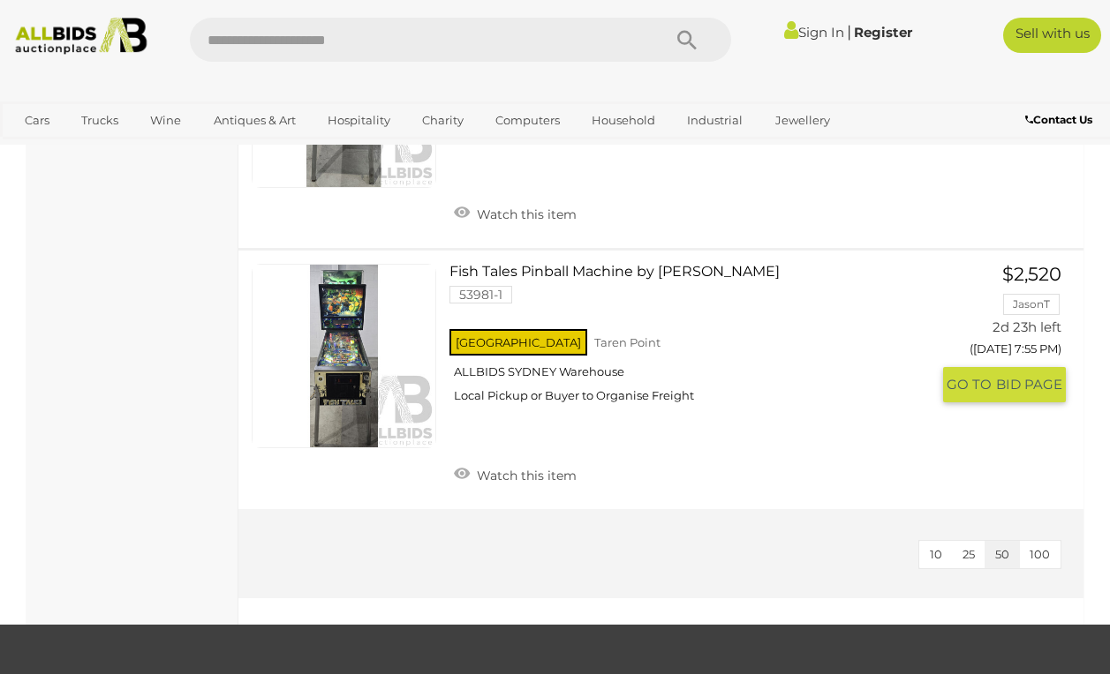
scroll to position [2909, 0]
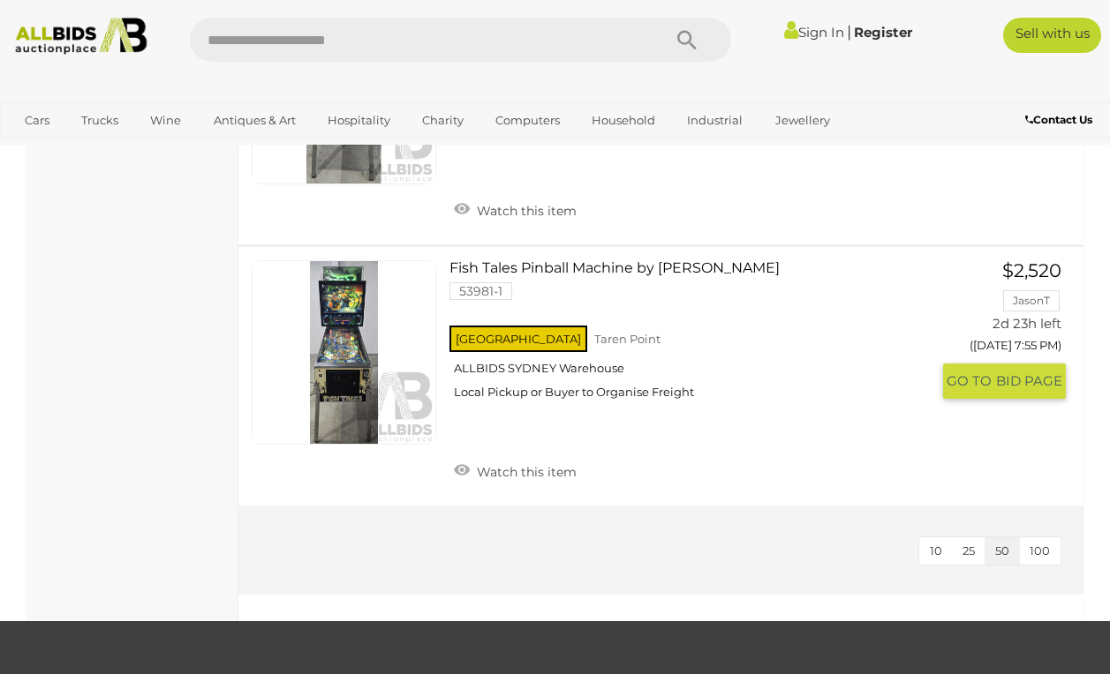
click at [347, 312] on link at bounding box center [344, 352] width 184 height 184
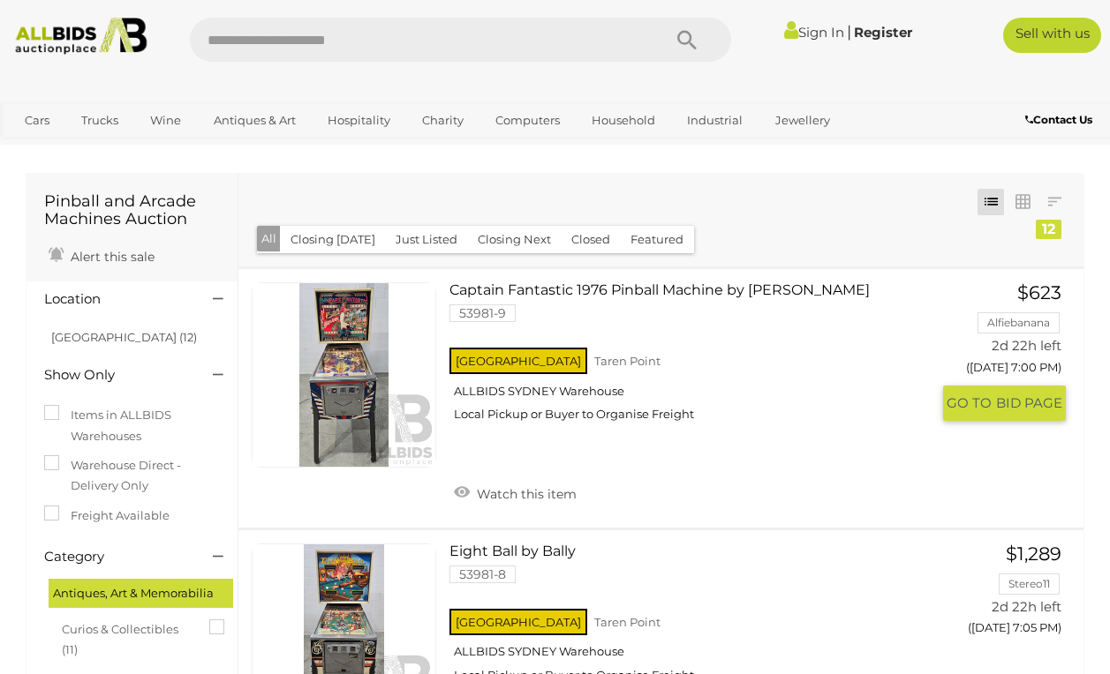
scroll to position [0, 0]
click at [550, 286] on link "Captain Fantastic 1976 Pinball Machine by Bally 53981-9 NSW Taren Point" at bounding box center [696, 358] width 466 height 153
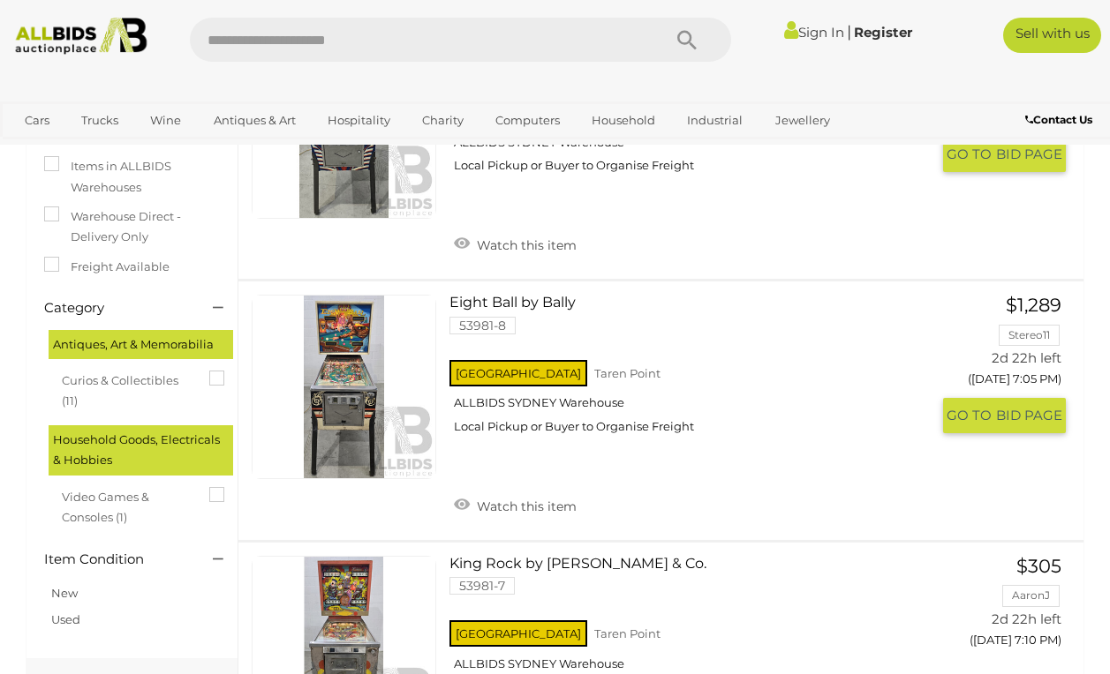
scroll to position [255, 0]
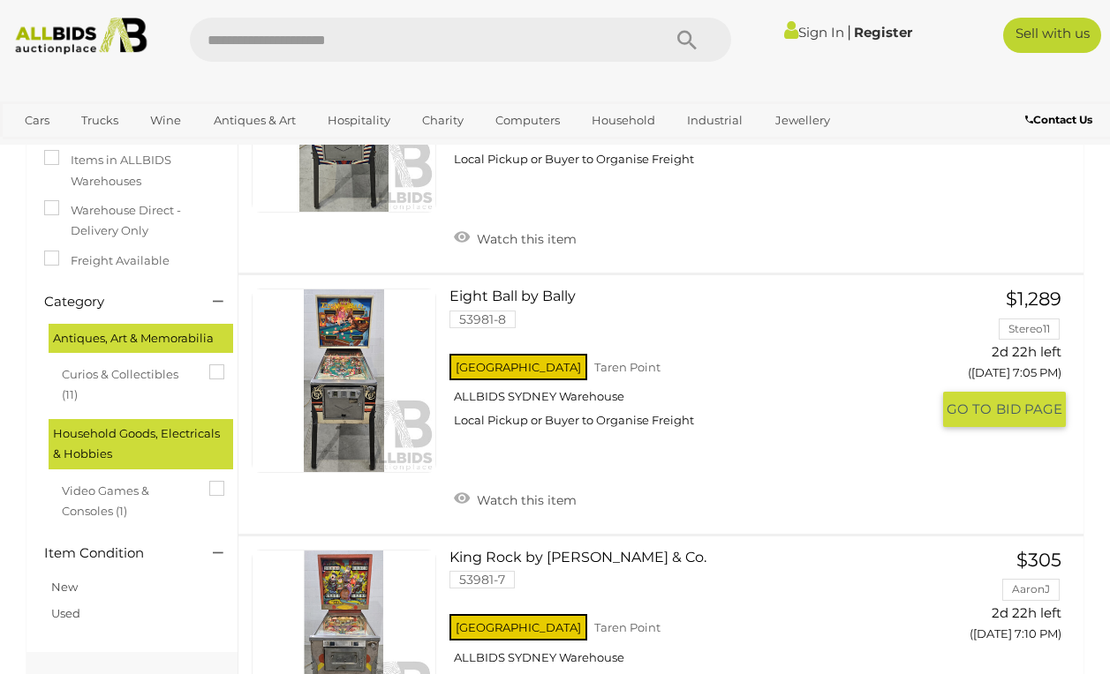
click at [546, 297] on link "Eight Ball by Bally 53981-8 NSW Taren Point ALLBIDS SYDNEY Warehouse" at bounding box center [696, 365] width 466 height 153
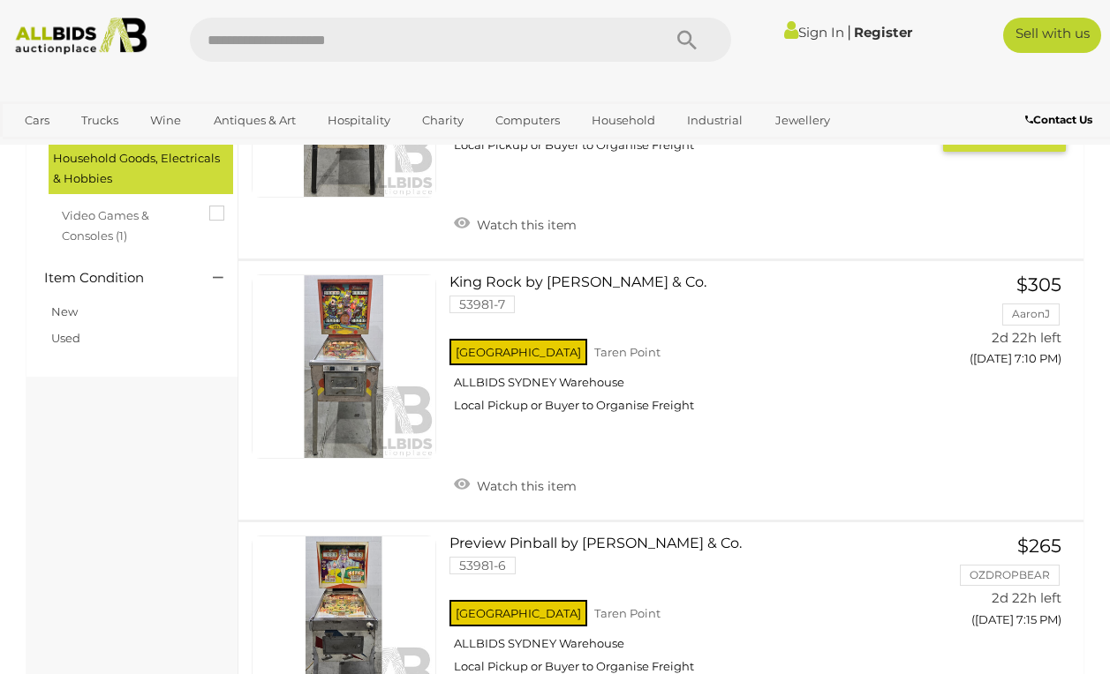
scroll to position [532, 0]
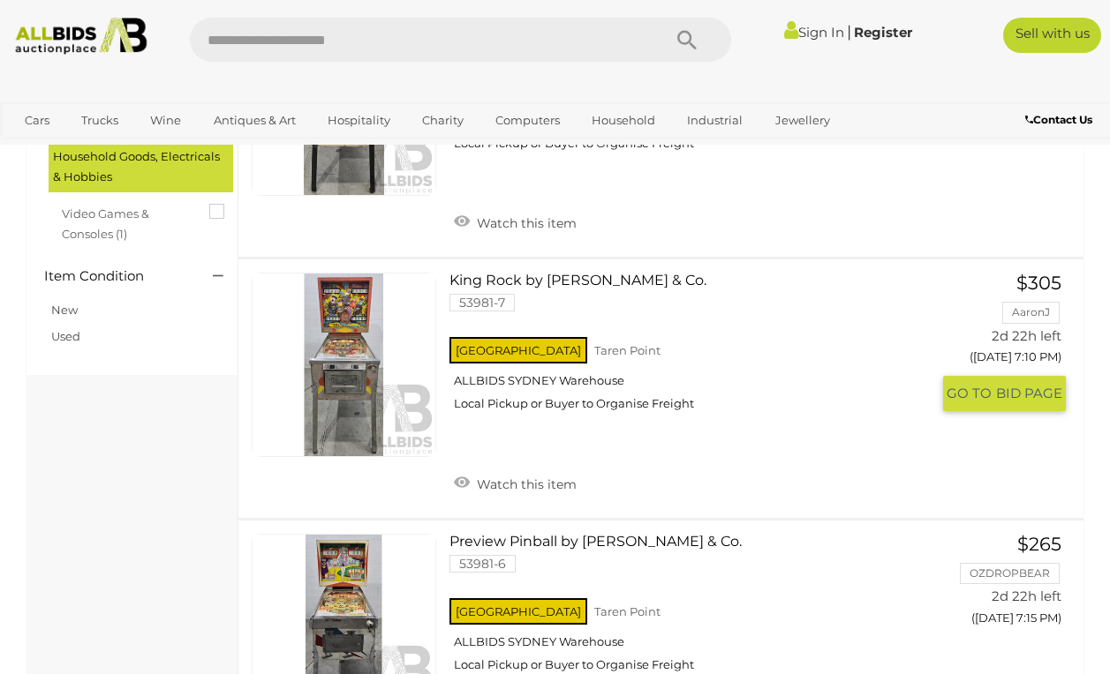
click at [573, 276] on link "King Rock by D. Gottlieb & Co. 53981-7 NSW Taren Point ALLBIDS SYDNEY Warehouse" at bounding box center [696, 349] width 466 height 153
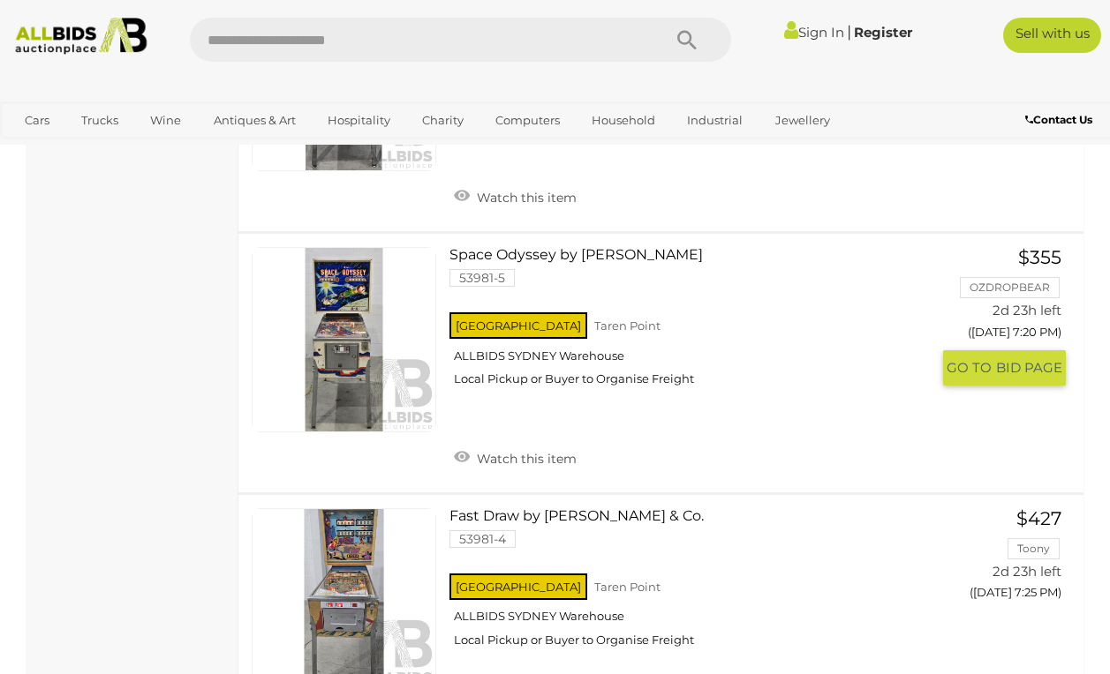
scroll to position [1082, 0]
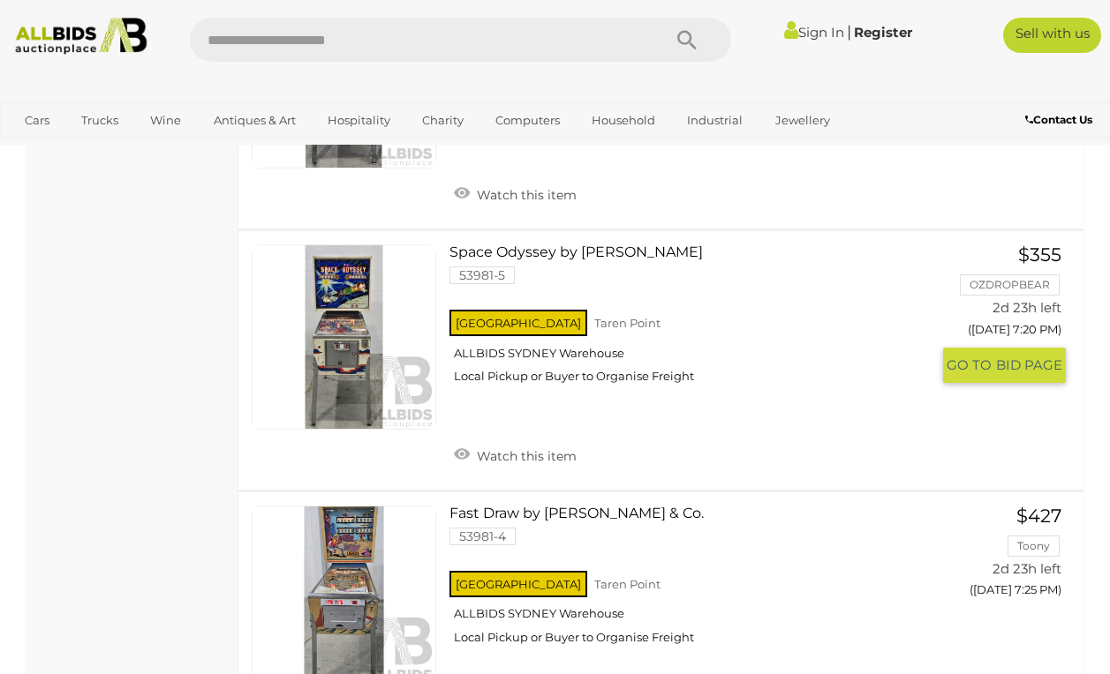
click at [549, 250] on link "Space Odyssey by Williams 53981-5 NSW Taren Point ALLBIDS SYDNEY Warehouse" at bounding box center [696, 321] width 466 height 153
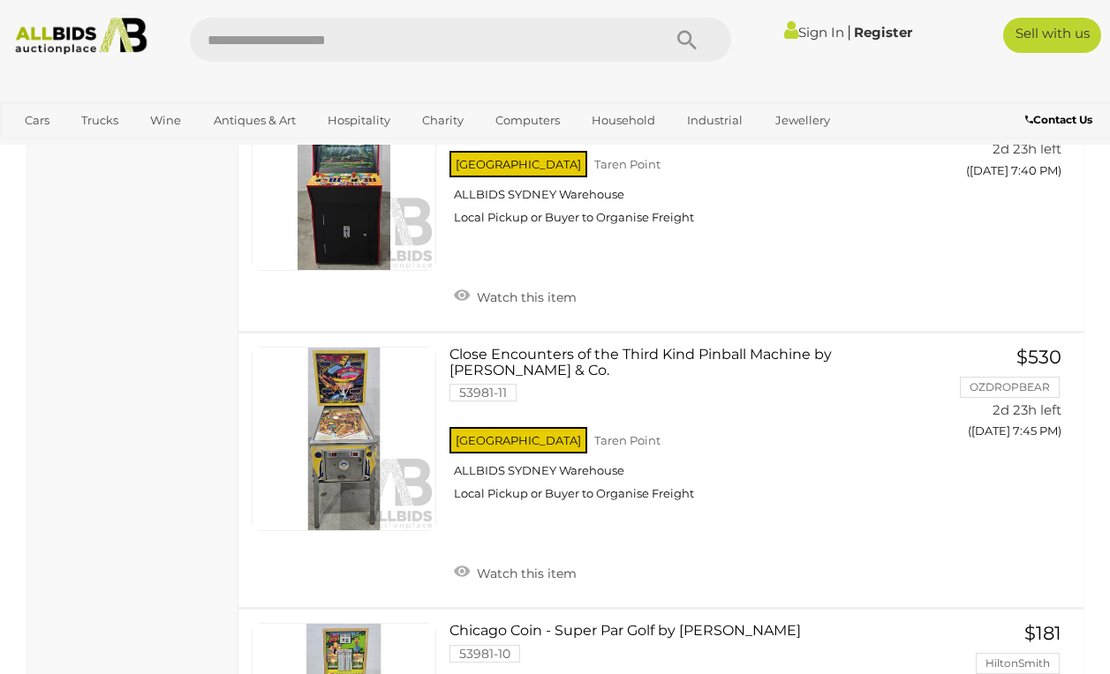
scroll to position [2287, 0]
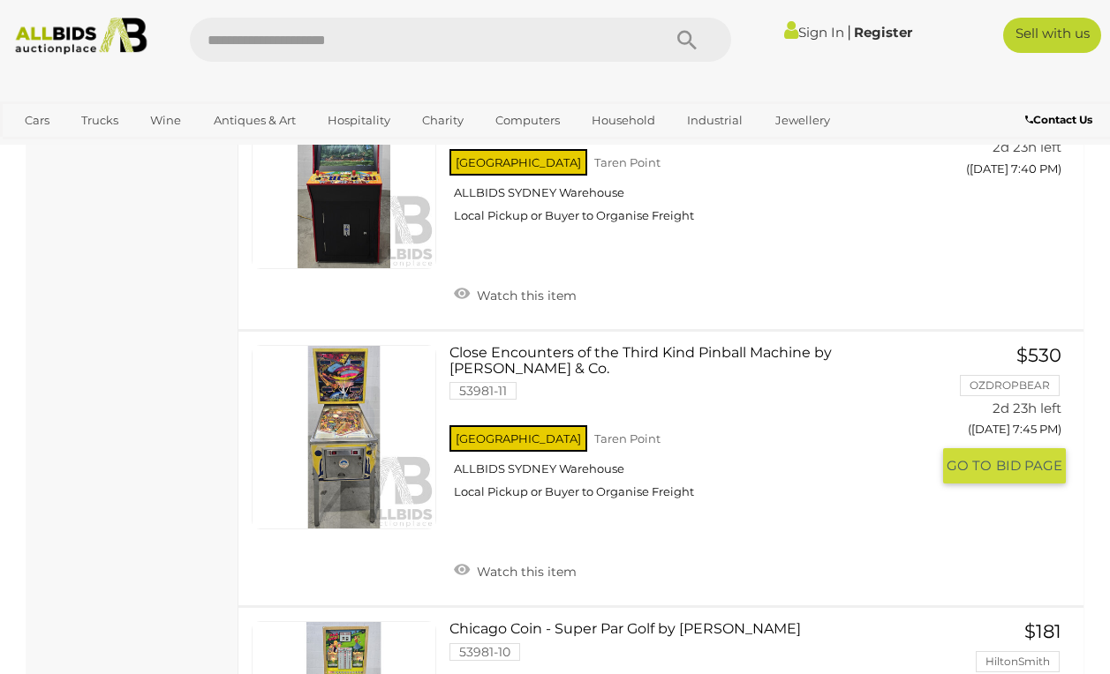
click at [618, 345] on link "Close Encounters of the Third Kind Pinball Machine by D. Gottlieb & Co. 53981-1…" at bounding box center [696, 429] width 466 height 168
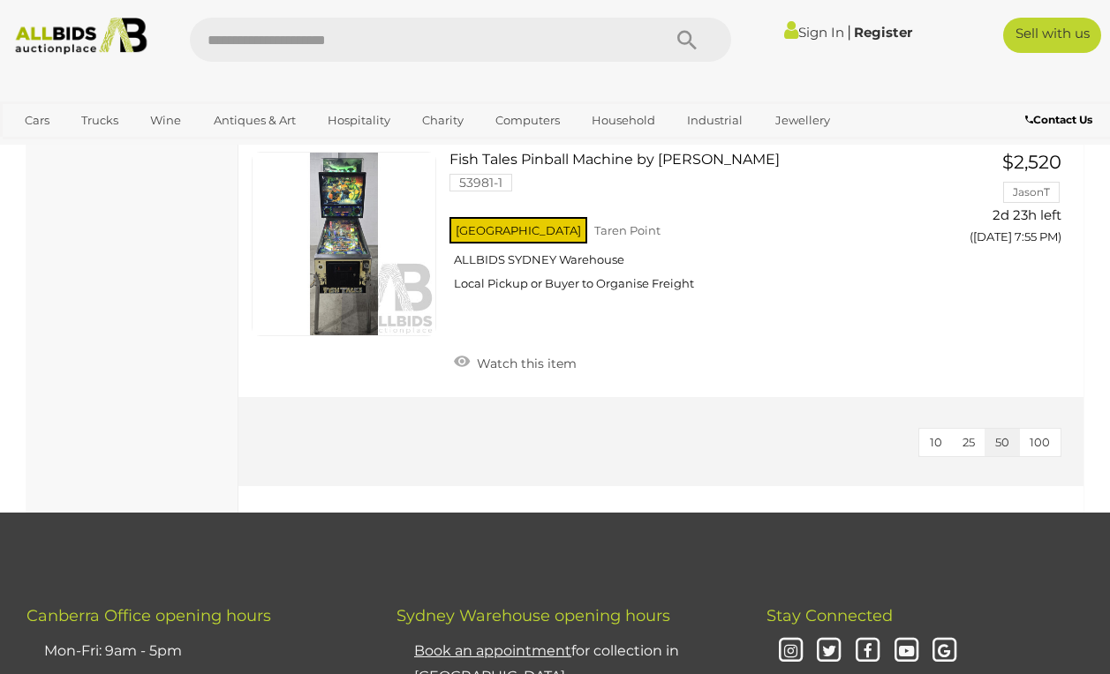
scroll to position [3006, 0]
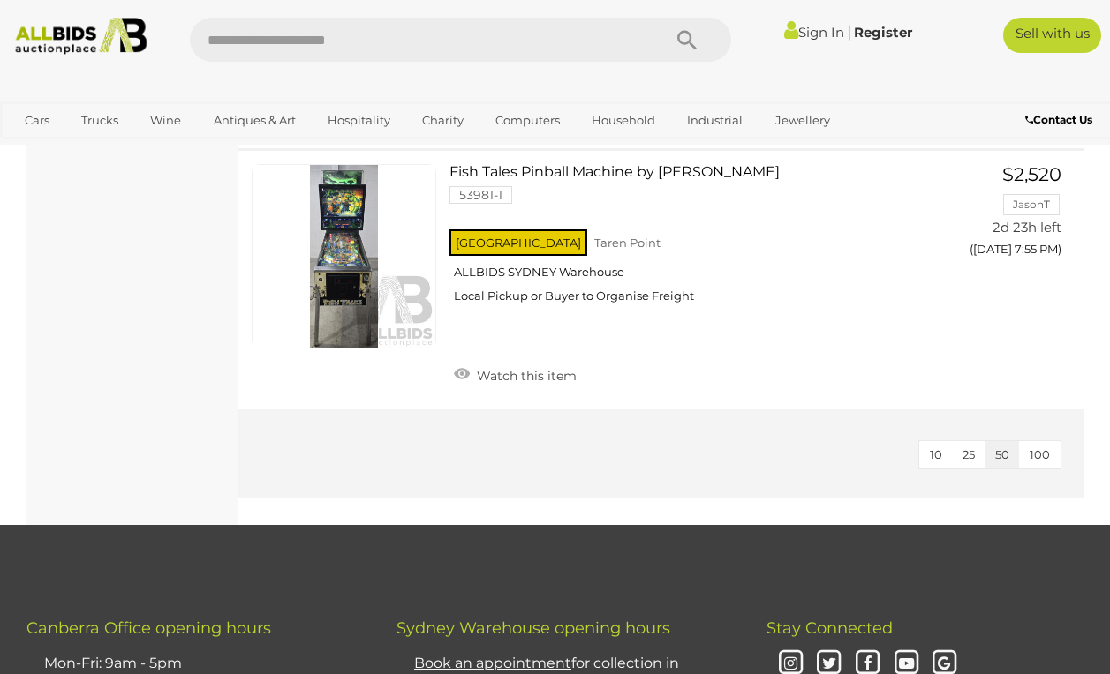
click at [1042, 448] on span "100" at bounding box center [1039, 455] width 20 height 14
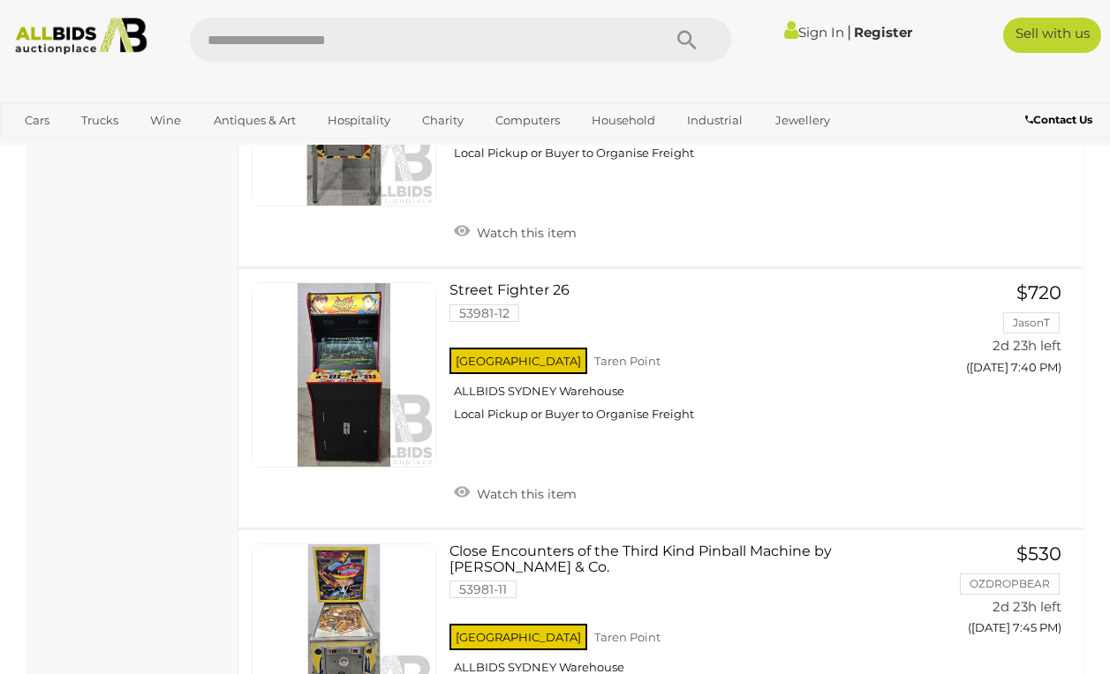
scroll to position [2087, 0]
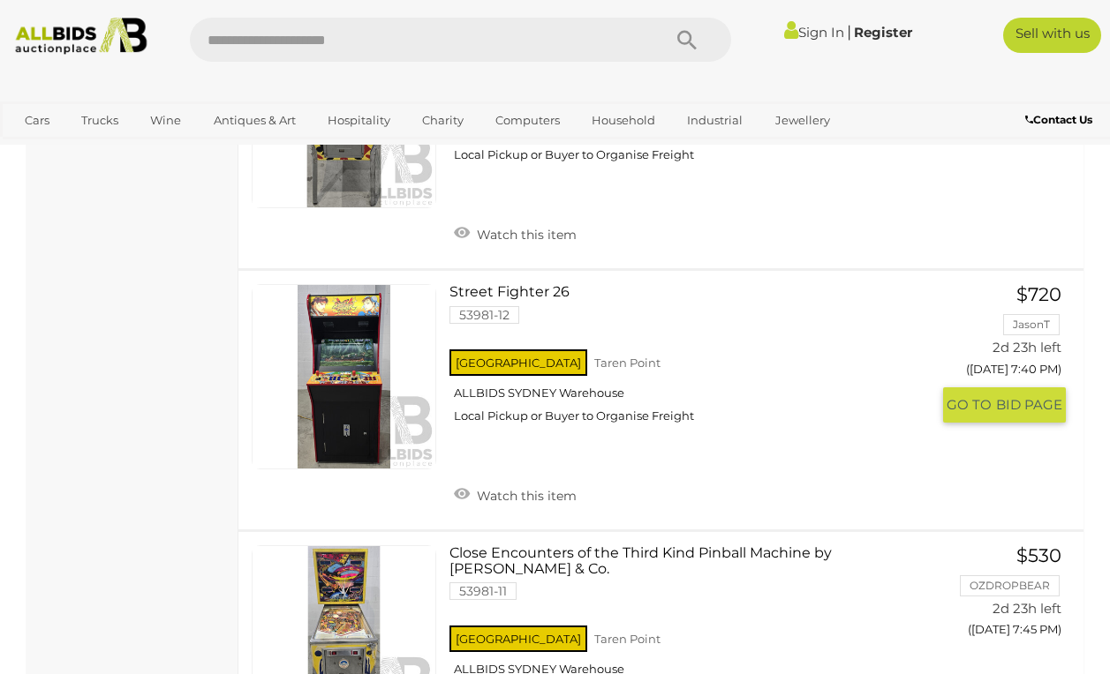
click at [516, 284] on link "Street Fighter 26 53981-12 NSW Taren Point ALLBIDS SYDNEY Warehouse" at bounding box center [696, 360] width 466 height 153
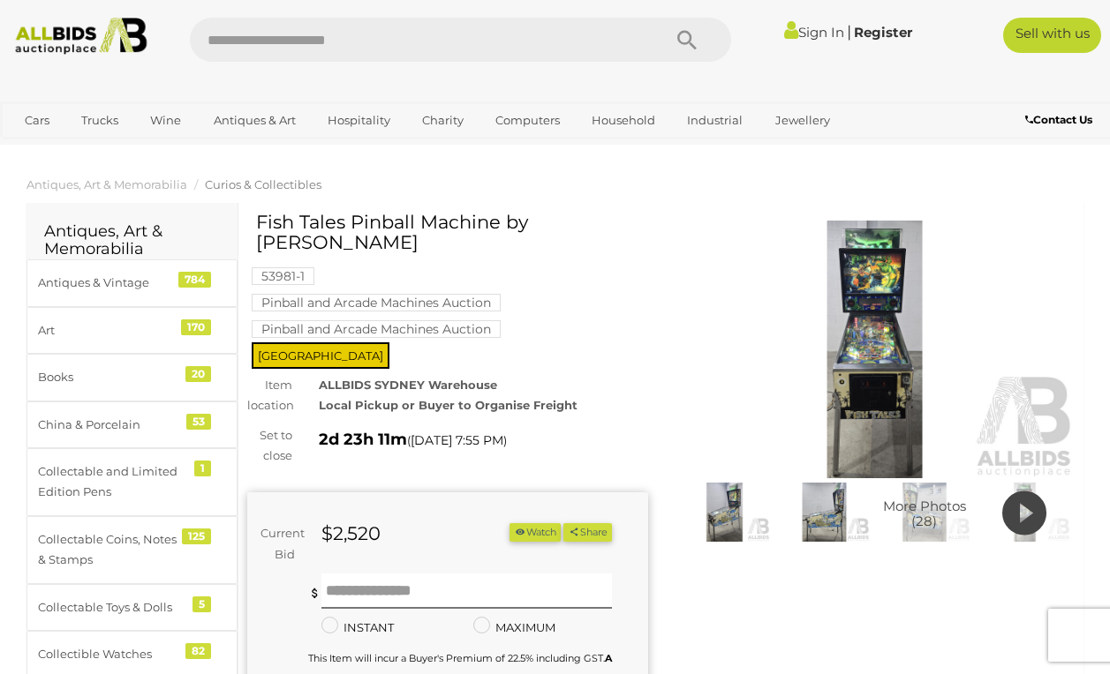
click at [885, 311] on img at bounding box center [874, 350] width 401 height 258
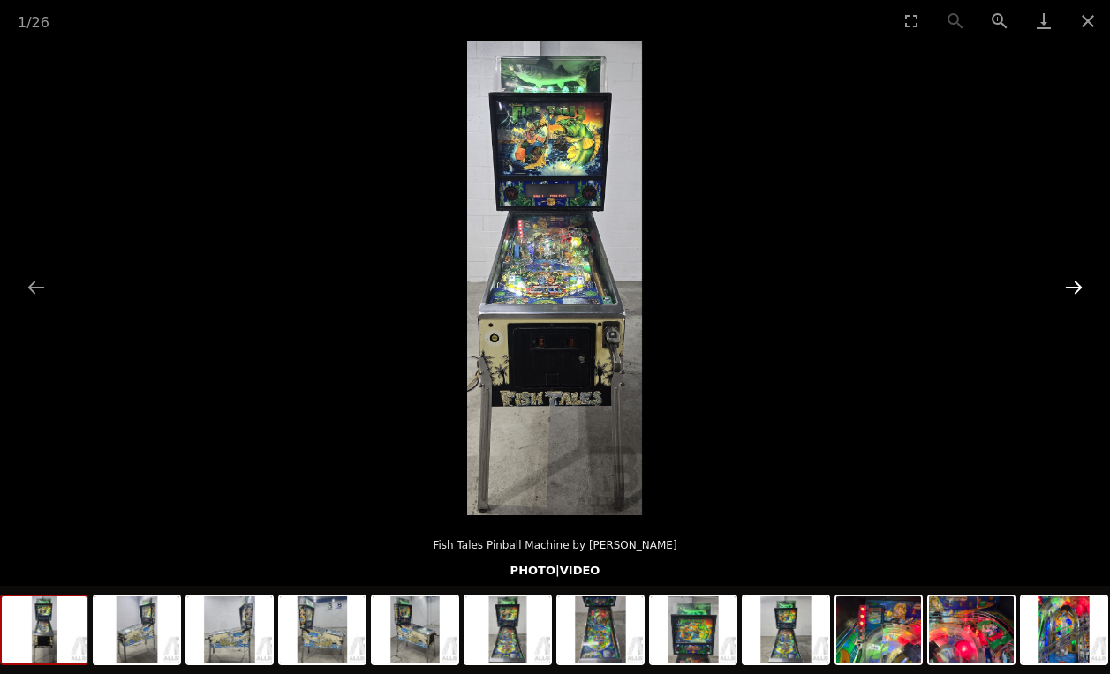
click at [1074, 289] on button "Next slide" at bounding box center [1073, 287] width 37 height 34
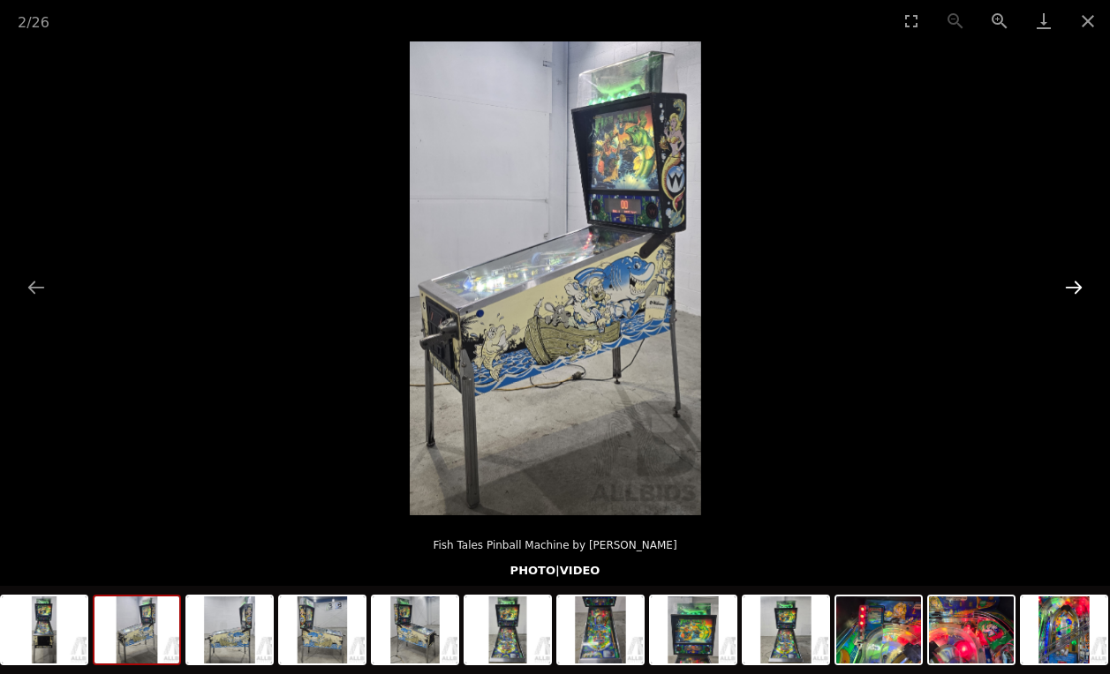
click at [1075, 288] on button "Next slide" at bounding box center [1073, 287] width 37 height 34
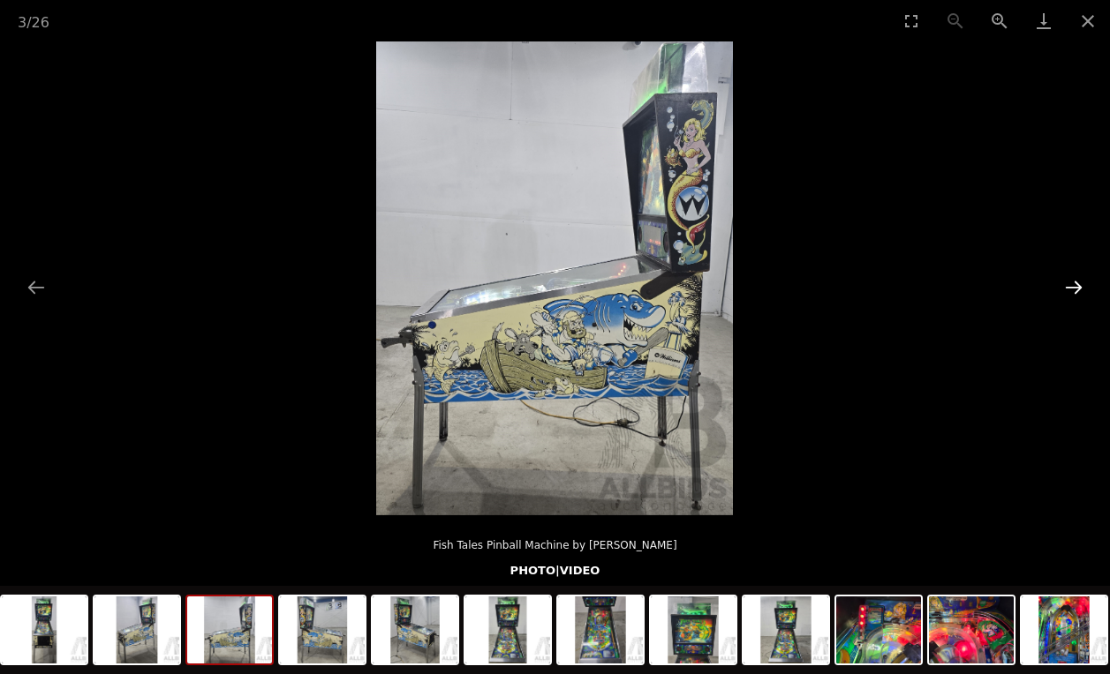
click at [1075, 286] on button "Next slide" at bounding box center [1073, 287] width 37 height 34
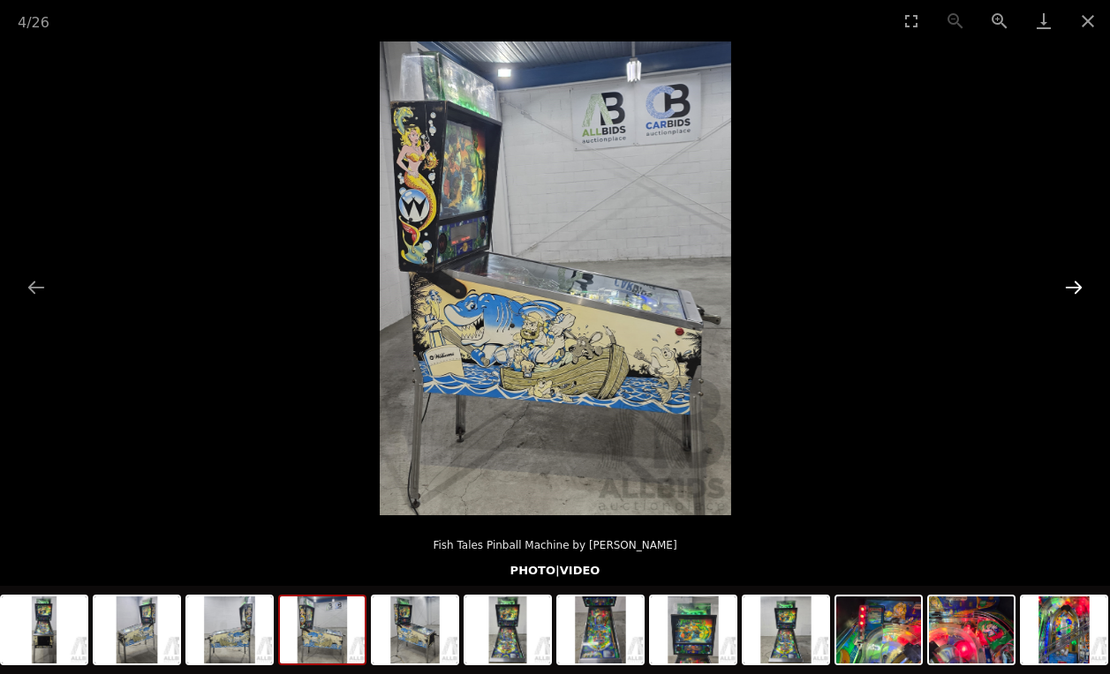
click at [1075, 286] on button "Next slide" at bounding box center [1073, 287] width 37 height 34
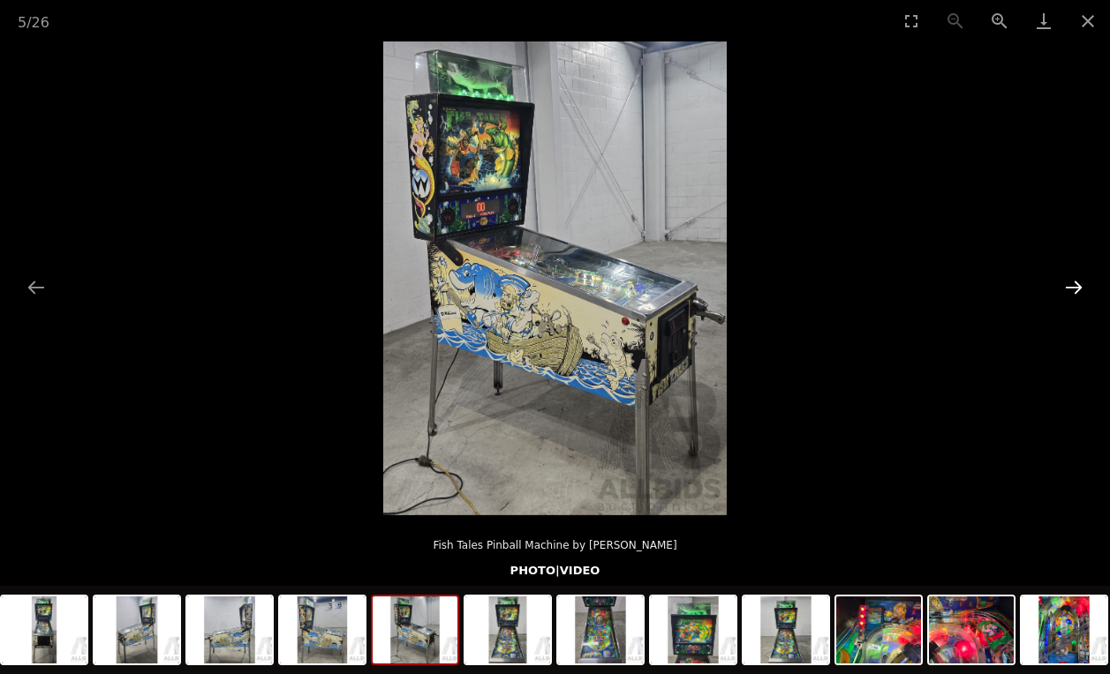
click at [1075, 286] on button "Next slide" at bounding box center [1073, 287] width 37 height 34
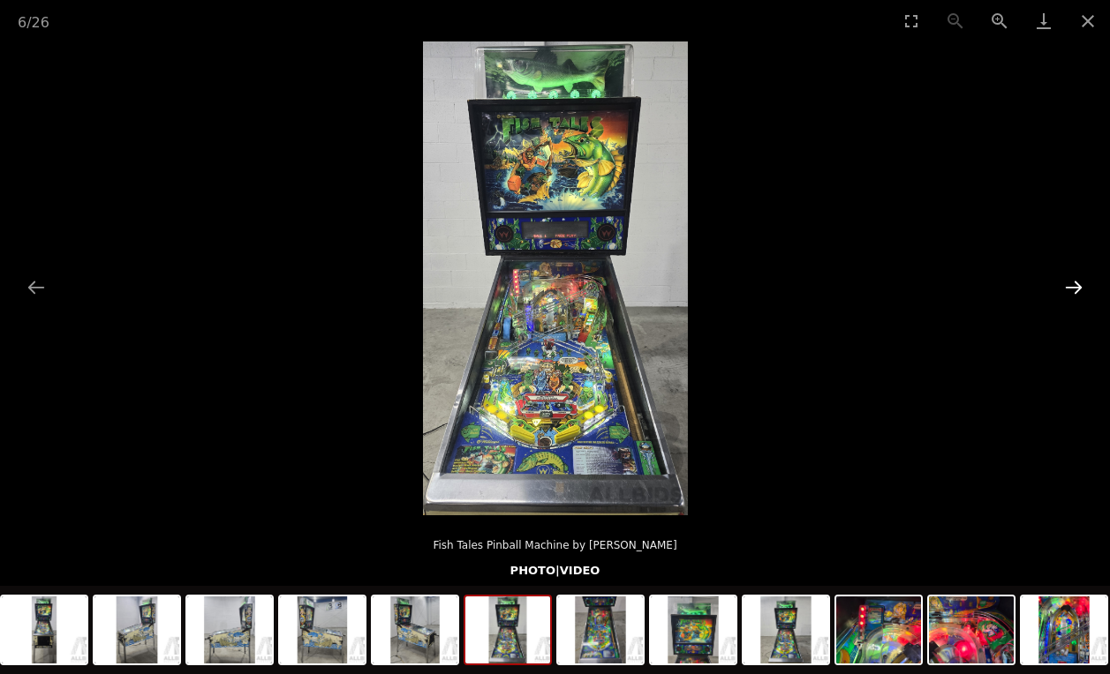
click at [1075, 286] on button "Next slide" at bounding box center [1073, 287] width 37 height 34
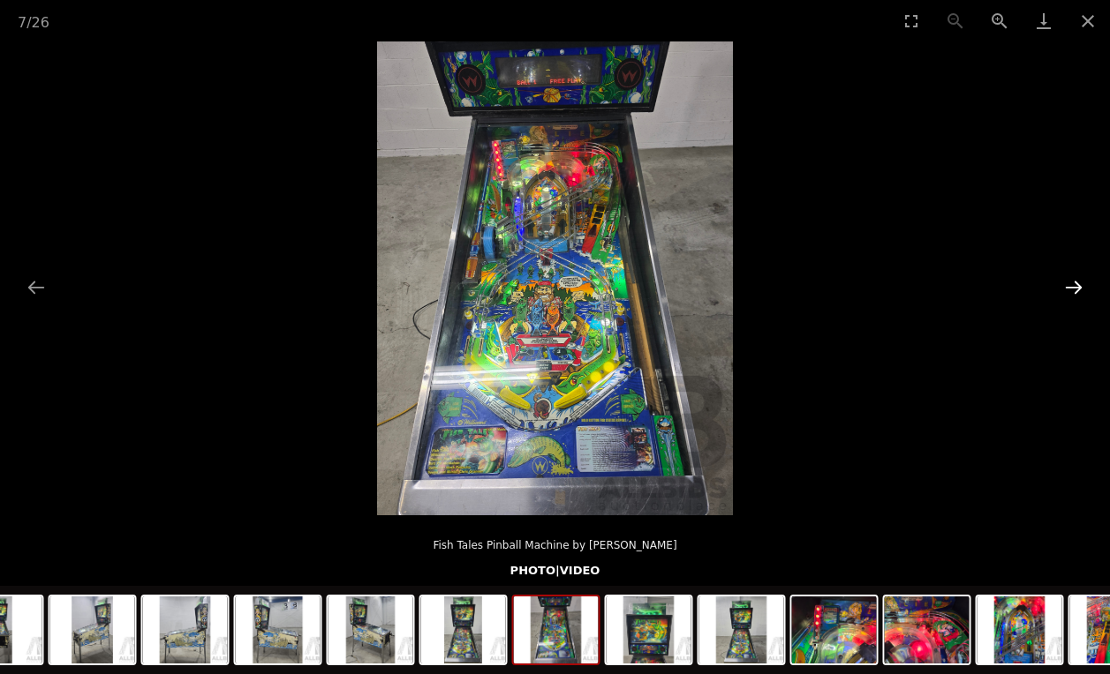
click at [1075, 286] on button "Next slide" at bounding box center [1073, 287] width 37 height 34
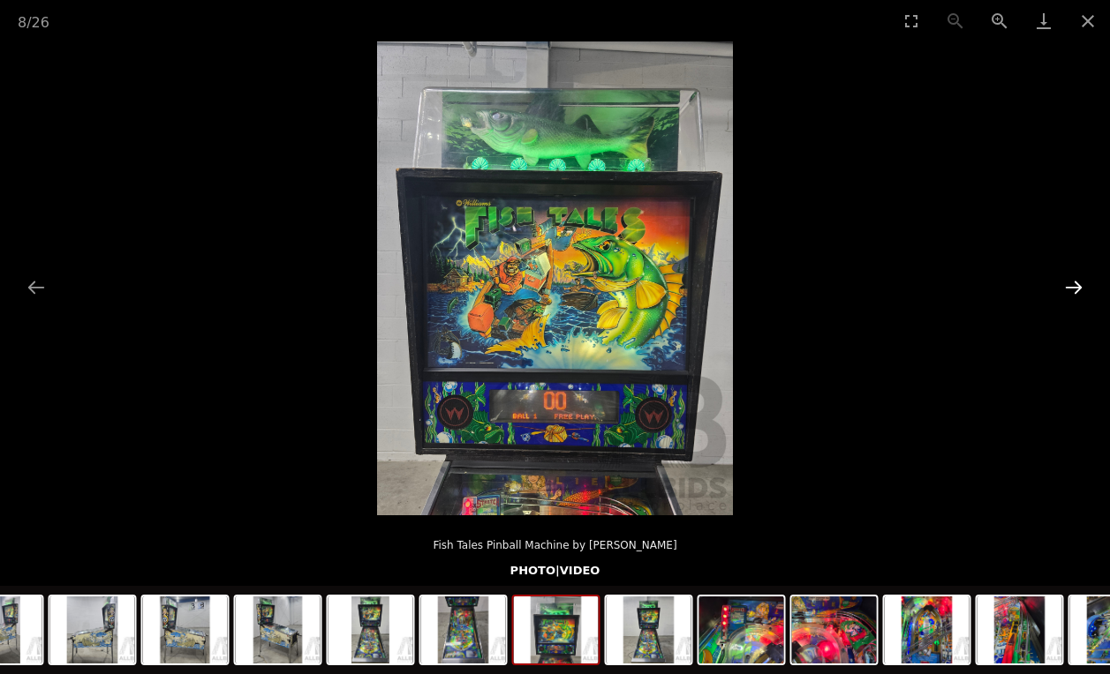
click at [1075, 286] on button "Next slide" at bounding box center [1073, 287] width 37 height 34
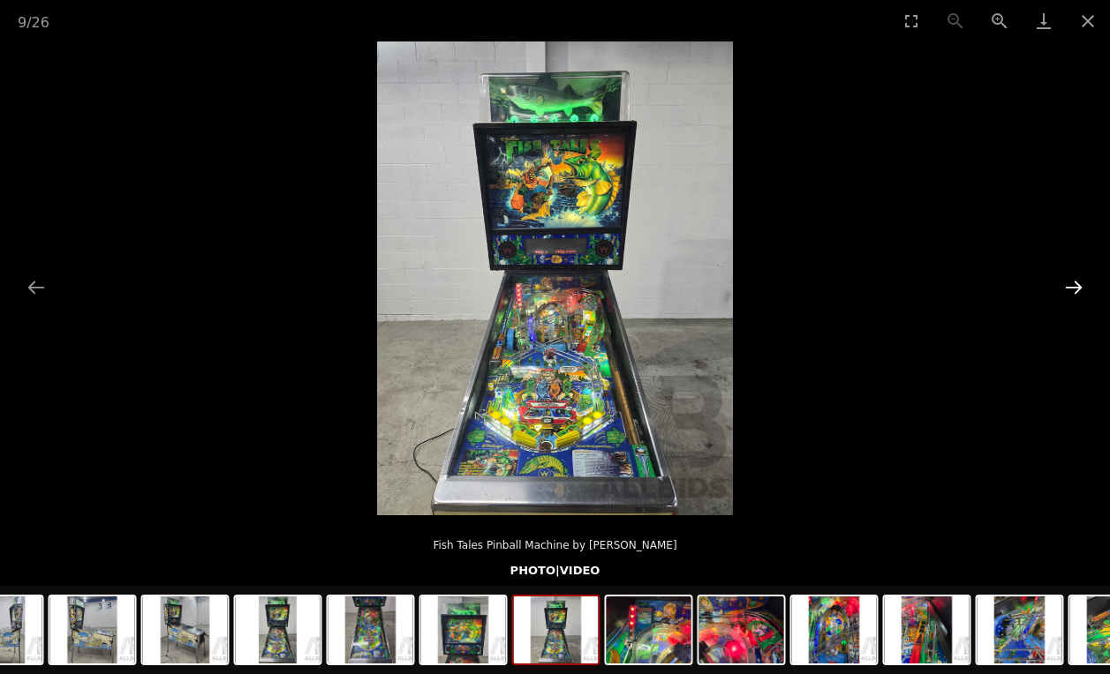
click at [1075, 285] on button "Next slide" at bounding box center [1073, 287] width 37 height 34
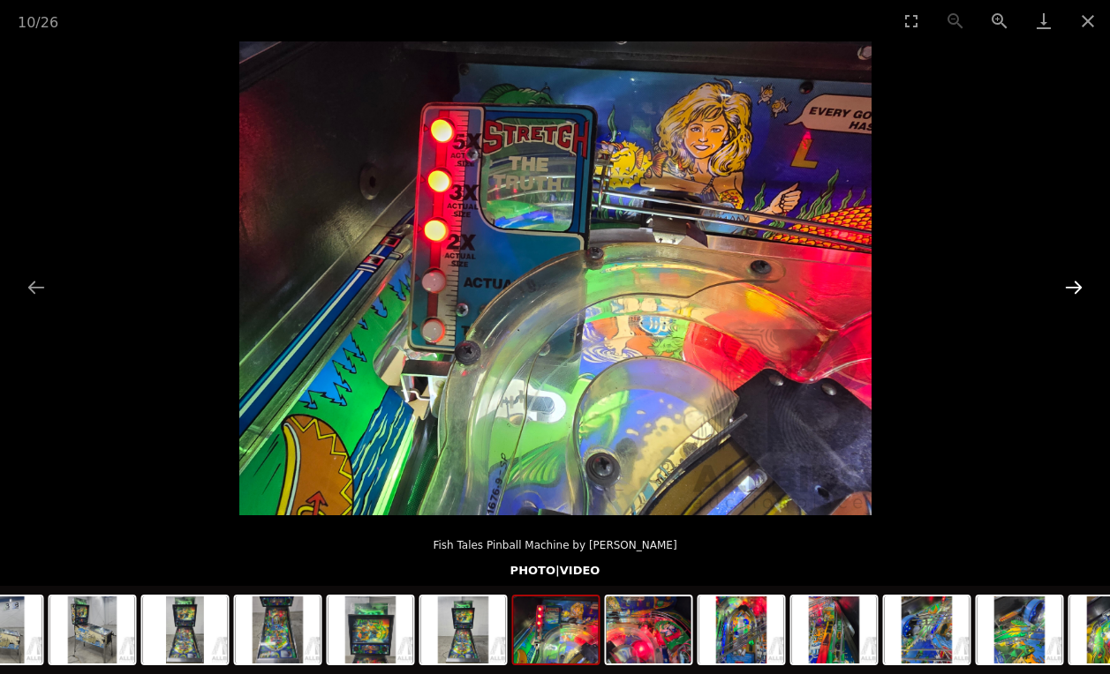
click at [1075, 285] on button "Next slide" at bounding box center [1073, 287] width 37 height 34
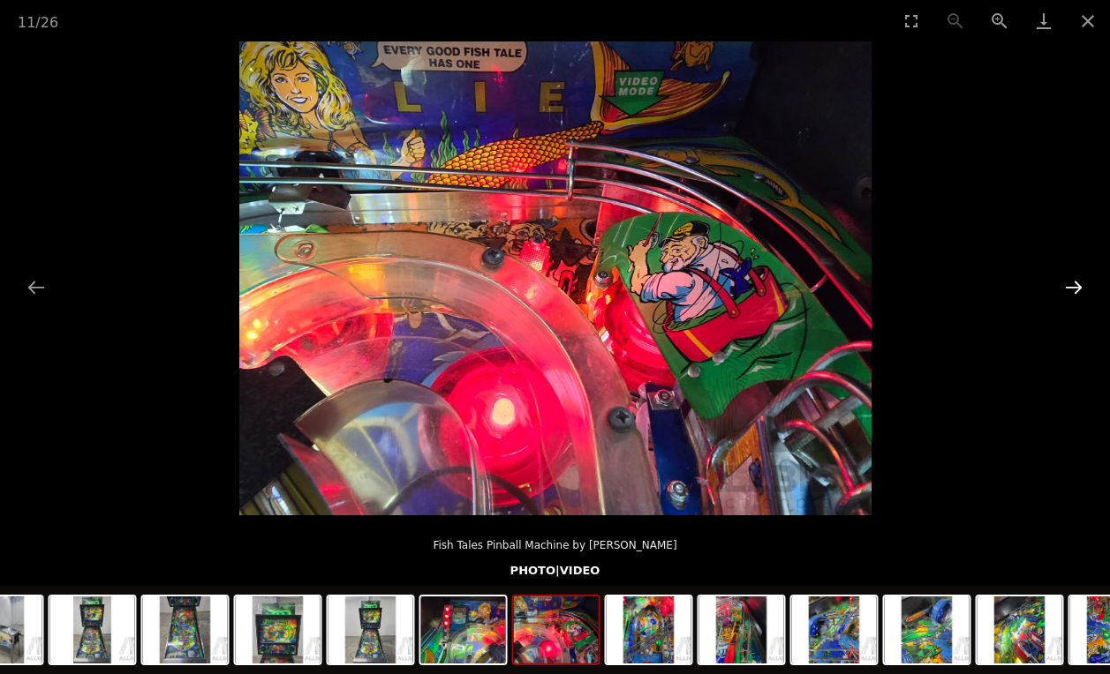
click at [1075, 285] on button "Next slide" at bounding box center [1073, 287] width 37 height 34
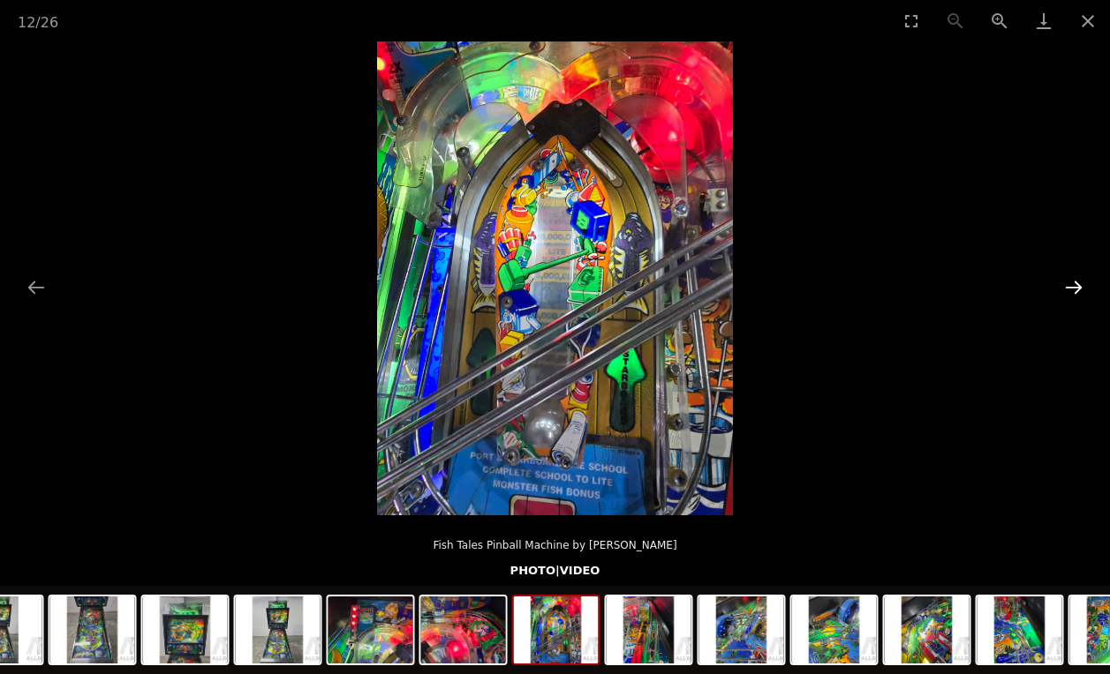
click at [1070, 284] on button "Next slide" at bounding box center [1073, 287] width 37 height 34
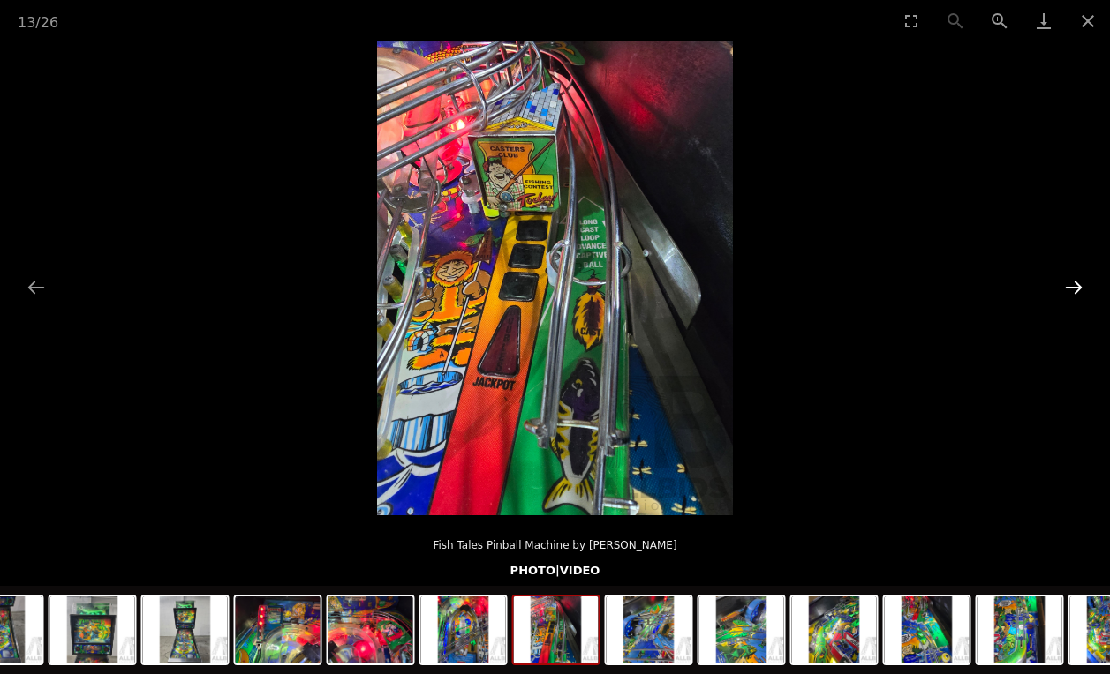
click at [1070, 284] on button "Next slide" at bounding box center [1073, 287] width 37 height 34
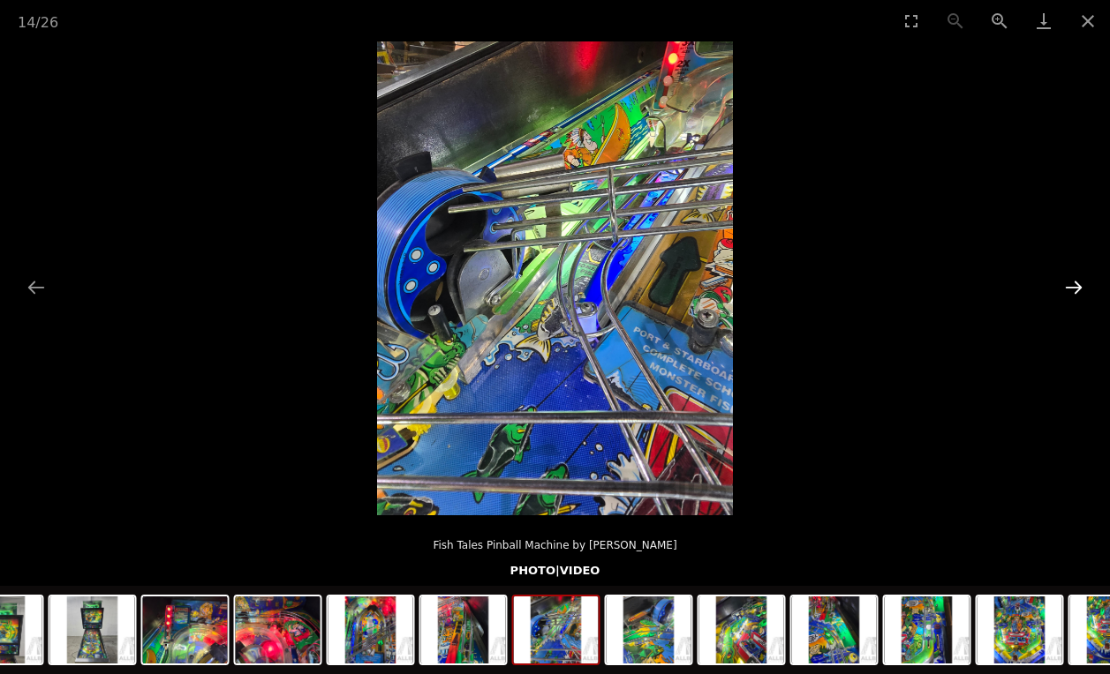
click at [1071, 284] on button "Next slide" at bounding box center [1073, 287] width 37 height 34
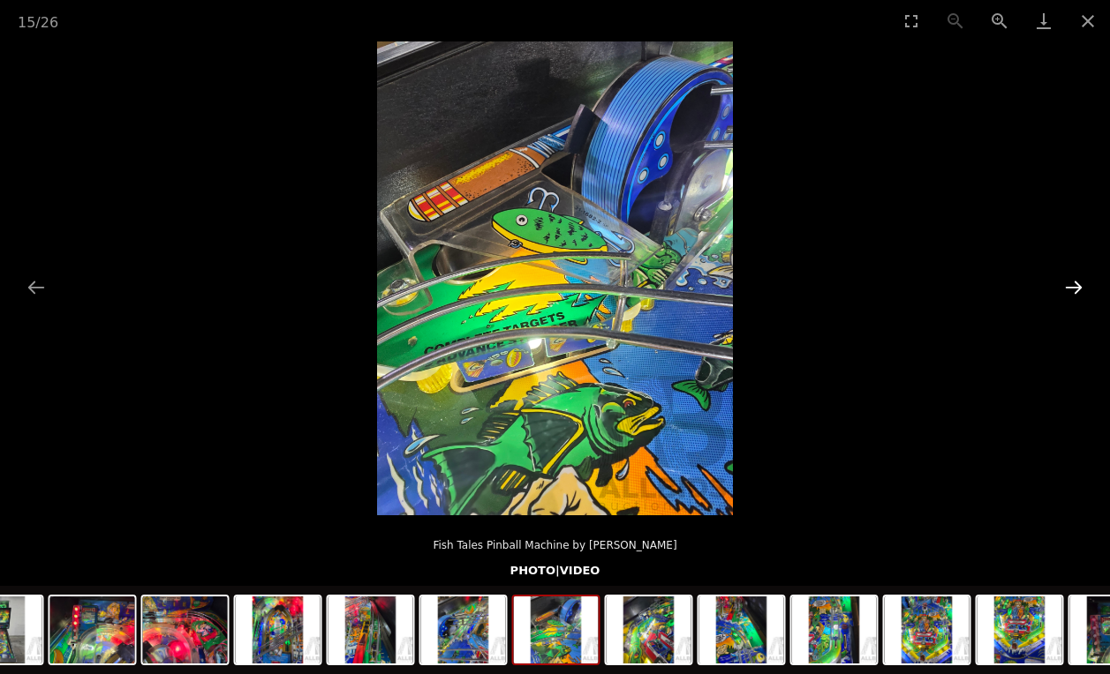
click at [1071, 284] on button "Next slide" at bounding box center [1073, 287] width 37 height 34
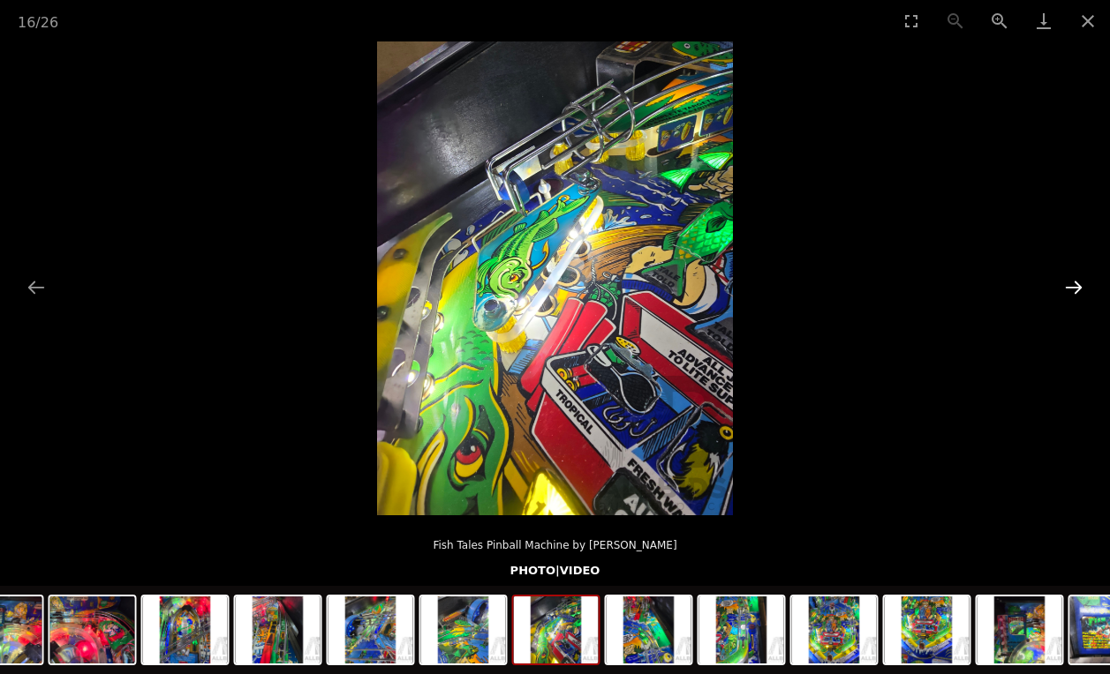
click at [1071, 284] on button "Next slide" at bounding box center [1073, 287] width 37 height 34
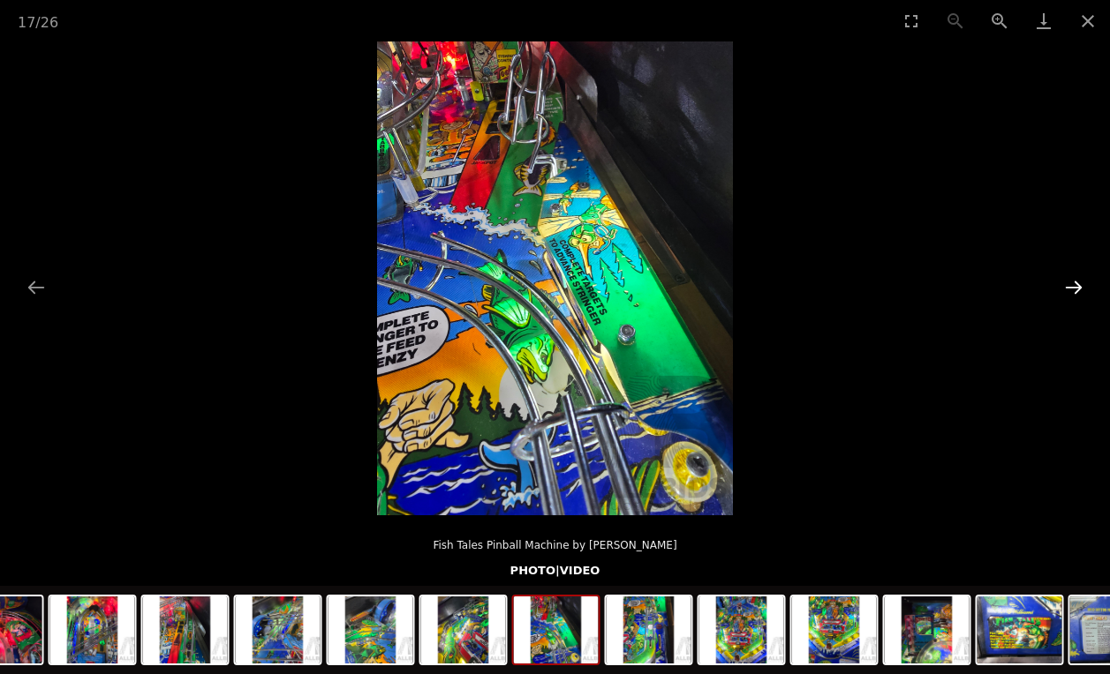
click at [1071, 284] on button "Next slide" at bounding box center [1073, 287] width 37 height 34
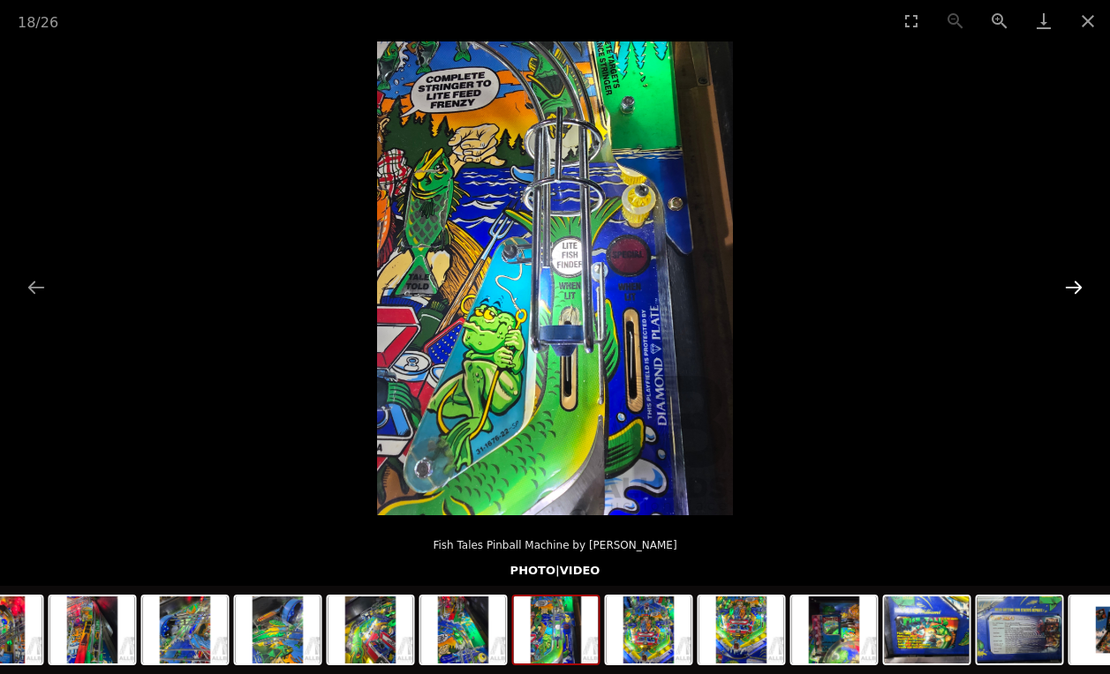
click at [1071, 283] on button "Next slide" at bounding box center [1073, 287] width 37 height 34
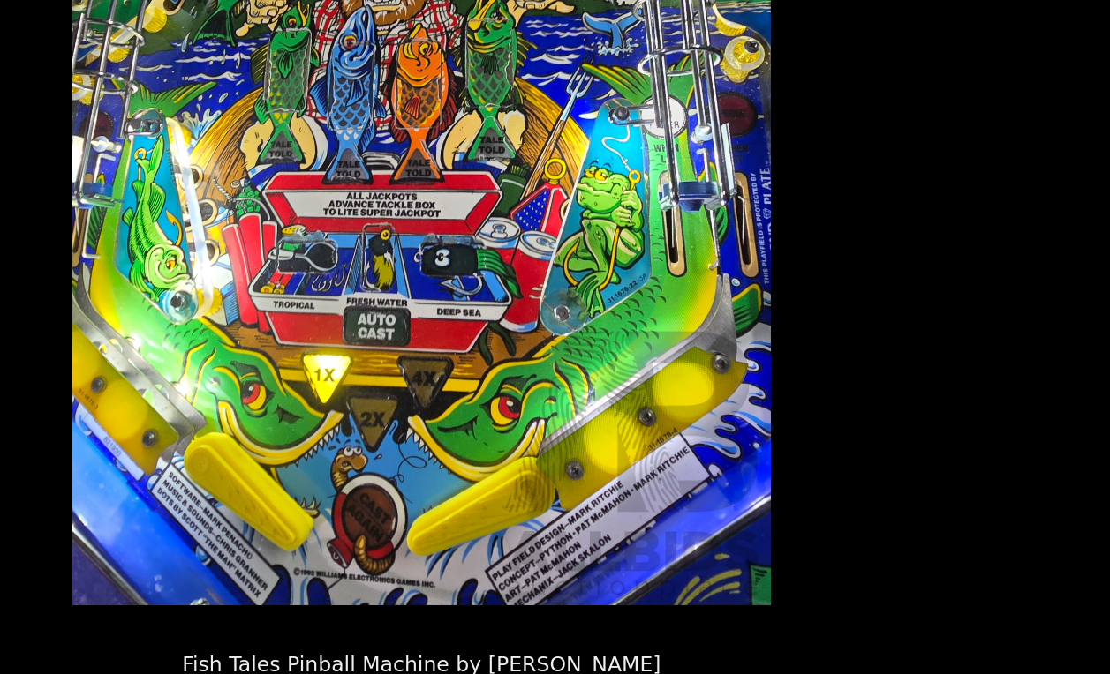
scroll to position [1, 0]
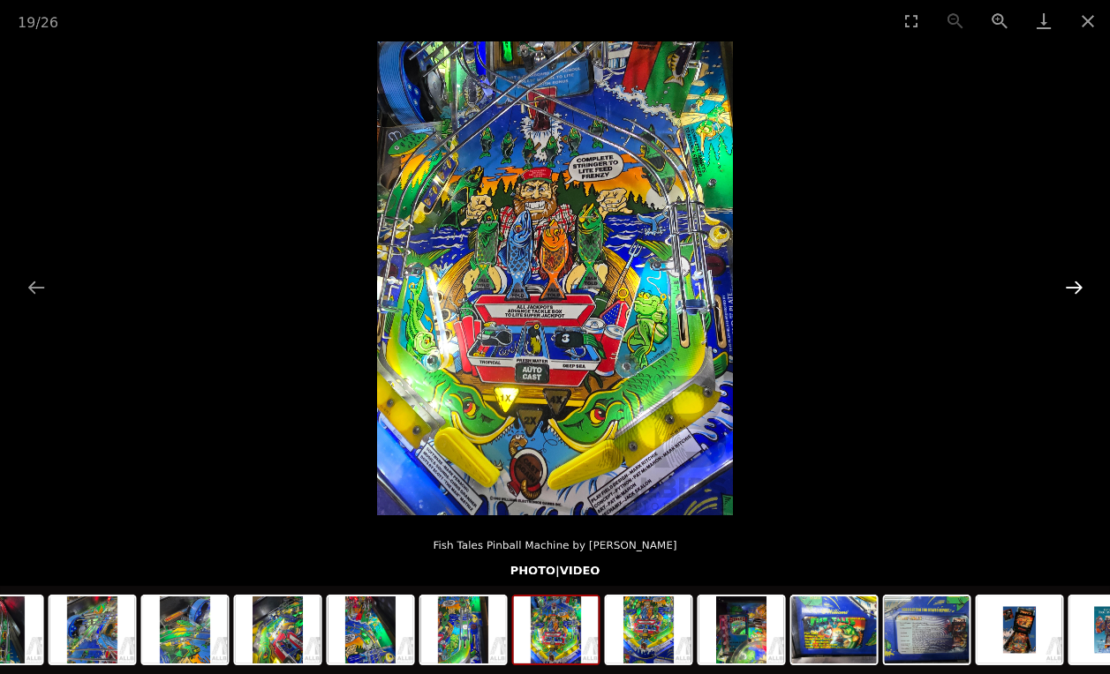
click at [1063, 287] on button "Next slide" at bounding box center [1073, 287] width 37 height 34
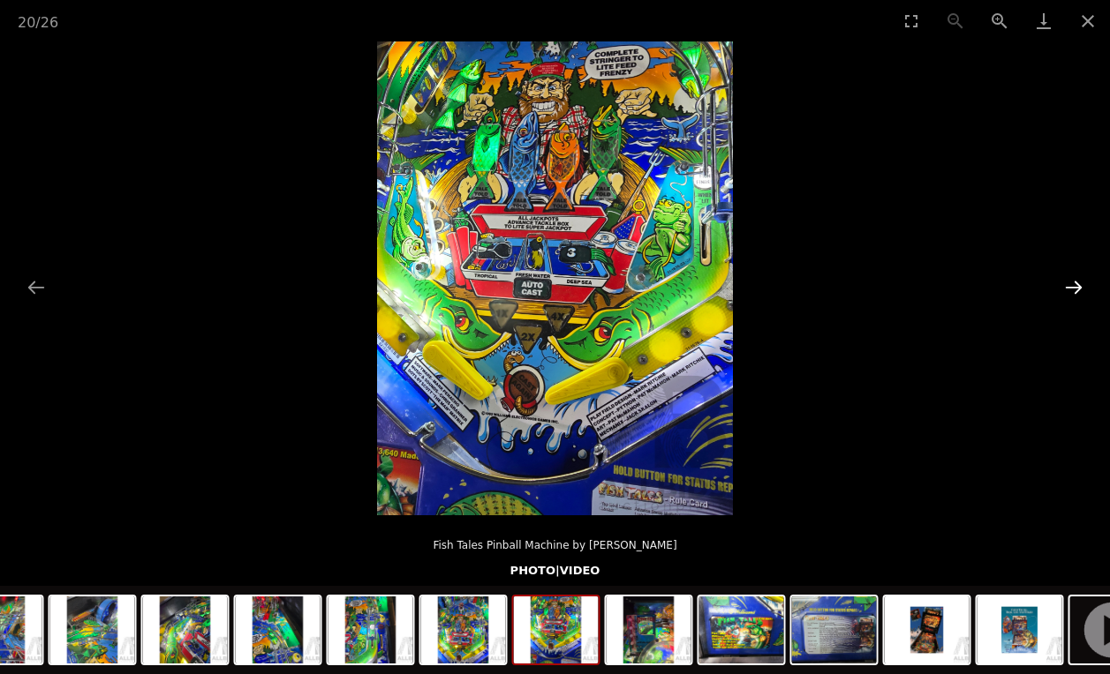
click at [1064, 289] on button "Next slide" at bounding box center [1073, 287] width 37 height 34
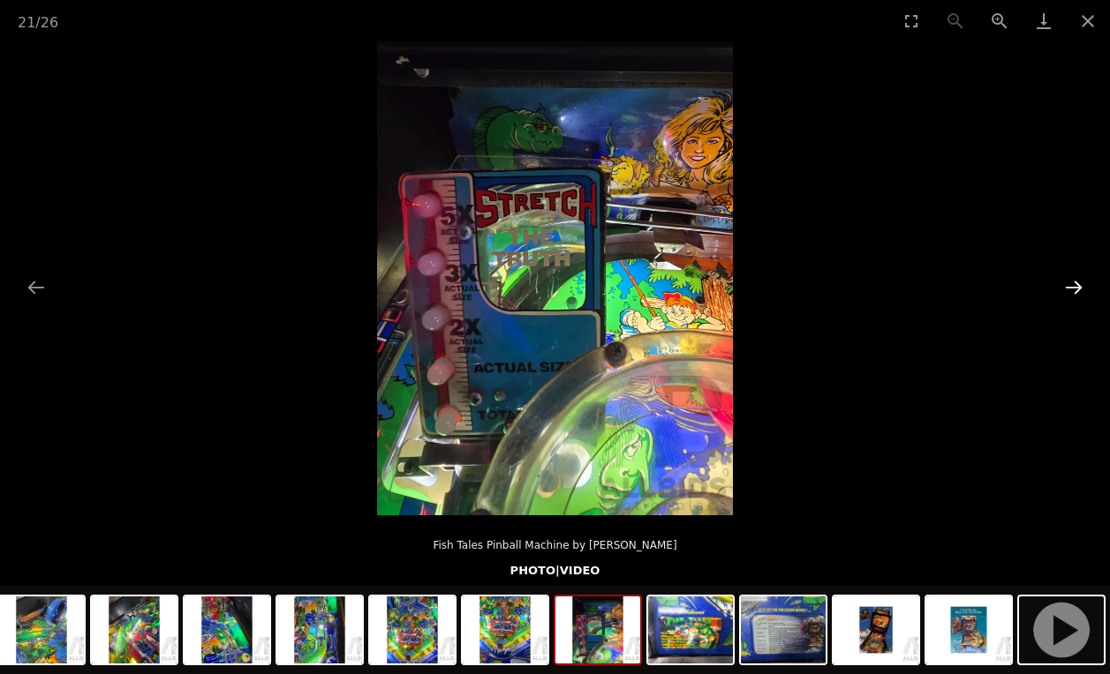
click at [1064, 289] on button "Next slide" at bounding box center [1073, 287] width 37 height 34
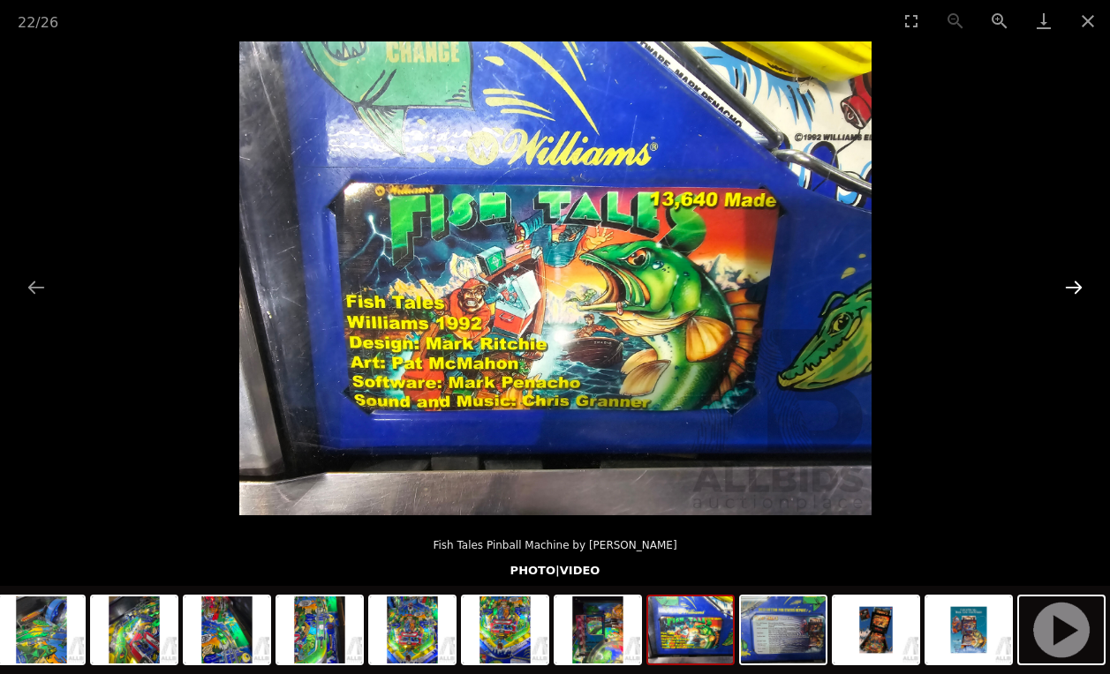
click at [1064, 289] on button "Next slide" at bounding box center [1073, 287] width 37 height 34
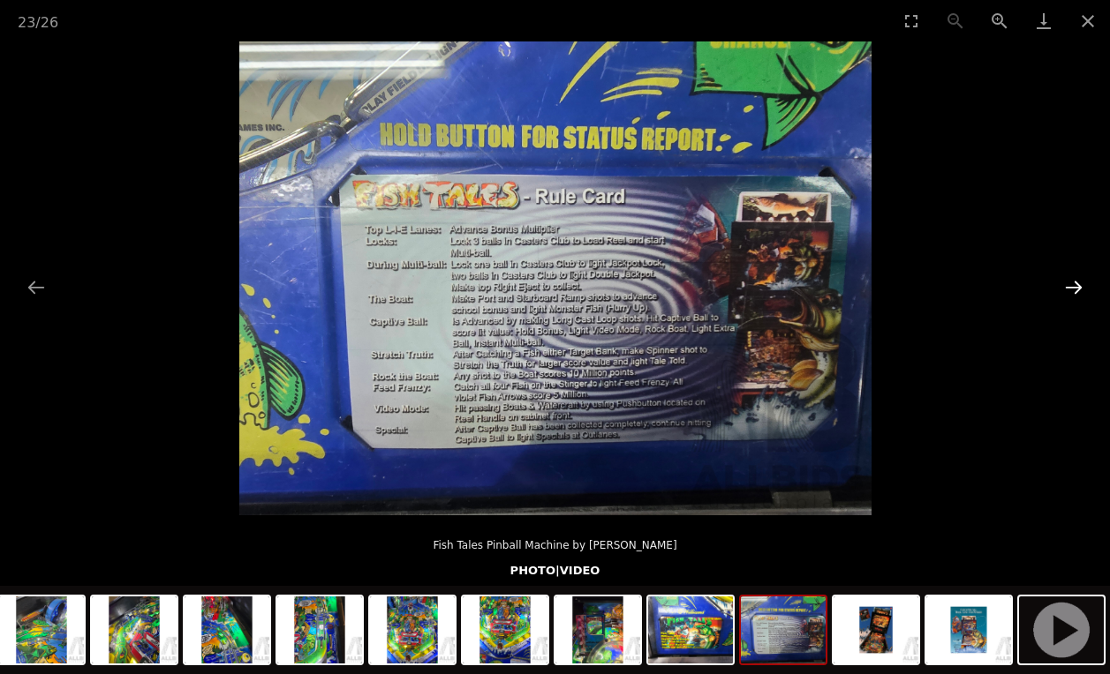
click at [1064, 289] on button "Next slide" at bounding box center [1073, 287] width 37 height 34
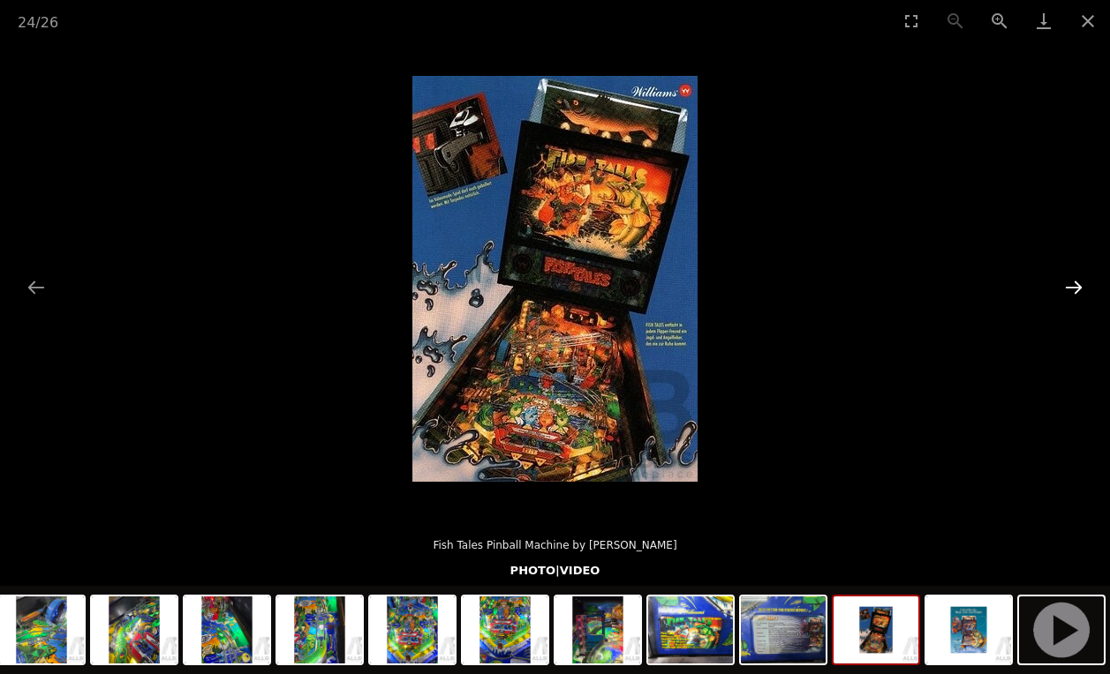
click at [1064, 289] on button "Next slide" at bounding box center [1073, 287] width 37 height 34
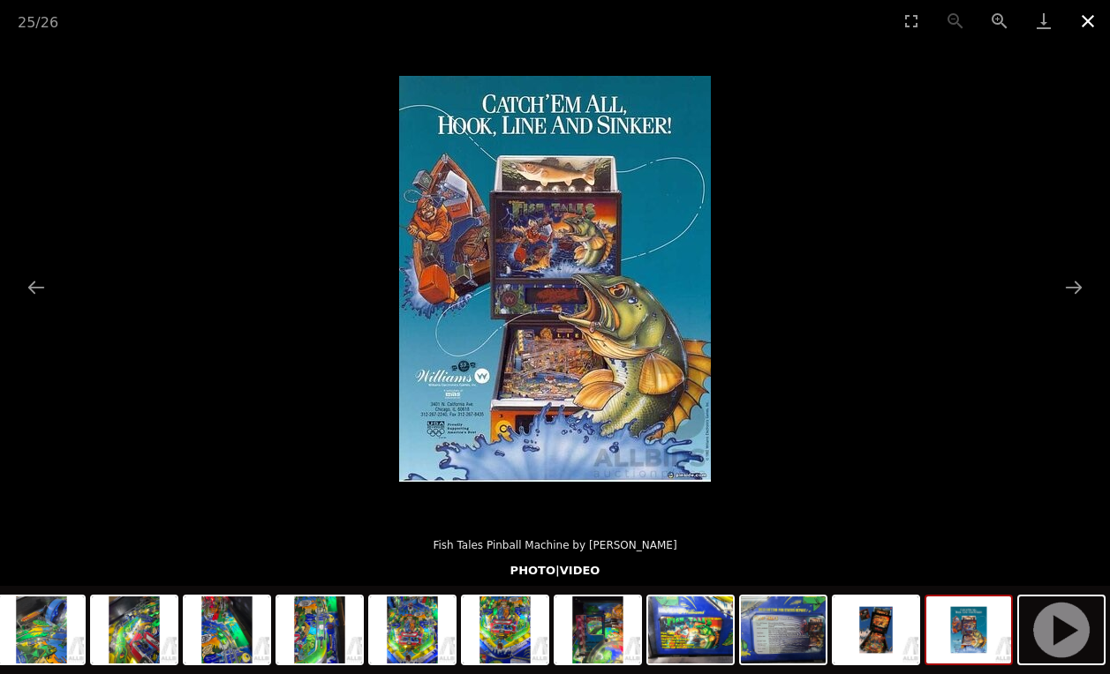
click at [1086, 25] on button "Close gallery" at bounding box center [1087, 20] width 44 height 41
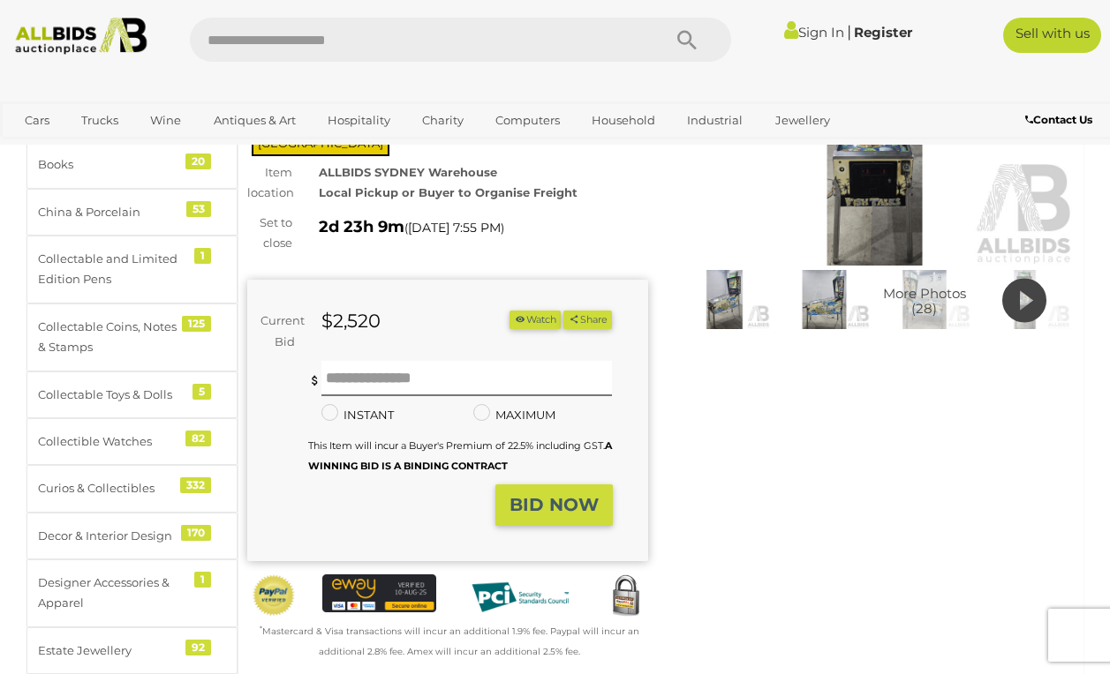
scroll to position [214, 0]
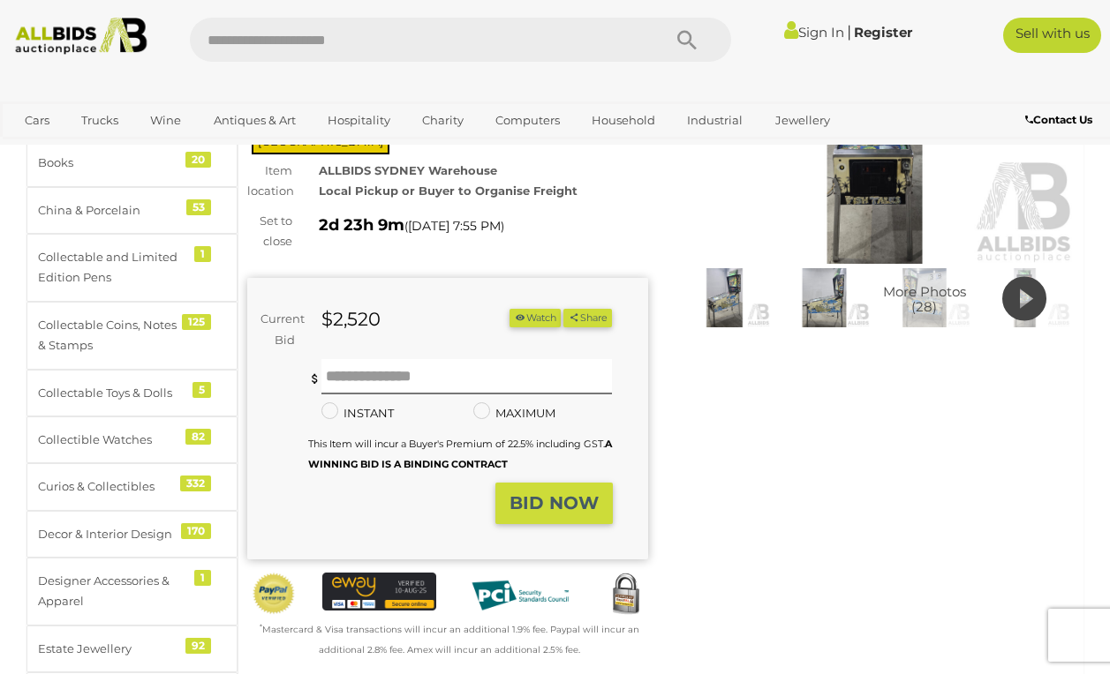
click at [1023, 299] on icon at bounding box center [1024, 299] width 44 height 53
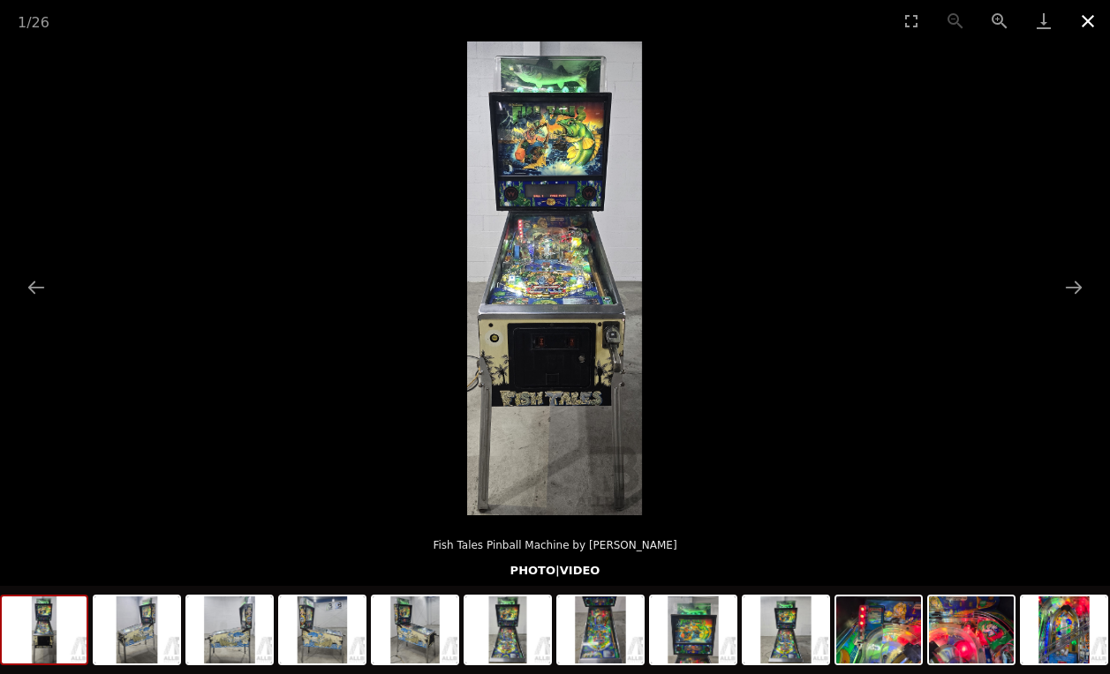
click at [1083, 23] on button "Close gallery" at bounding box center [1087, 20] width 44 height 41
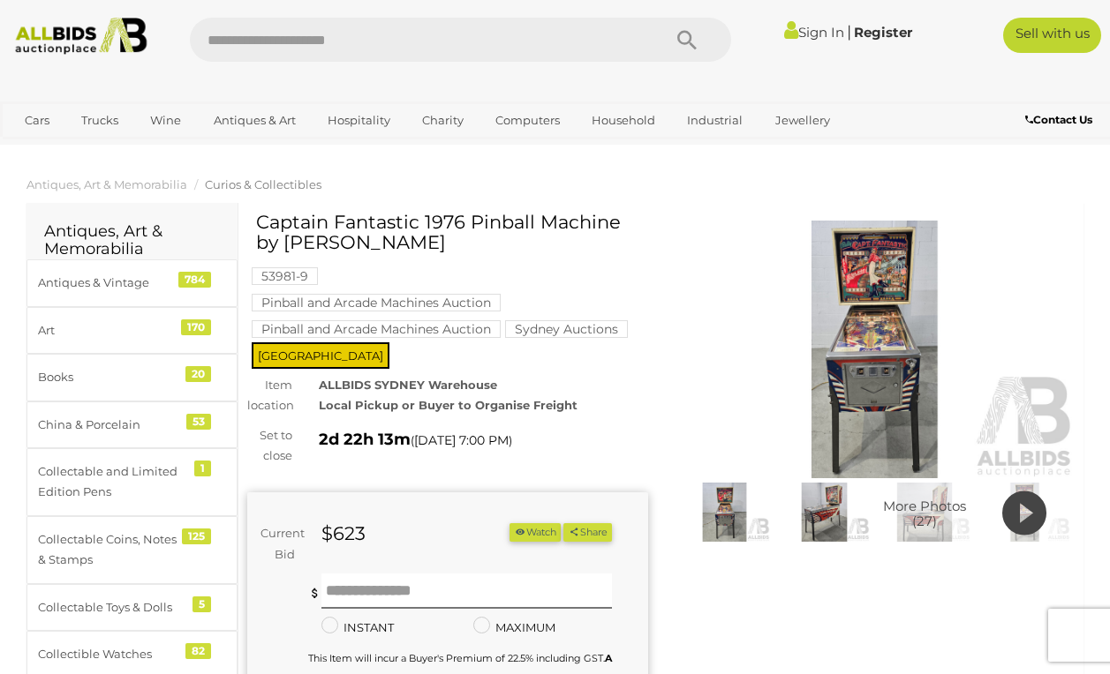
click at [880, 330] on img at bounding box center [874, 350] width 401 height 258
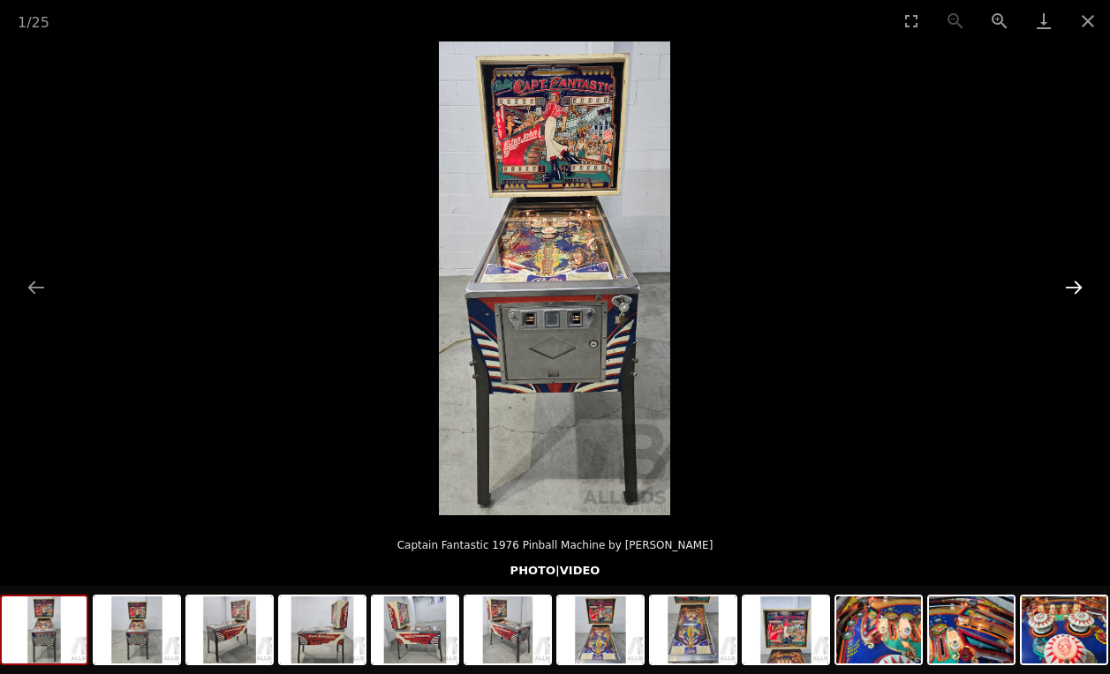
click at [1072, 285] on button "Next slide" at bounding box center [1073, 287] width 37 height 34
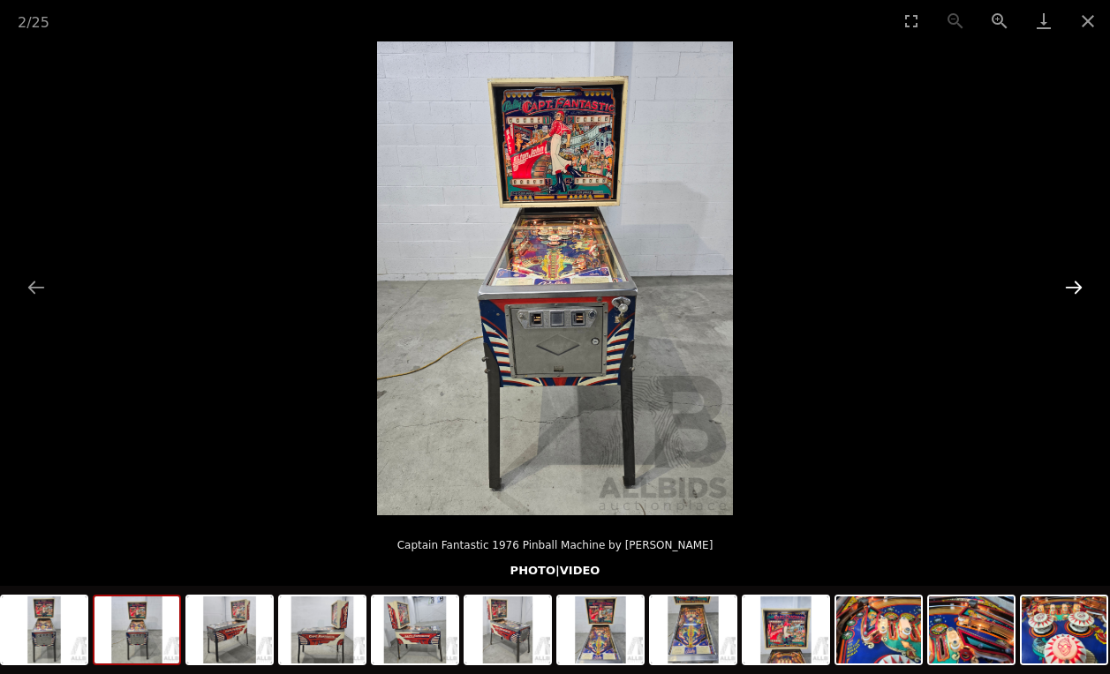
click at [1072, 285] on button "Next slide" at bounding box center [1073, 287] width 37 height 34
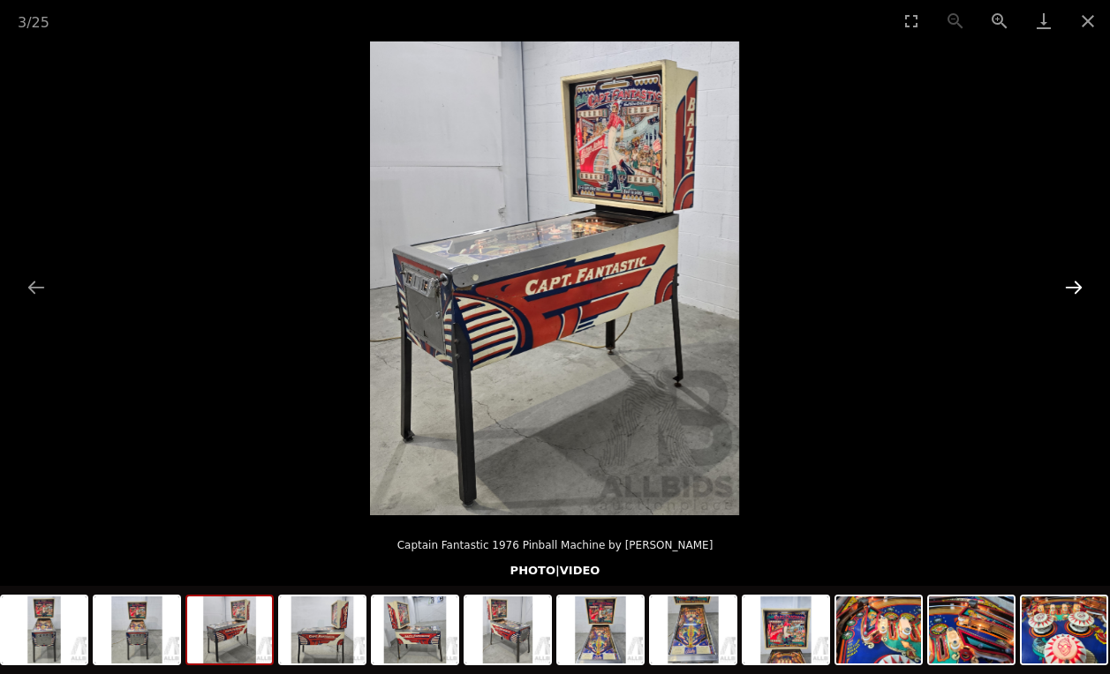
click at [1072, 285] on button "Next slide" at bounding box center [1073, 287] width 37 height 34
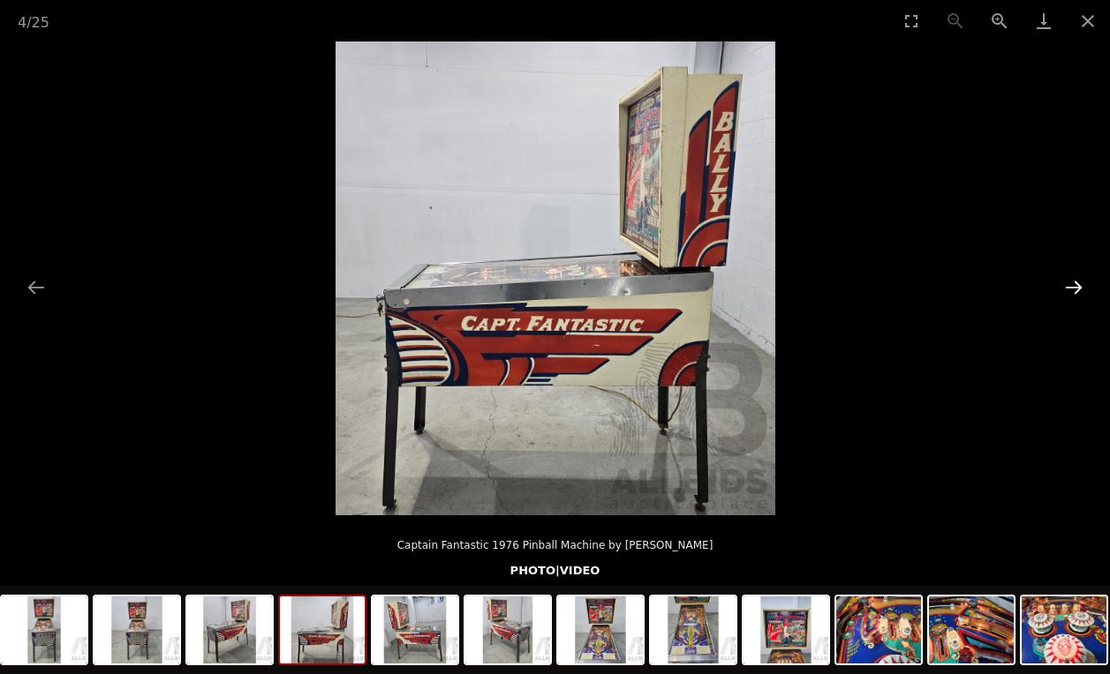
click at [1072, 285] on button "Next slide" at bounding box center [1073, 287] width 37 height 34
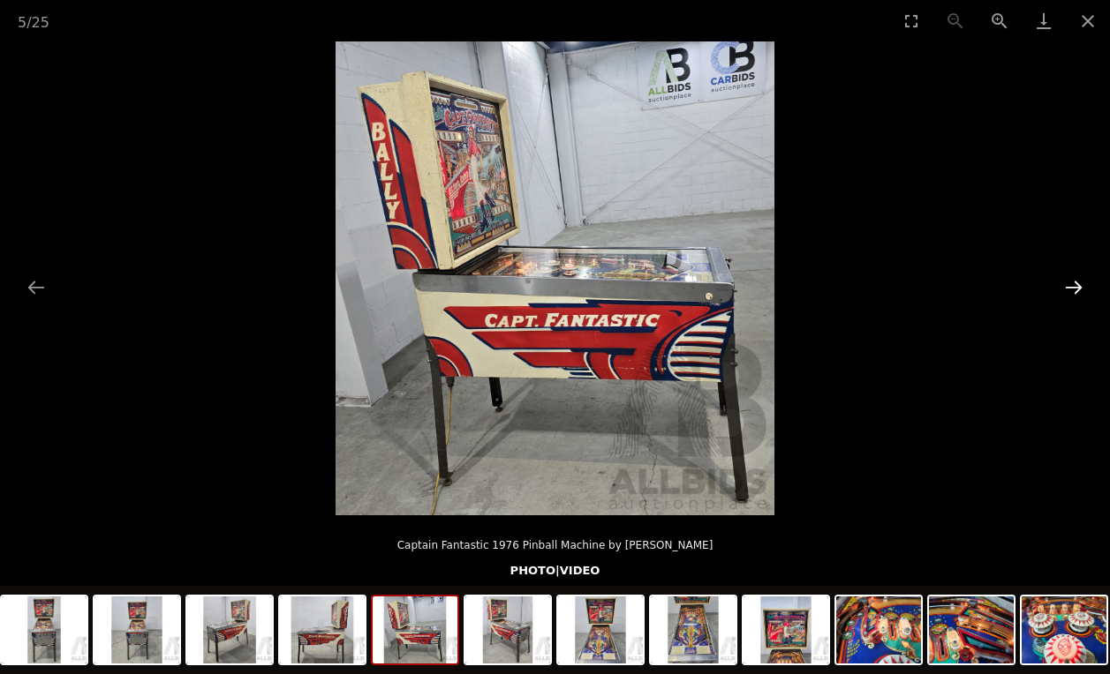
click at [1072, 285] on button "Next slide" at bounding box center [1073, 287] width 37 height 34
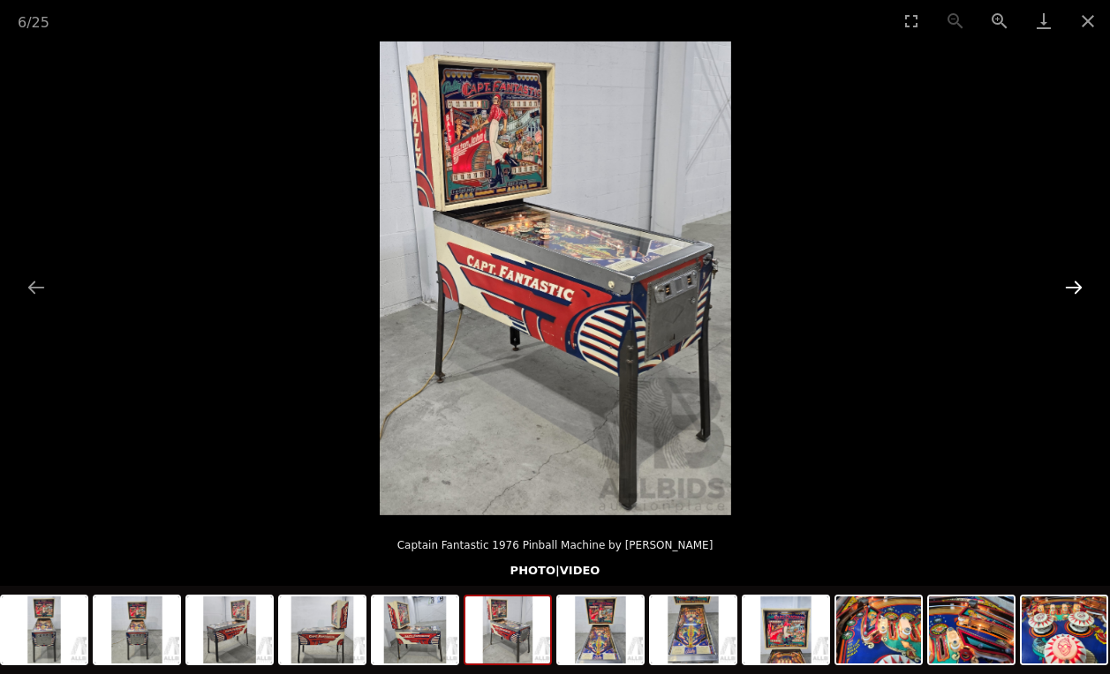
click at [1072, 285] on button "Next slide" at bounding box center [1073, 287] width 37 height 34
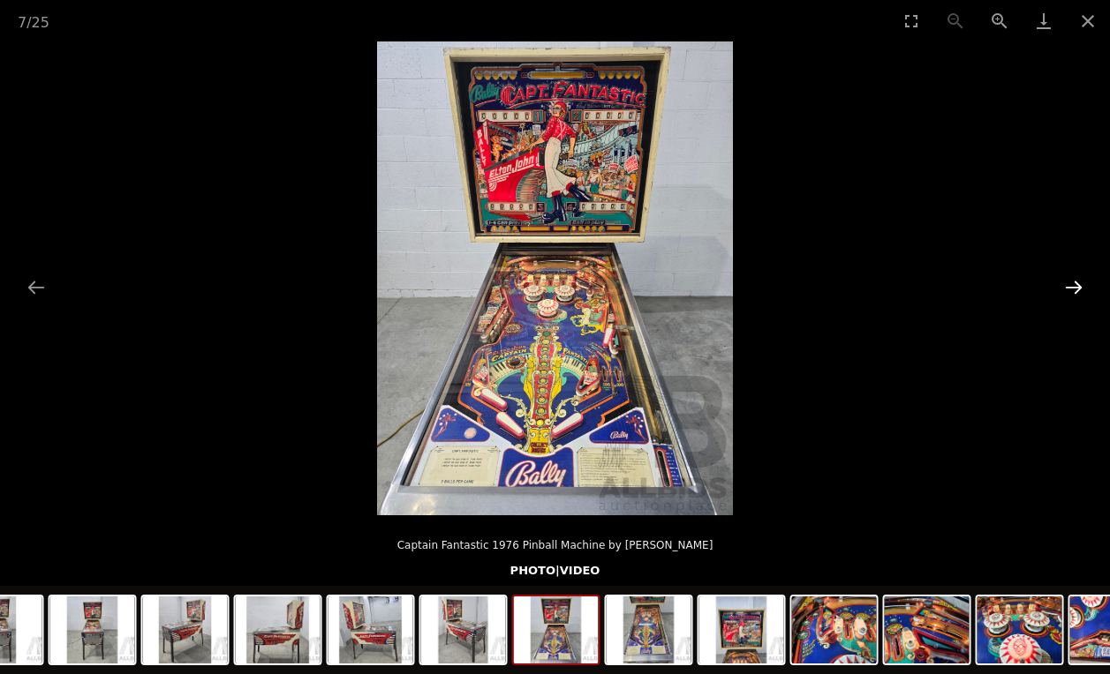
click at [1072, 285] on button "Next slide" at bounding box center [1073, 287] width 37 height 34
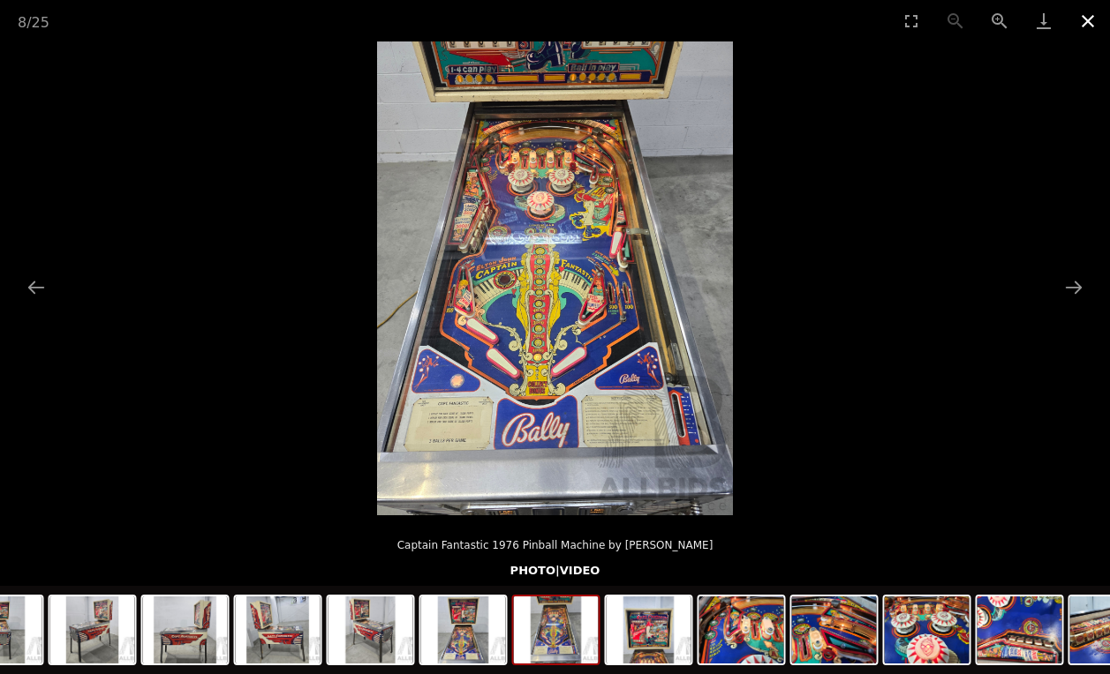
click at [1092, 26] on button "Close gallery" at bounding box center [1087, 20] width 44 height 41
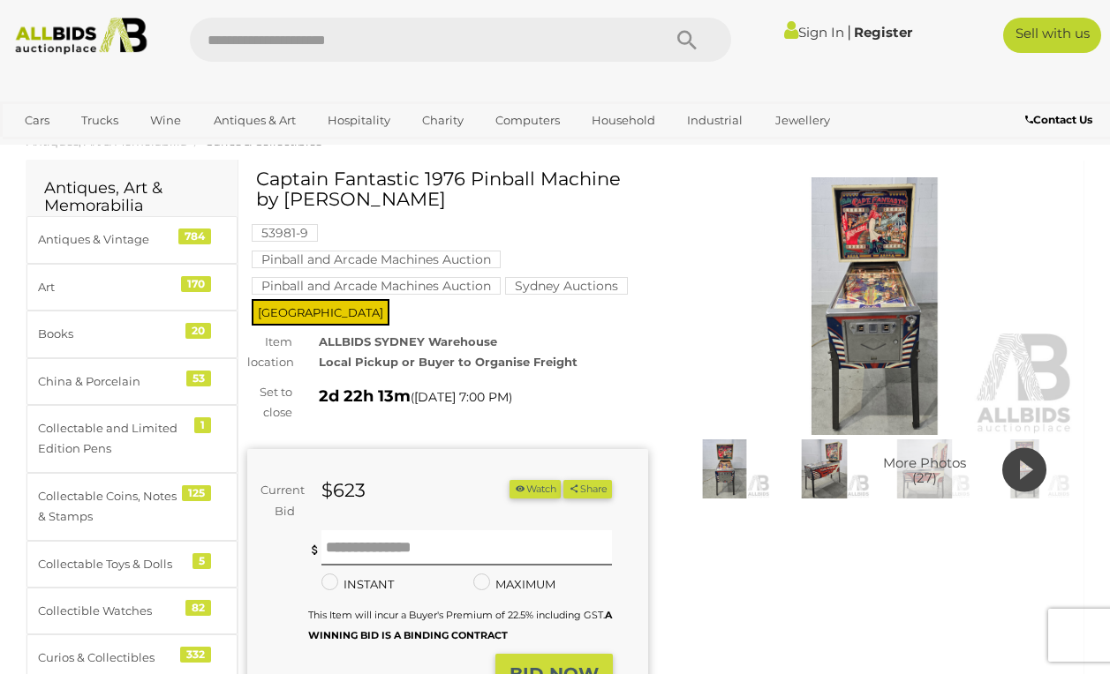
scroll to position [44, 0]
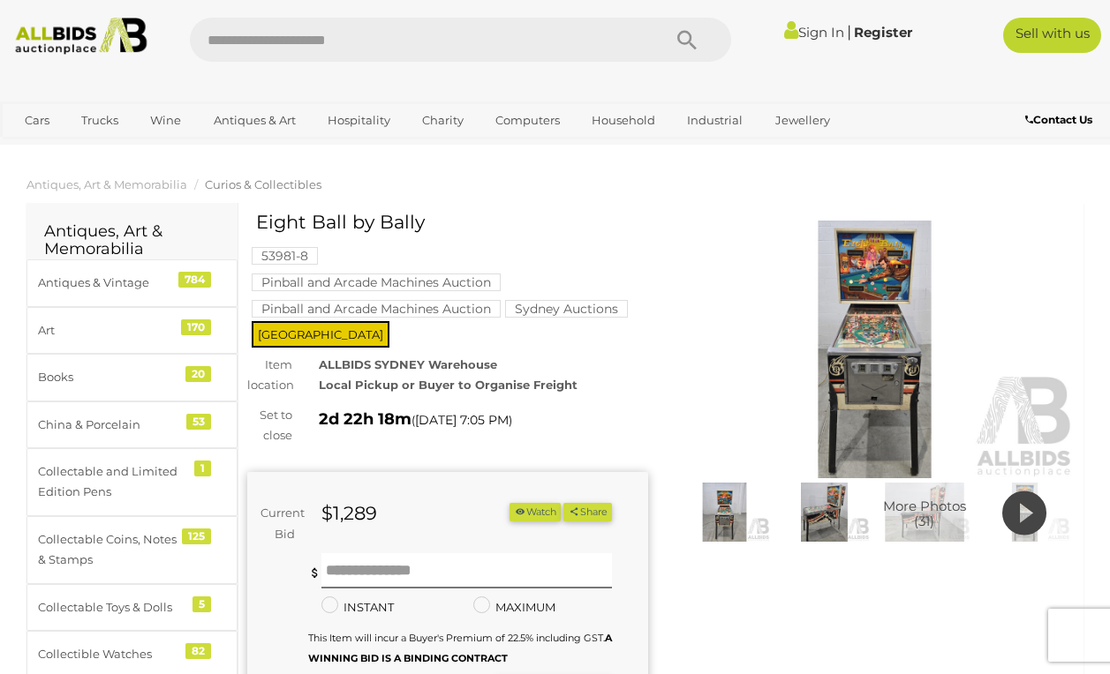
click at [854, 374] on img at bounding box center [874, 350] width 401 height 258
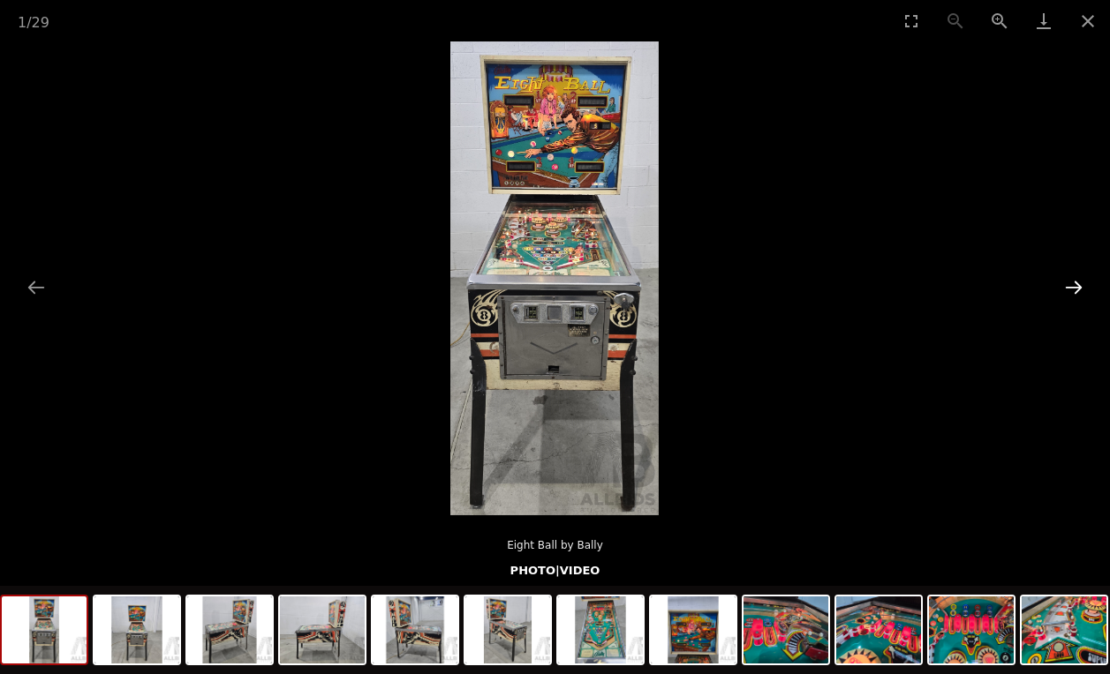
click at [1075, 288] on button "Next slide" at bounding box center [1073, 287] width 37 height 34
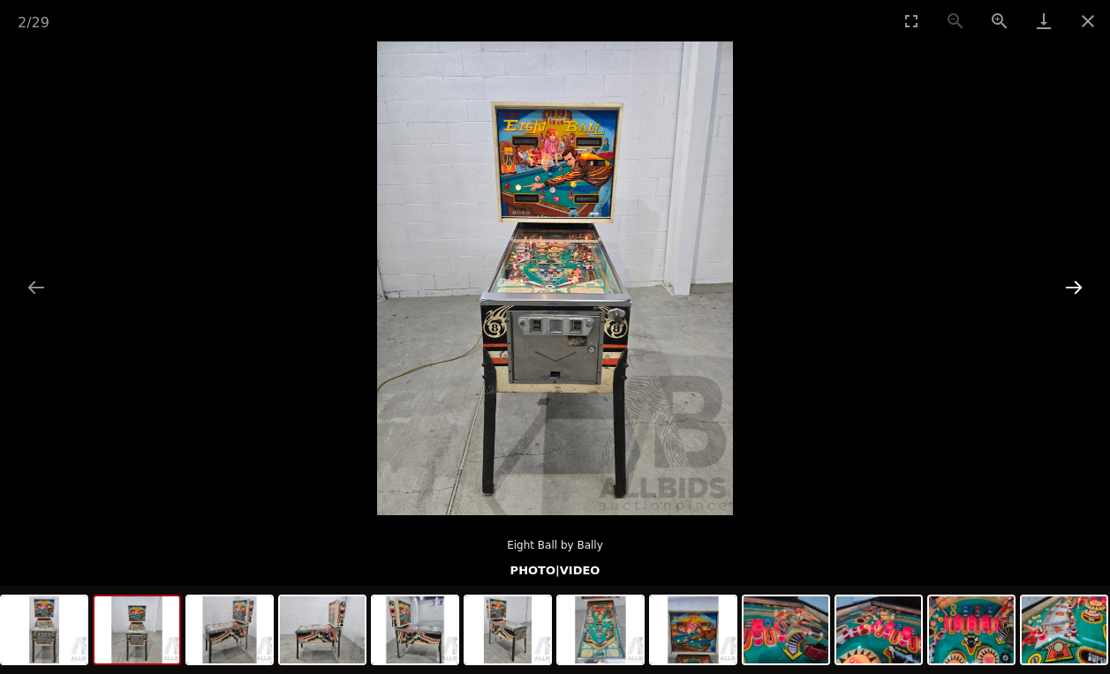
click at [1075, 288] on button "Next slide" at bounding box center [1073, 287] width 37 height 34
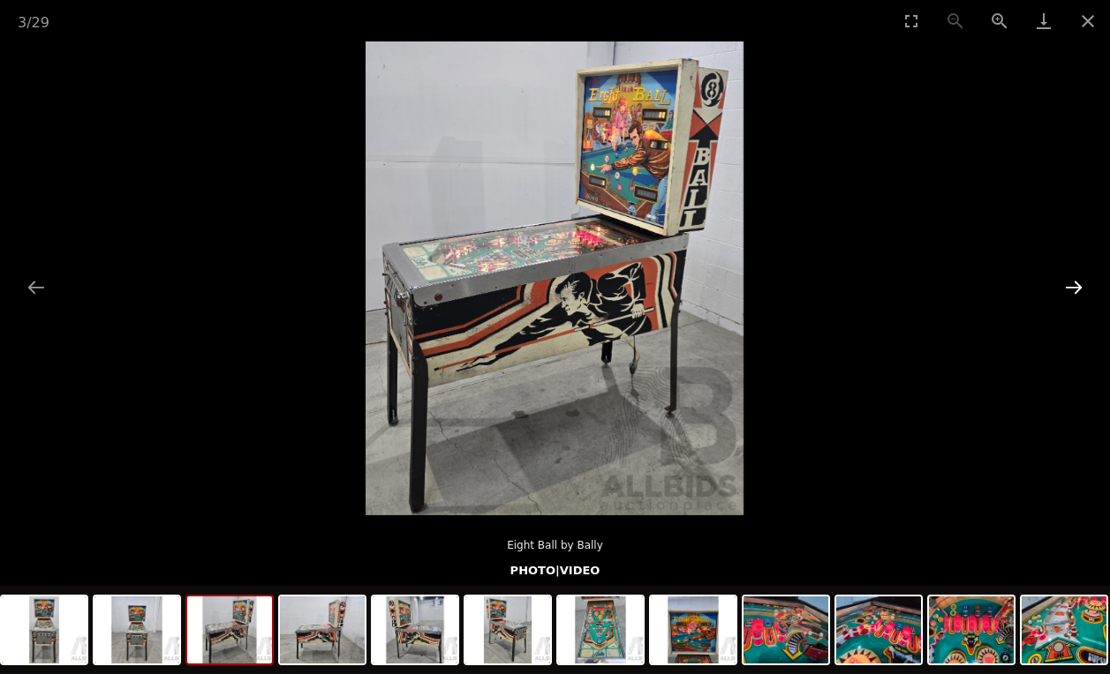
click at [1075, 288] on button "Next slide" at bounding box center [1073, 287] width 37 height 34
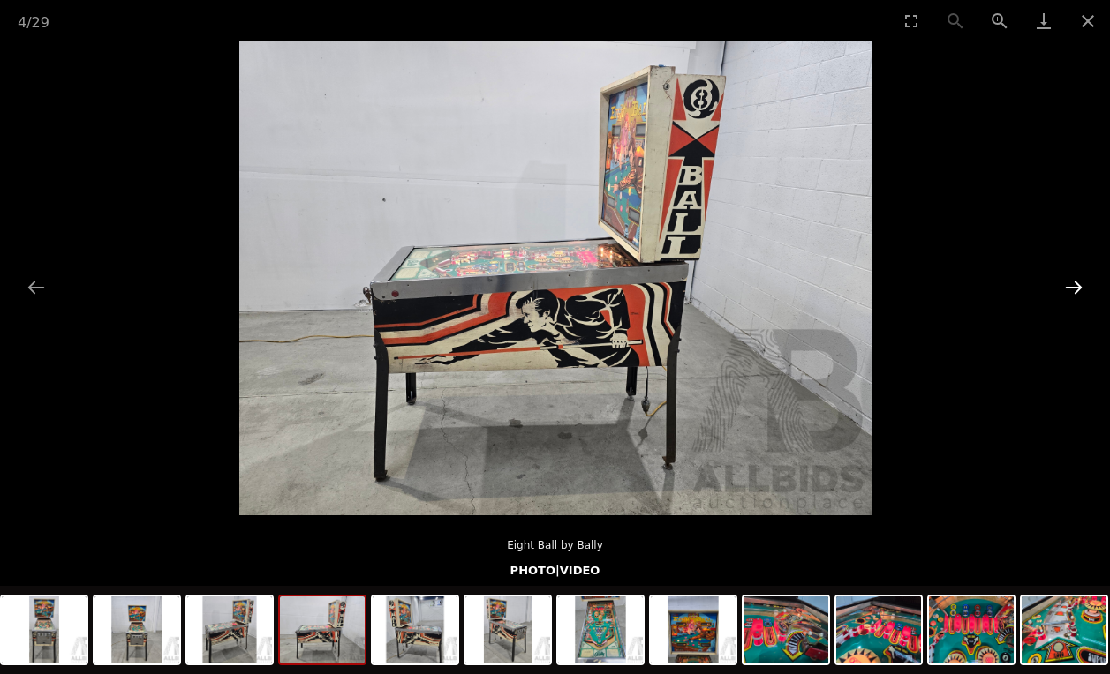
click at [1075, 288] on button "Next slide" at bounding box center [1073, 287] width 37 height 34
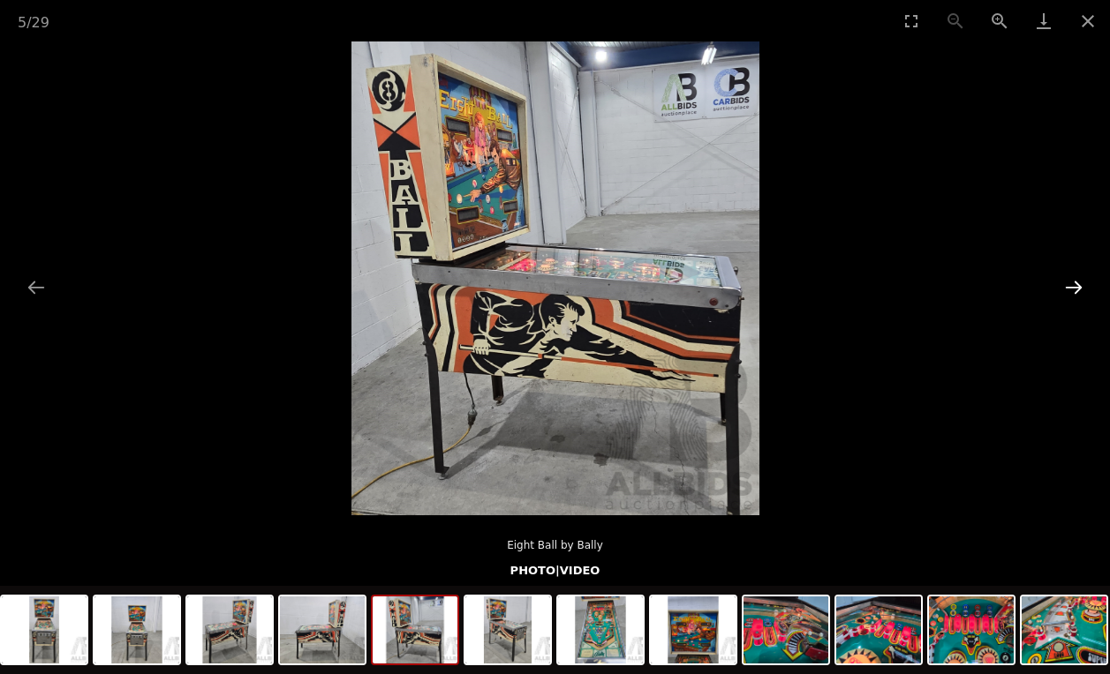
click at [1075, 288] on button "Next slide" at bounding box center [1073, 287] width 37 height 34
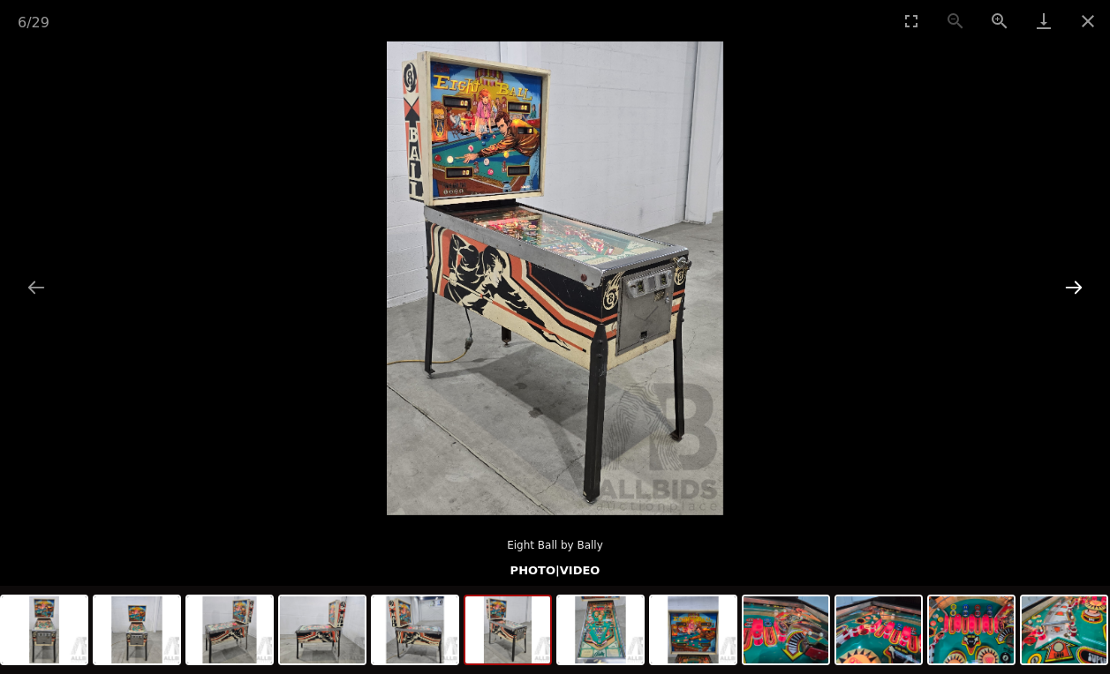
click at [1075, 288] on button "Next slide" at bounding box center [1073, 287] width 37 height 34
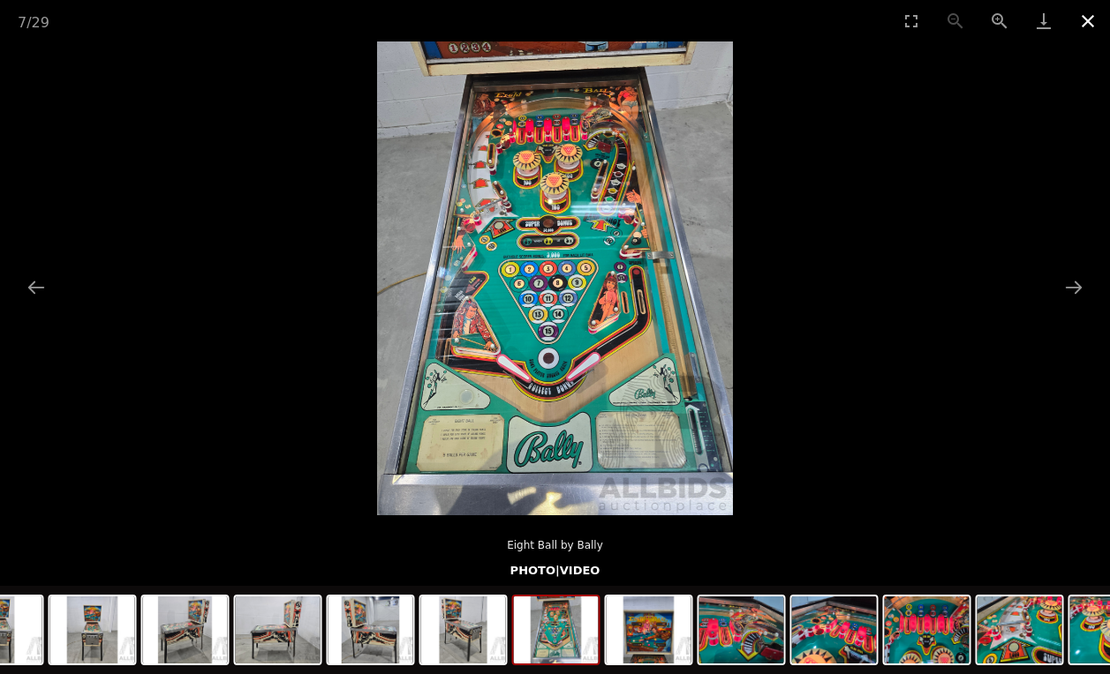
click at [1091, 22] on button "Close gallery" at bounding box center [1087, 20] width 44 height 41
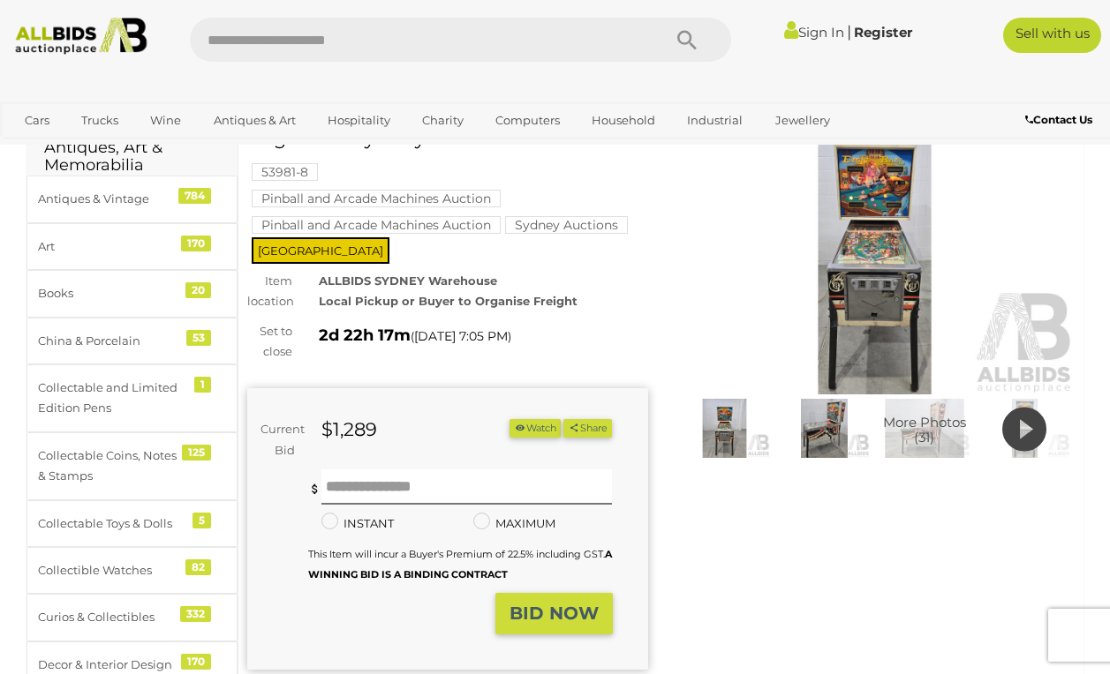
scroll to position [99, 0]
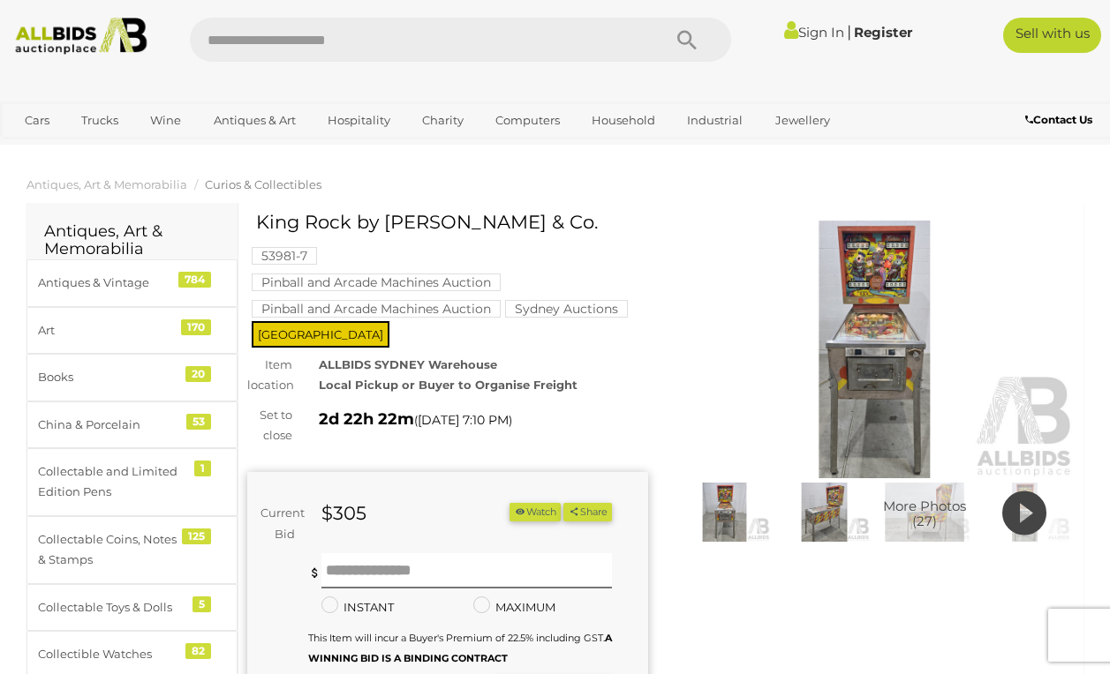
click at [874, 379] on img at bounding box center [874, 350] width 401 height 258
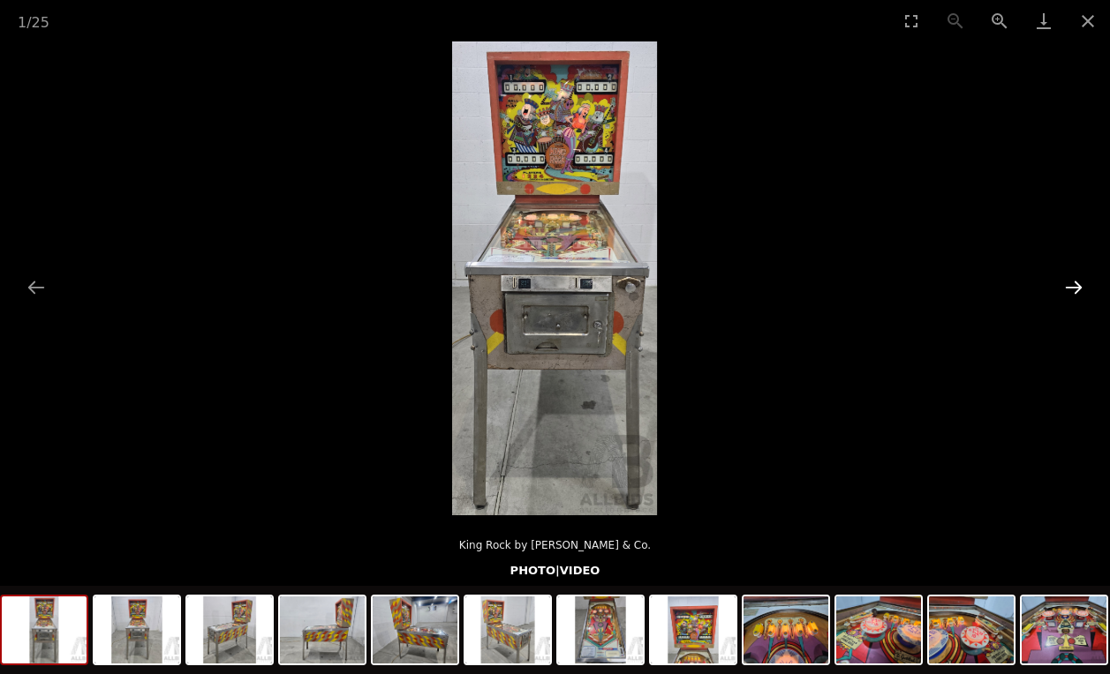
click at [1071, 282] on button "Next slide" at bounding box center [1073, 287] width 37 height 34
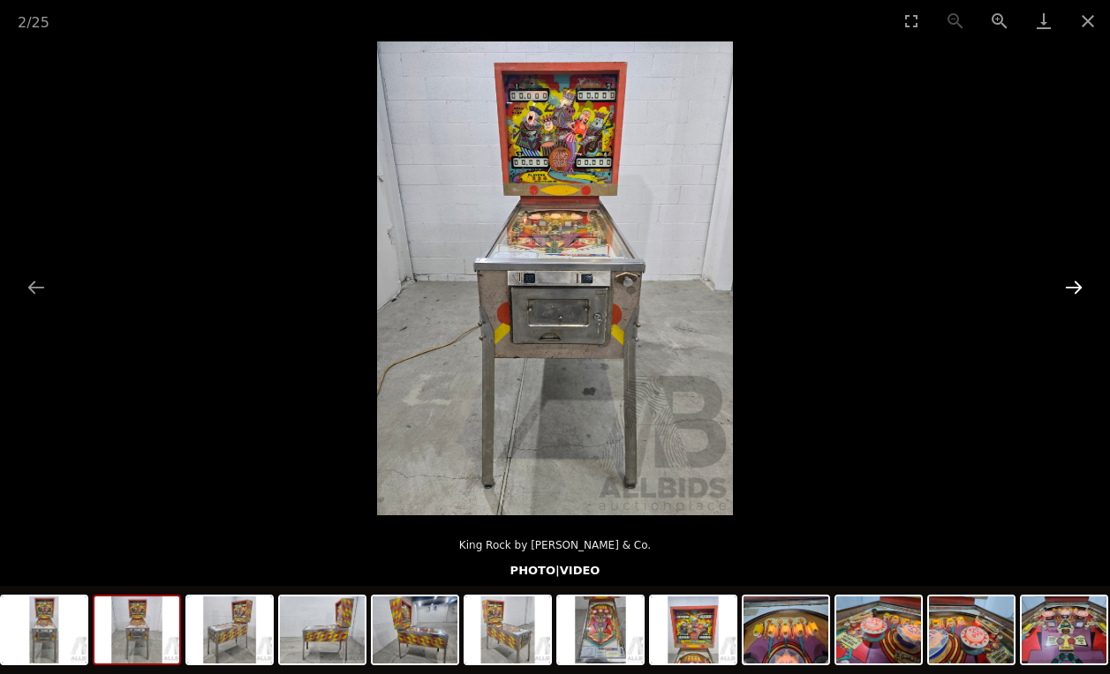
click at [1071, 282] on button "Next slide" at bounding box center [1073, 287] width 37 height 34
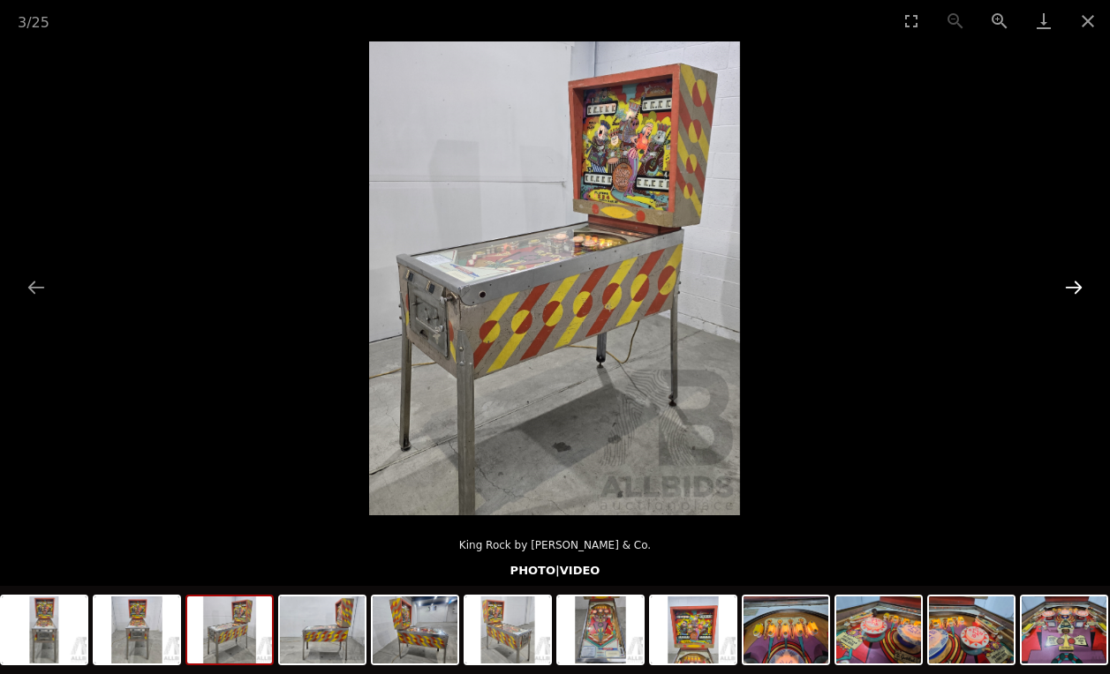
click at [1071, 282] on button "Next slide" at bounding box center [1073, 287] width 37 height 34
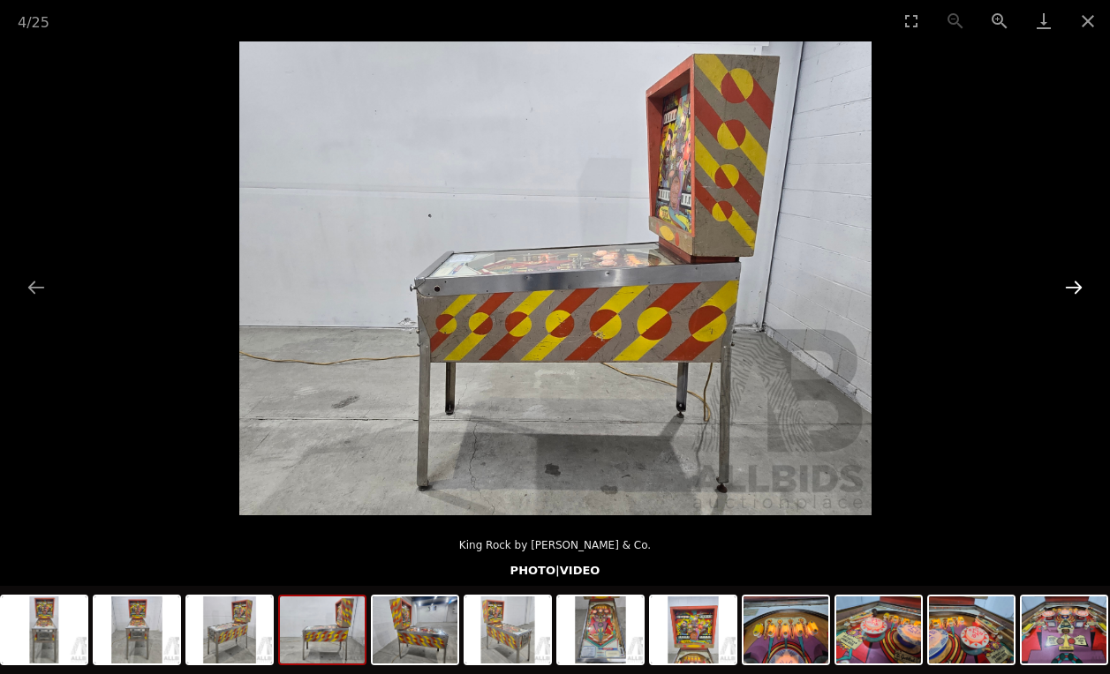
click at [1071, 282] on button "Next slide" at bounding box center [1073, 287] width 37 height 34
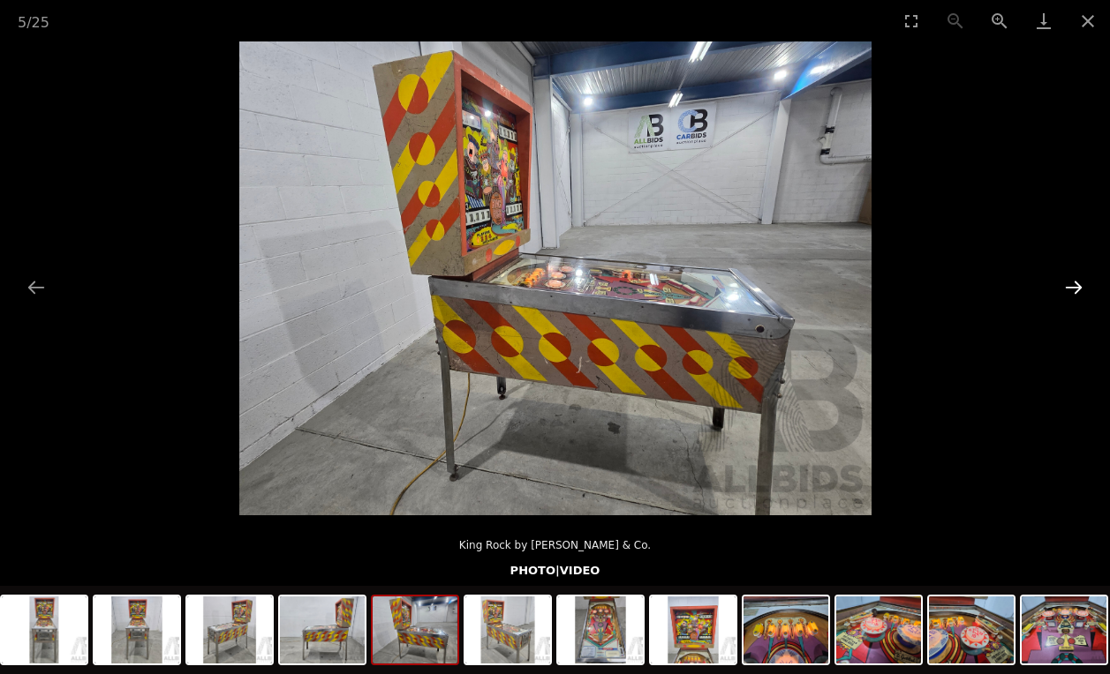
click at [1071, 282] on button "Next slide" at bounding box center [1073, 287] width 37 height 34
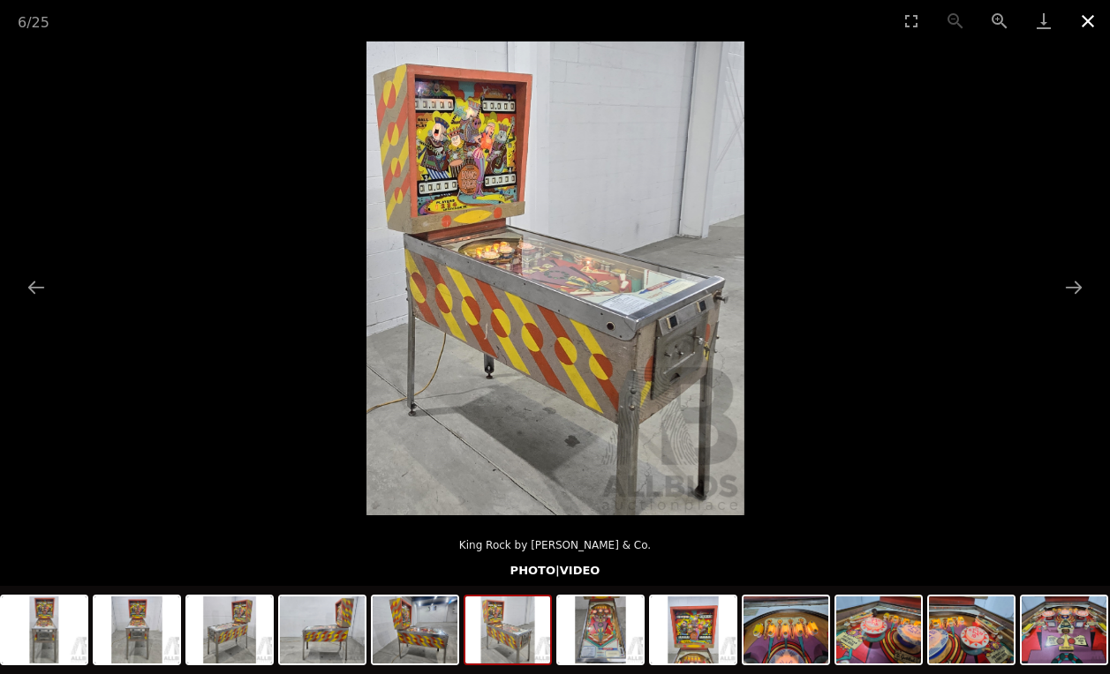
click at [1086, 26] on button "Close gallery" at bounding box center [1087, 20] width 44 height 41
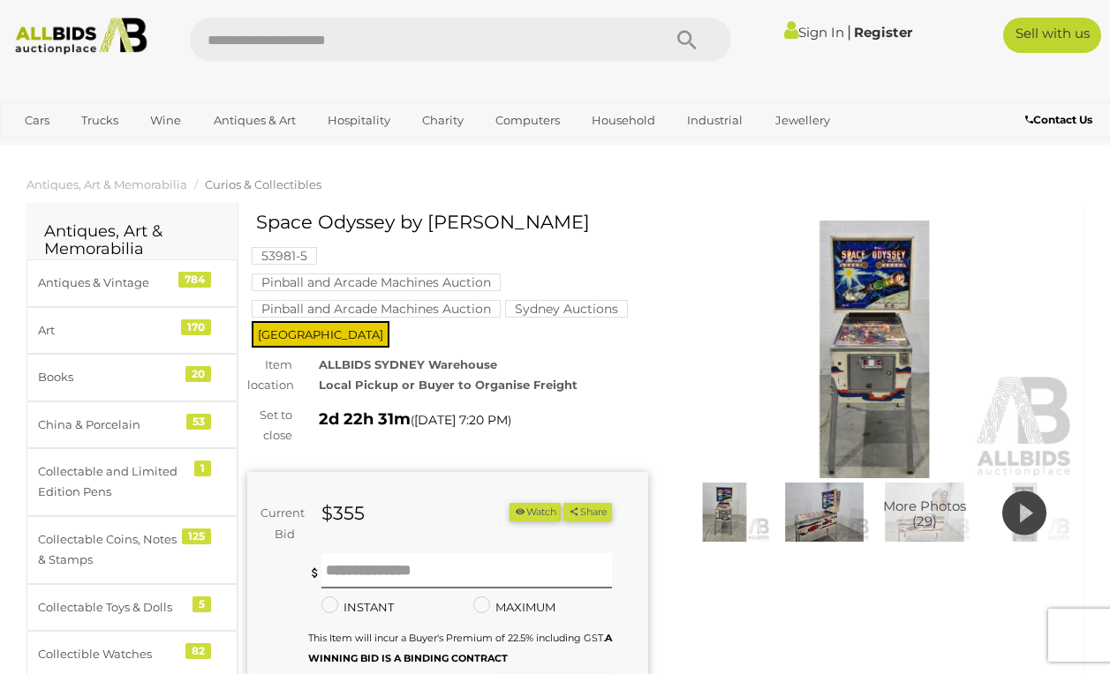
click at [861, 322] on img at bounding box center [874, 350] width 401 height 258
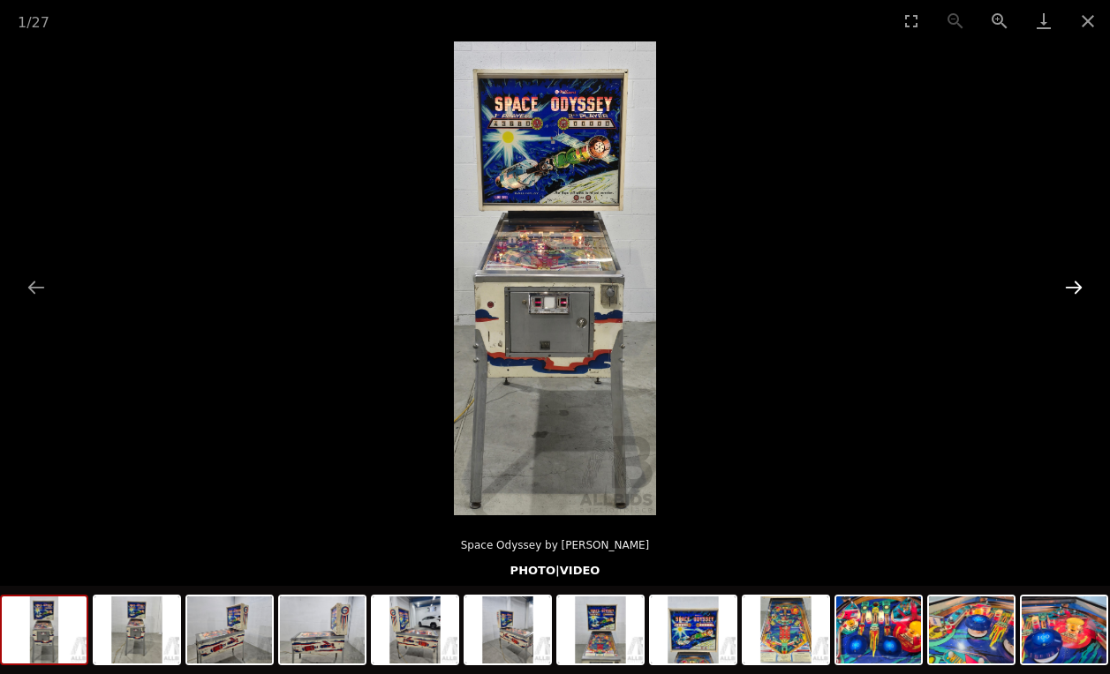
click at [1072, 288] on button "Next slide" at bounding box center [1073, 287] width 37 height 34
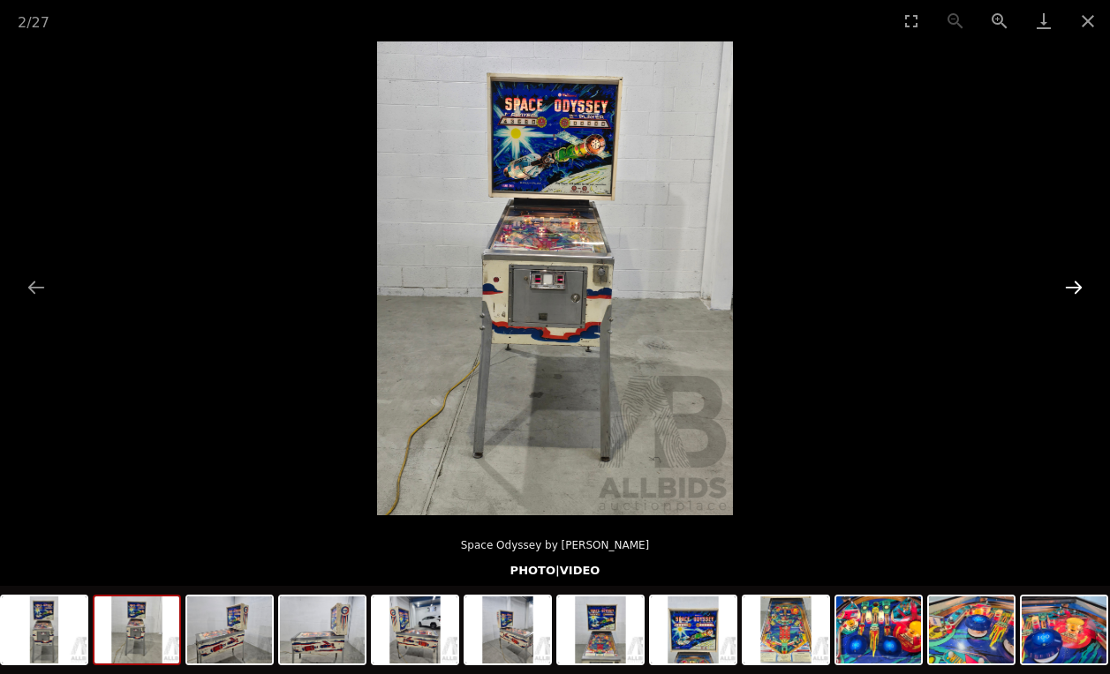
click at [1072, 288] on button "Next slide" at bounding box center [1073, 287] width 37 height 34
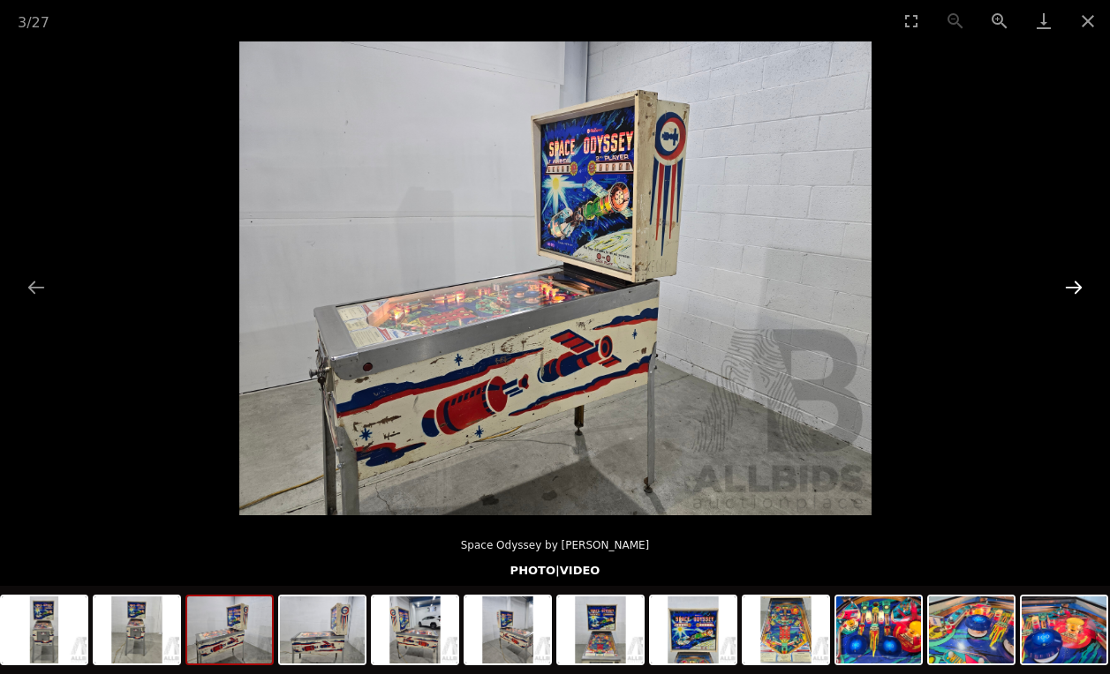
click at [1072, 288] on button "Next slide" at bounding box center [1073, 287] width 37 height 34
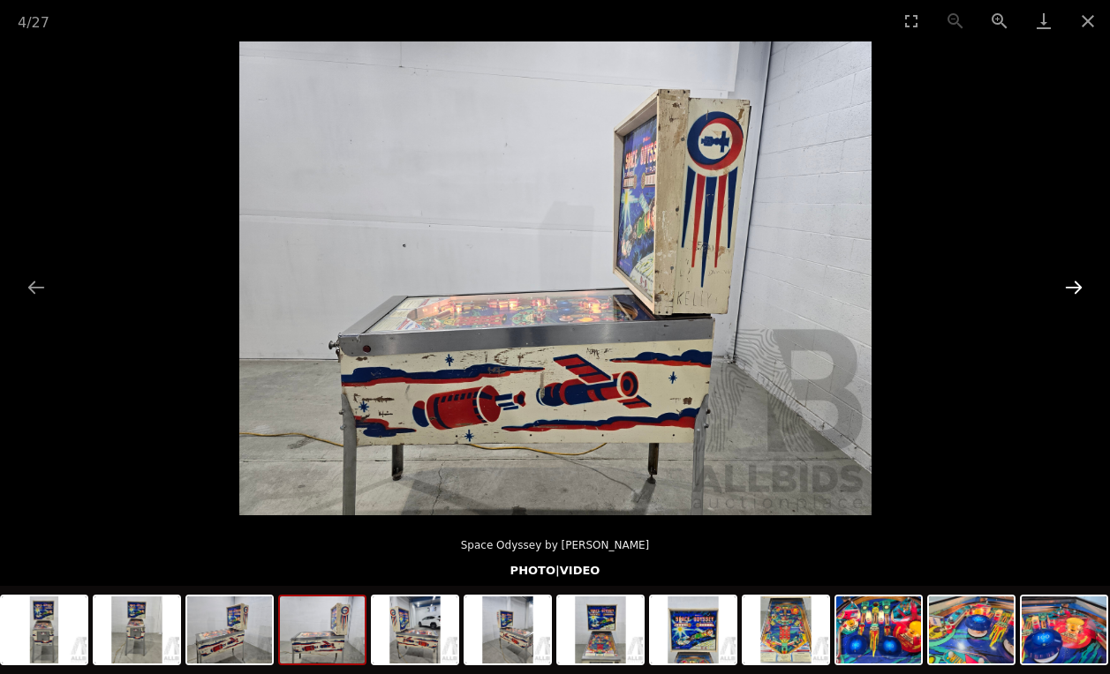
click at [1072, 288] on button "Next slide" at bounding box center [1073, 287] width 37 height 34
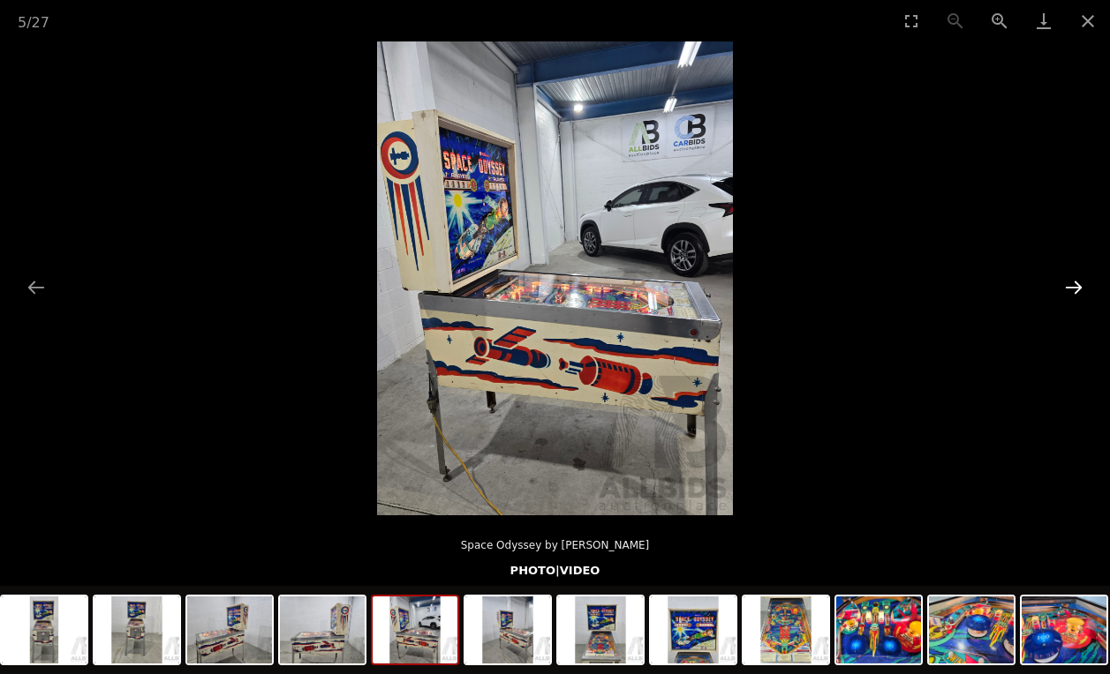
click at [1072, 287] on button "Next slide" at bounding box center [1073, 287] width 37 height 34
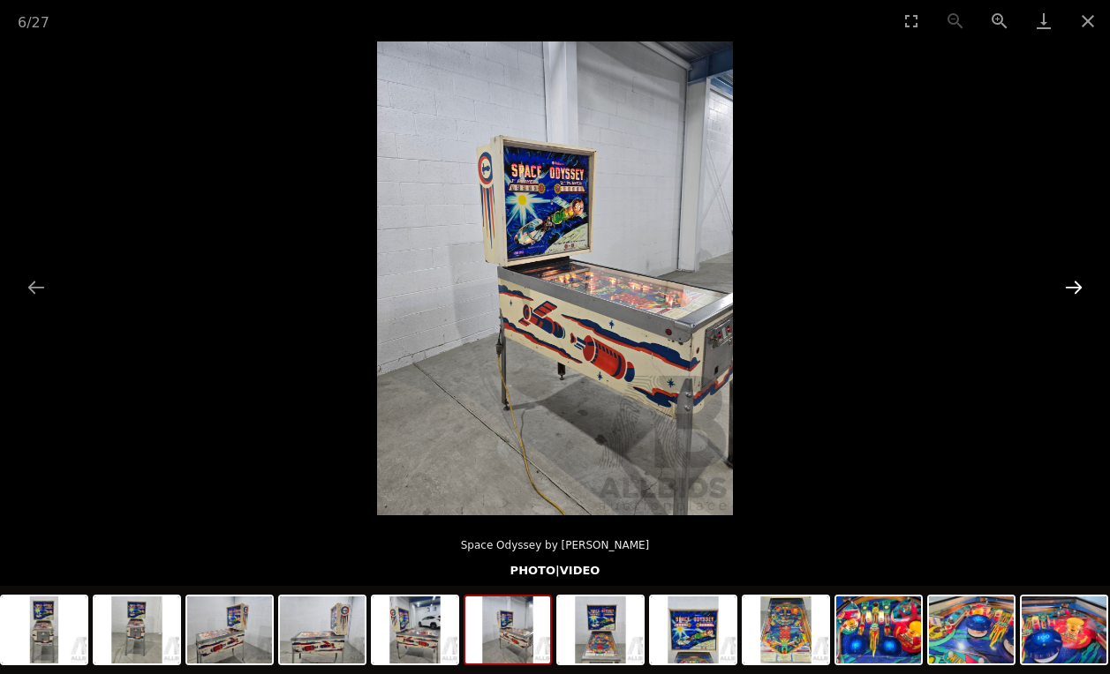
click at [1072, 287] on button "Next slide" at bounding box center [1073, 287] width 37 height 34
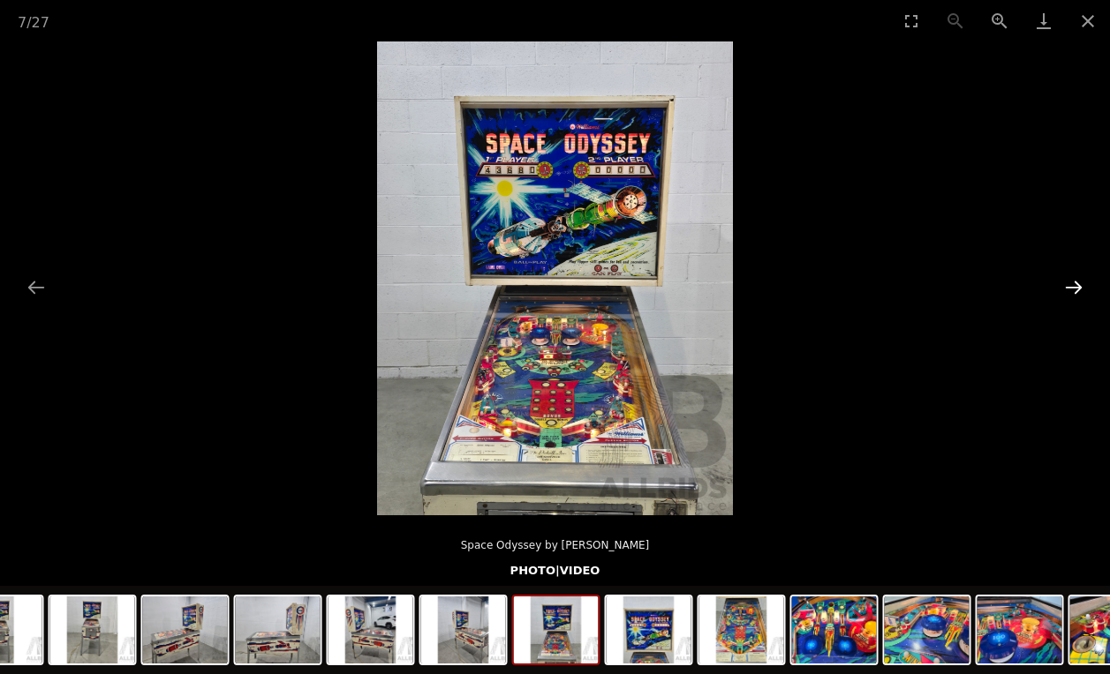
click at [1072, 287] on button "Next slide" at bounding box center [1073, 287] width 37 height 34
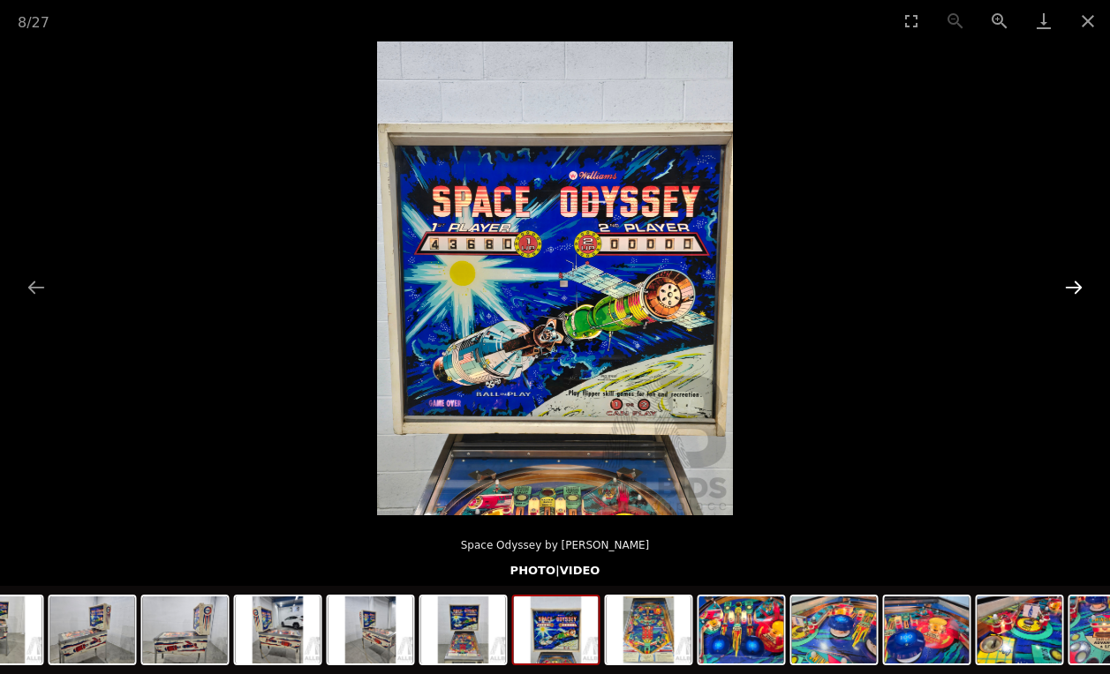
click at [1072, 287] on button "Next slide" at bounding box center [1073, 287] width 37 height 34
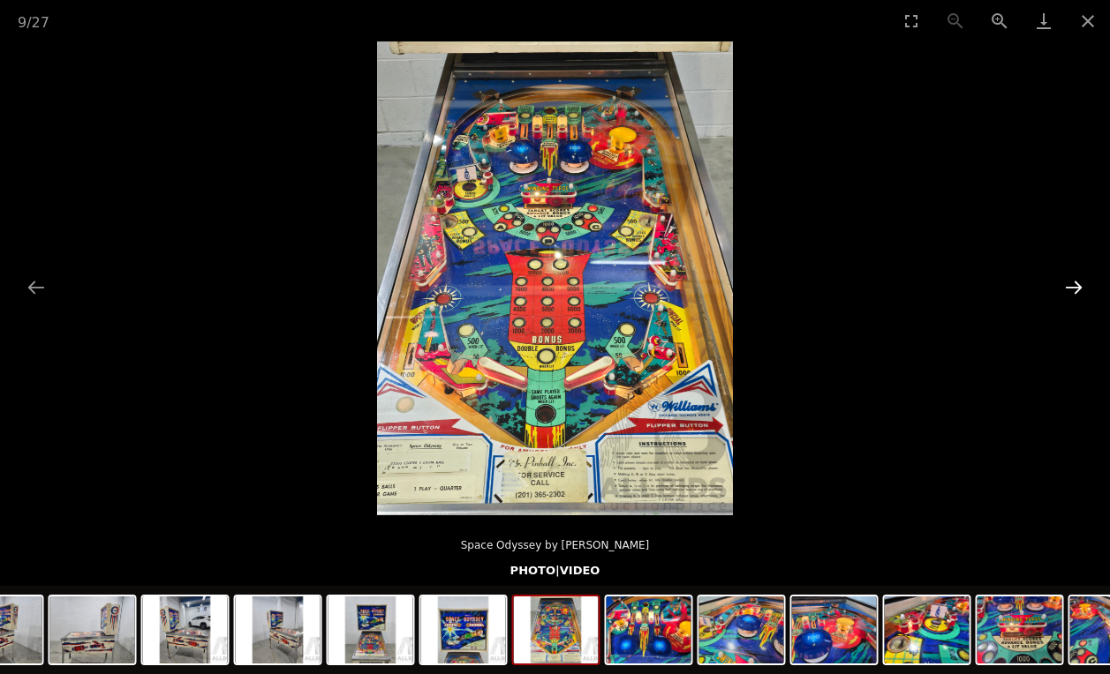
click at [1072, 287] on button "Next slide" at bounding box center [1073, 287] width 37 height 34
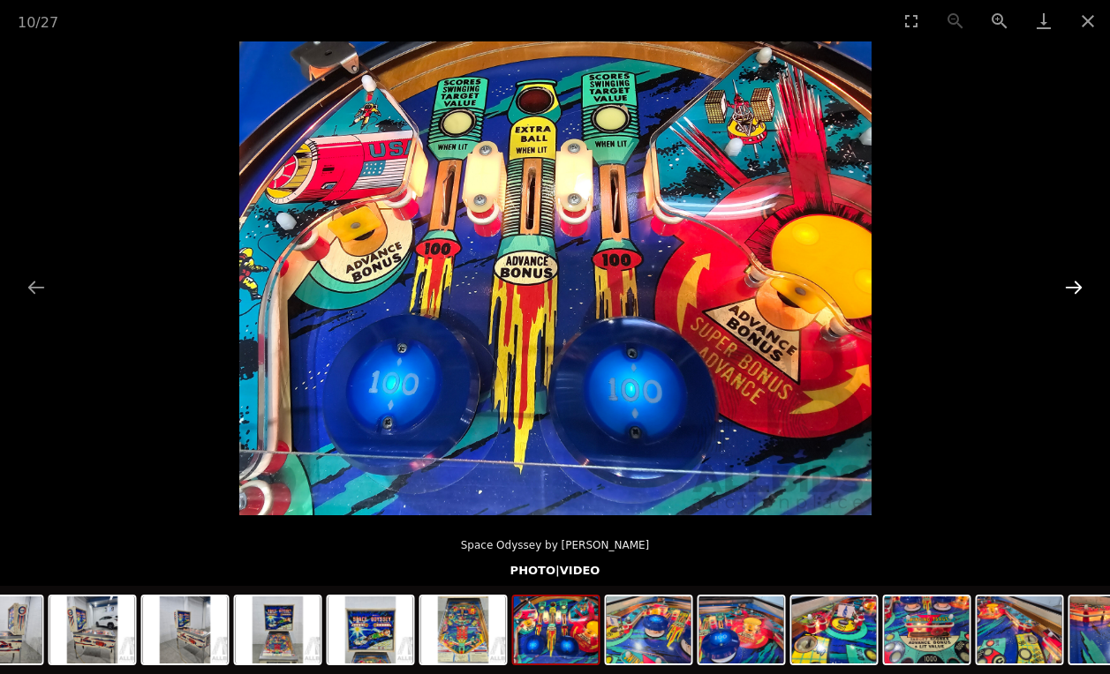
click at [1072, 287] on button "Next slide" at bounding box center [1073, 287] width 37 height 34
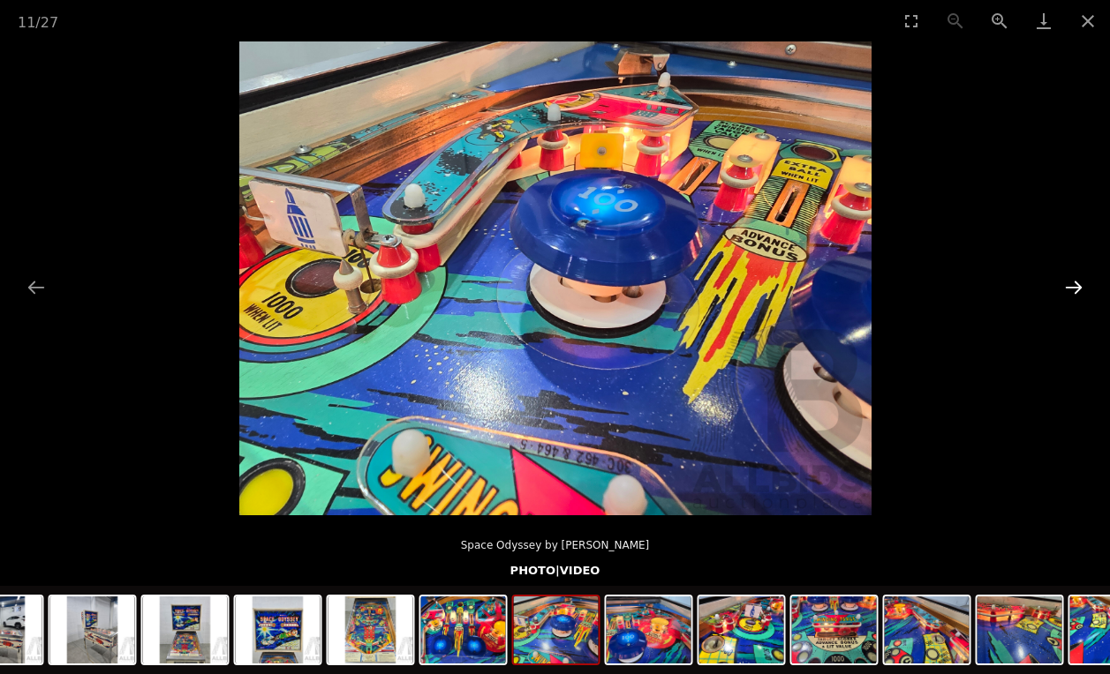
click at [1072, 287] on button "Next slide" at bounding box center [1073, 287] width 37 height 34
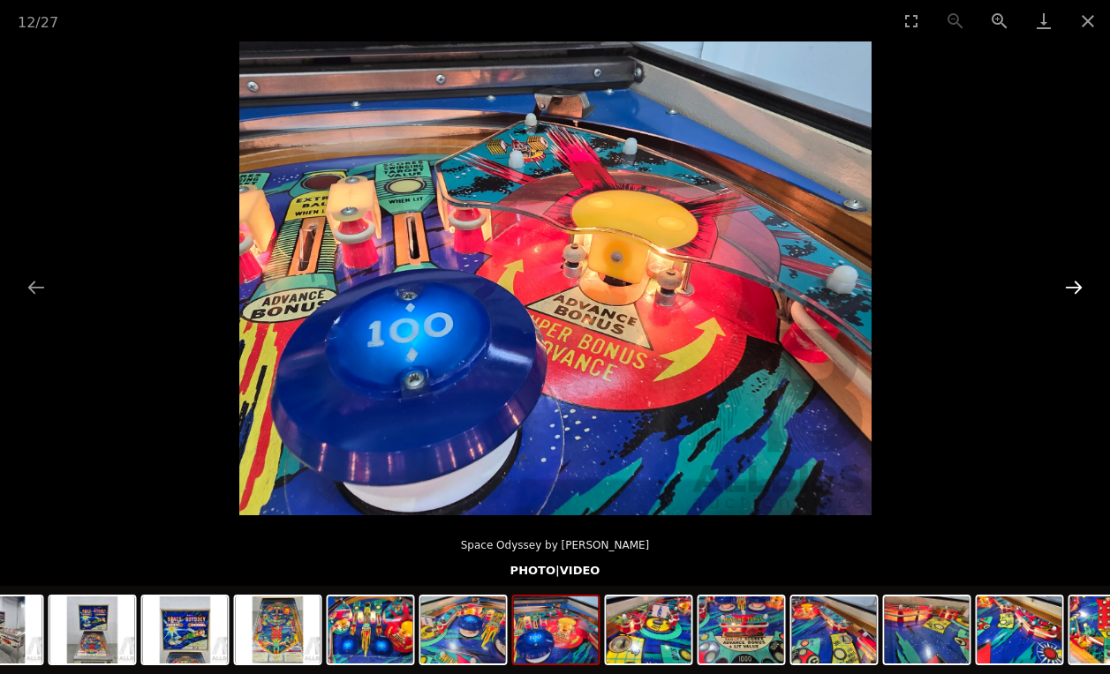
click at [1072, 287] on button "Next slide" at bounding box center [1073, 287] width 37 height 34
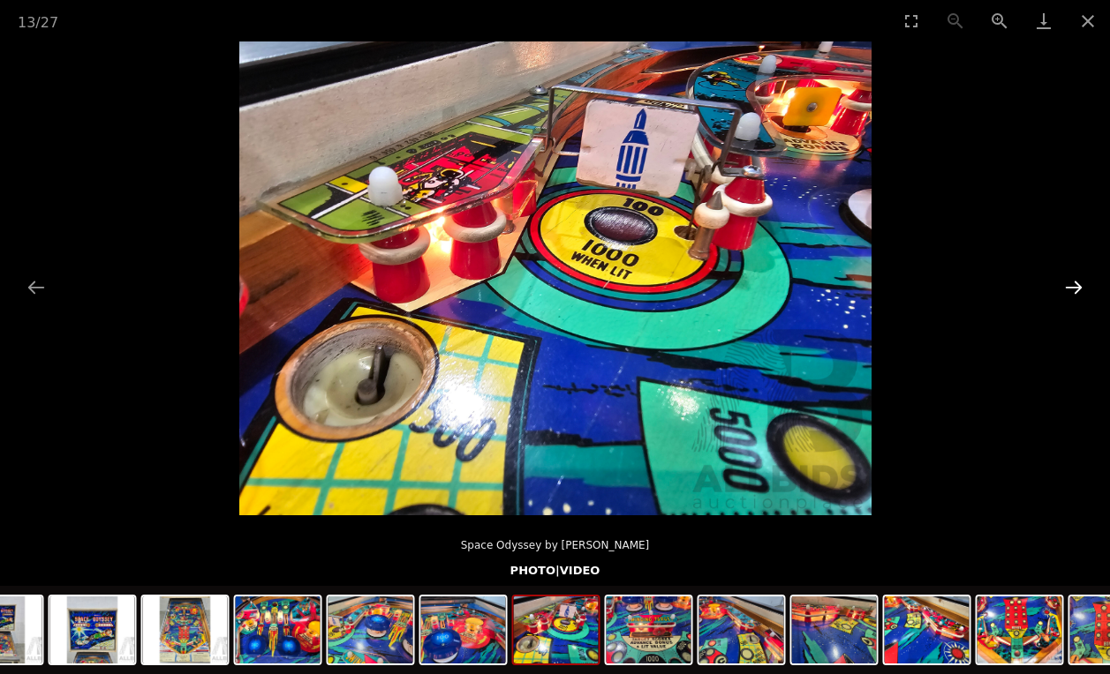
click at [1072, 287] on button "Next slide" at bounding box center [1073, 287] width 37 height 34
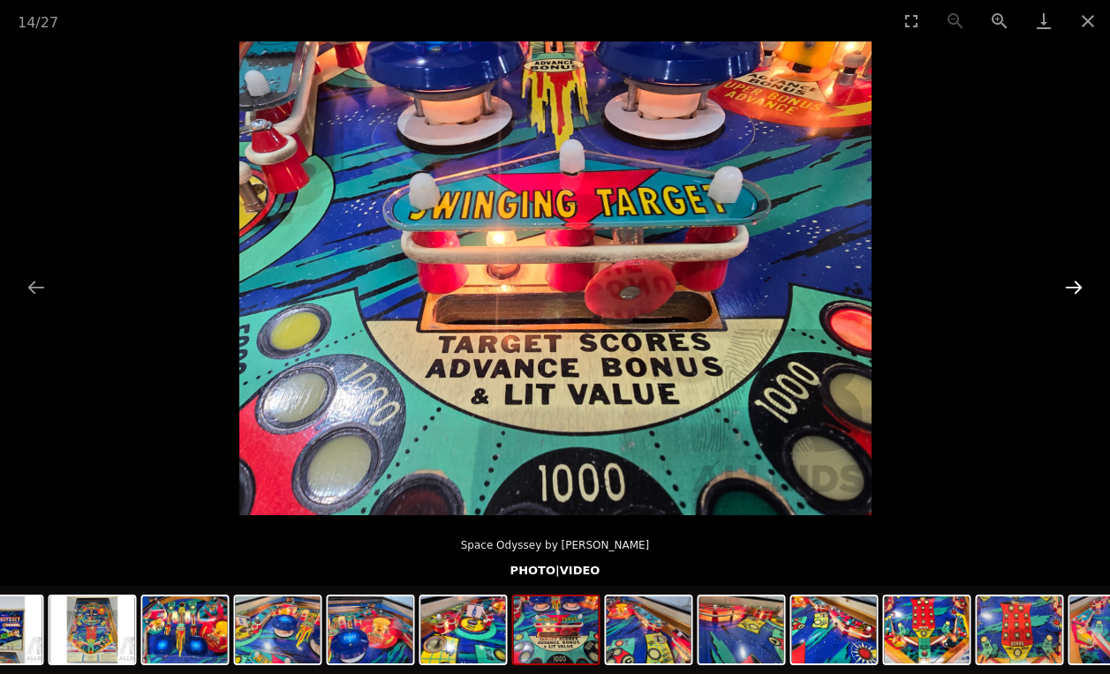
click at [1072, 287] on button "Next slide" at bounding box center [1073, 287] width 37 height 34
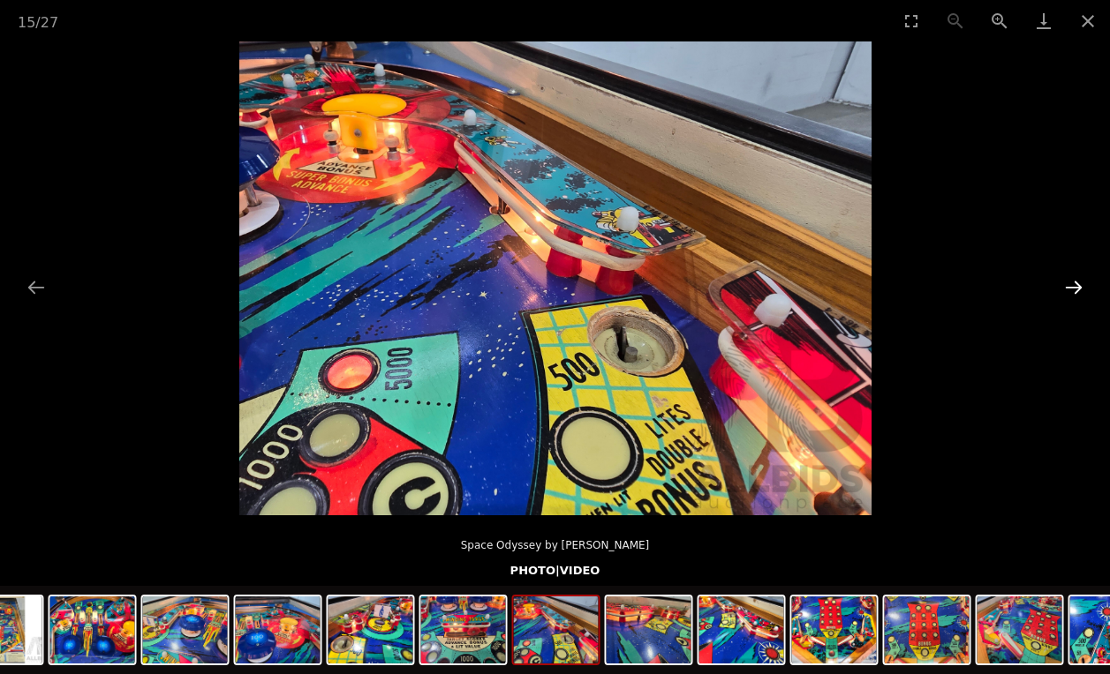
click at [1068, 288] on button "Next slide" at bounding box center [1073, 287] width 37 height 34
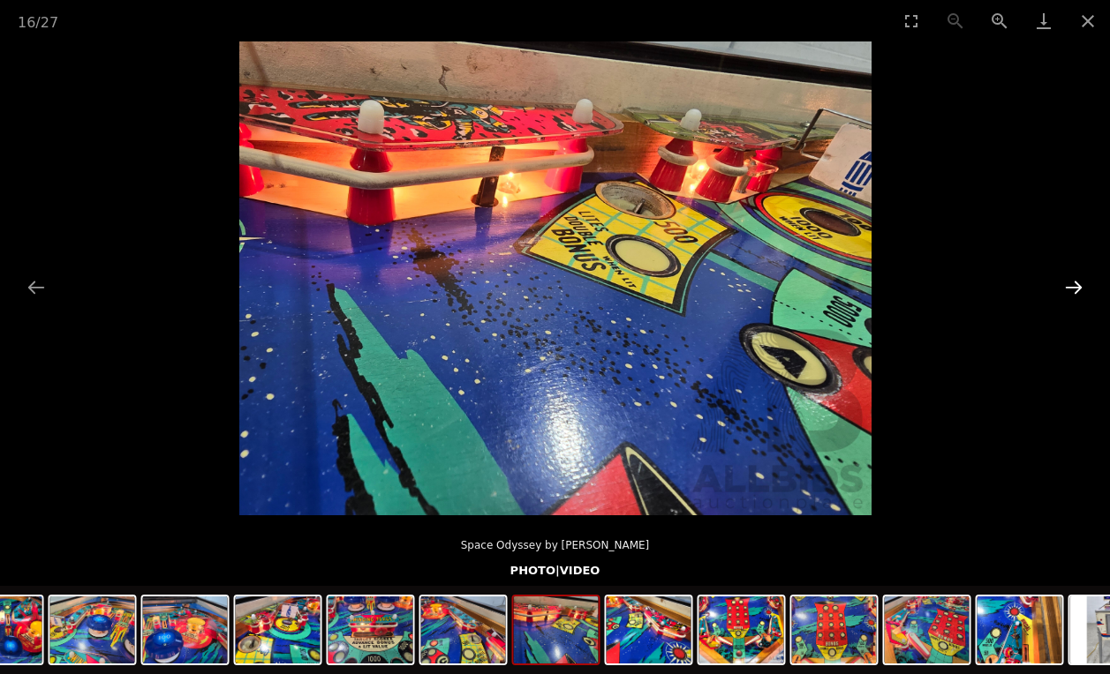
click at [1068, 288] on button "Next slide" at bounding box center [1073, 287] width 37 height 34
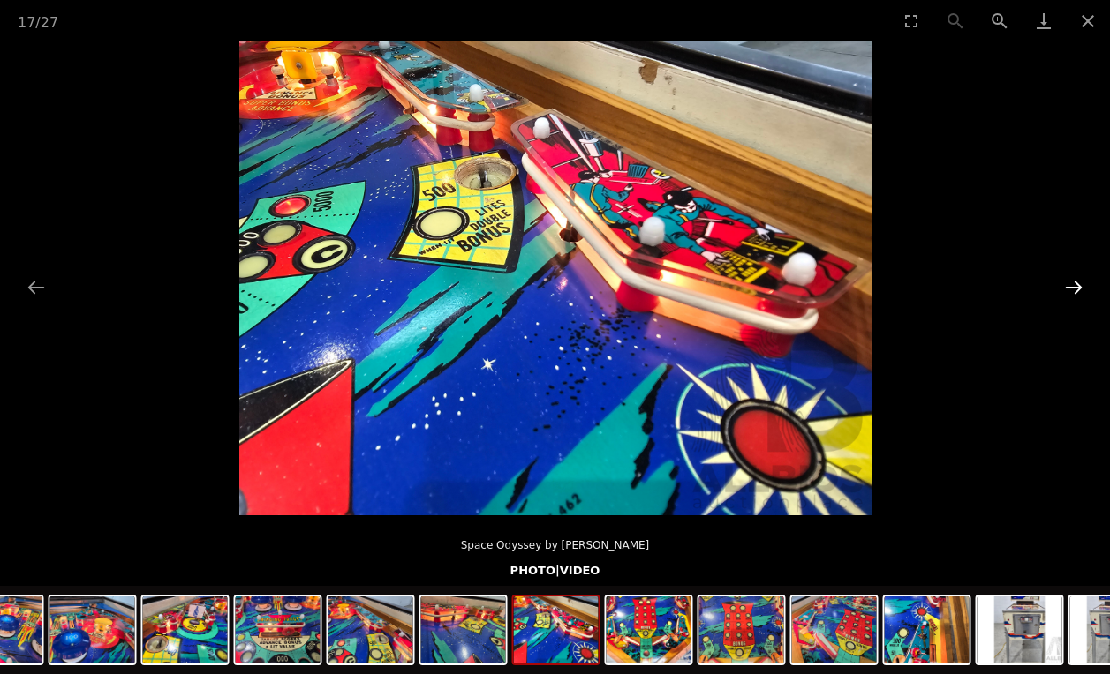
click at [1068, 288] on button "Next slide" at bounding box center [1073, 287] width 37 height 34
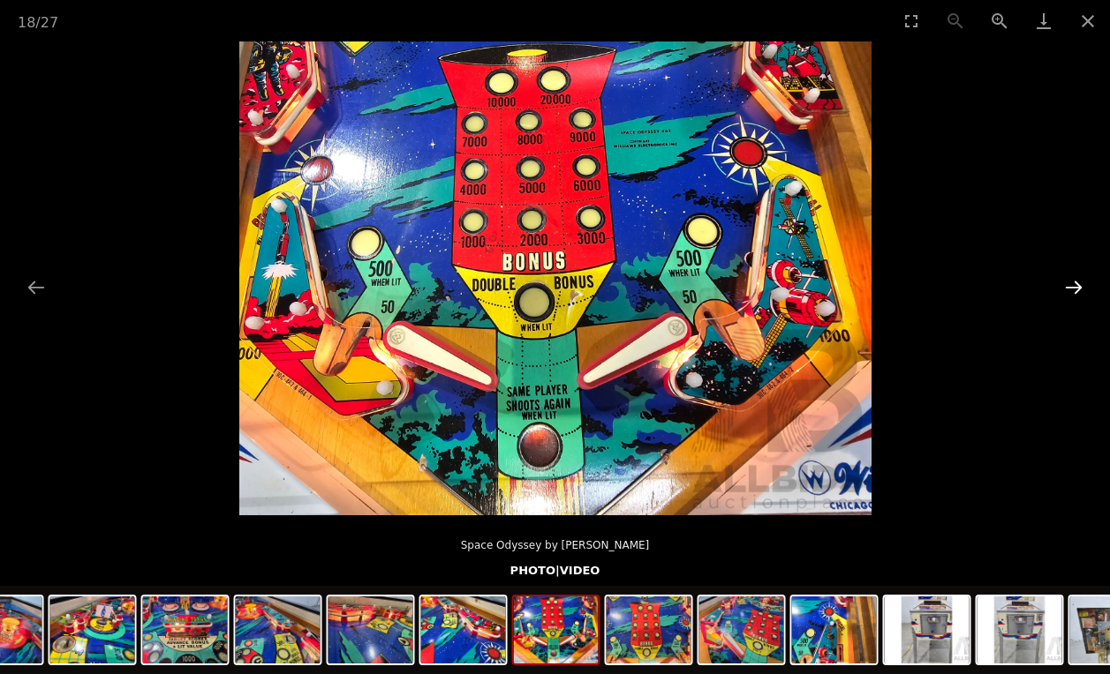
click at [1068, 286] on button "Next slide" at bounding box center [1073, 287] width 37 height 34
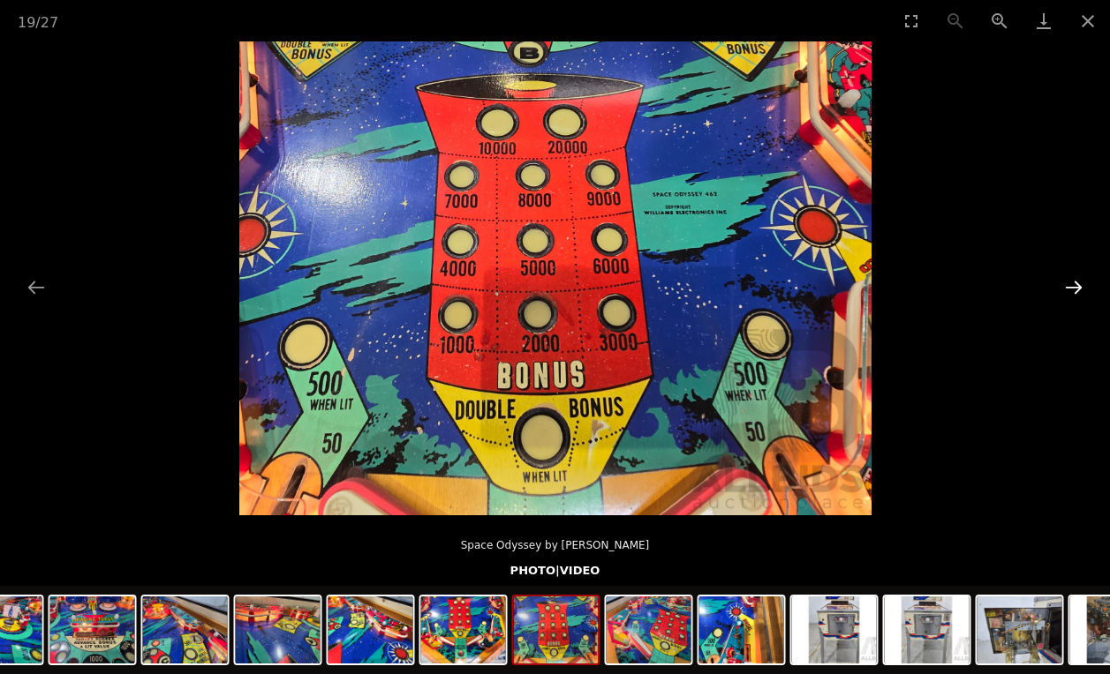
click at [1068, 286] on button "Next slide" at bounding box center [1073, 287] width 37 height 34
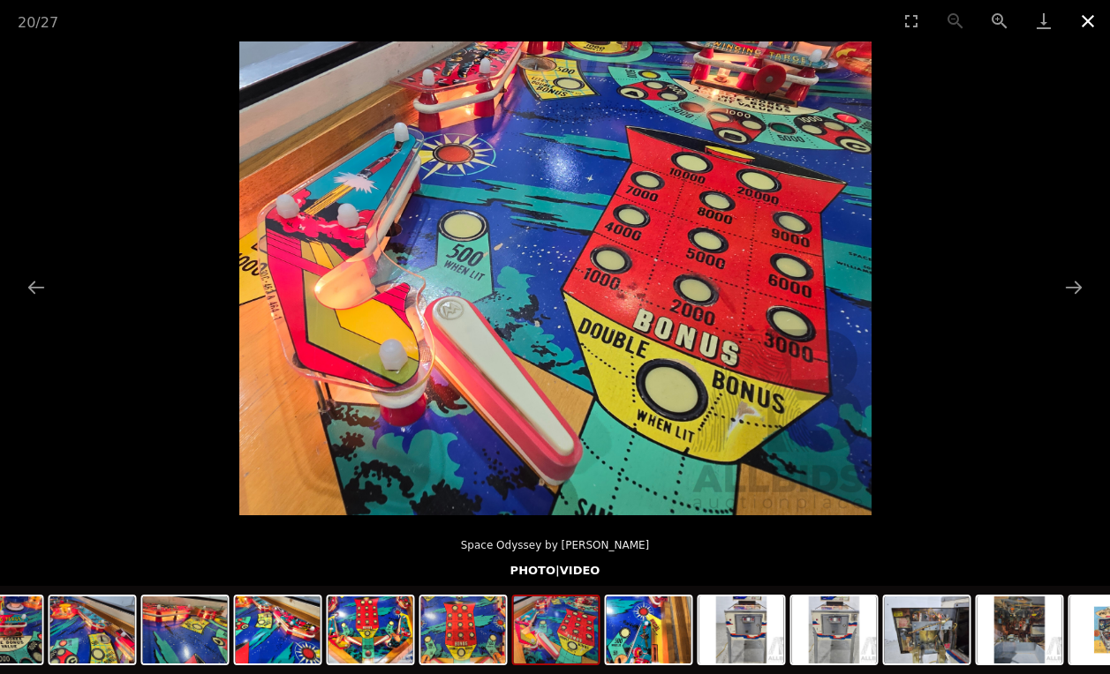
click at [1088, 28] on button "Close gallery" at bounding box center [1087, 20] width 44 height 41
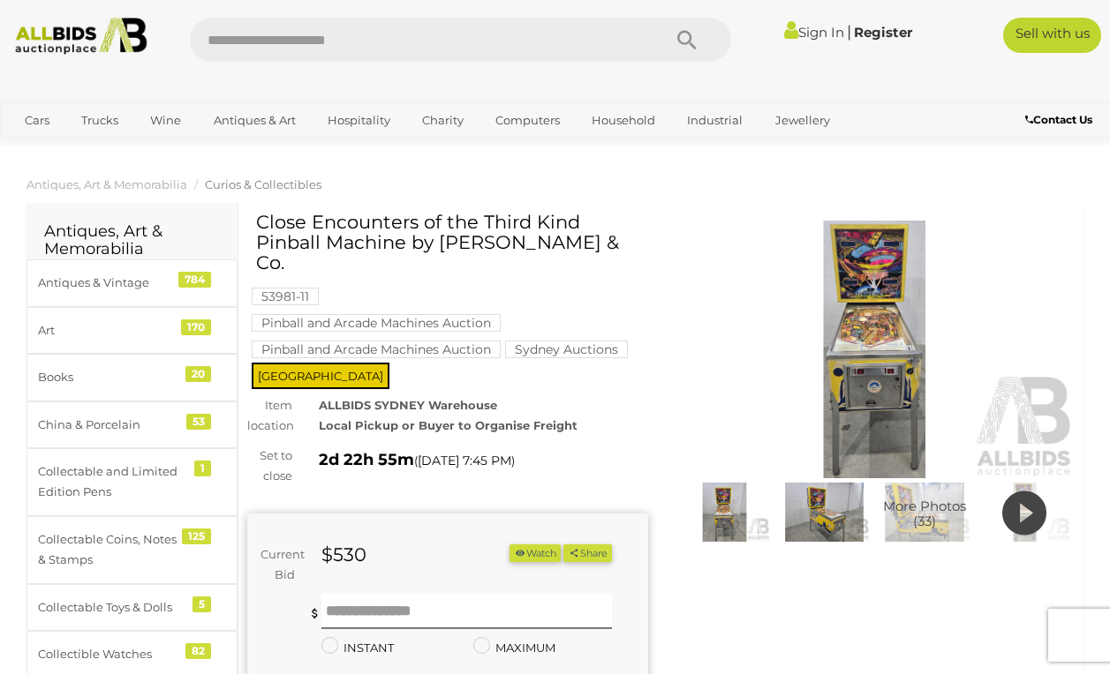
click at [895, 321] on img at bounding box center [874, 350] width 401 height 258
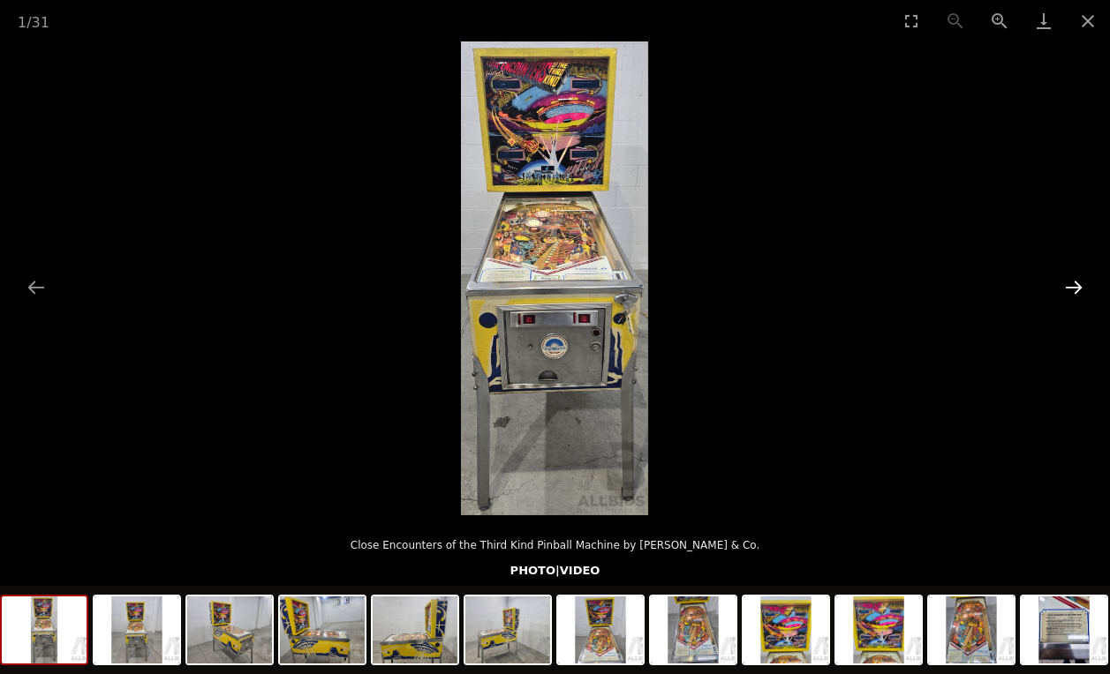
click at [1084, 293] on button "Next slide" at bounding box center [1073, 287] width 37 height 34
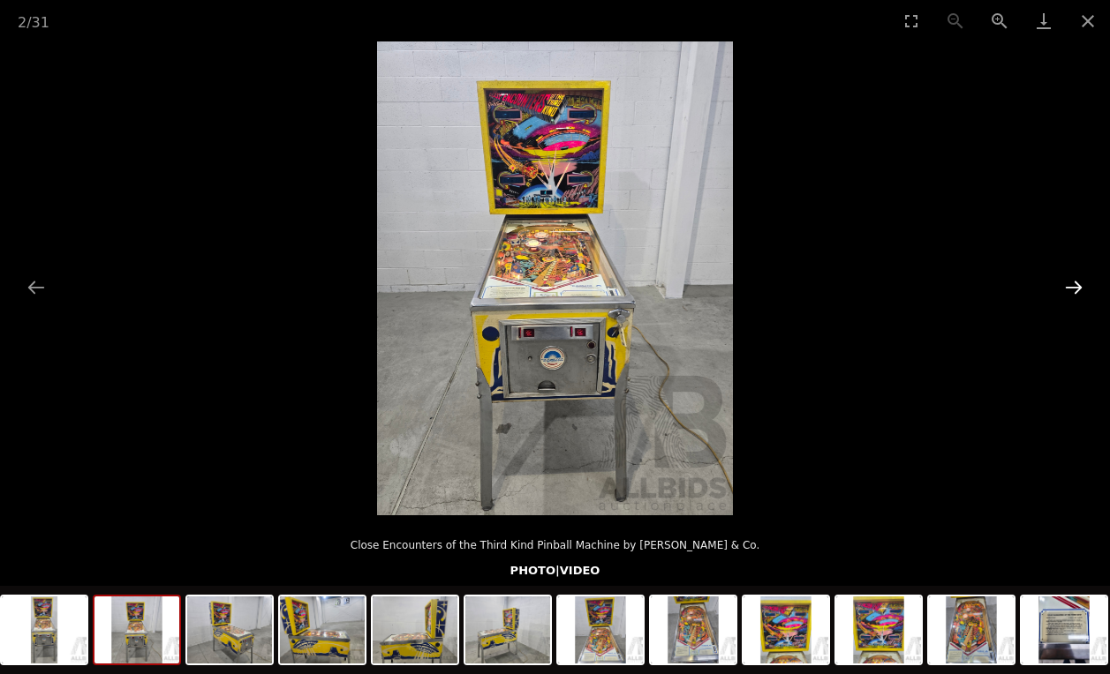
click at [1083, 292] on button "Next slide" at bounding box center [1073, 287] width 37 height 34
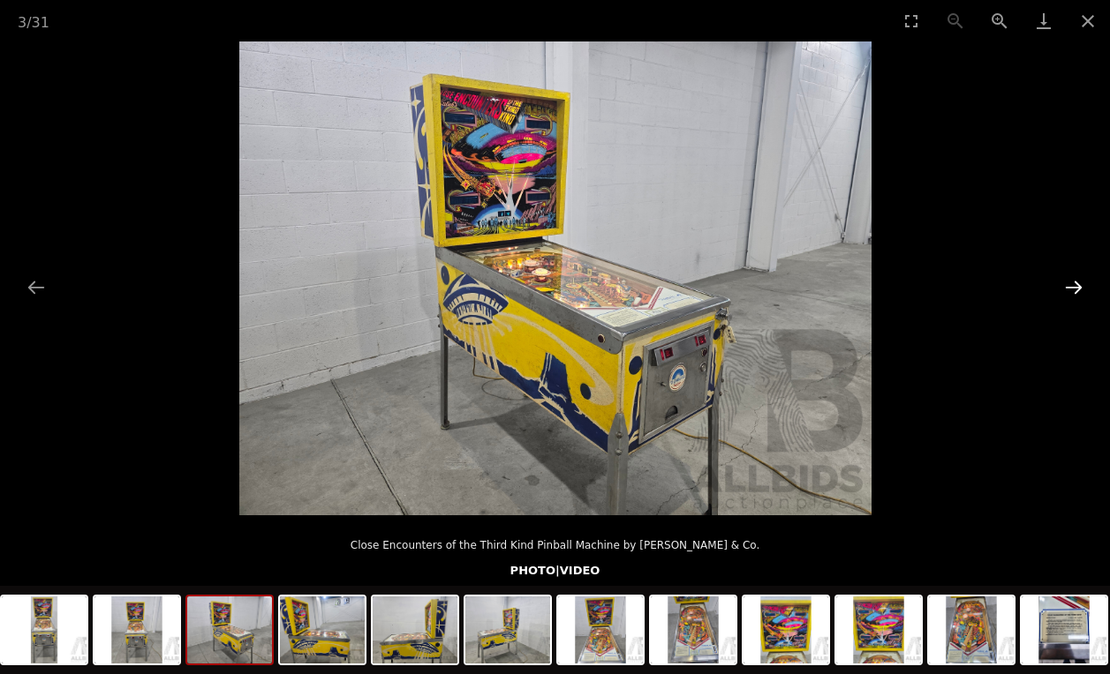
click at [1083, 292] on button "Next slide" at bounding box center [1073, 287] width 37 height 34
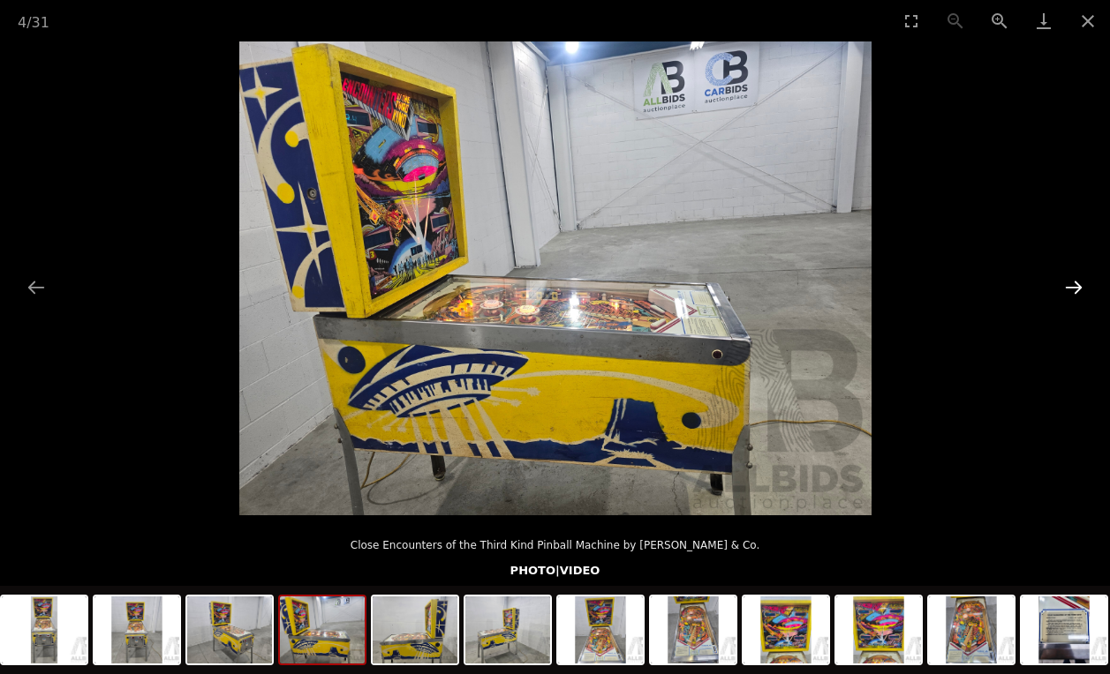
click at [1083, 292] on button "Next slide" at bounding box center [1073, 287] width 37 height 34
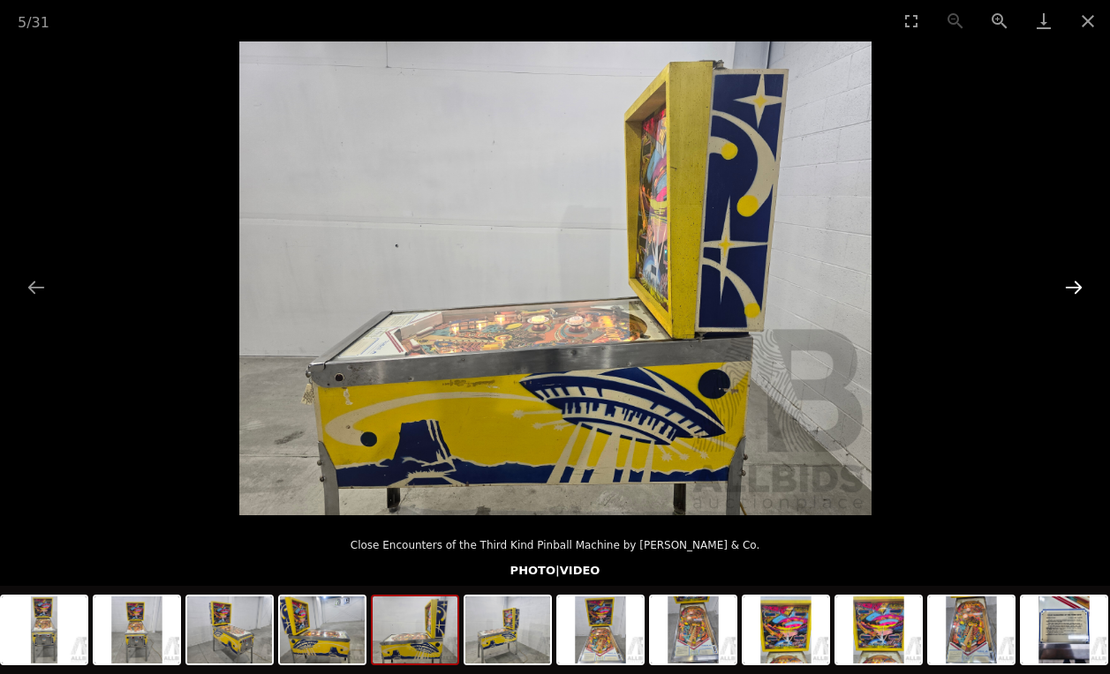
click at [1083, 292] on button "Next slide" at bounding box center [1073, 287] width 37 height 34
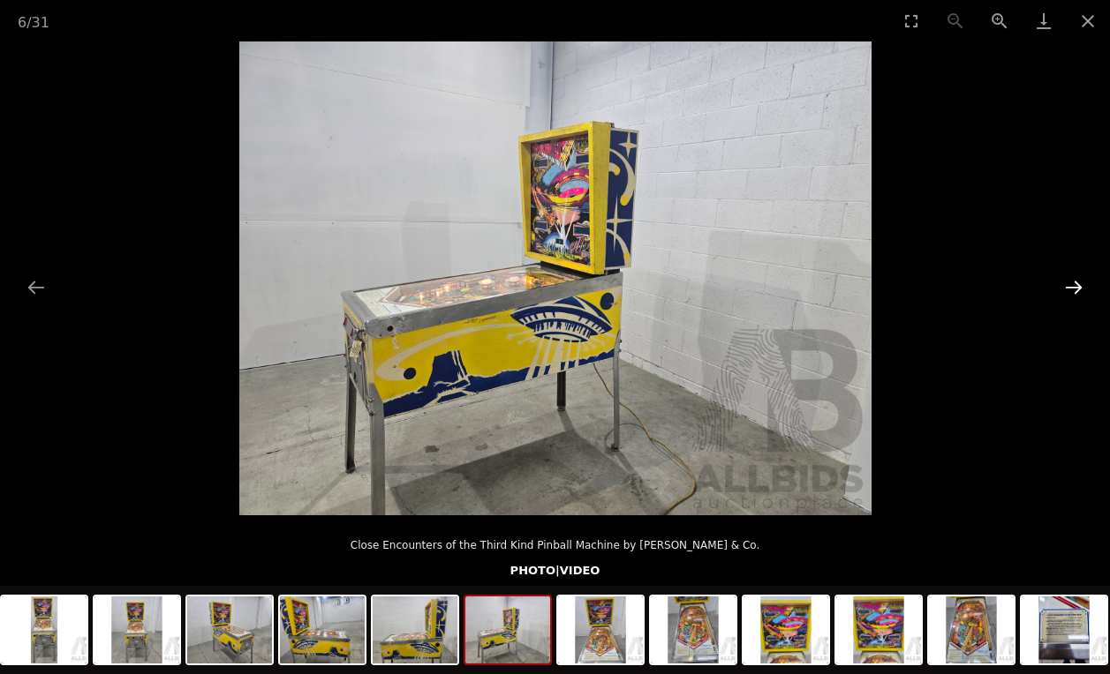
click at [1084, 291] on button "Next slide" at bounding box center [1073, 287] width 37 height 34
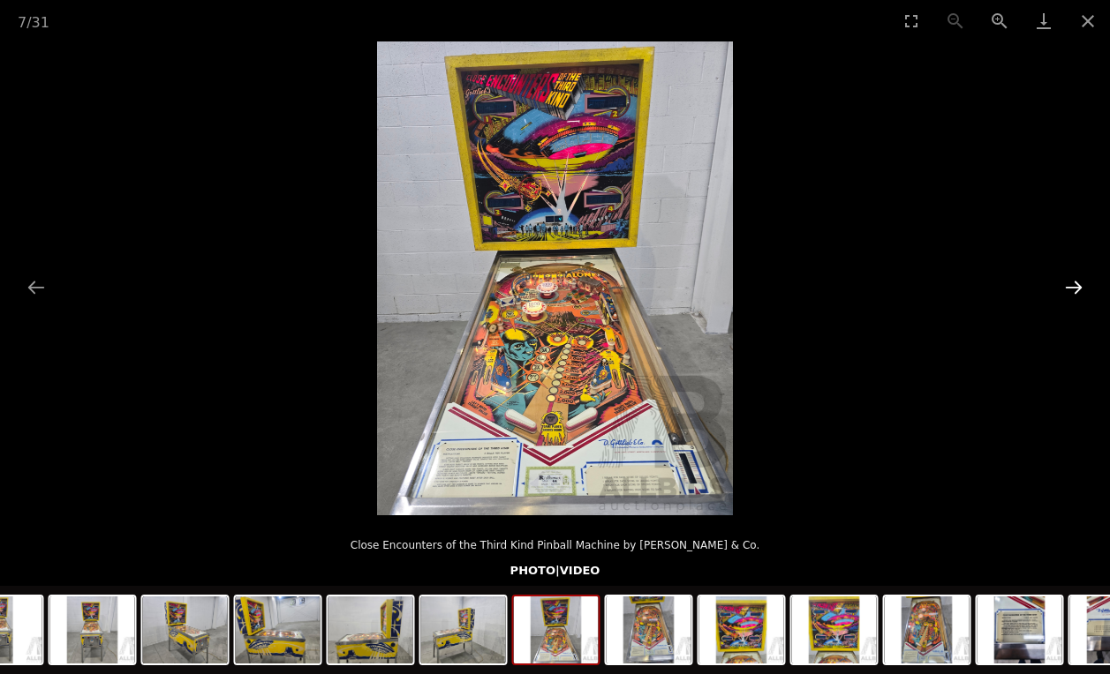
click at [1084, 290] on button "Next slide" at bounding box center [1073, 287] width 37 height 34
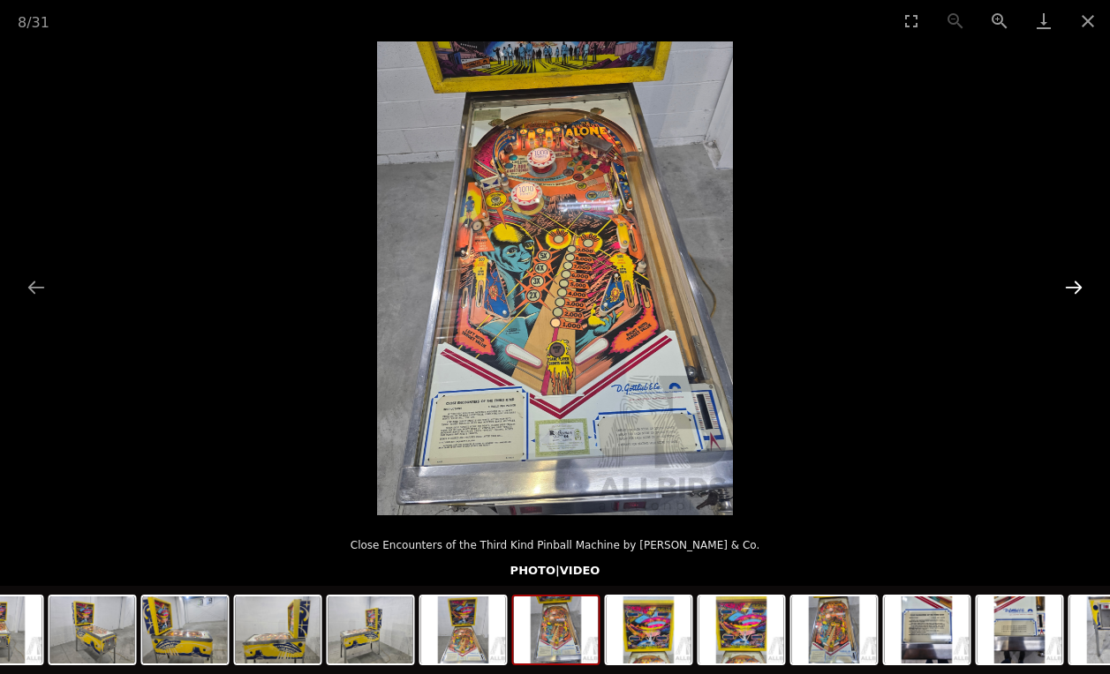
click at [1084, 290] on button "Next slide" at bounding box center [1073, 287] width 37 height 34
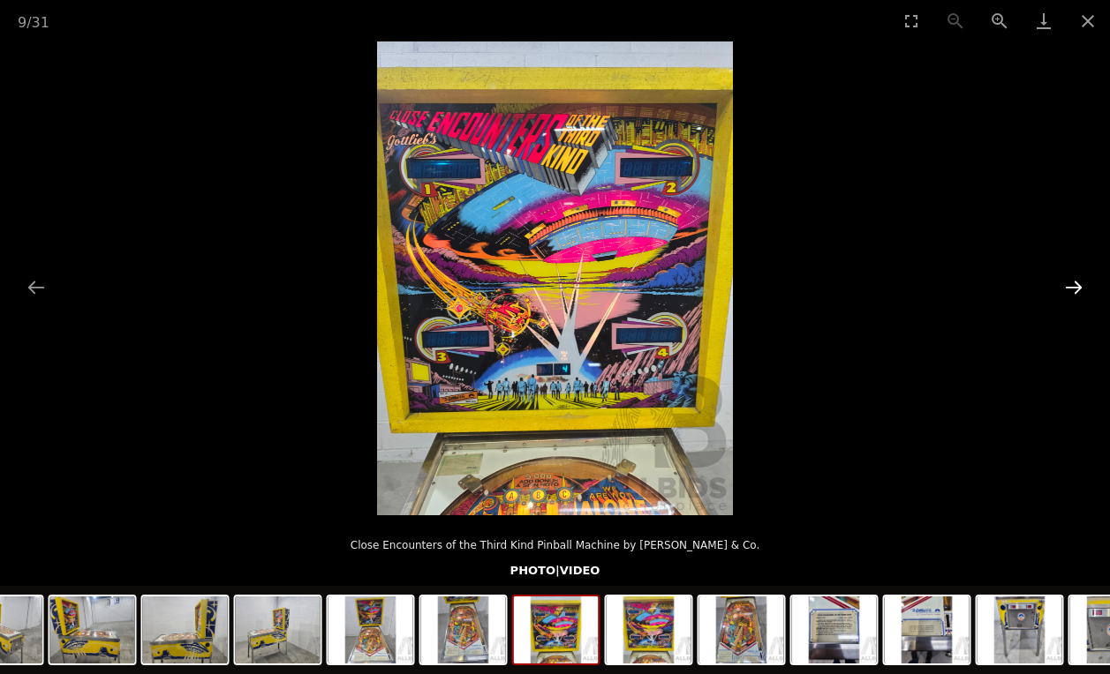
click at [1084, 290] on button "Next slide" at bounding box center [1073, 287] width 37 height 34
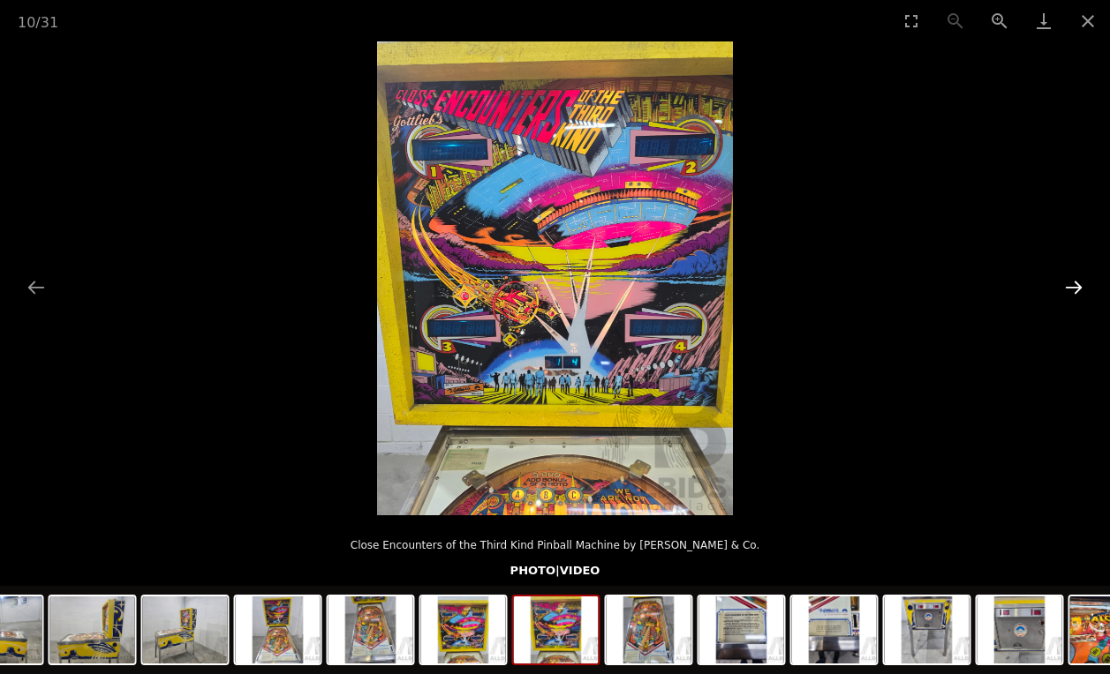
click at [1084, 290] on button "Next slide" at bounding box center [1073, 287] width 37 height 34
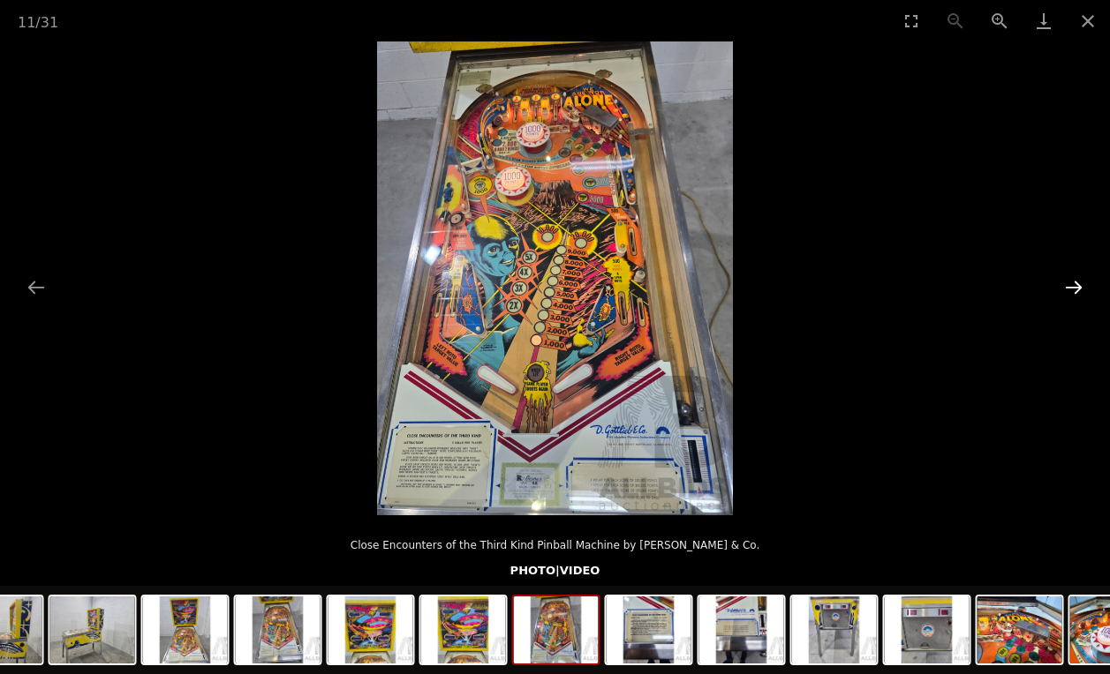
click at [1084, 290] on button "Next slide" at bounding box center [1073, 287] width 37 height 34
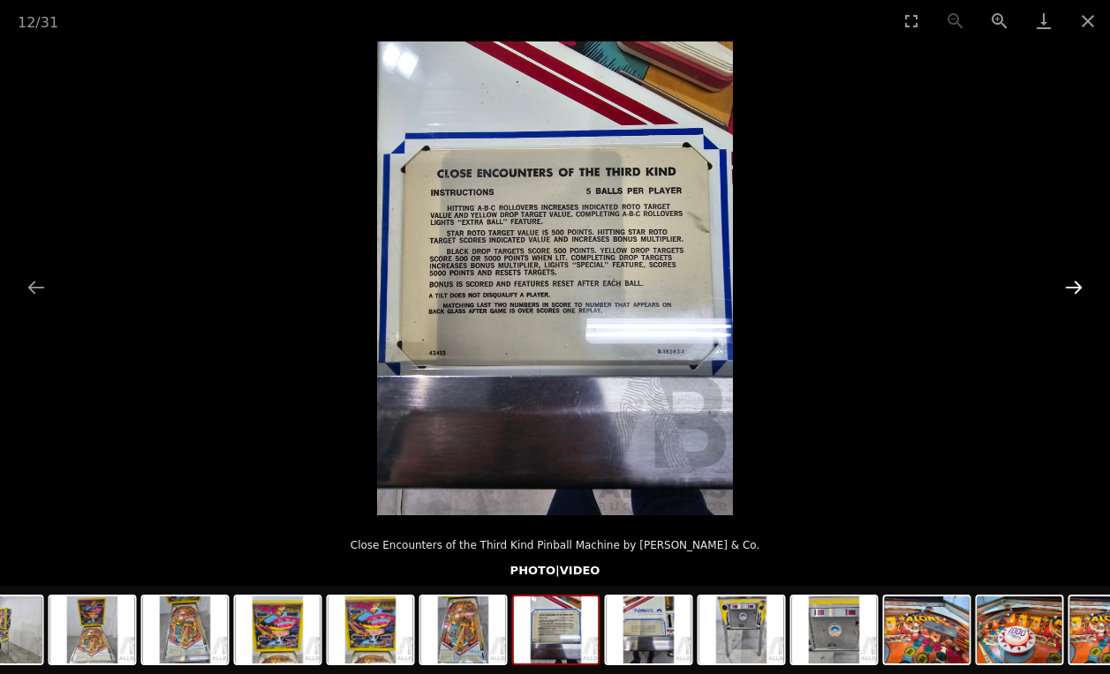
click at [1077, 280] on button "Next slide" at bounding box center [1073, 287] width 37 height 34
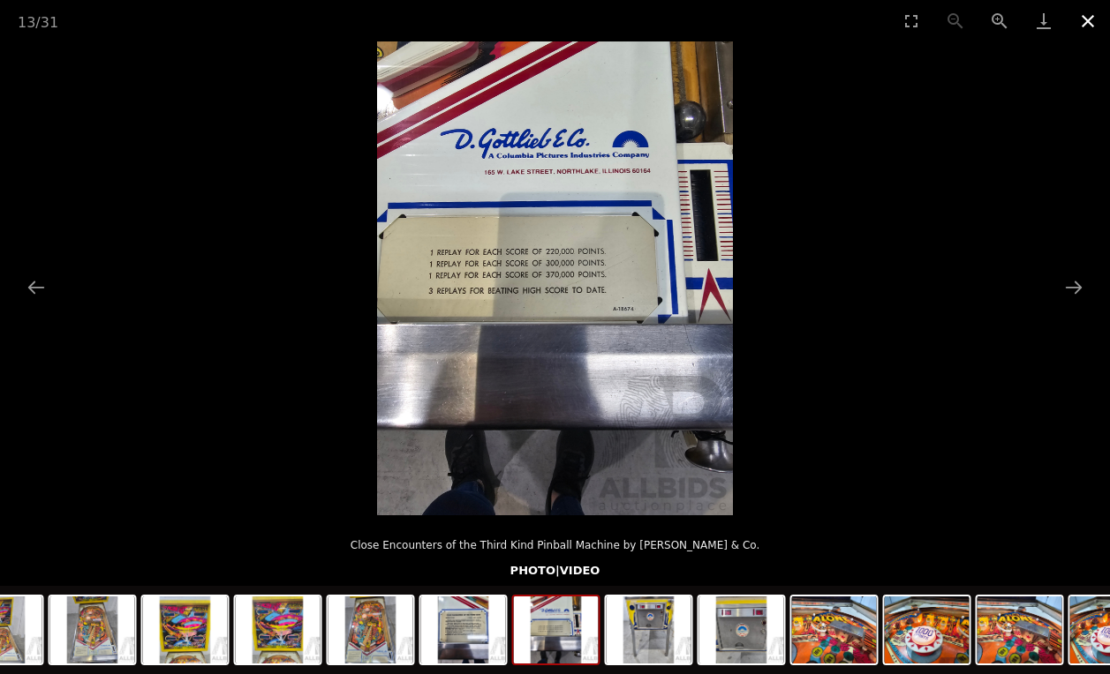
click at [1089, 19] on button "Close gallery" at bounding box center [1087, 20] width 44 height 41
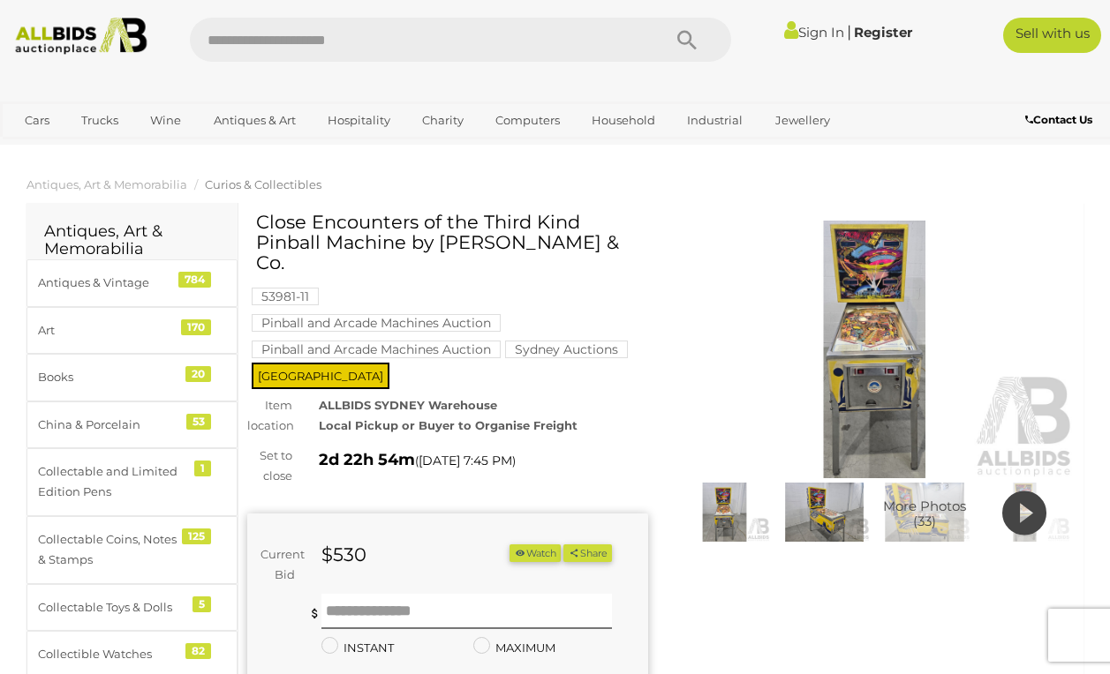
scroll to position [33, 0]
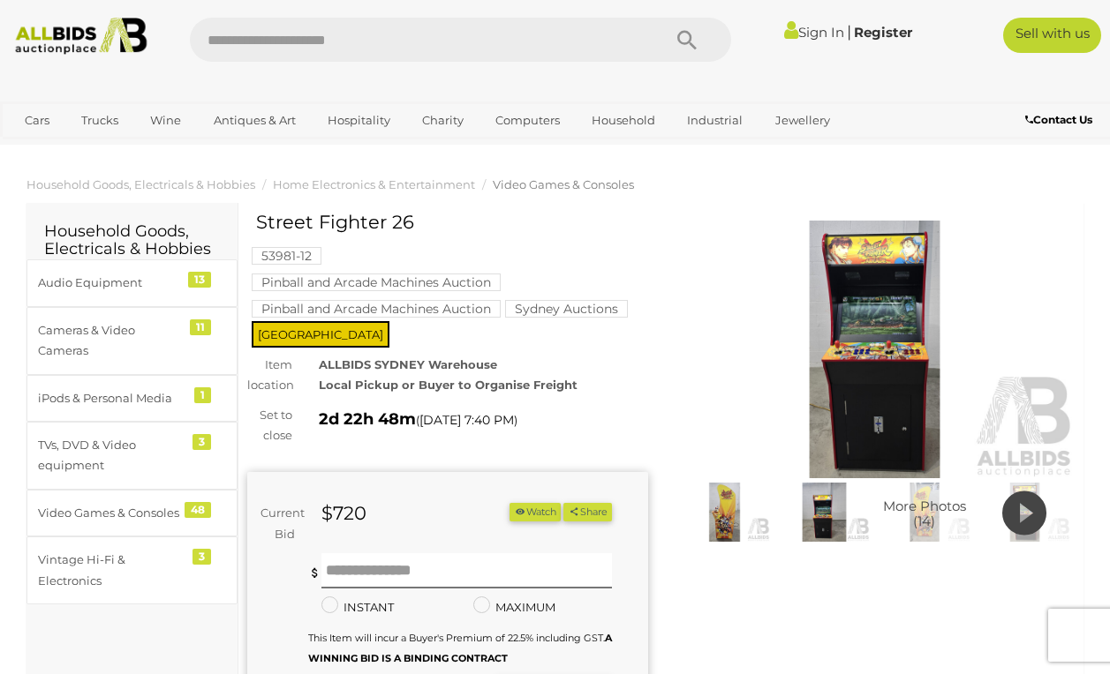
click at [718, 522] on img at bounding box center [724, 512] width 91 height 59
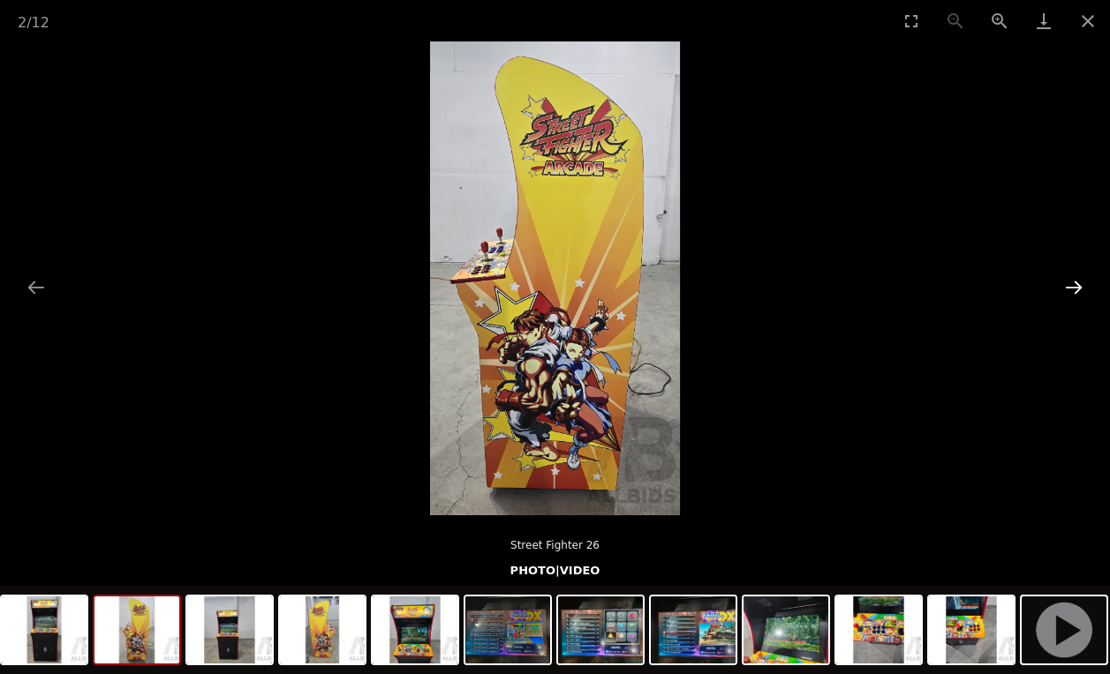
click at [1075, 286] on button "Next slide" at bounding box center [1073, 287] width 37 height 34
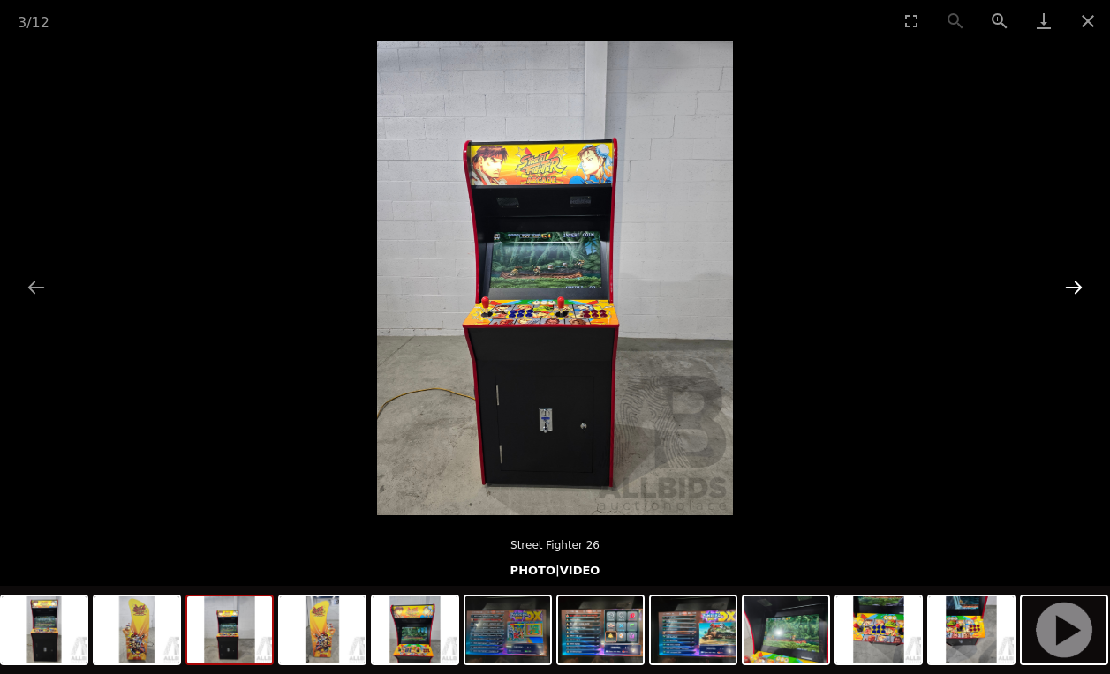
click at [1074, 286] on button "Next slide" at bounding box center [1073, 287] width 37 height 34
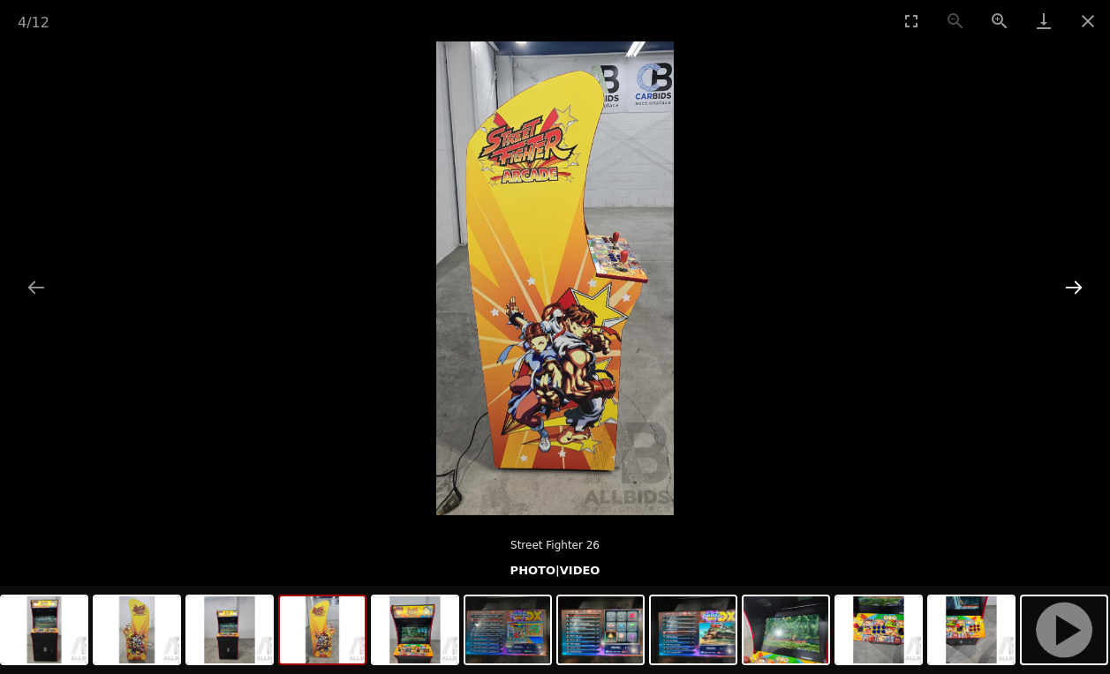
click at [1074, 286] on button "Next slide" at bounding box center [1073, 287] width 37 height 34
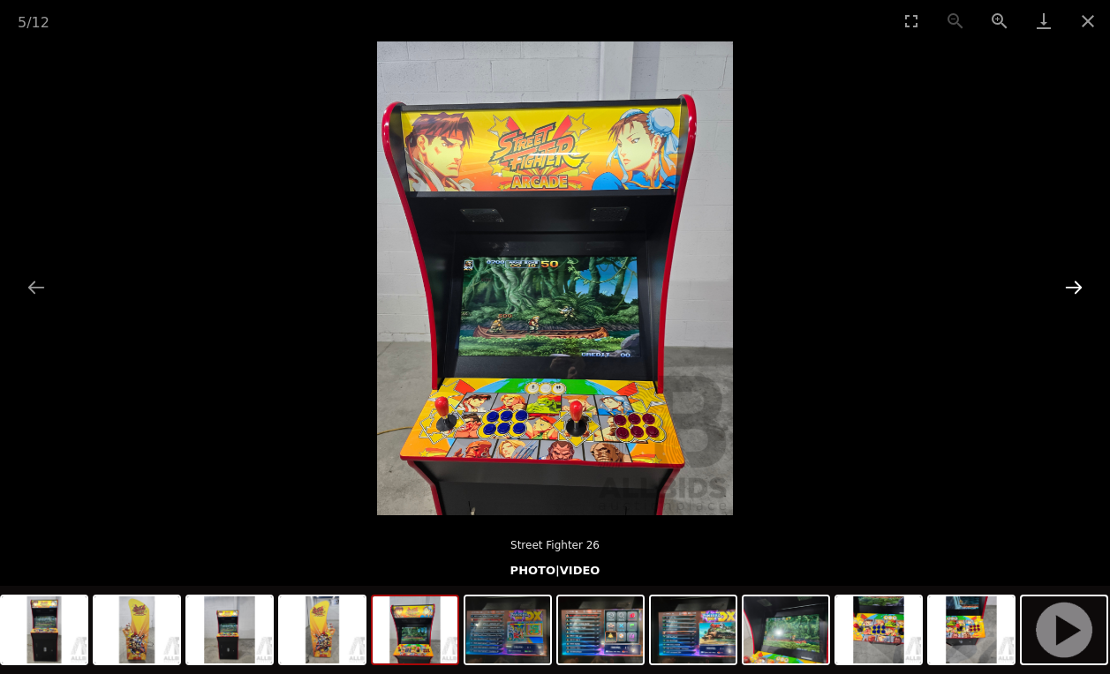
click at [1074, 286] on button "Next slide" at bounding box center [1073, 287] width 37 height 34
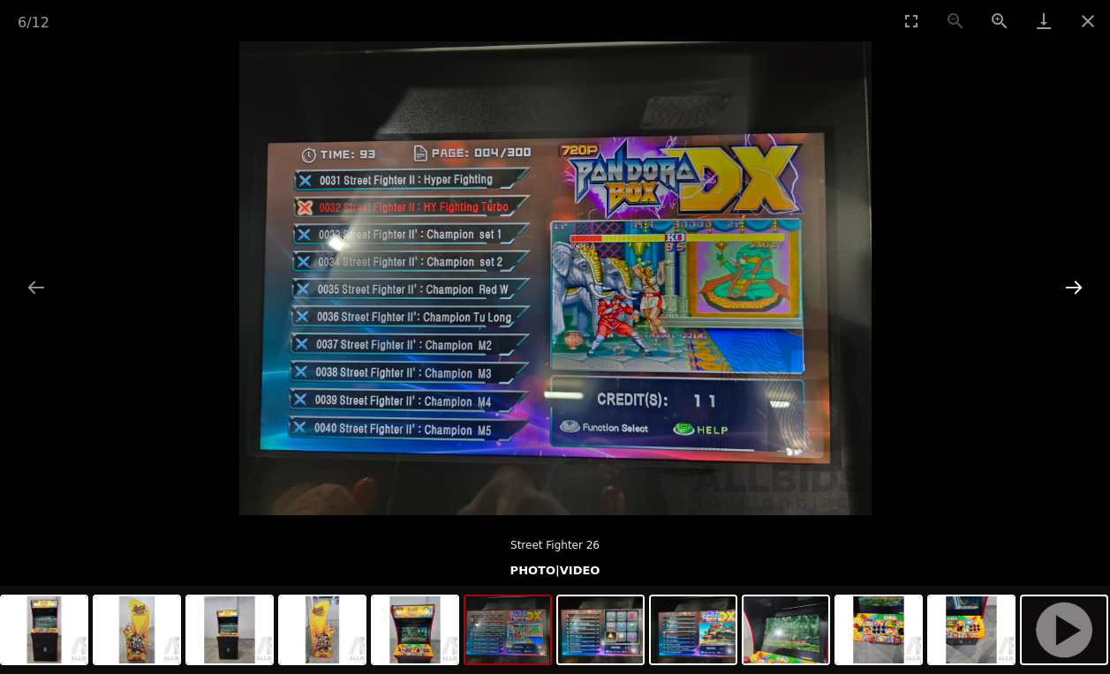
click at [1074, 286] on button "Next slide" at bounding box center [1073, 287] width 37 height 34
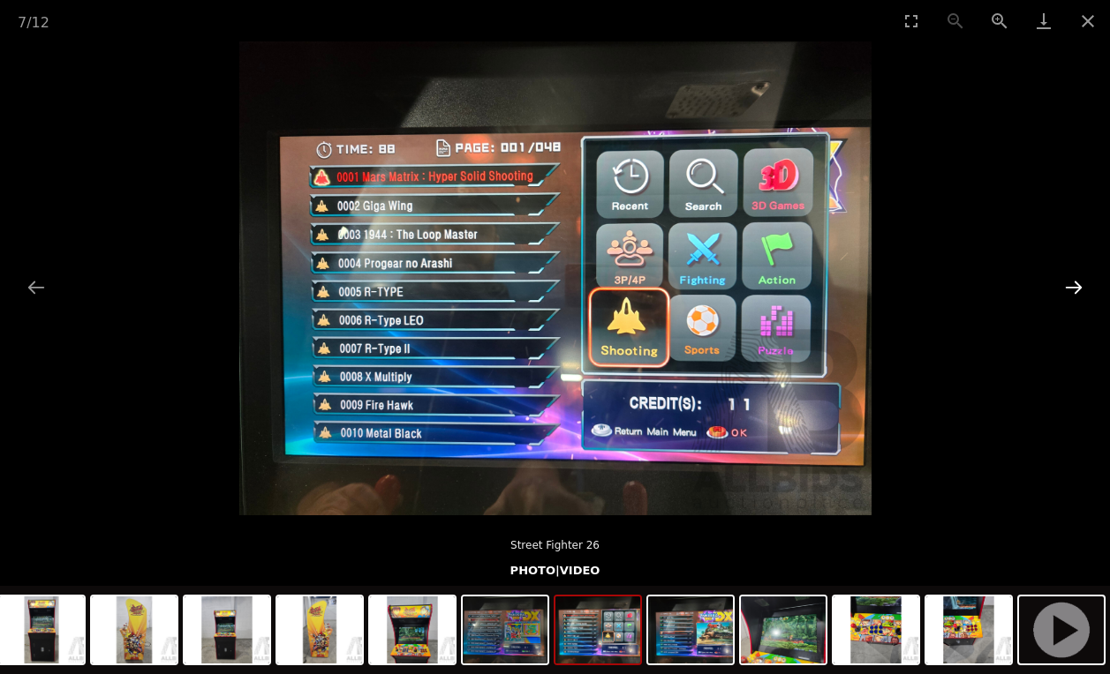
click at [1074, 286] on button "Next slide" at bounding box center [1073, 287] width 37 height 34
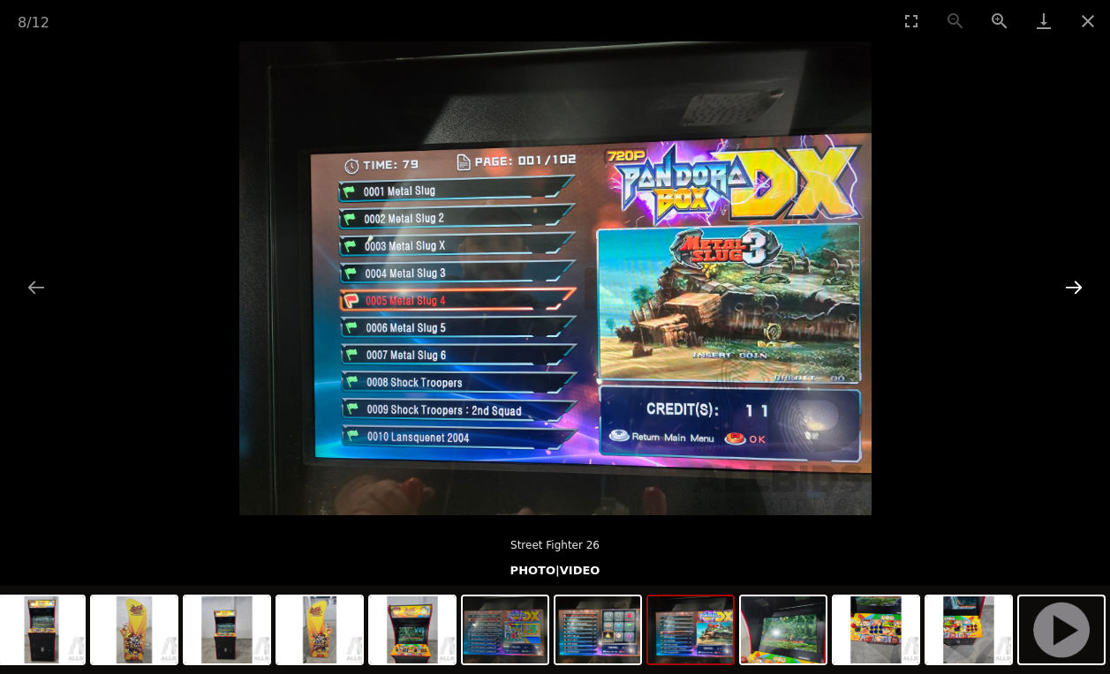
click at [1074, 286] on button "Next slide" at bounding box center [1073, 287] width 37 height 34
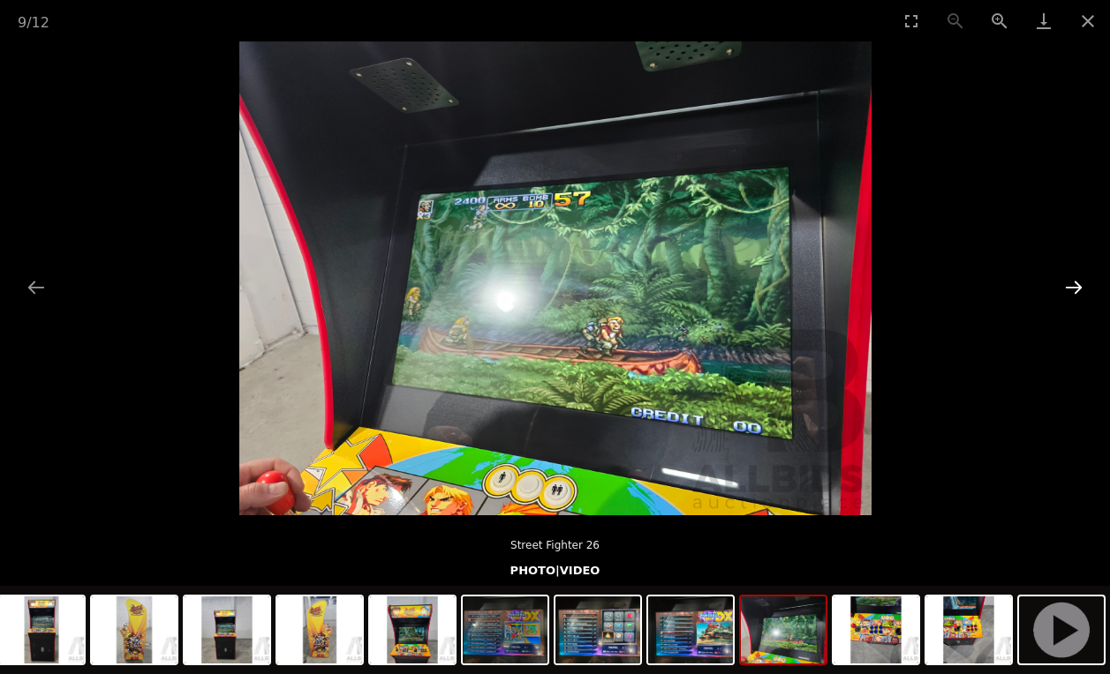
click at [1074, 286] on button "Next slide" at bounding box center [1073, 287] width 37 height 34
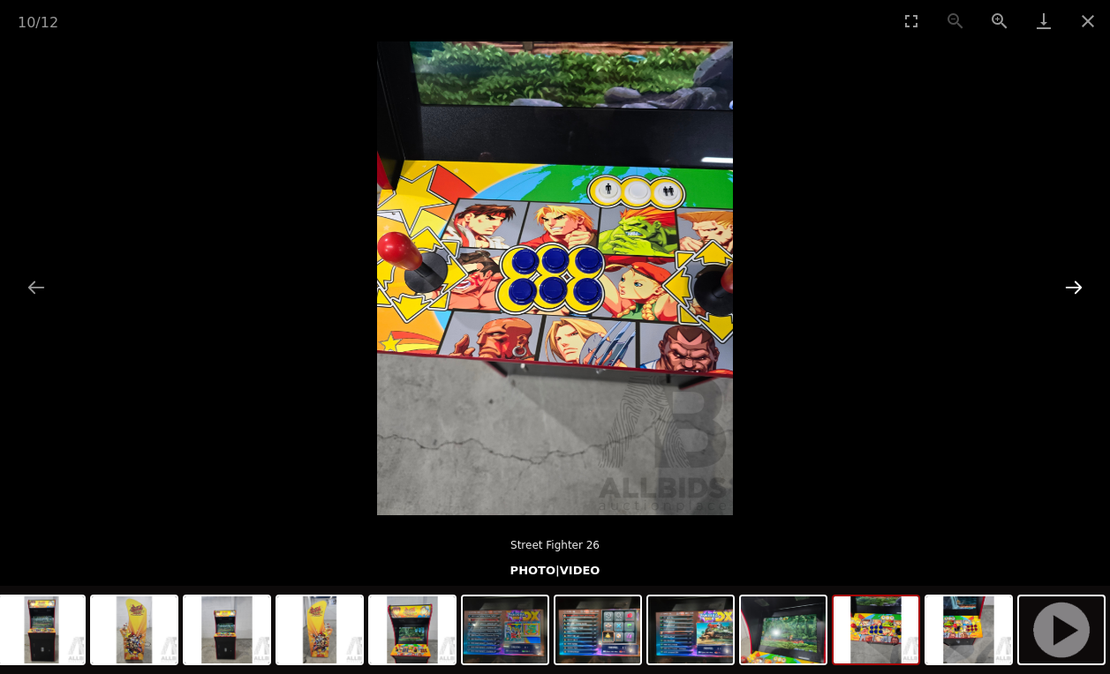
click at [1074, 286] on button "Next slide" at bounding box center [1073, 287] width 37 height 34
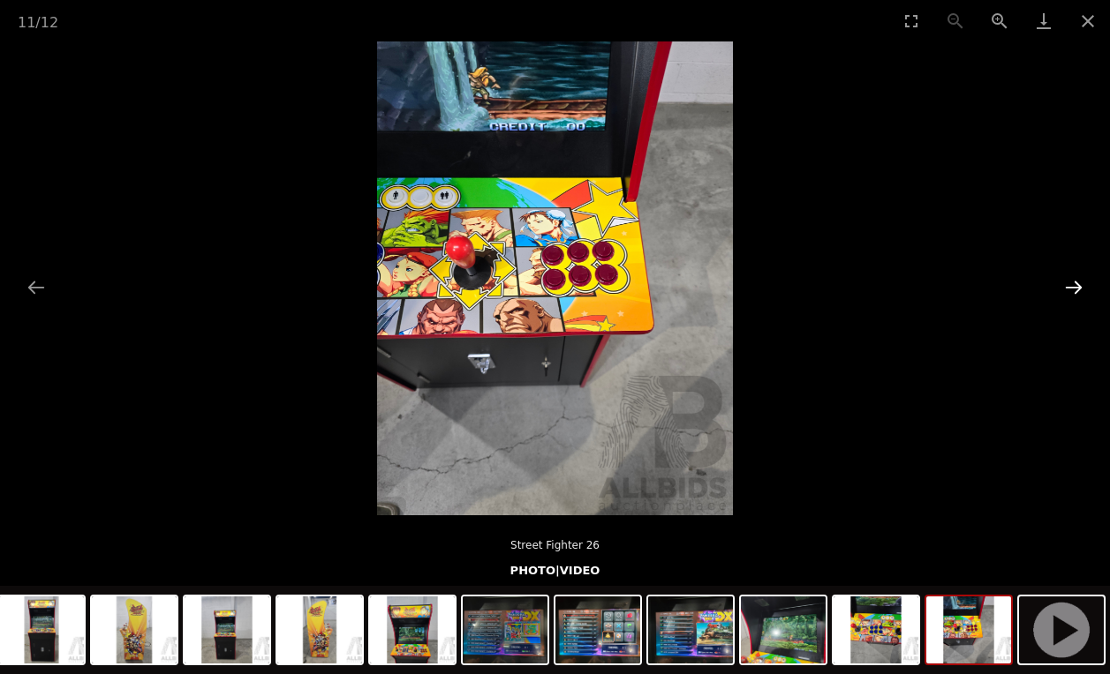
click at [1074, 286] on button "Next slide" at bounding box center [1073, 287] width 37 height 34
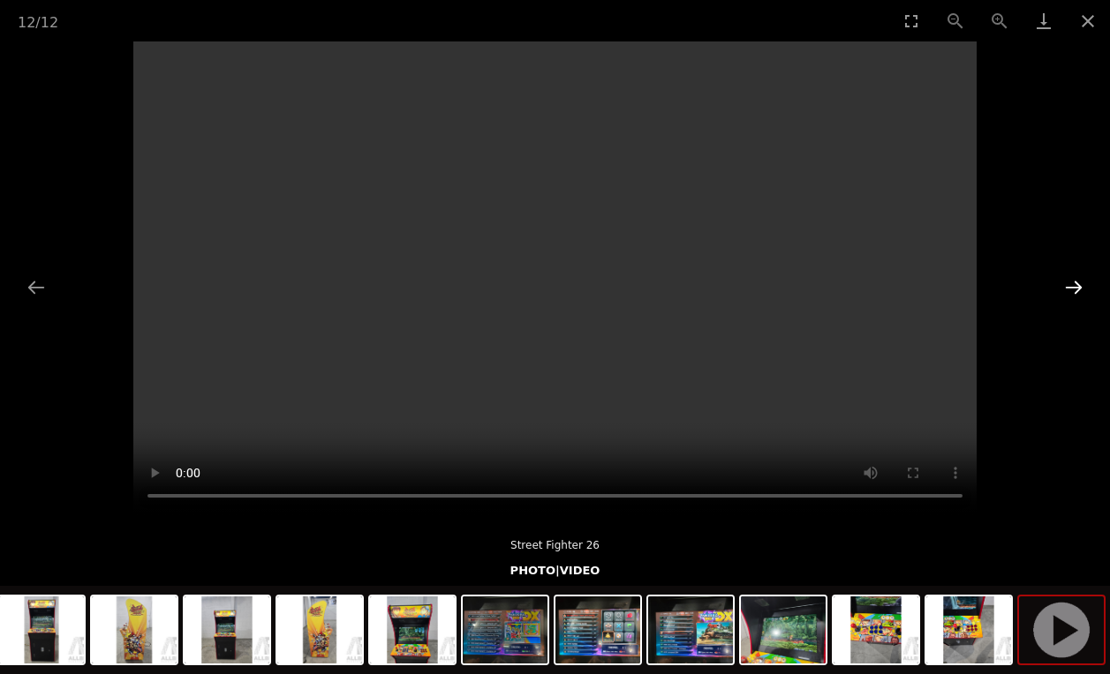
click at [1074, 286] on button "Next slide" at bounding box center [1073, 287] width 37 height 34
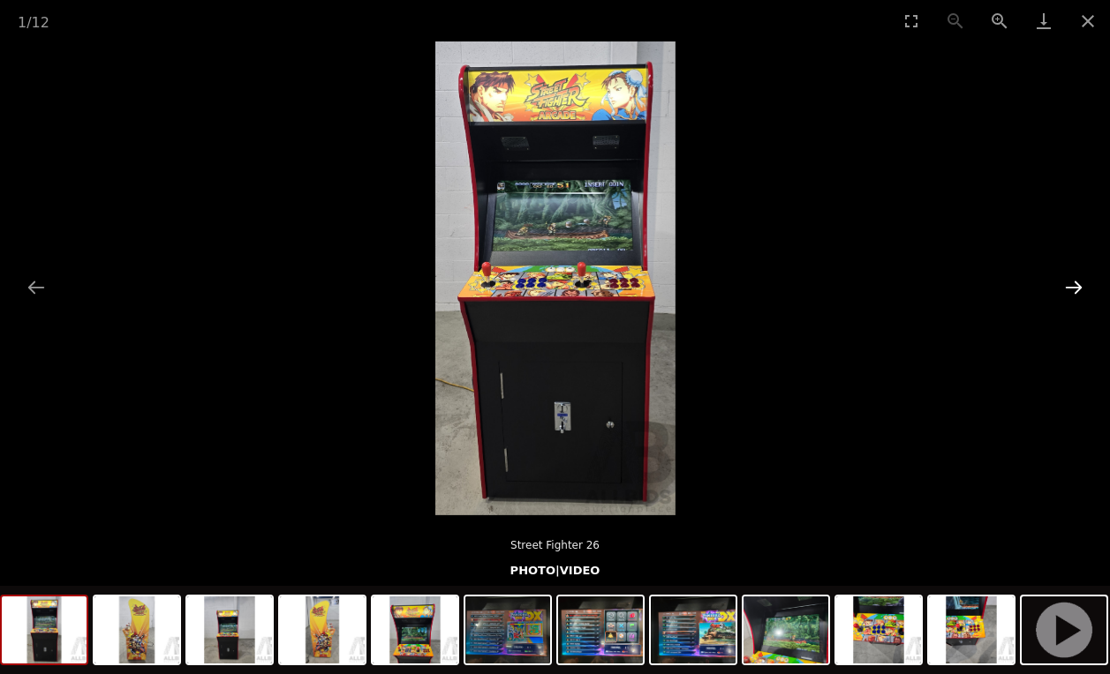
click at [1061, 286] on button "Next slide" at bounding box center [1073, 287] width 37 height 34
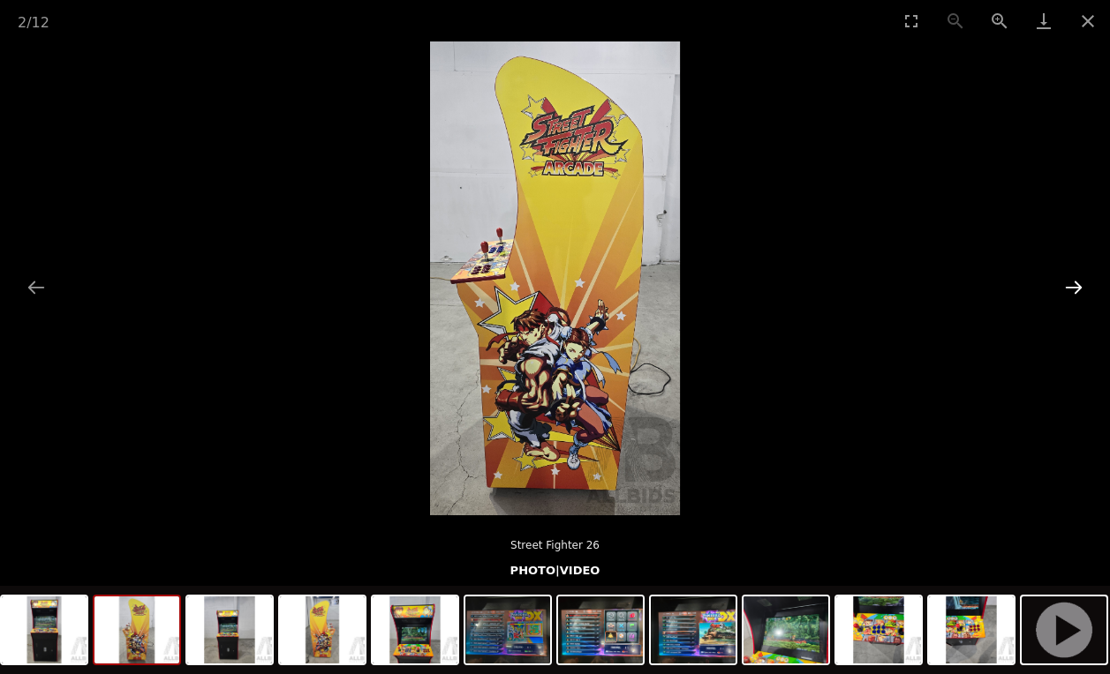
click at [1062, 286] on button "Next slide" at bounding box center [1073, 287] width 37 height 34
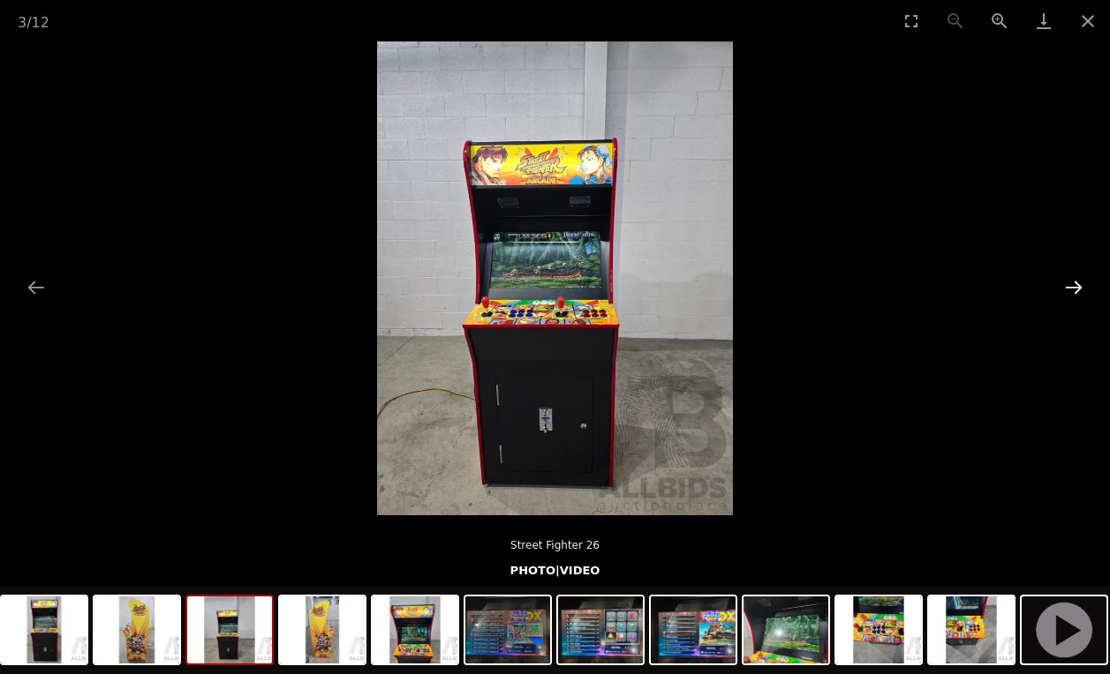
click at [1062, 286] on button "Next slide" at bounding box center [1073, 287] width 37 height 34
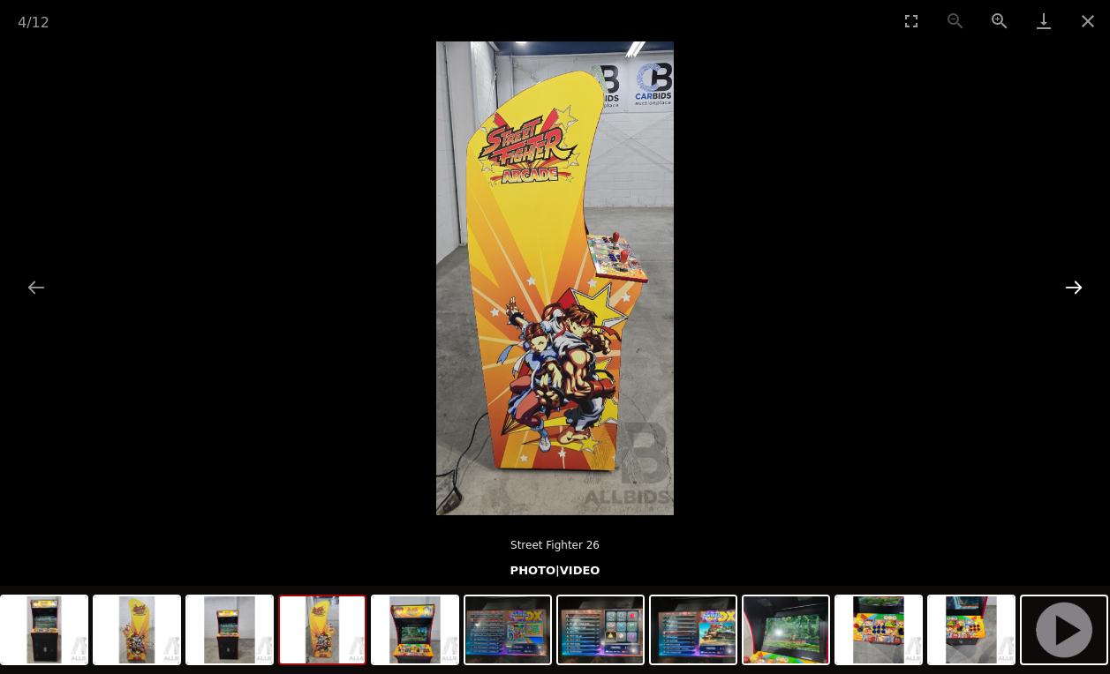
click at [1062, 286] on button "Next slide" at bounding box center [1073, 287] width 37 height 34
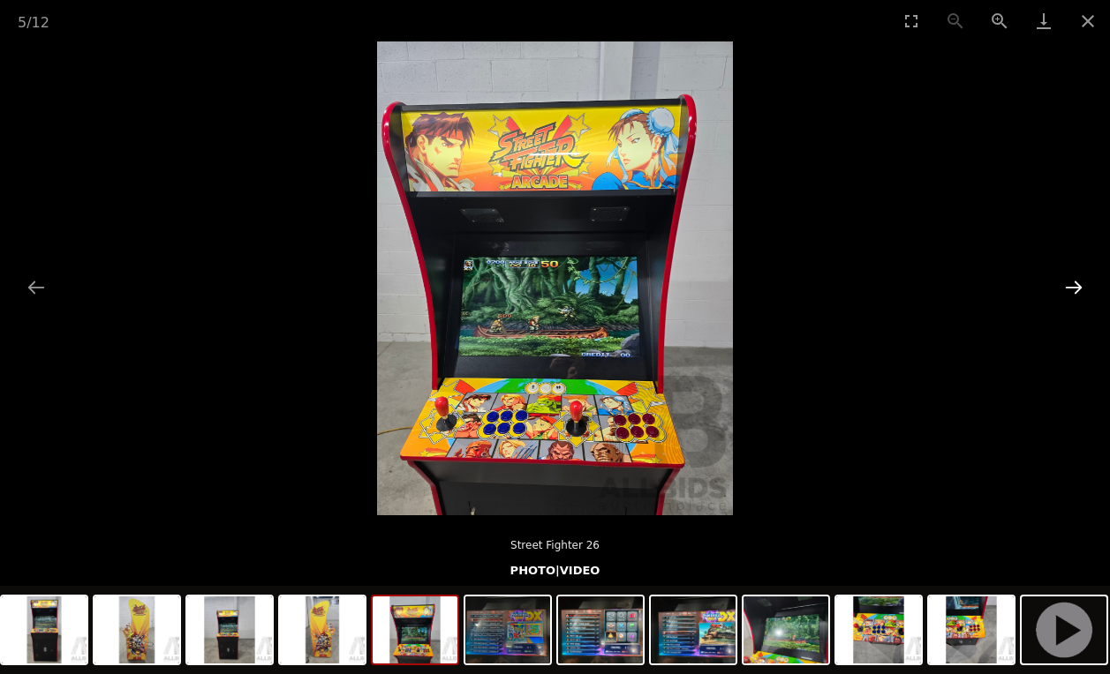
click at [1062, 286] on button "Next slide" at bounding box center [1073, 287] width 37 height 34
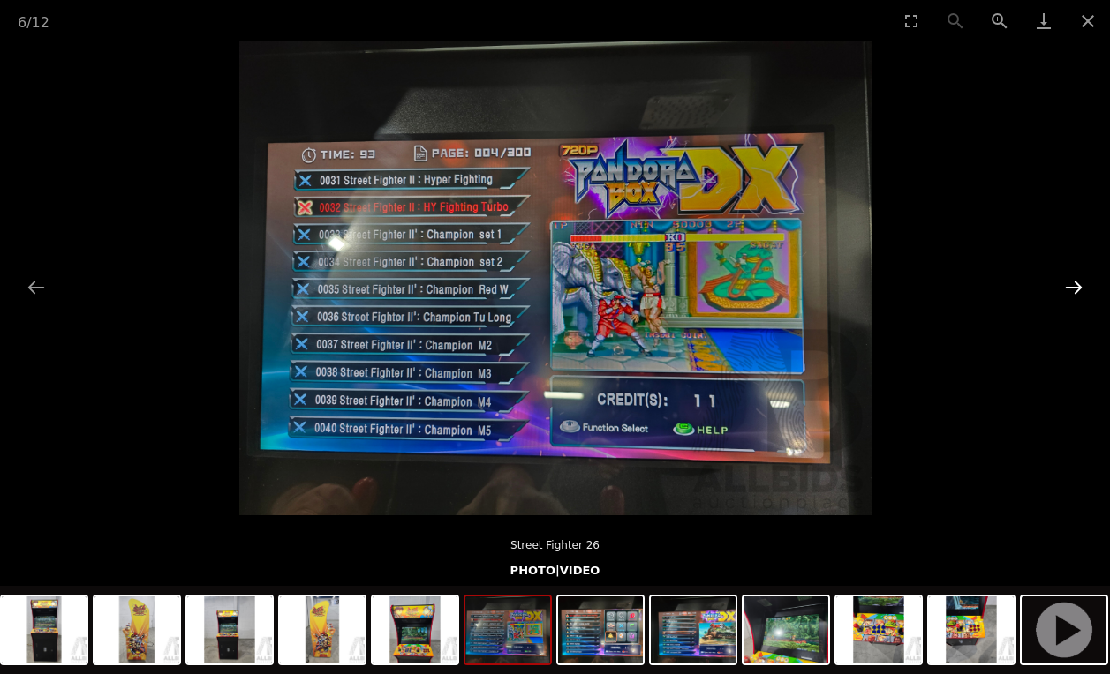
click at [1062, 286] on button "Next slide" at bounding box center [1073, 287] width 37 height 34
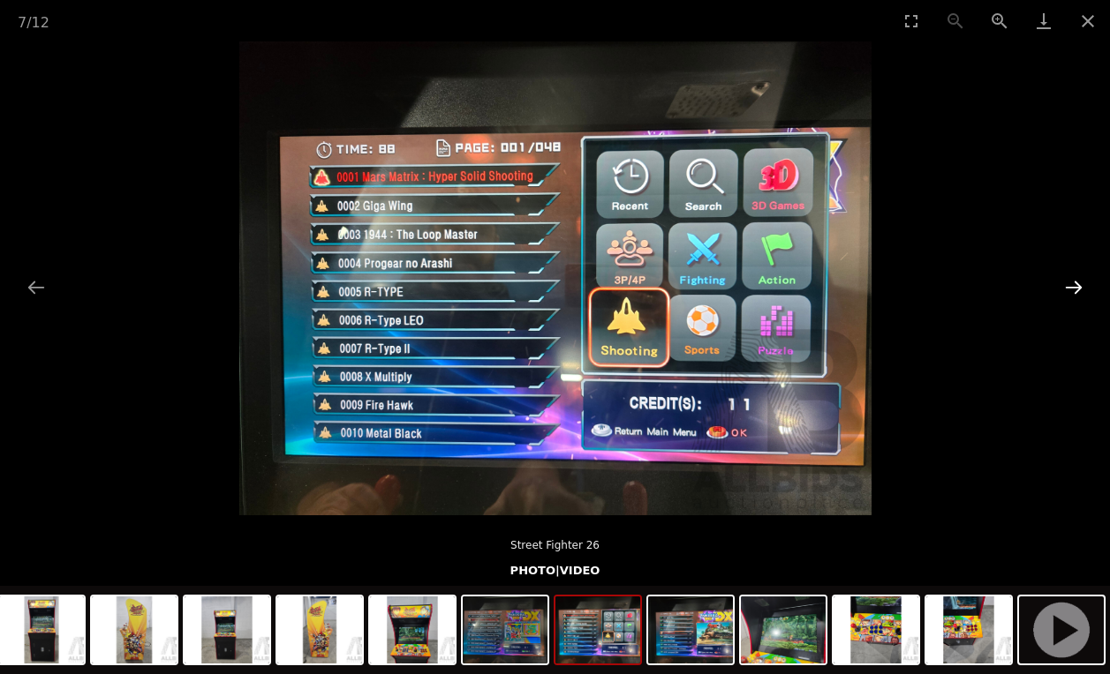
click at [1062, 286] on button "Next slide" at bounding box center [1073, 287] width 37 height 34
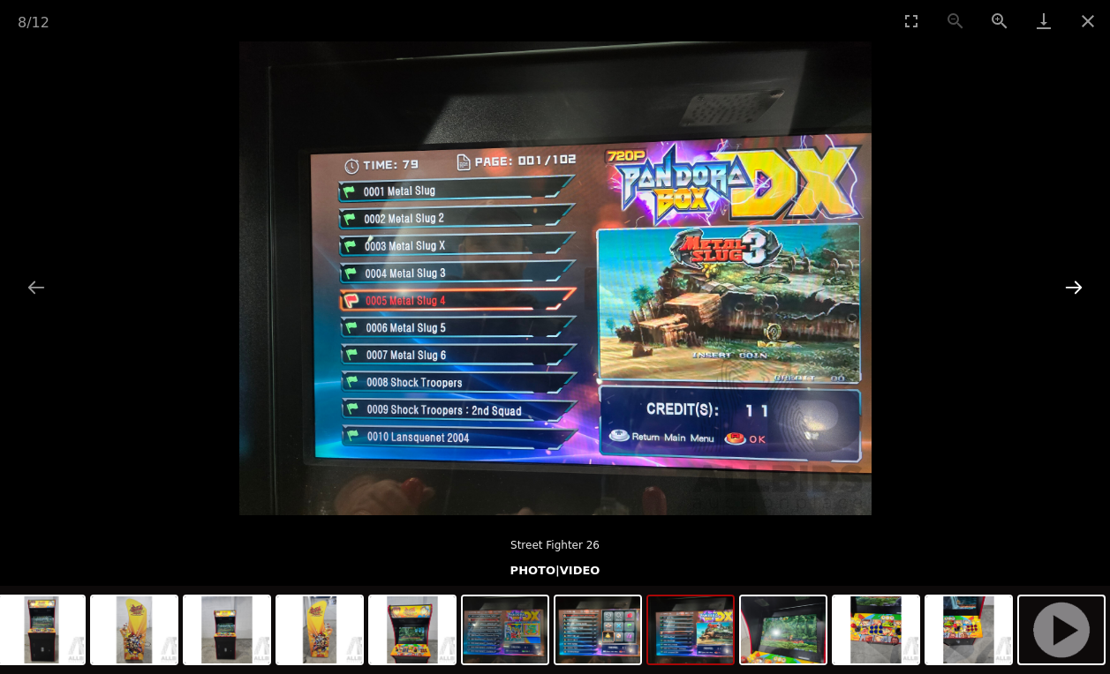
click at [1062, 286] on button "Next slide" at bounding box center [1073, 287] width 37 height 34
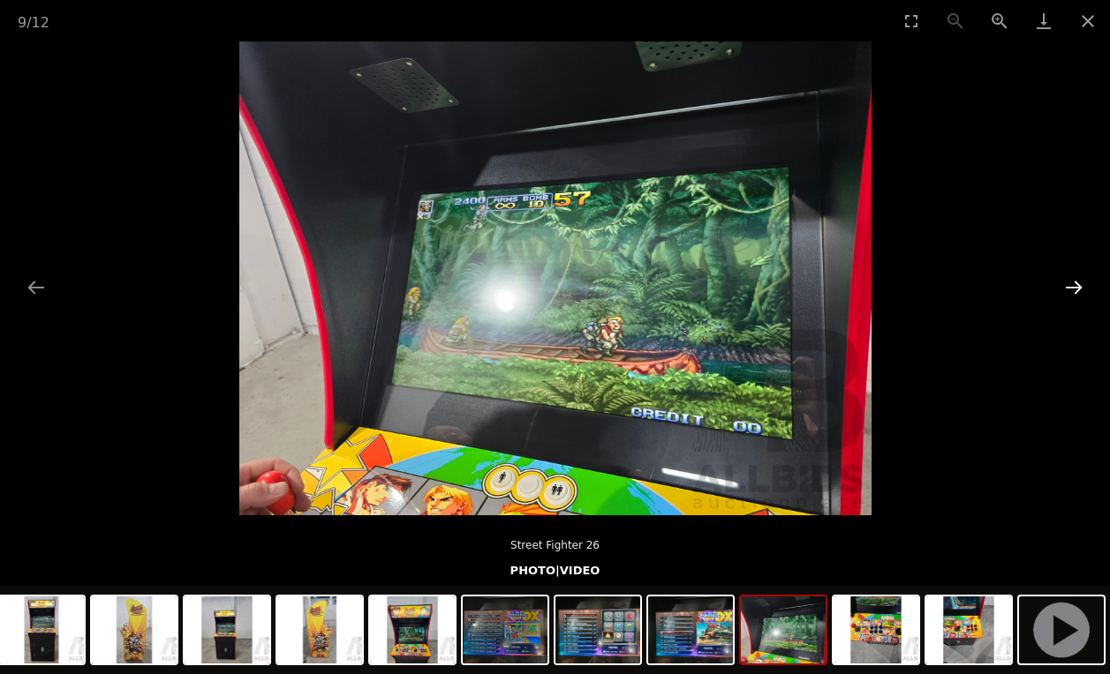
click at [1062, 286] on button "Next slide" at bounding box center [1073, 287] width 37 height 34
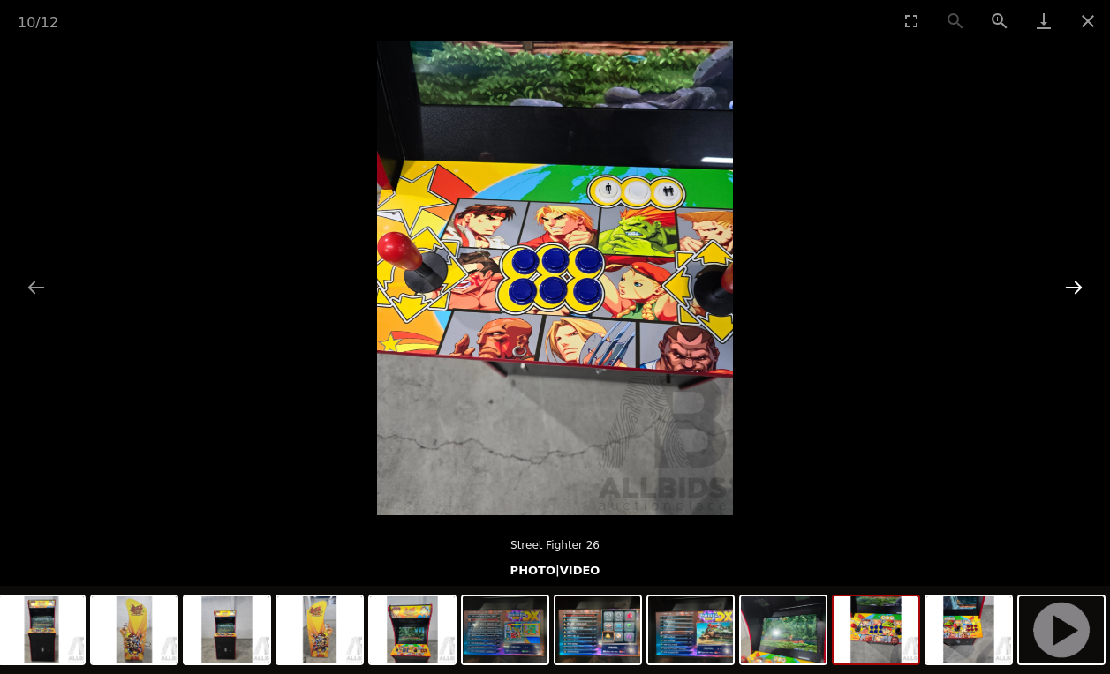
click at [1062, 286] on button "Next slide" at bounding box center [1073, 287] width 37 height 34
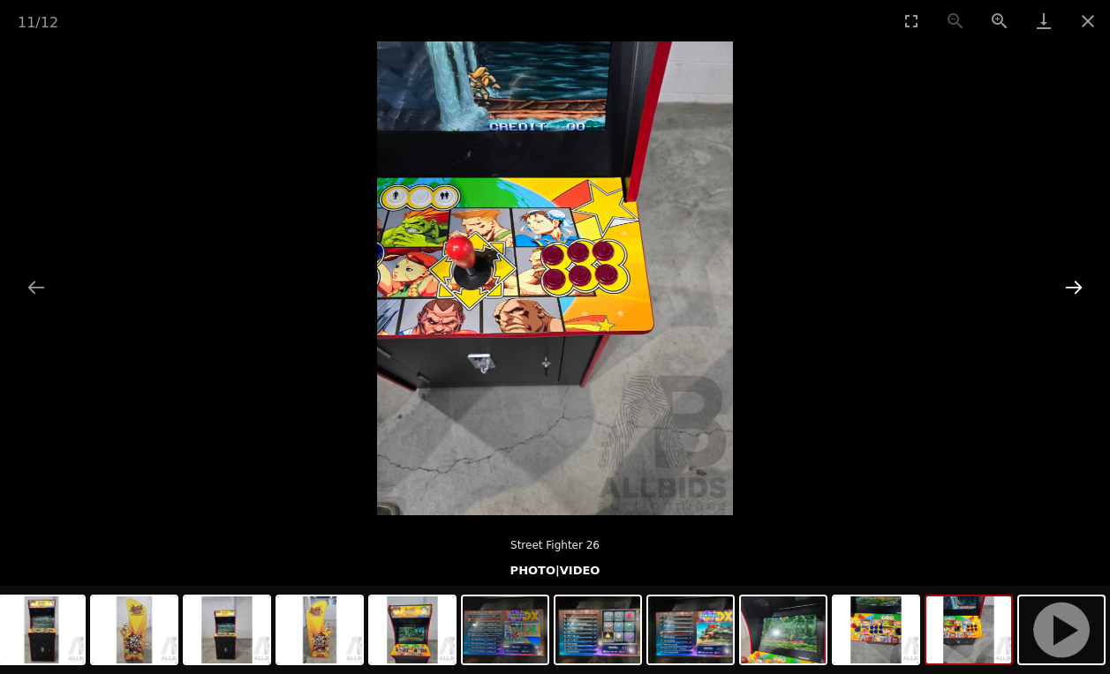
click at [1062, 286] on button "Next slide" at bounding box center [1073, 287] width 37 height 34
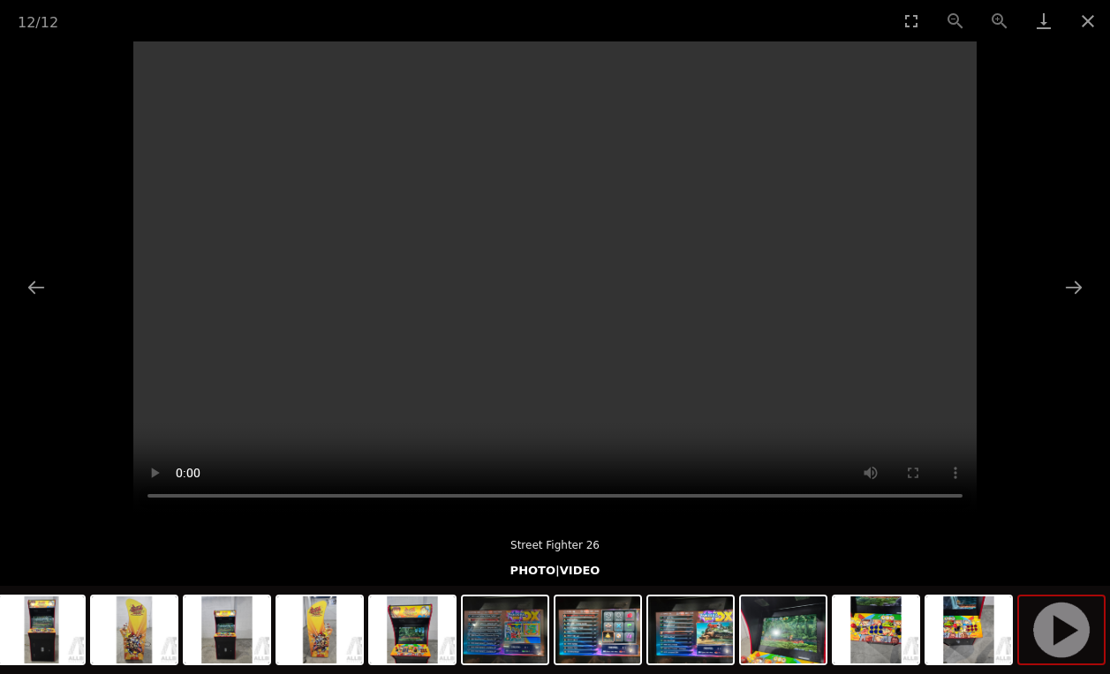
click at [547, 271] on video "Your browser does not support HTML5 video." at bounding box center [554, 278] width 843 height 474
click at [1090, 26] on button "Close gallery" at bounding box center [1087, 20] width 44 height 41
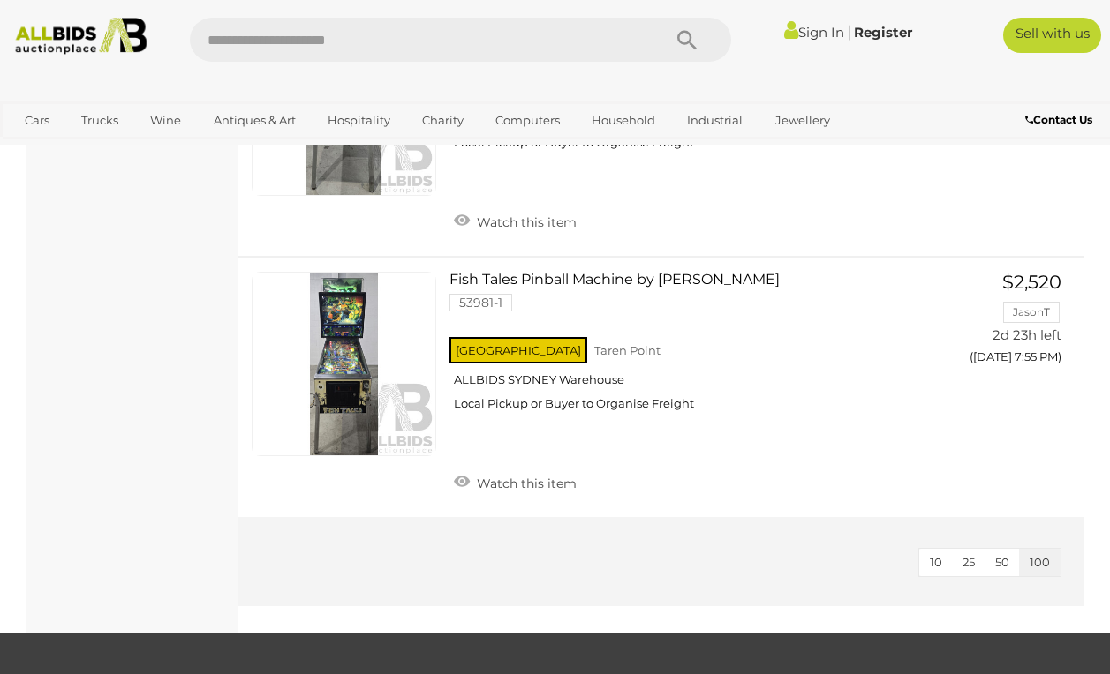
scroll to position [2905, 0]
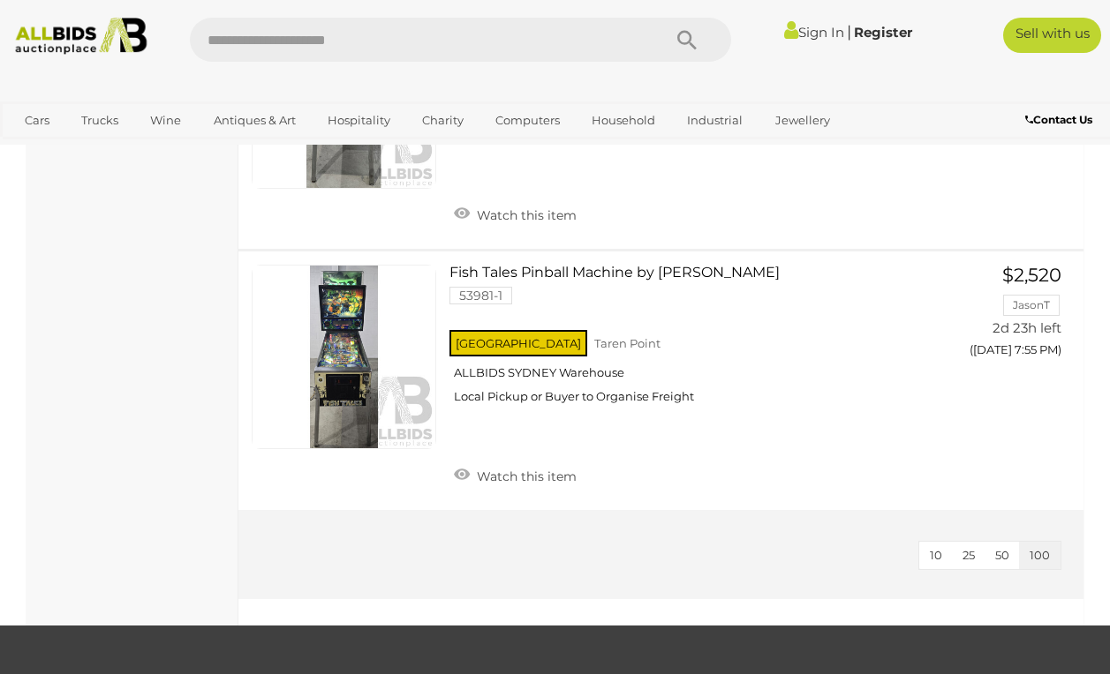
click at [832, 31] on link "Sign In" at bounding box center [814, 32] width 60 height 17
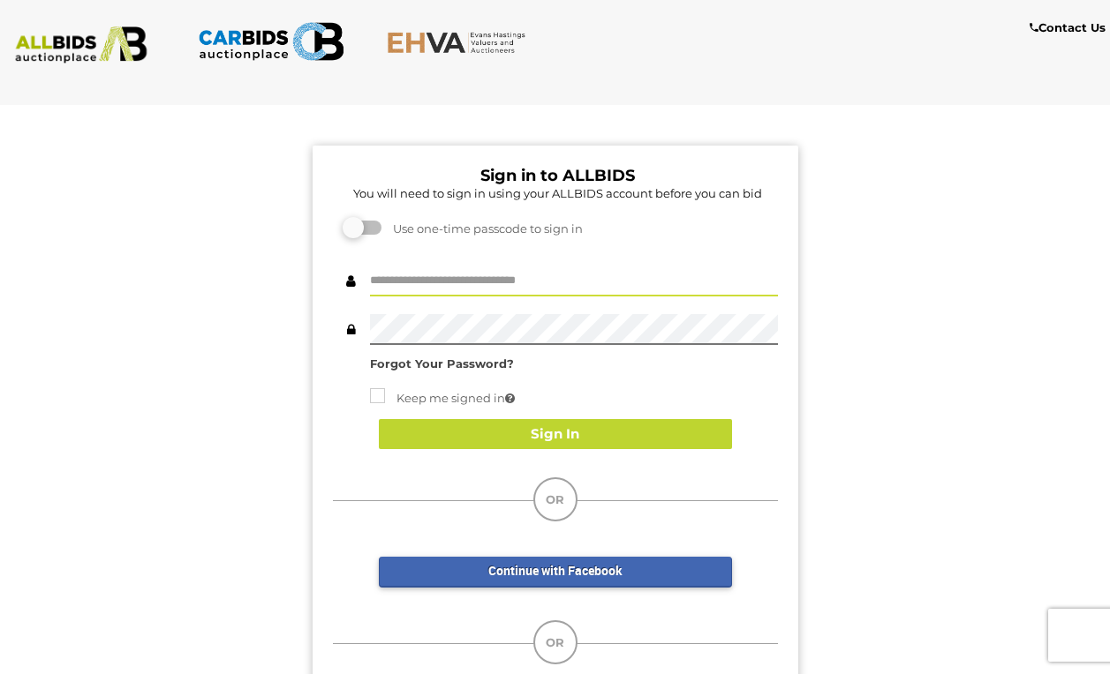
type input "**********"
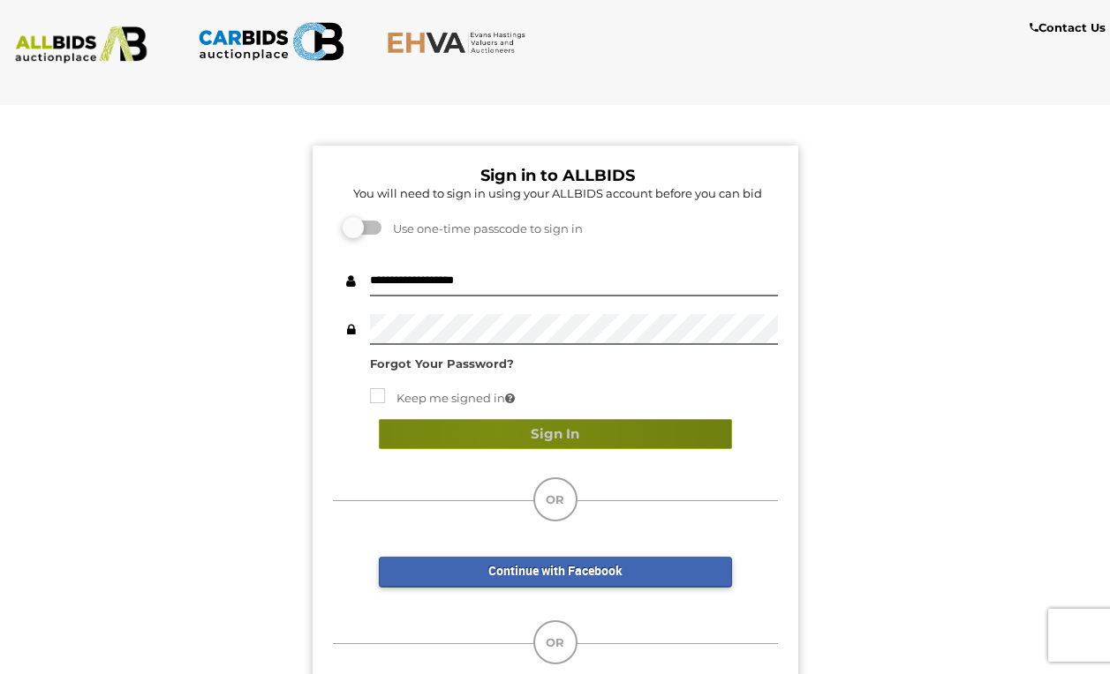
click at [495, 429] on button "Sign In" at bounding box center [555, 434] width 353 height 31
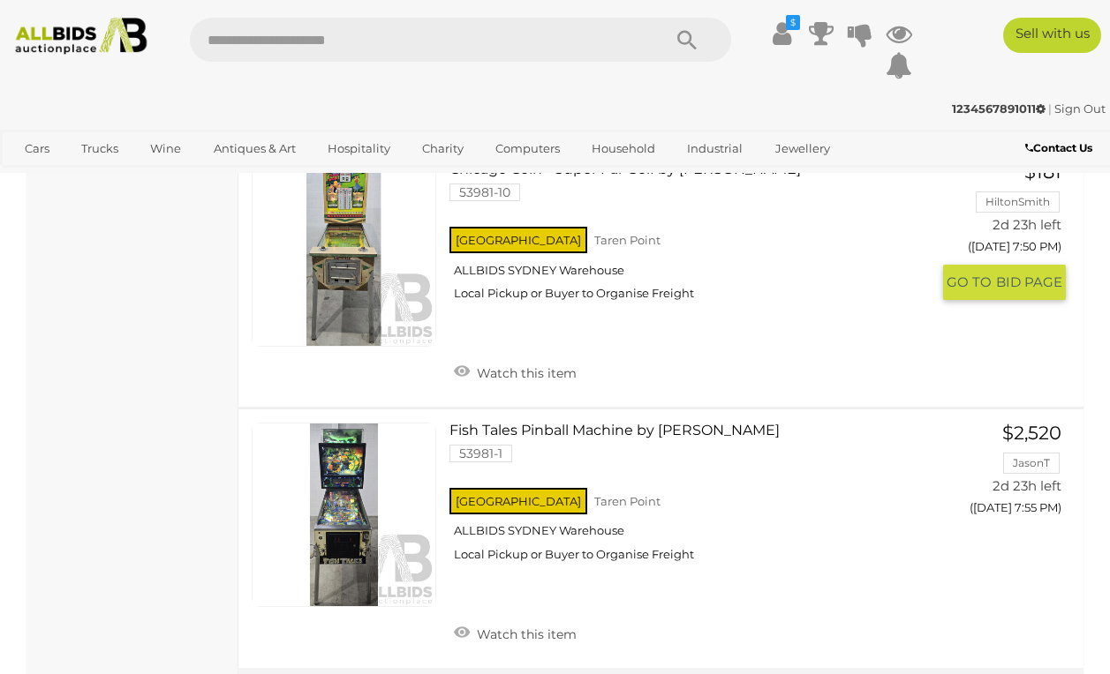
scroll to position [2760, 0]
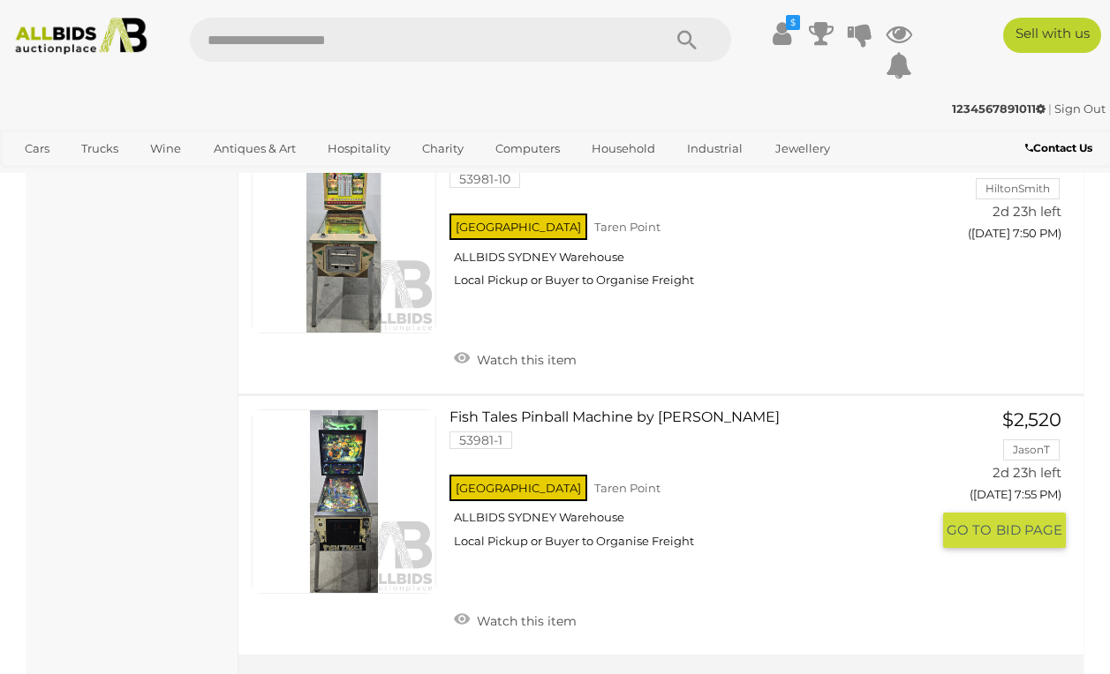
click at [534, 410] on link "Fish Tales Pinball Machine by Williams 53981-1 NSW Taren Point ALLBIDS SYDNEY W…" at bounding box center [696, 486] width 466 height 153
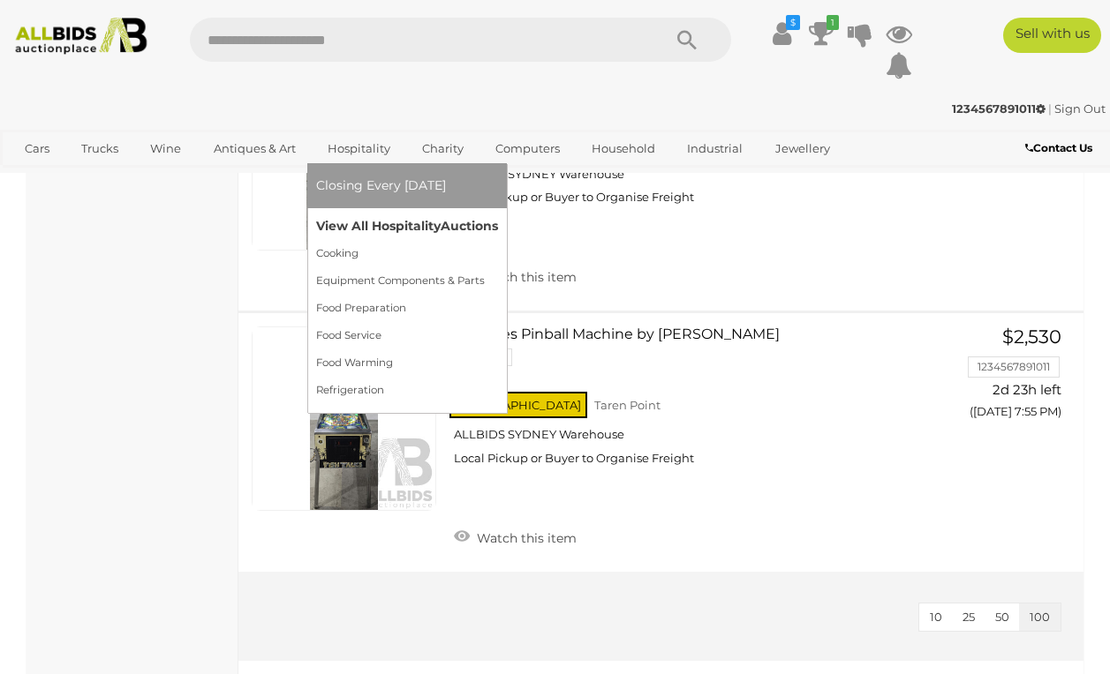
scroll to position [2846, 0]
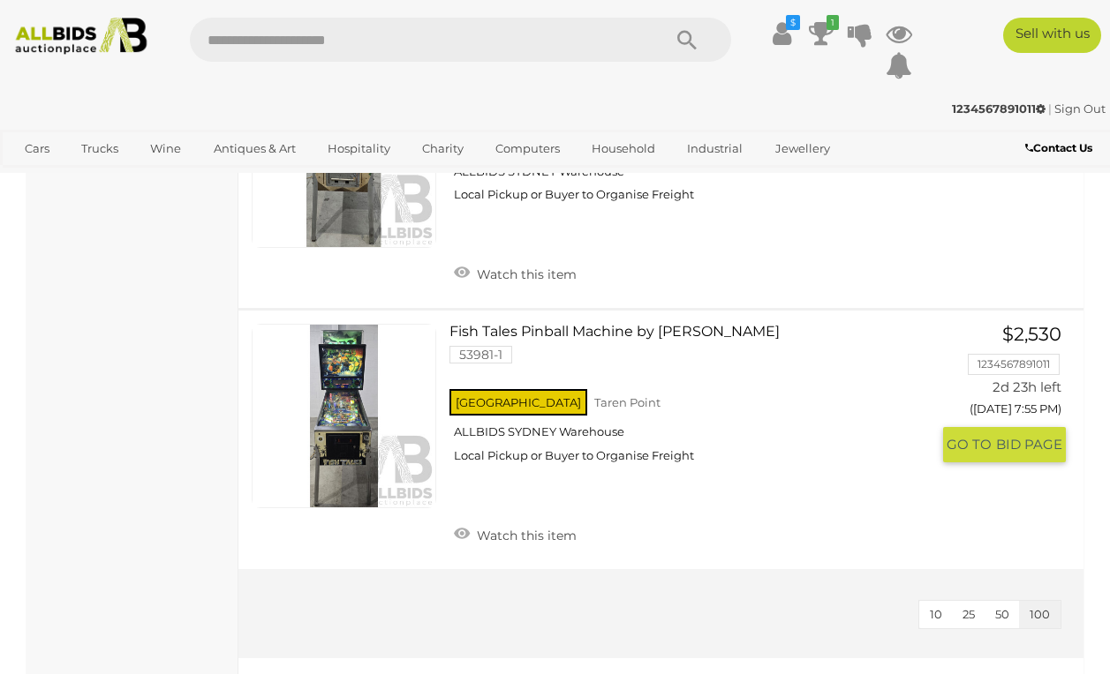
click at [507, 324] on link "Fish Tales Pinball Machine by Williams 53981-1 NSW Taren Point ALLBIDS SYDNEY W…" at bounding box center [696, 400] width 466 height 153
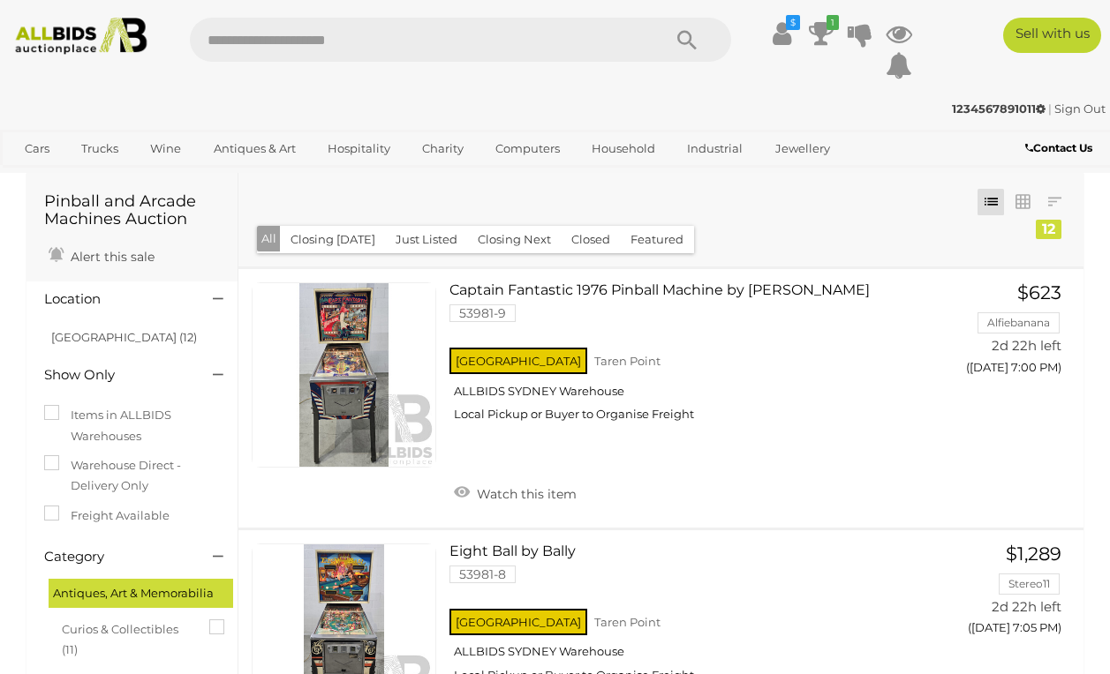
scroll to position [0, 0]
click at [539, 290] on link "Captain Fantastic 1976 Pinball Machine by Bally 53981-9 NSW Taren Point" at bounding box center [696, 358] width 466 height 153
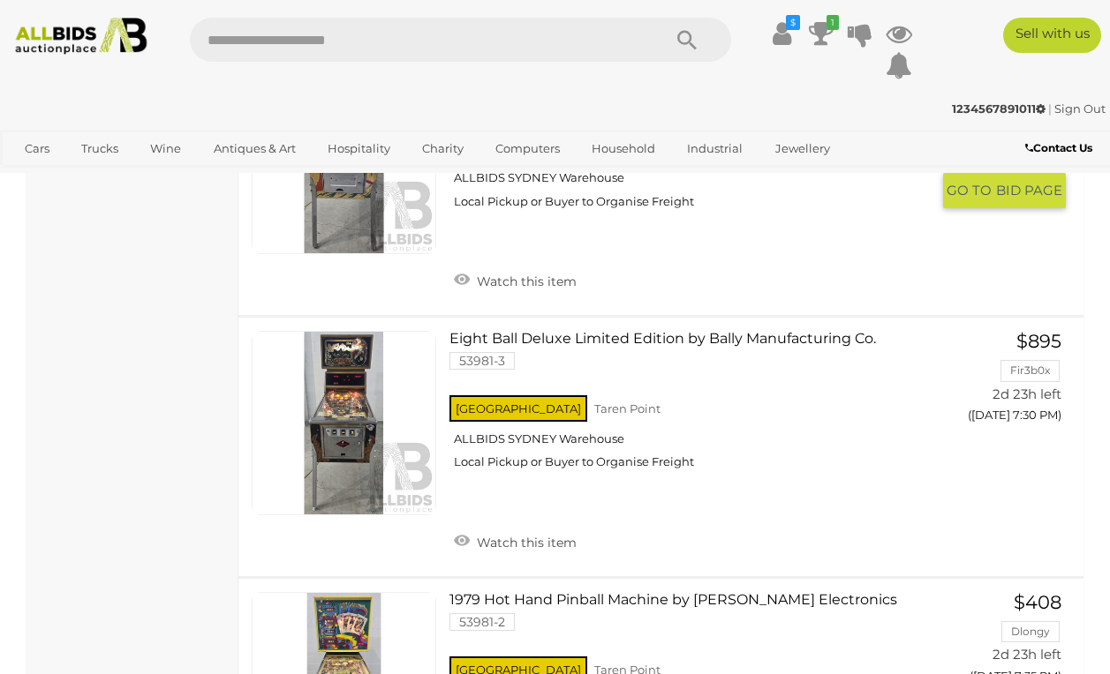
scroll to position [1525, 0]
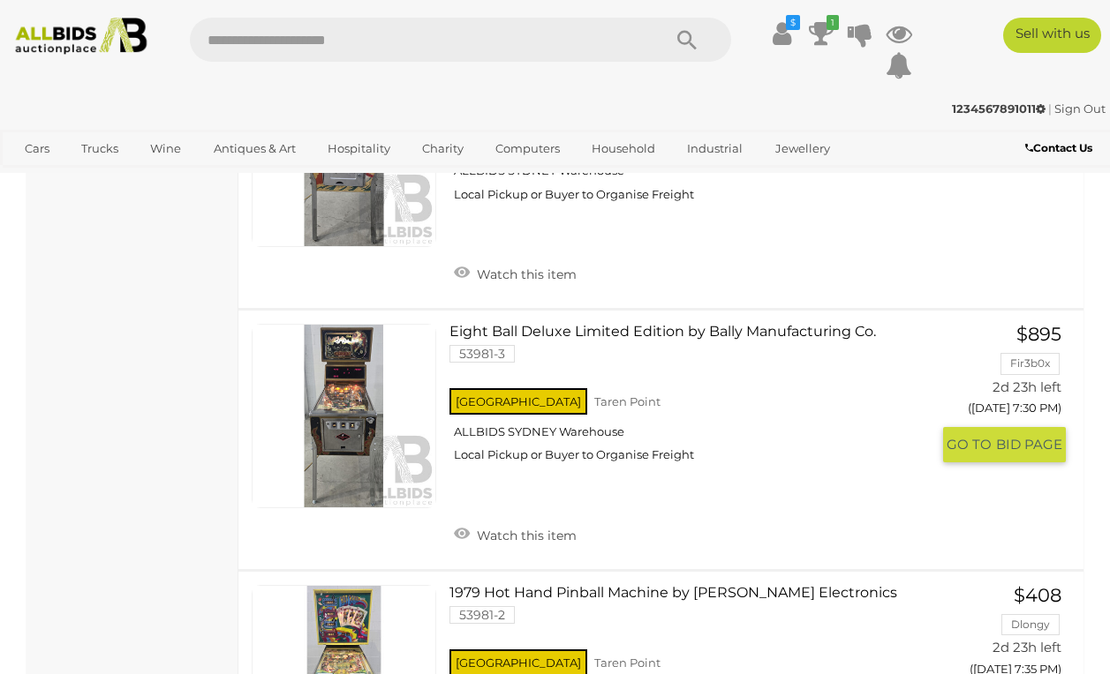
click at [483, 324] on link "Eight Ball Deluxe Limited Edition by Bally Manufacturing Co. 53981-3 NSW Taren …" at bounding box center [696, 400] width 466 height 153
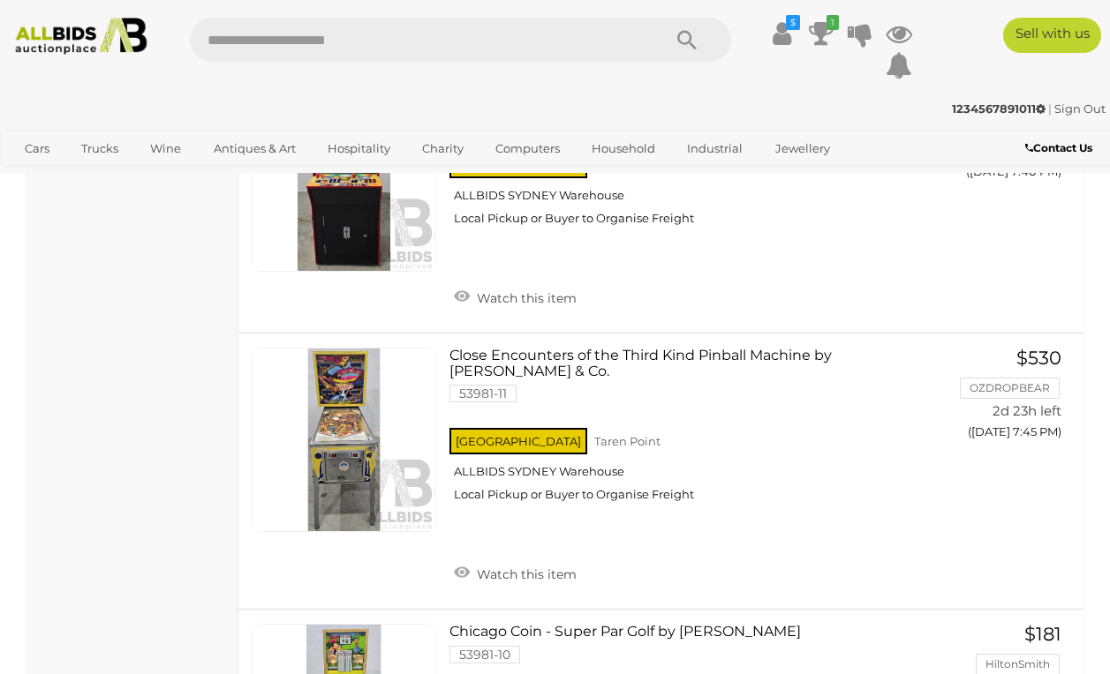
scroll to position [2282, 0]
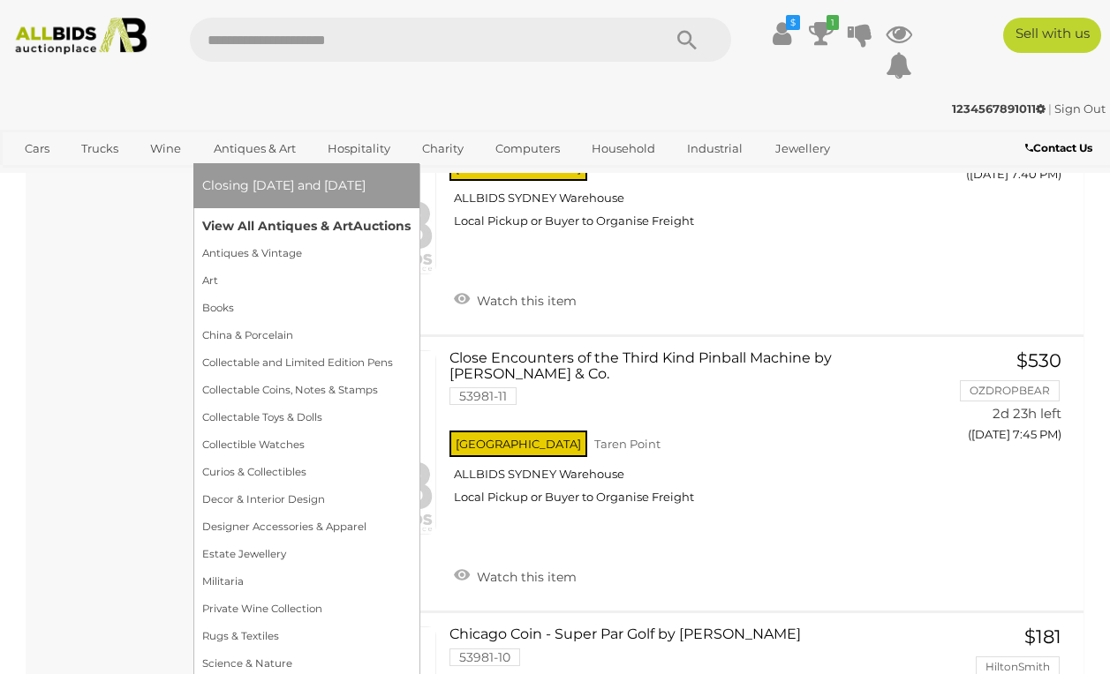
click at [255, 215] on link "View All Antiques & Art Auctions" at bounding box center [306, 226] width 208 height 27
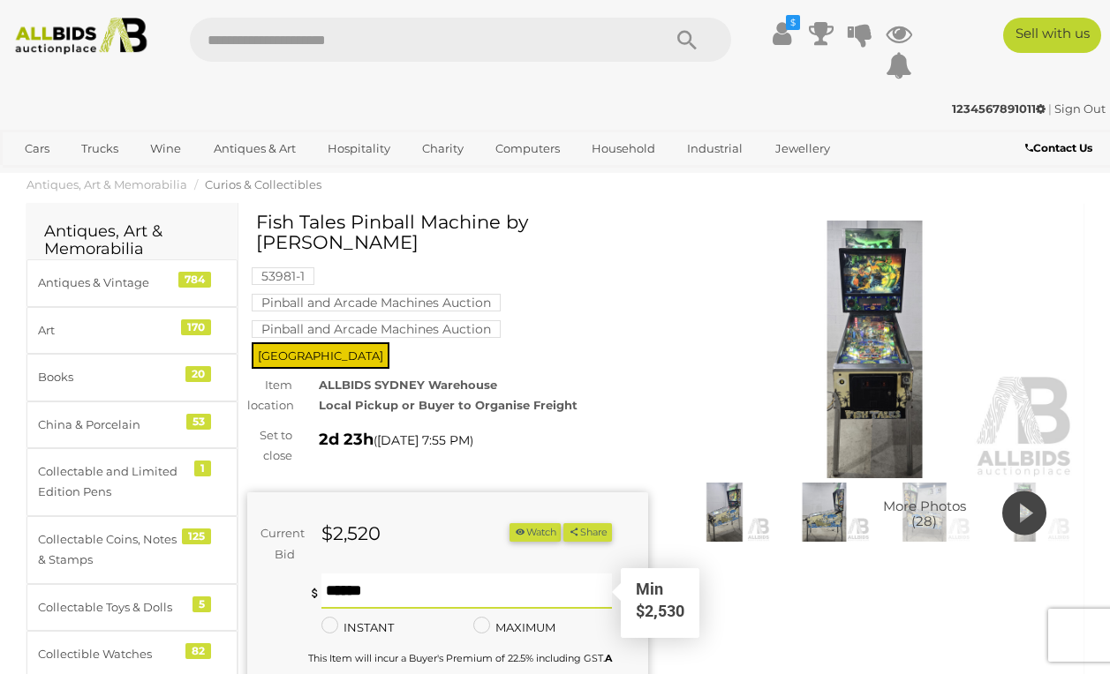
click at [391, 583] on input "text" at bounding box center [466, 591] width 291 height 35
type input "****"
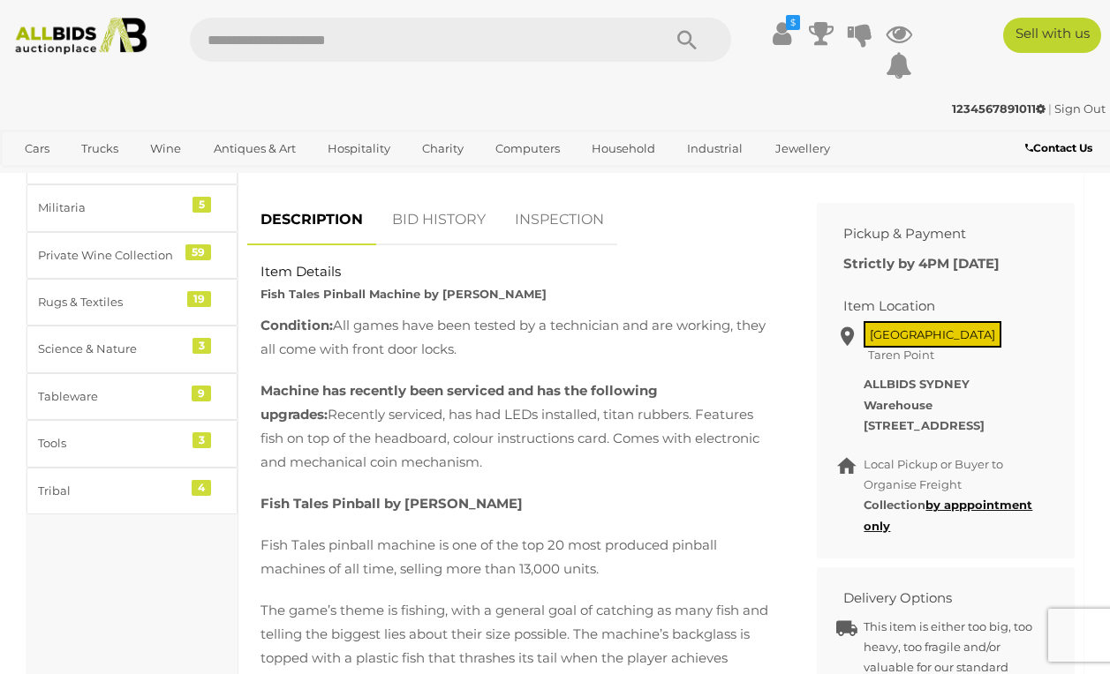
scroll to position [696, 0]
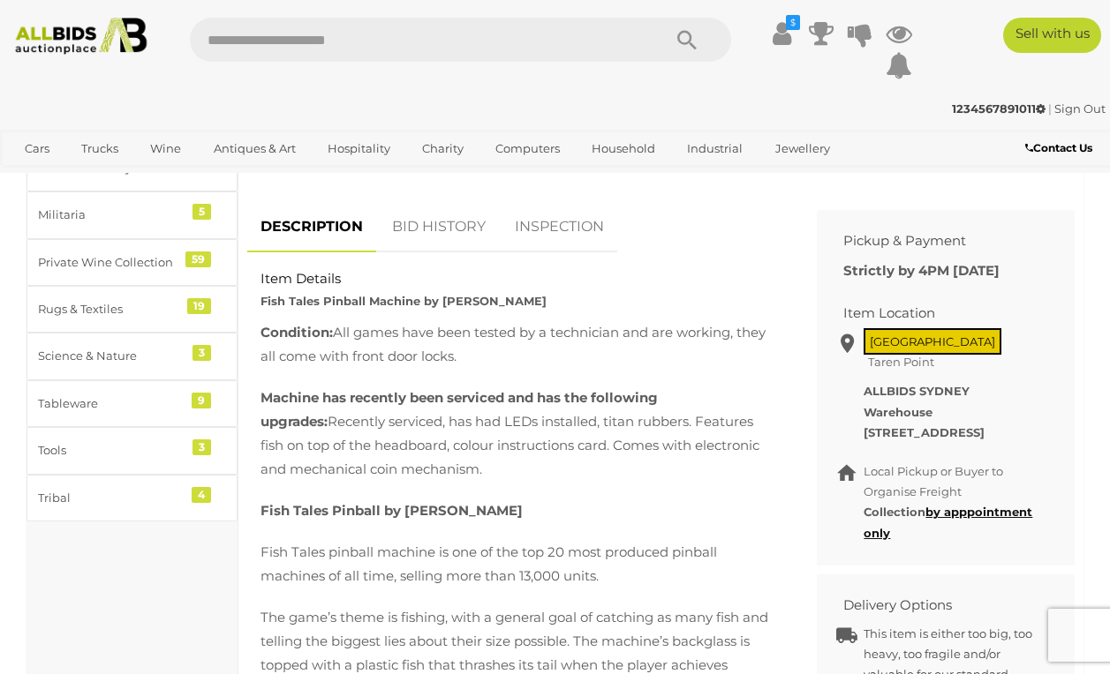
click at [545, 213] on link "INSPECTION" at bounding box center [559, 227] width 116 height 52
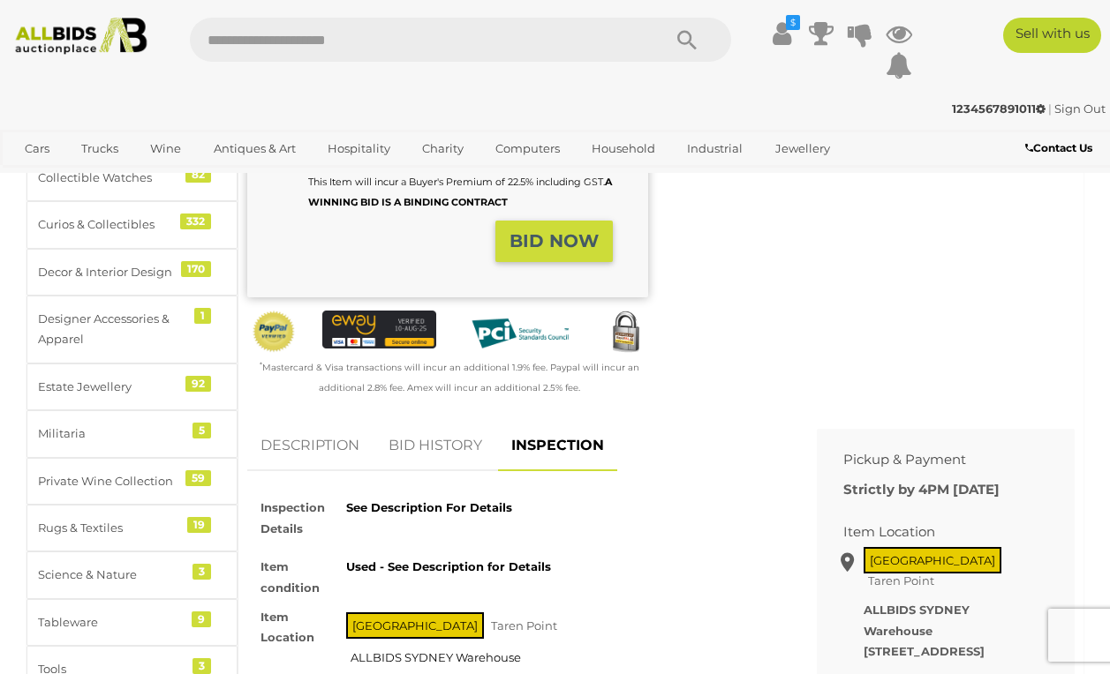
scroll to position [475, 0]
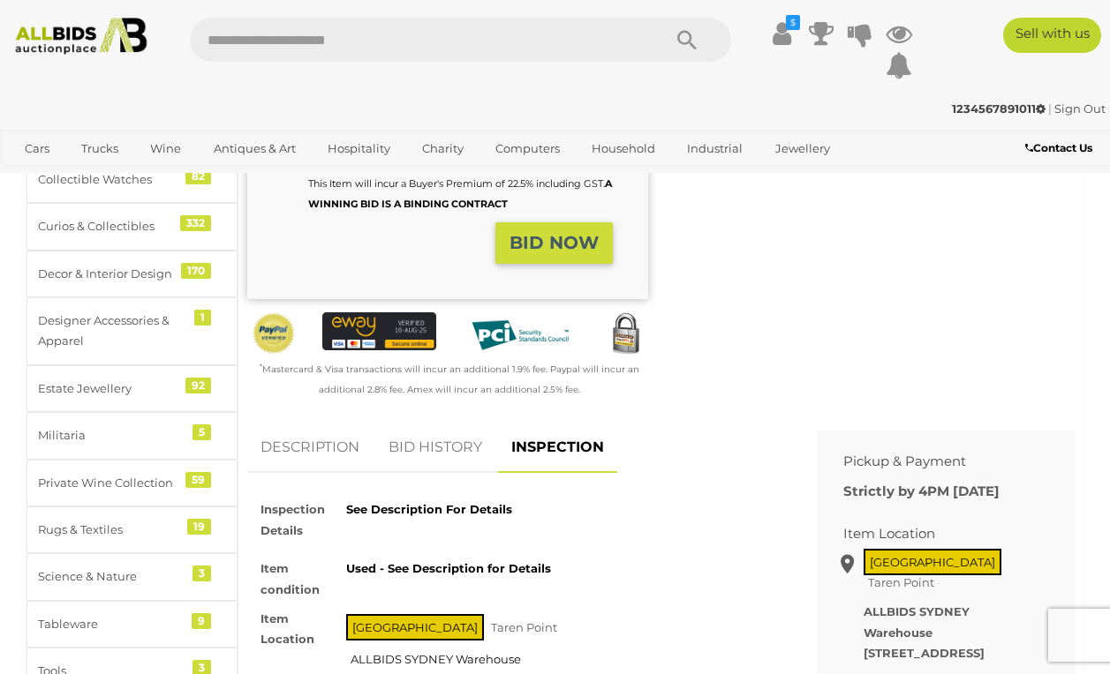
click at [456, 422] on link "BID HISTORY" at bounding box center [435, 448] width 120 height 52
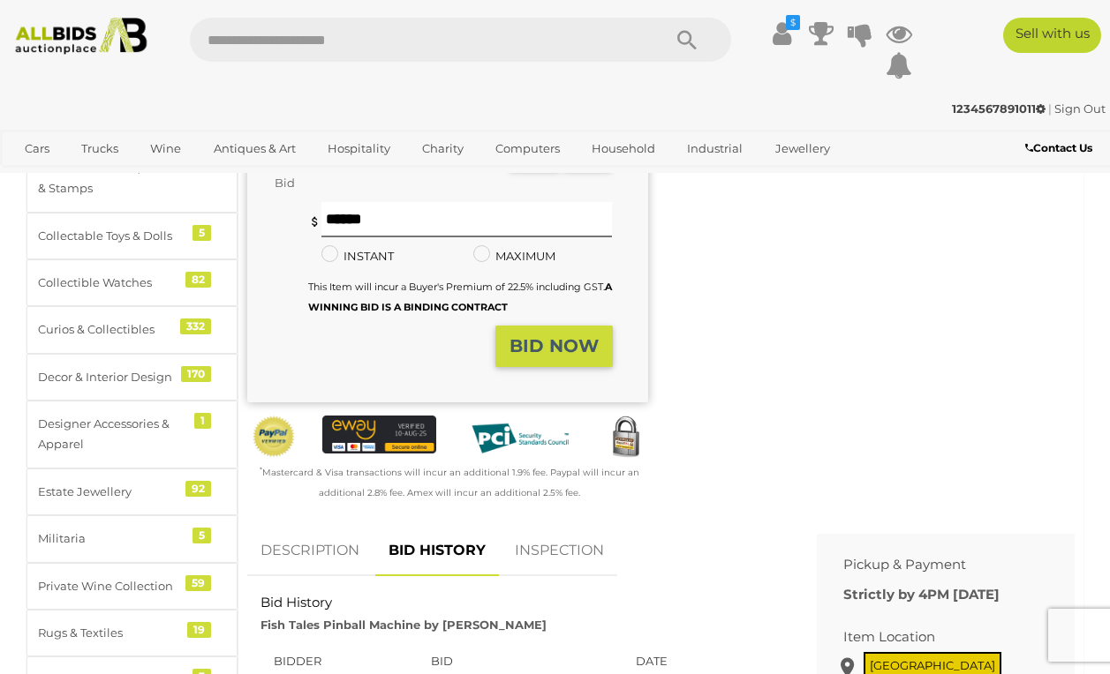
scroll to position [366, 0]
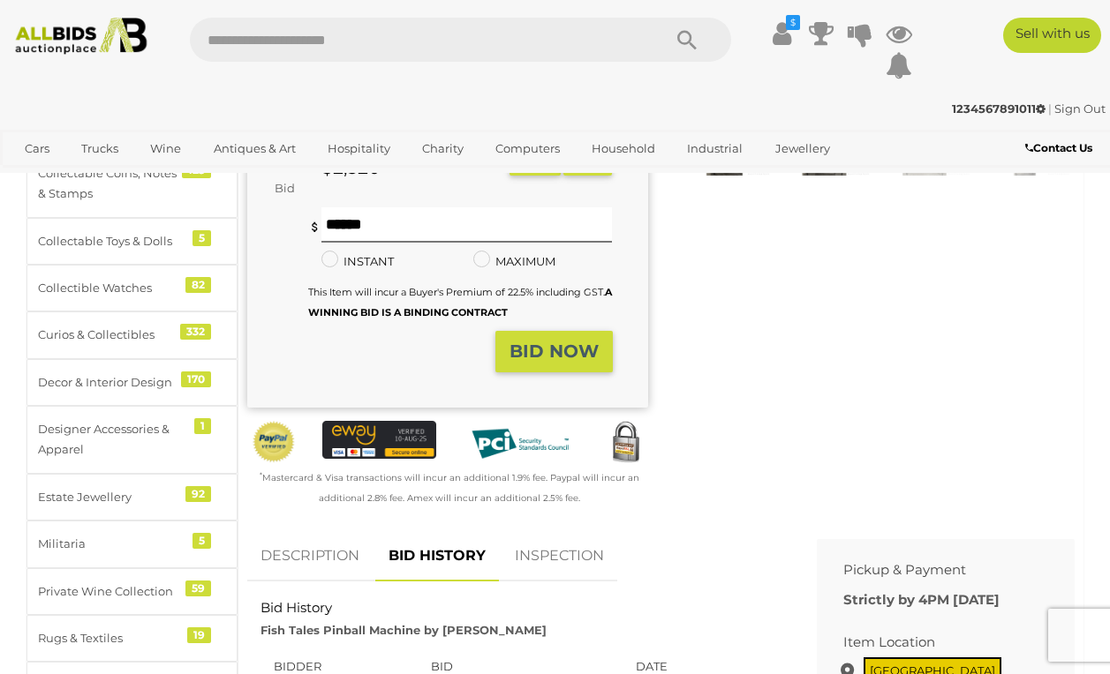
click at [552, 341] on strong "BID NOW" at bounding box center [553, 351] width 89 height 21
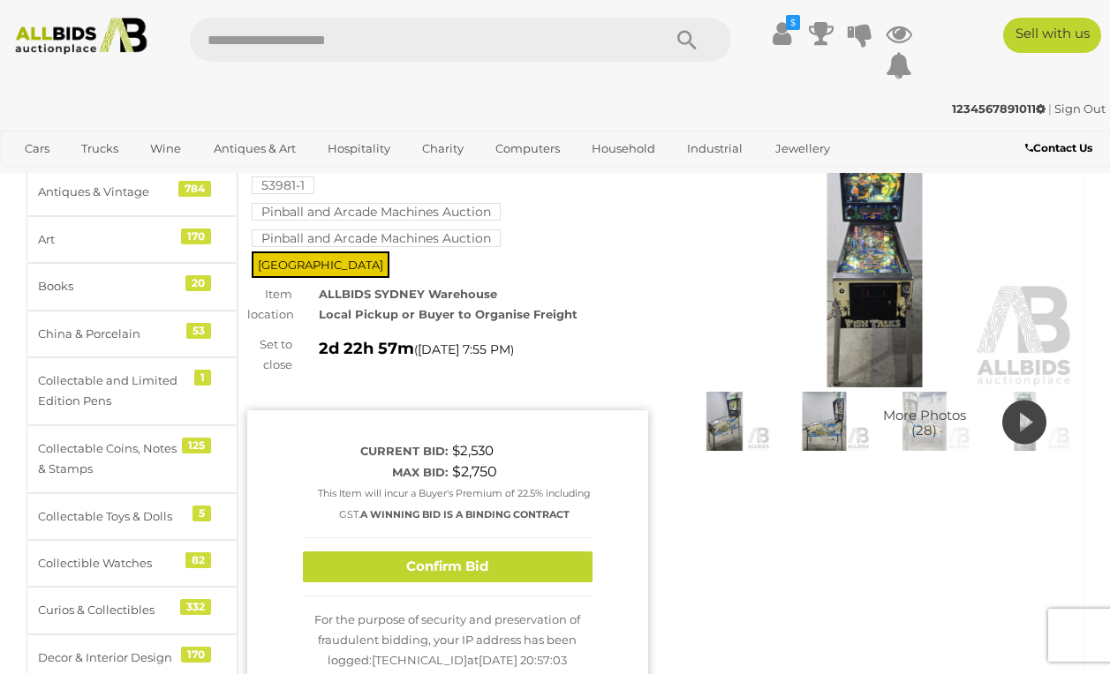
scroll to position [93, 0]
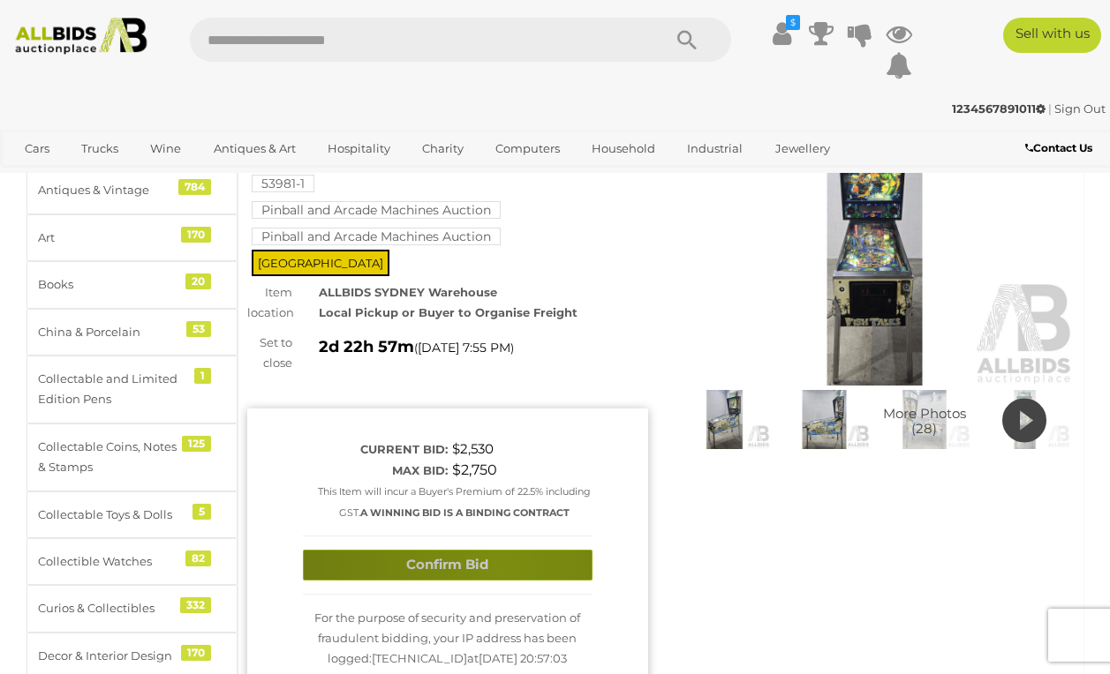
click at [501, 550] on button "Confirm Bid" at bounding box center [448, 565] width 290 height 31
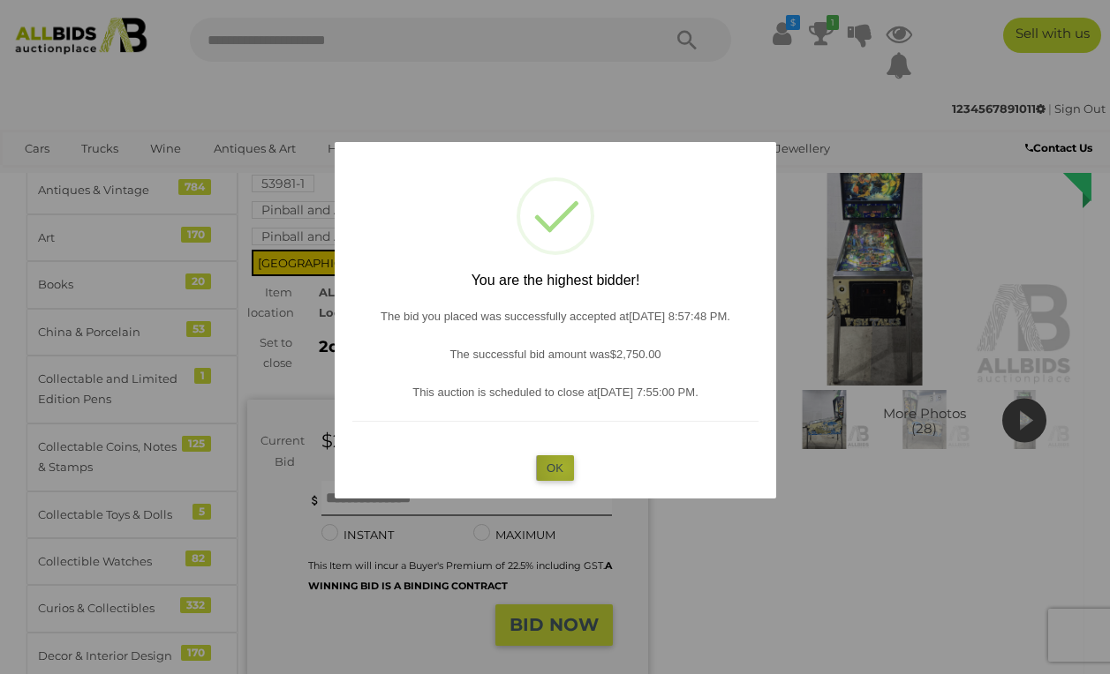
click at [563, 466] on button "OK" at bounding box center [555, 468] width 38 height 26
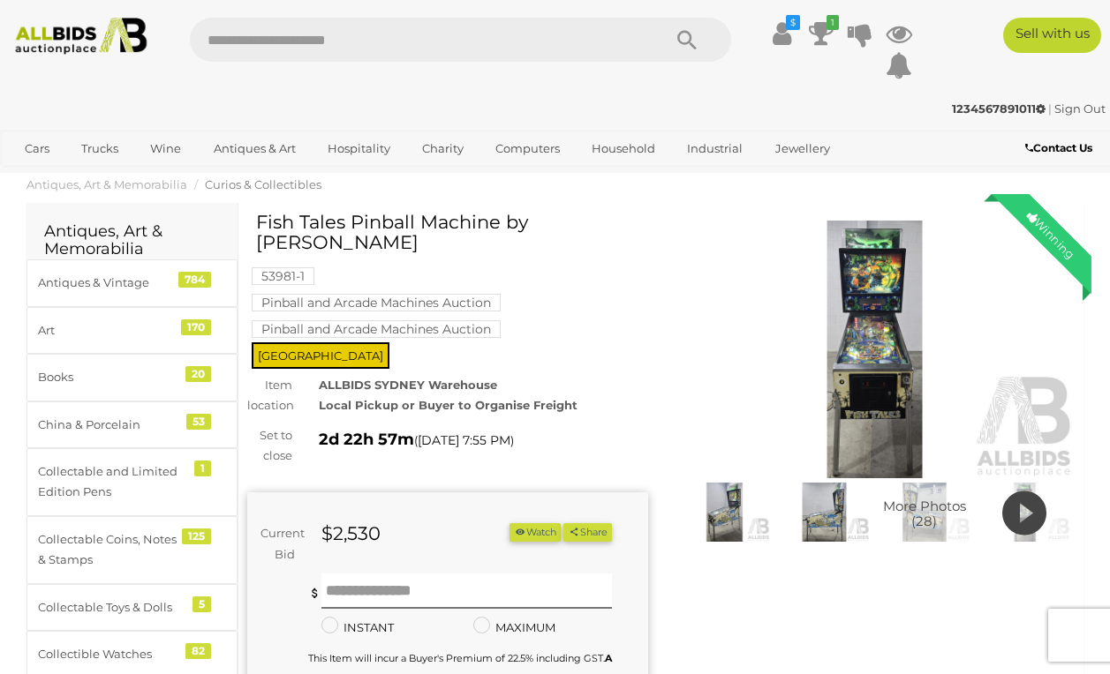
scroll to position [0, 0]
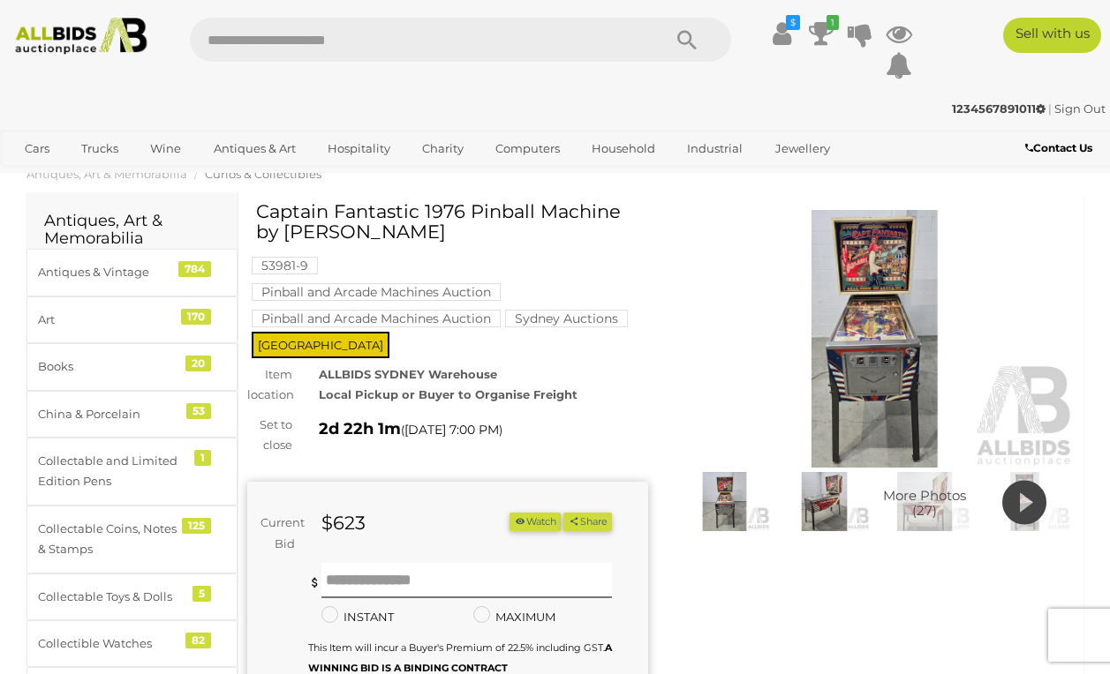
scroll to position [23, 0]
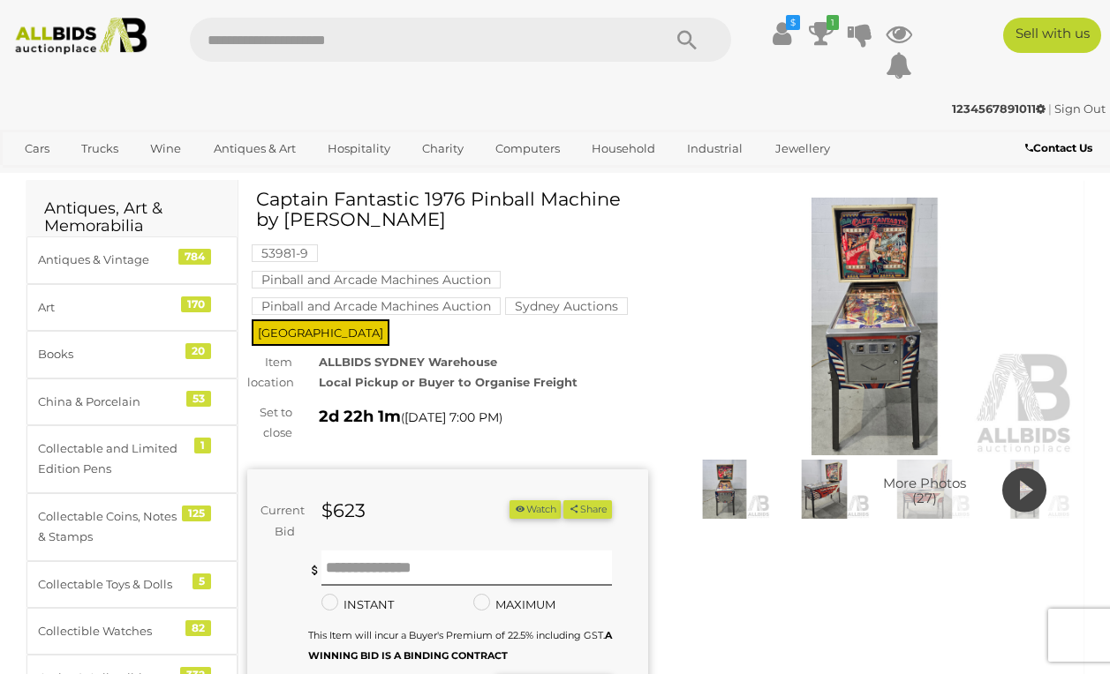
click at [904, 333] on img at bounding box center [874, 327] width 401 height 258
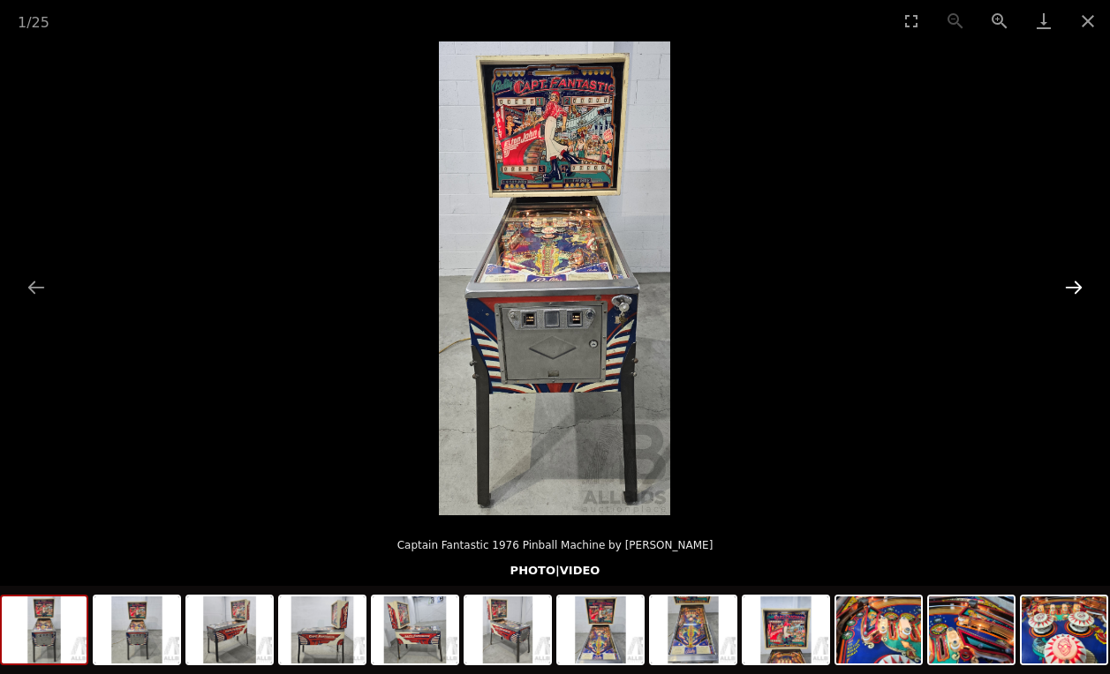
click at [1081, 284] on button "Next slide" at bounding box center [1073, 287] width 37 height 34
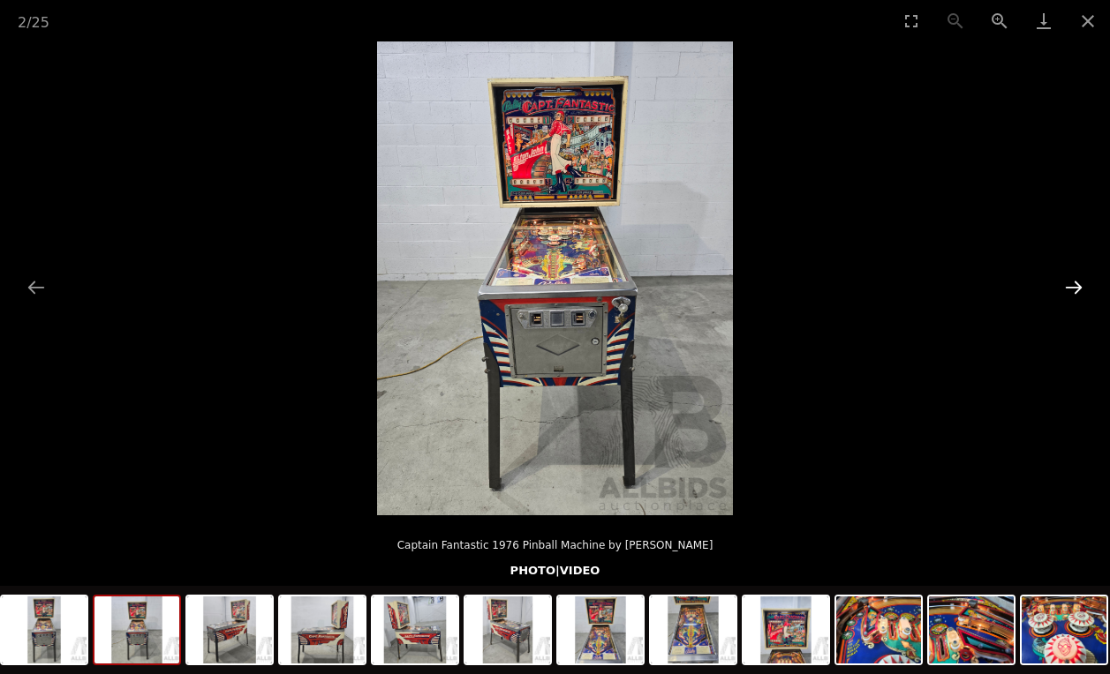
click at [1080, 284] on button "Next slide" at bounding box center [1073, 287] width 37 height 34
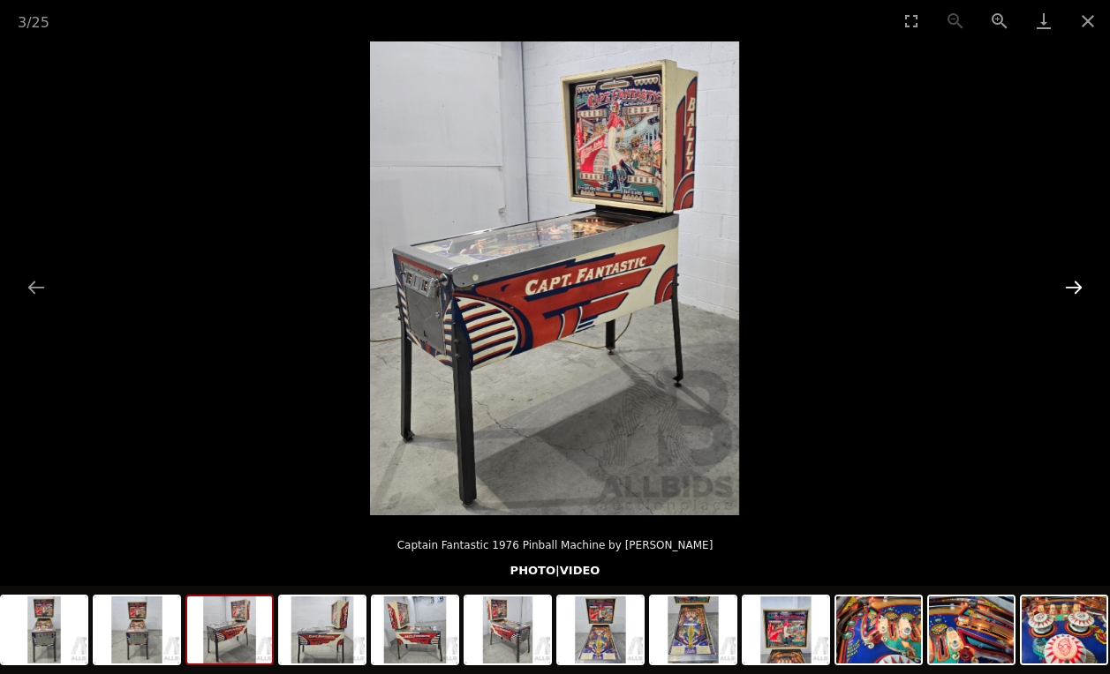
click at [1080, 284] on button "Next slide" at bounding box center [1073, 287] width 37 height 34
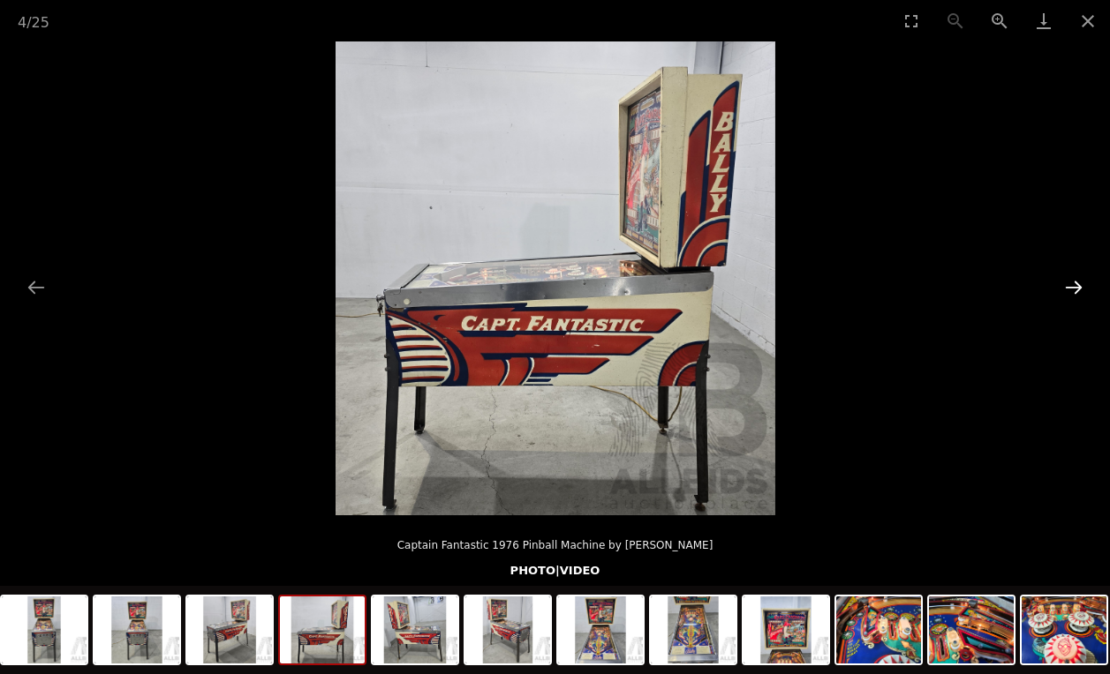
click at [1080, 284] on button "Next slide" at bounding box center [1073, 287] width 37 height 34
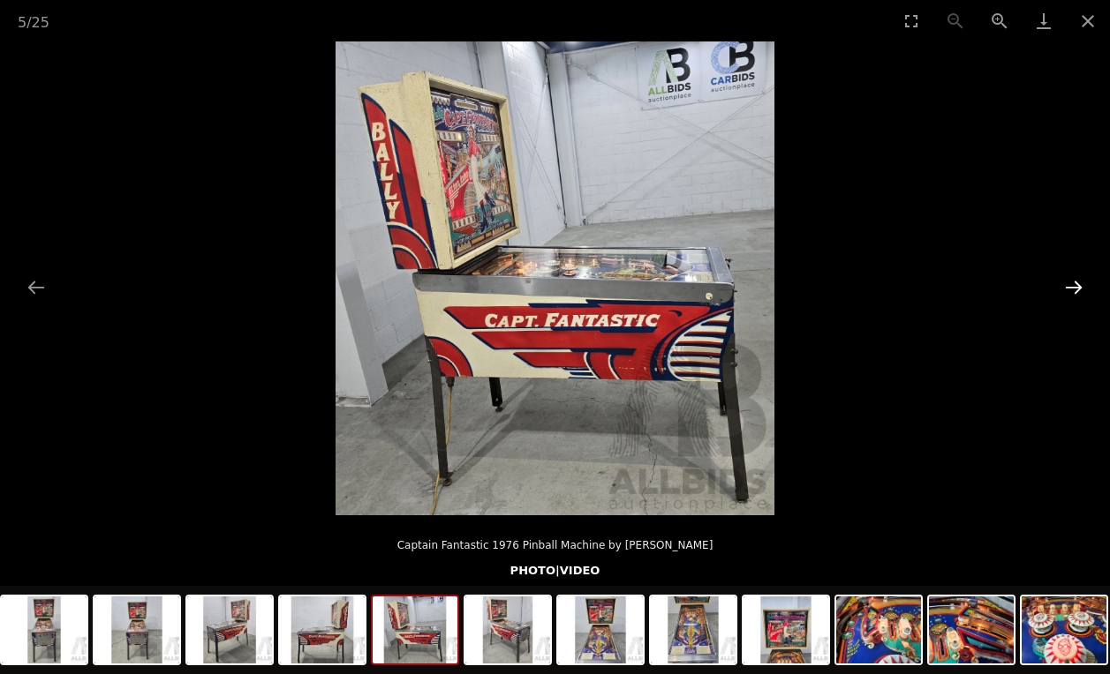
click at [1080, 284] on button "Next slide" at bounding box center [1073, 287] width 37 height 34
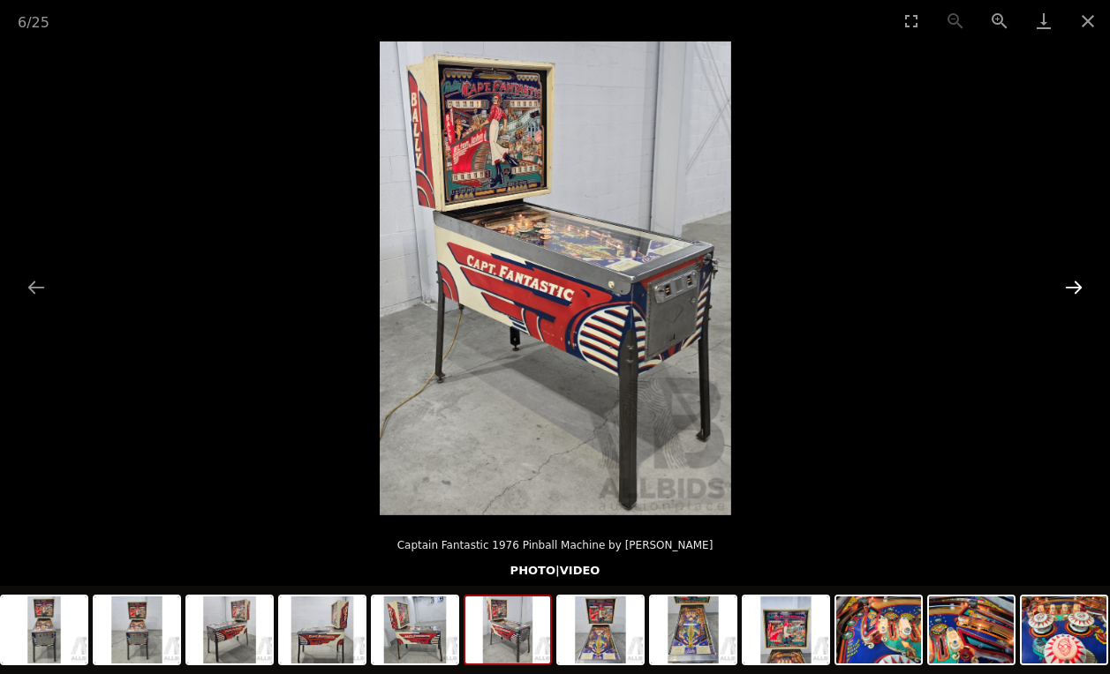
click at [1080, 284] on button "Next slide" at bounding box center [1073, 287] width 37 height 34
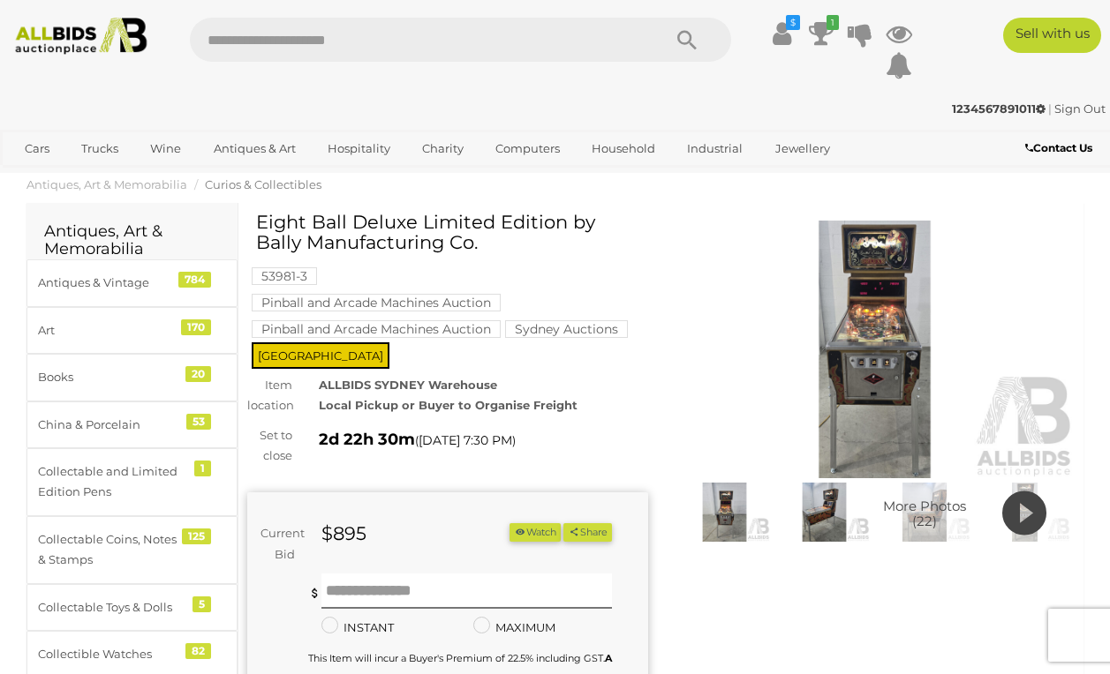
click at [926, 385] on img at bounding box center [874, 350] width 401 height 258
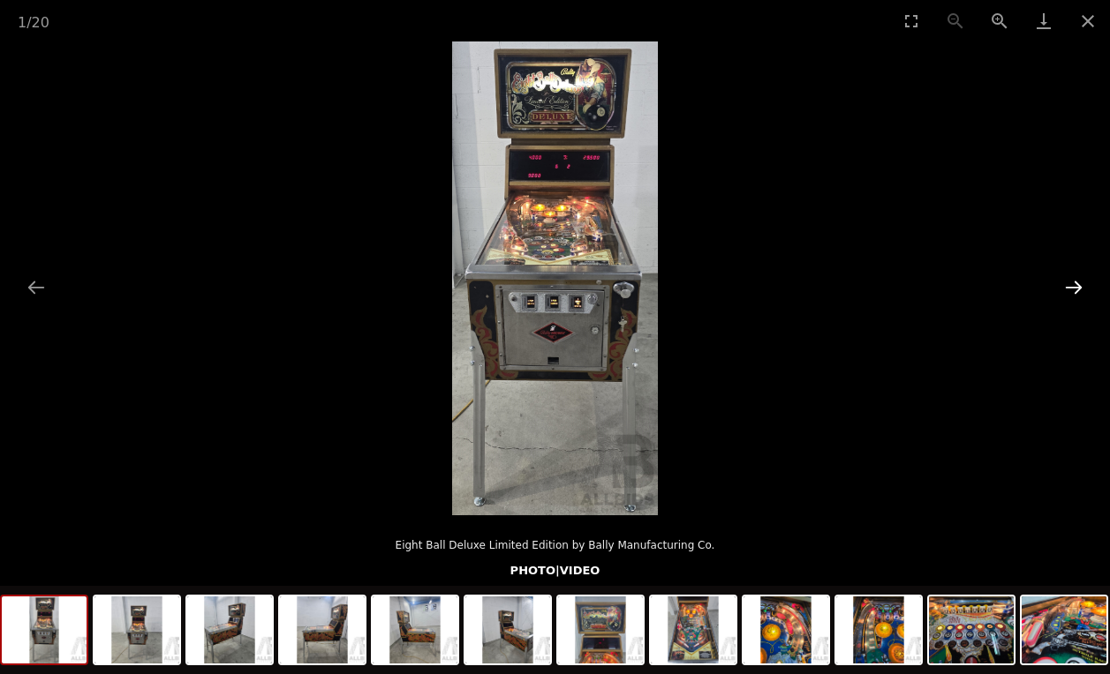
click at [1073, 291] on button "Next slide" at bounding box center [1073, 287] width 37 height 34
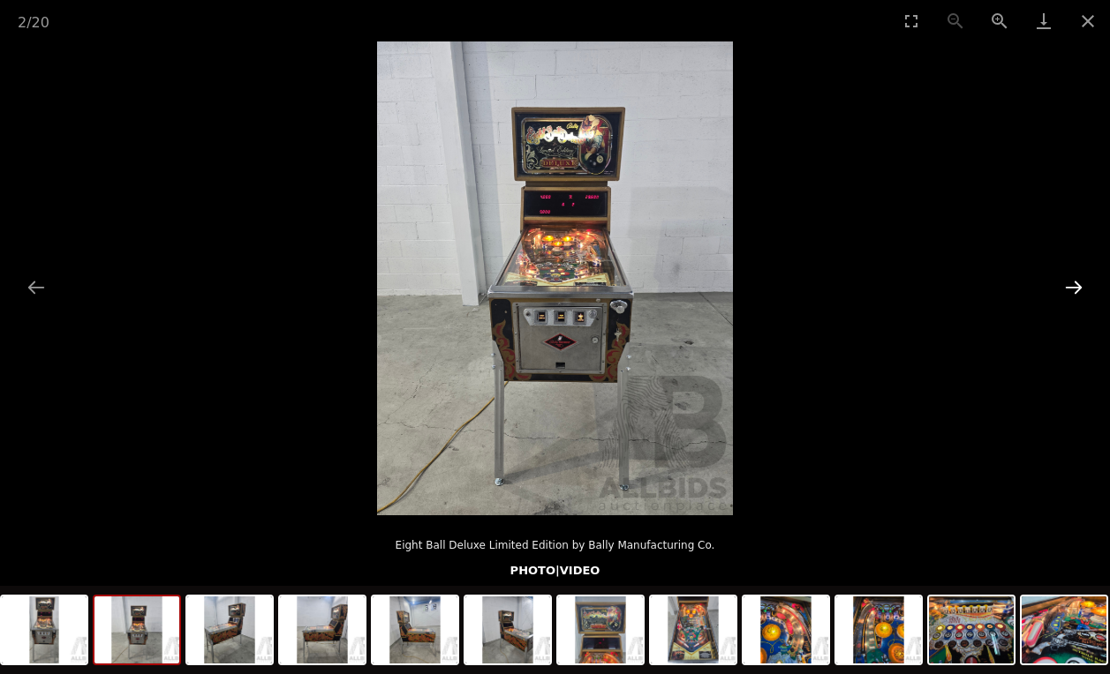
click at [1071, 291] on button "Next slide" at bounding box center [1073, 287] width 37 height 34
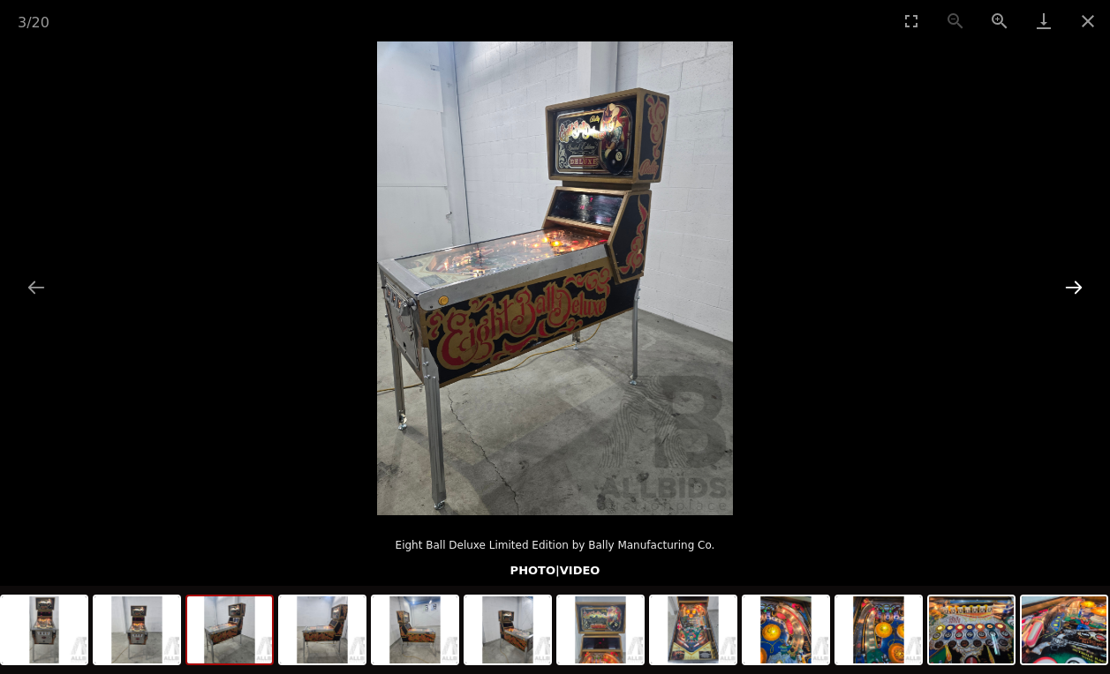
click at [1071, 291] on button "Next slide" at bounding box center [1073, 287] width 37 height 34
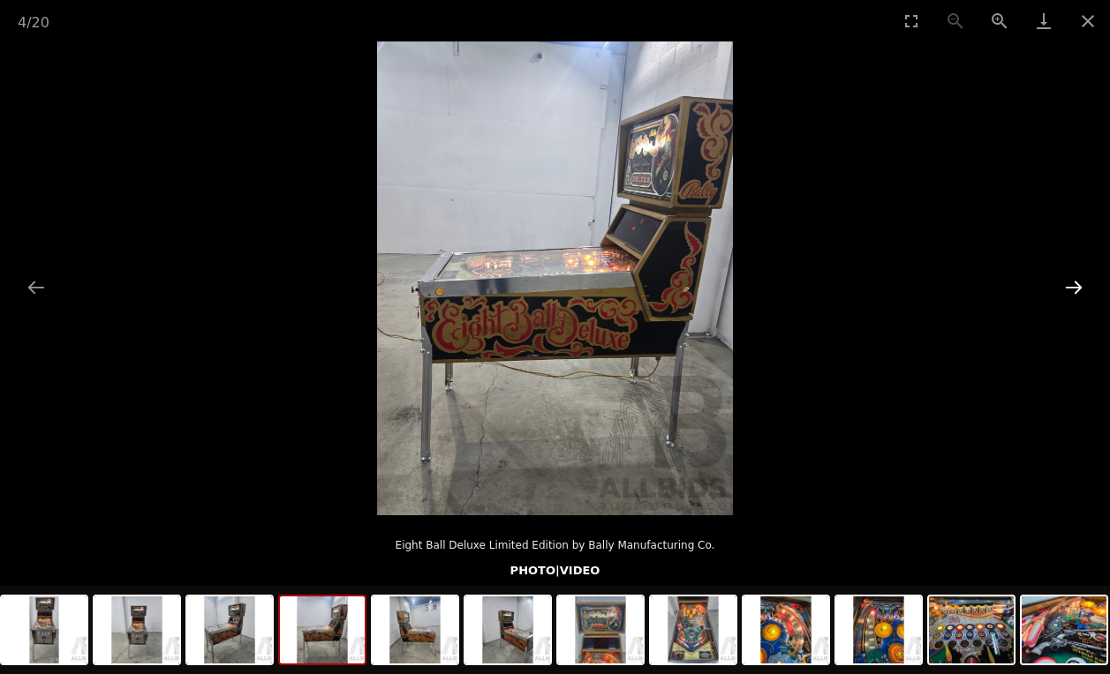
click at [1071, 291] on button "Next slide" at bounding box center [1073, 287] width 37 height 34
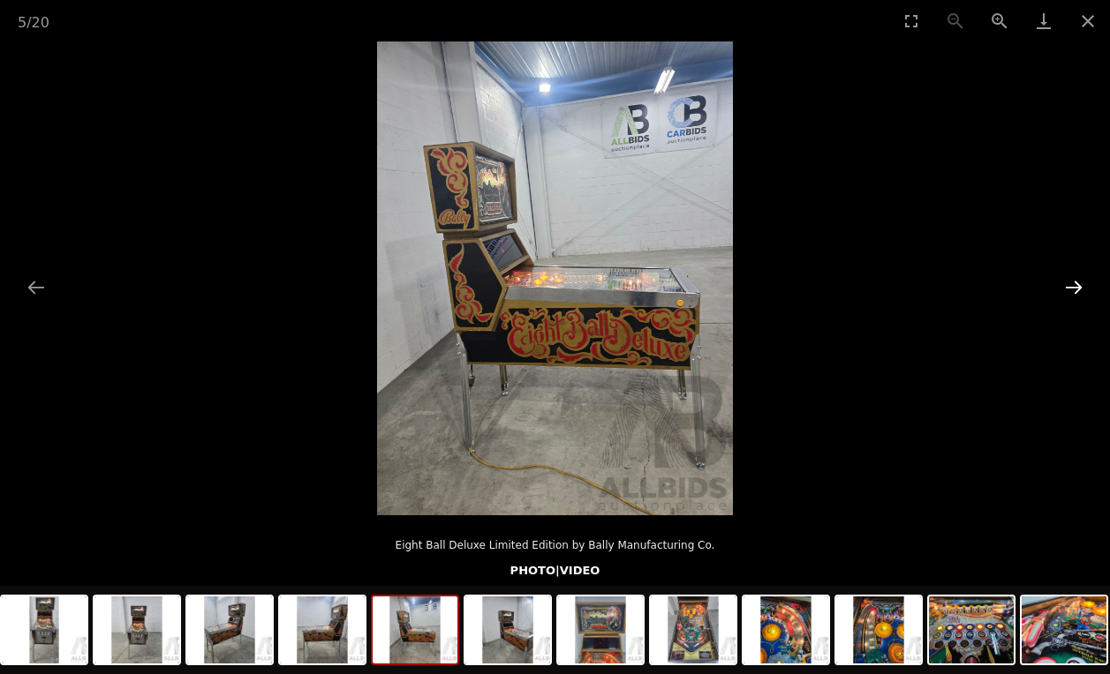
click at [1071, 291] on button "Next slide" at bounding box center [1073, 287] width 37 height 34
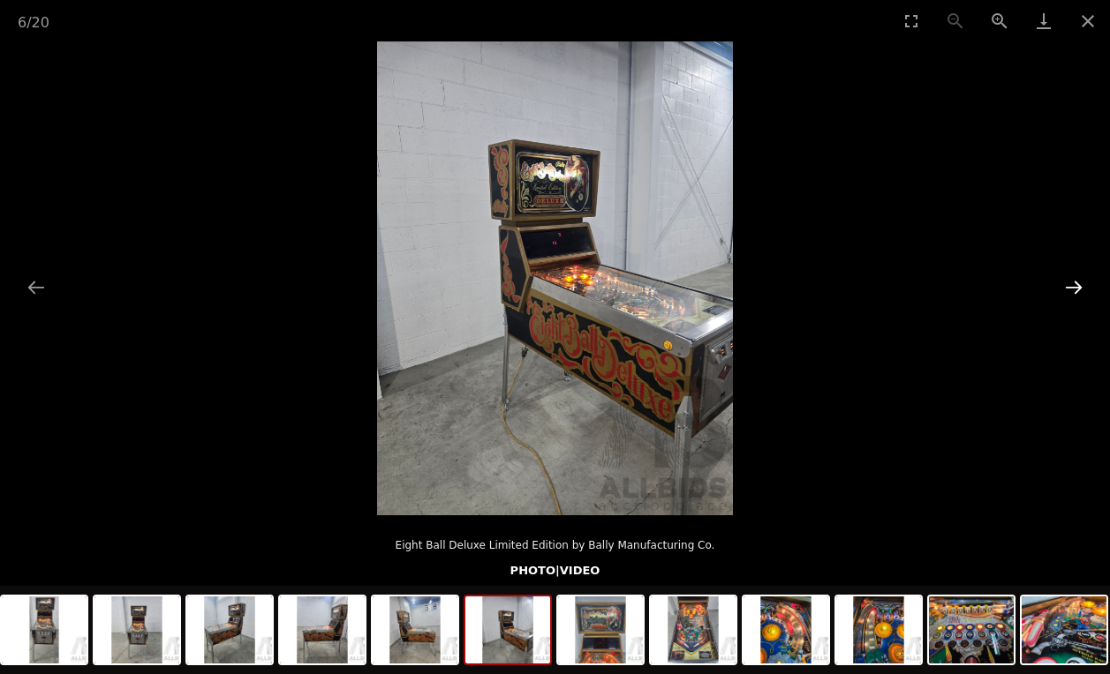
click at [1071, 294] on button "Next slide" at bounding box center [1073, 287] width 37 height 34
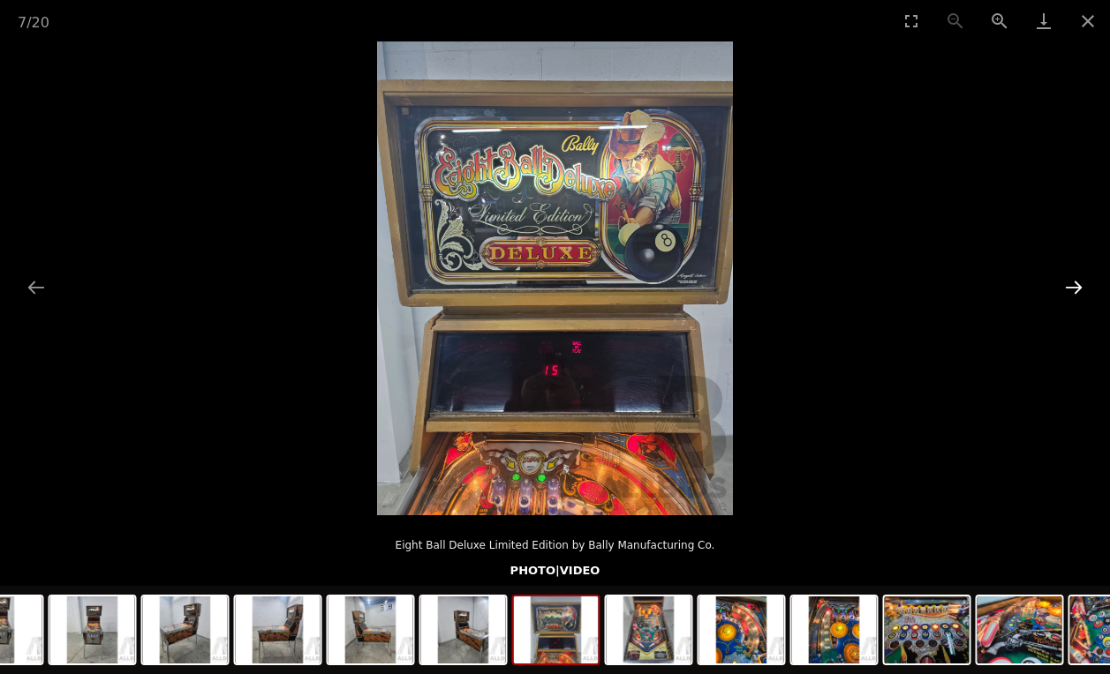
click at [1072, 292] on button "Next slide" at bounding box center [1073, 287] width 37 height 34
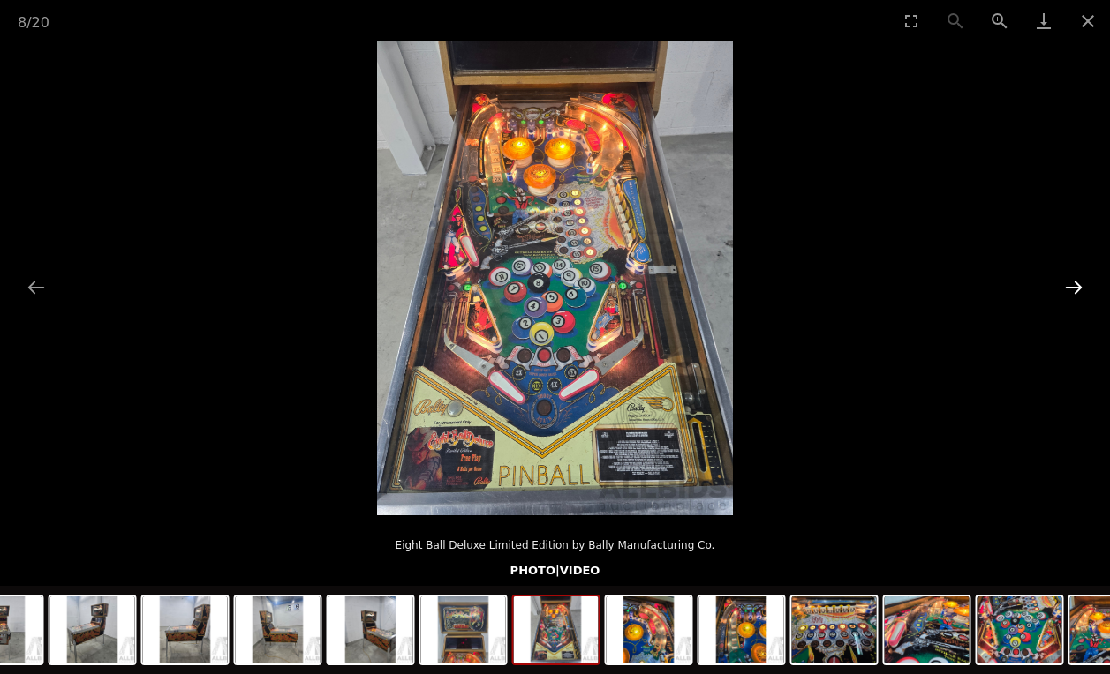
click at [1072, 292] on button "Next slide" at bounding box center [1073, 287] width 37 height 34
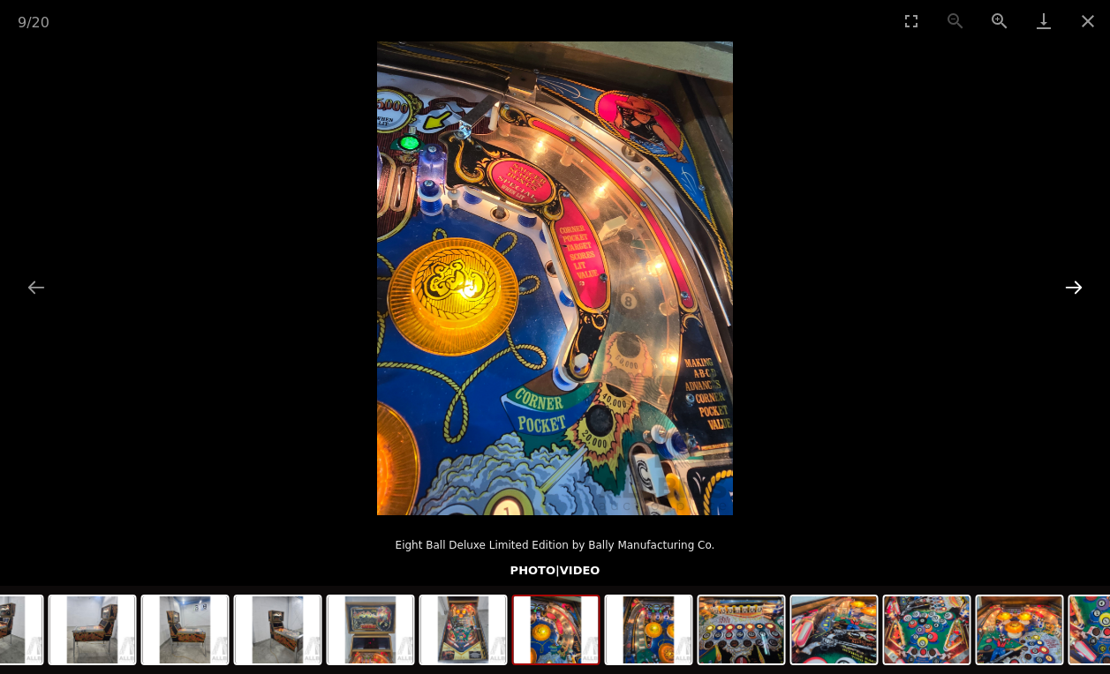
click at [1072, 292] on button "Next slide" at bounding box center [1073, 287] width 37 height 34
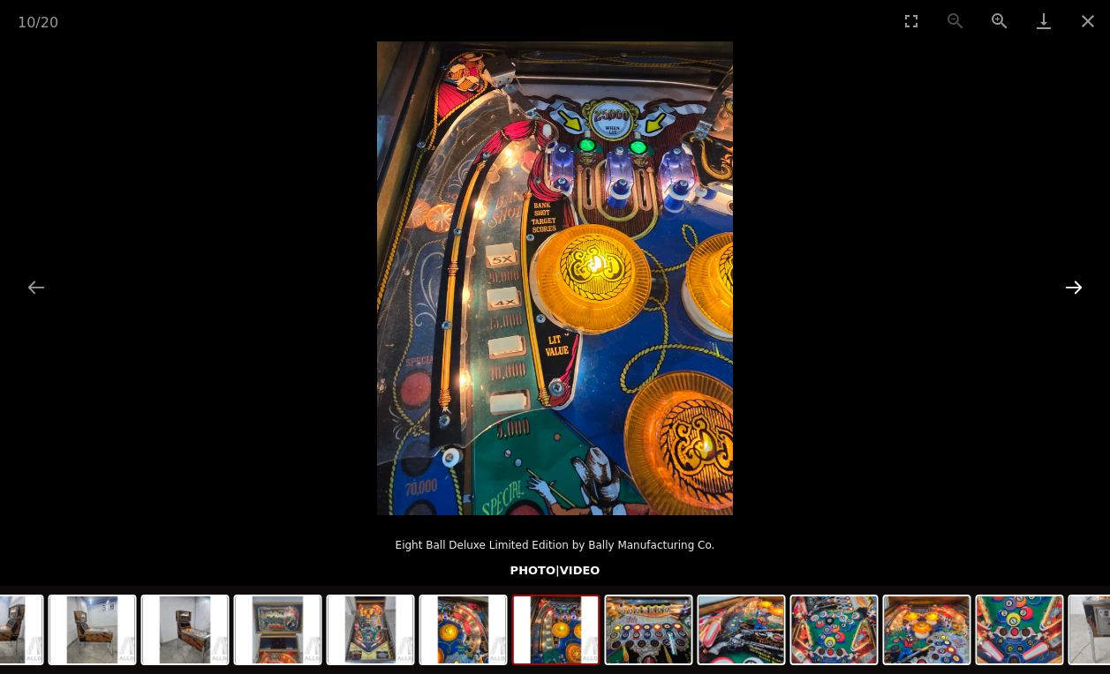
click at [1072, 292] on button "Next slide" at bounding box center [1073, 287] width 37 height 34
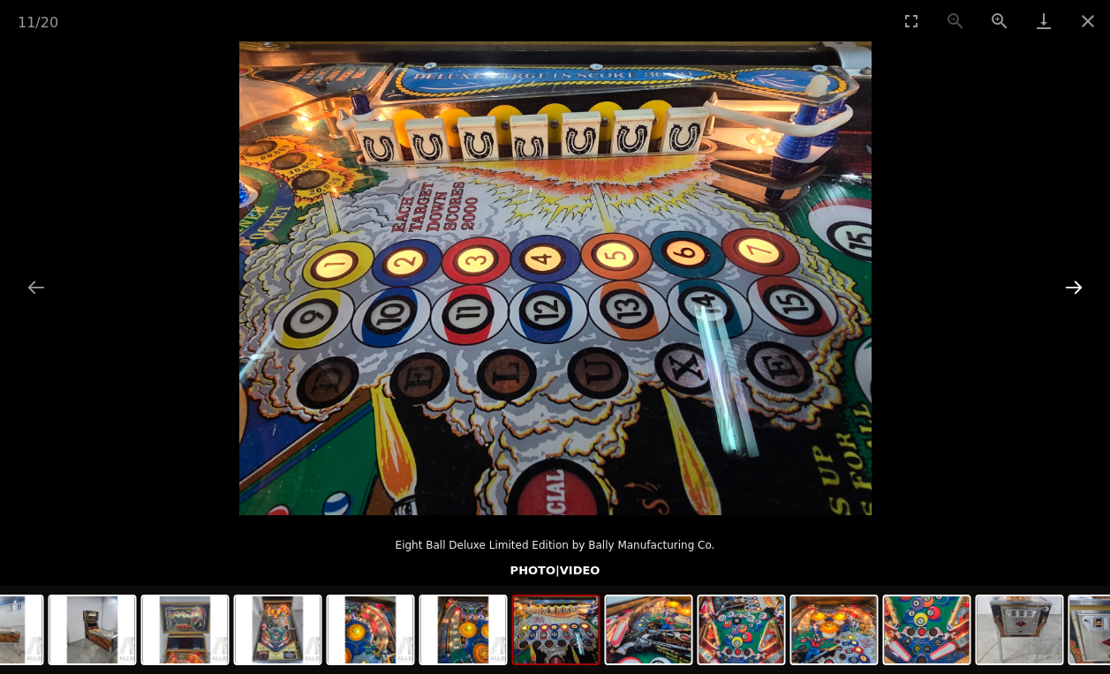
click at [1072, 292] on button "Next slide" at bounding box center [1073, 287] width 37 height 34
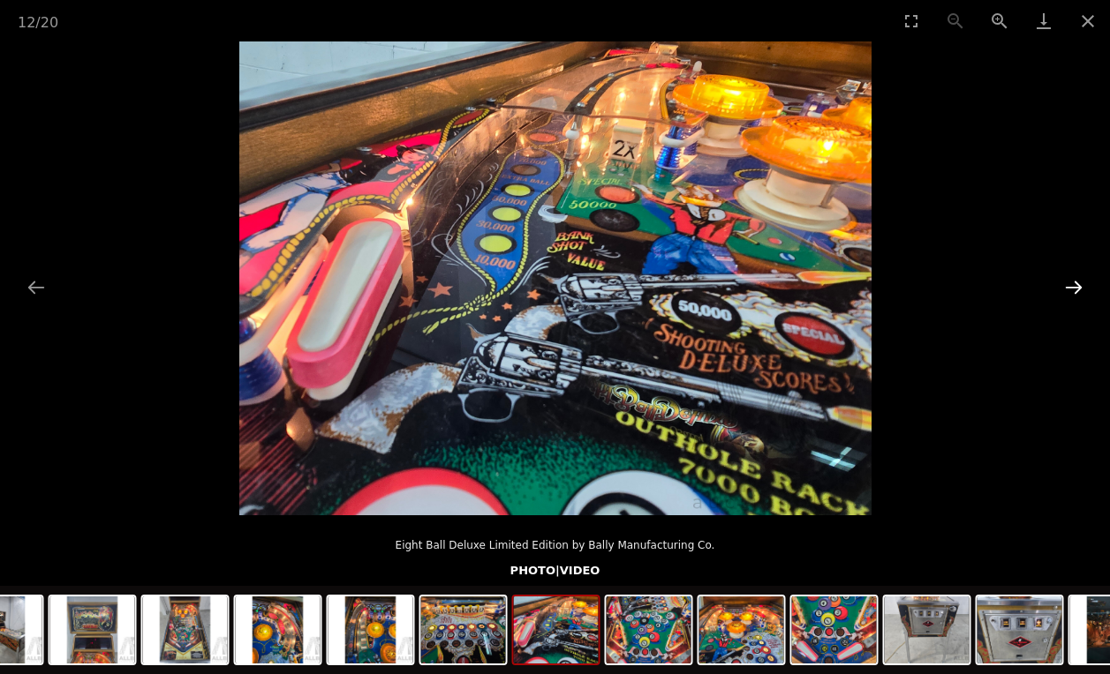
click at [1072, 292] on button "Next slide" at bounding box center [1073, 287] width 37 height 34
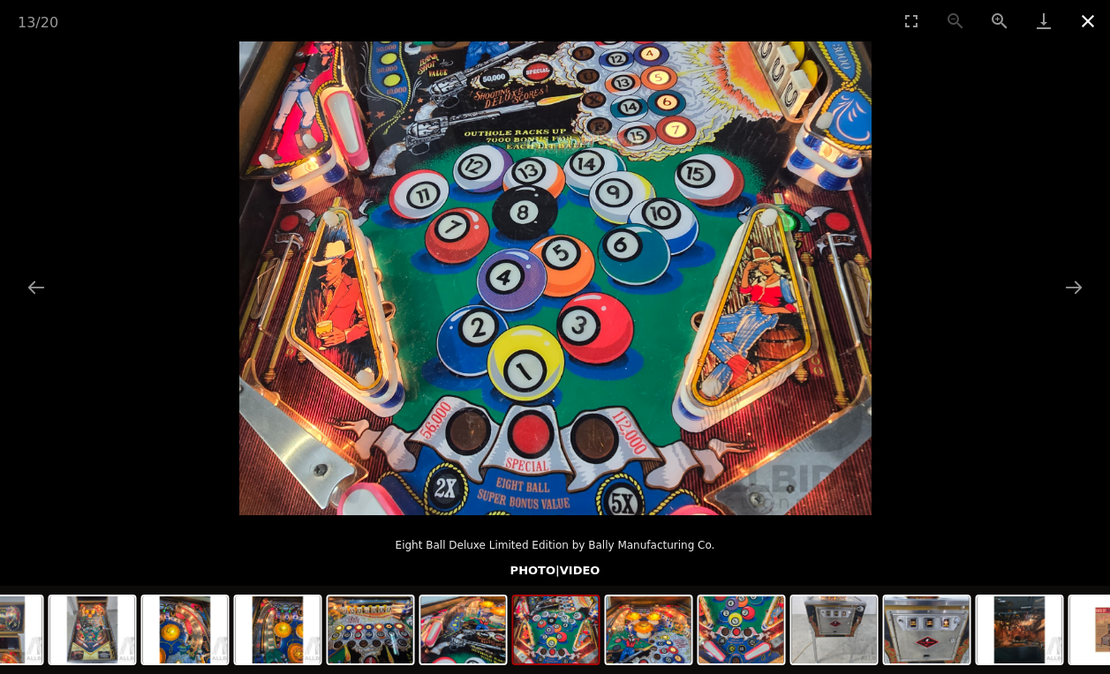
click at [1087, 20] on button "Close gallery" at bounding box center [1087, 20] width 44 height 41
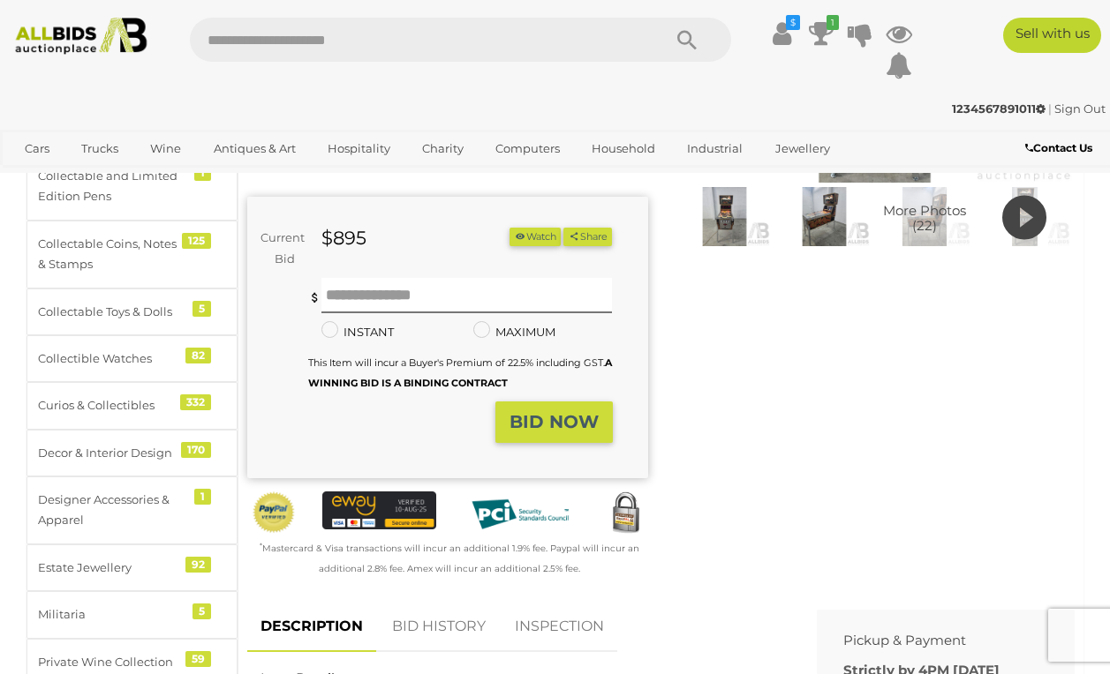
scroll to position [291, 0]
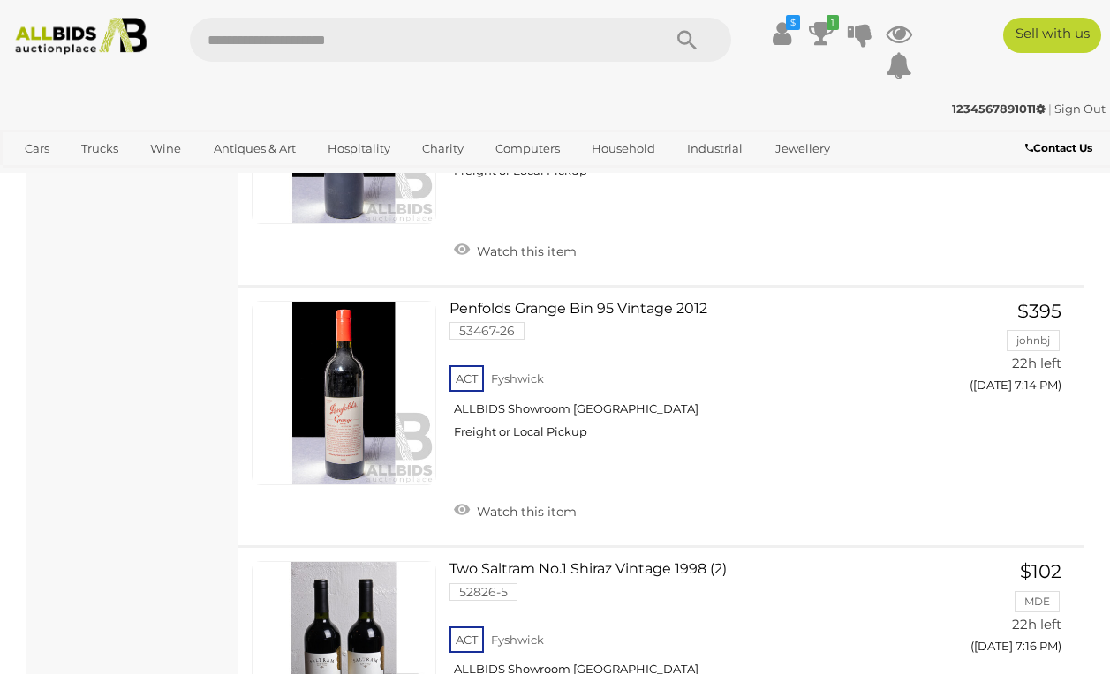
scroll to position [6231, 0]
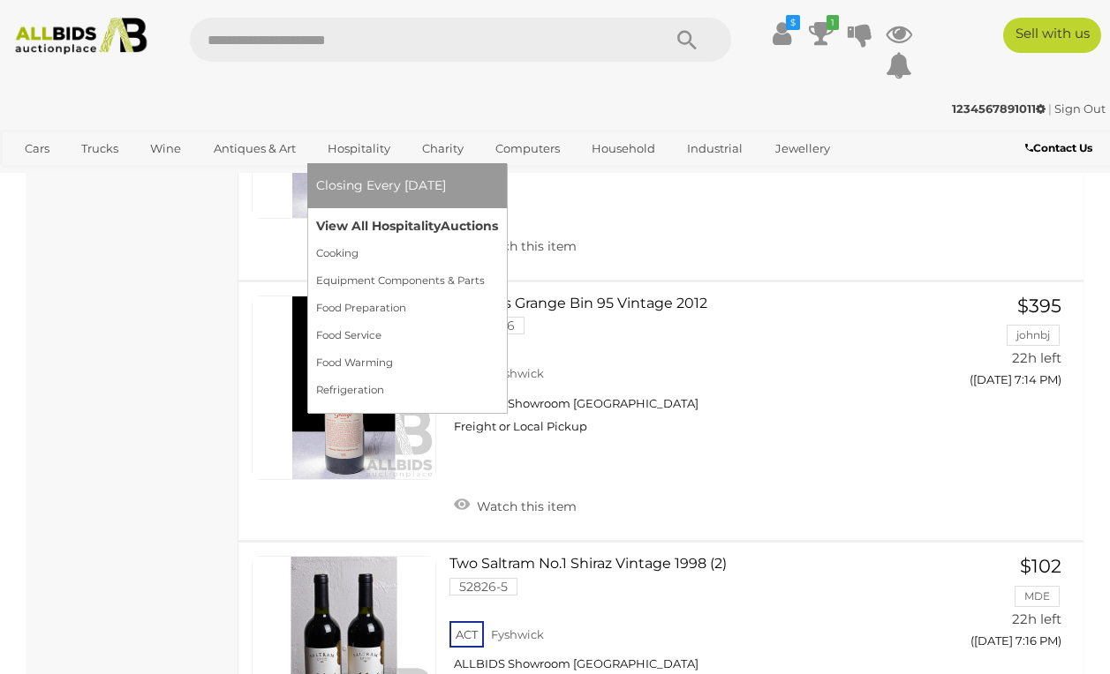
click at [360, 237] on link "View All Hospitality Auctions" at bounding box center [407, 226] width 182 height 27
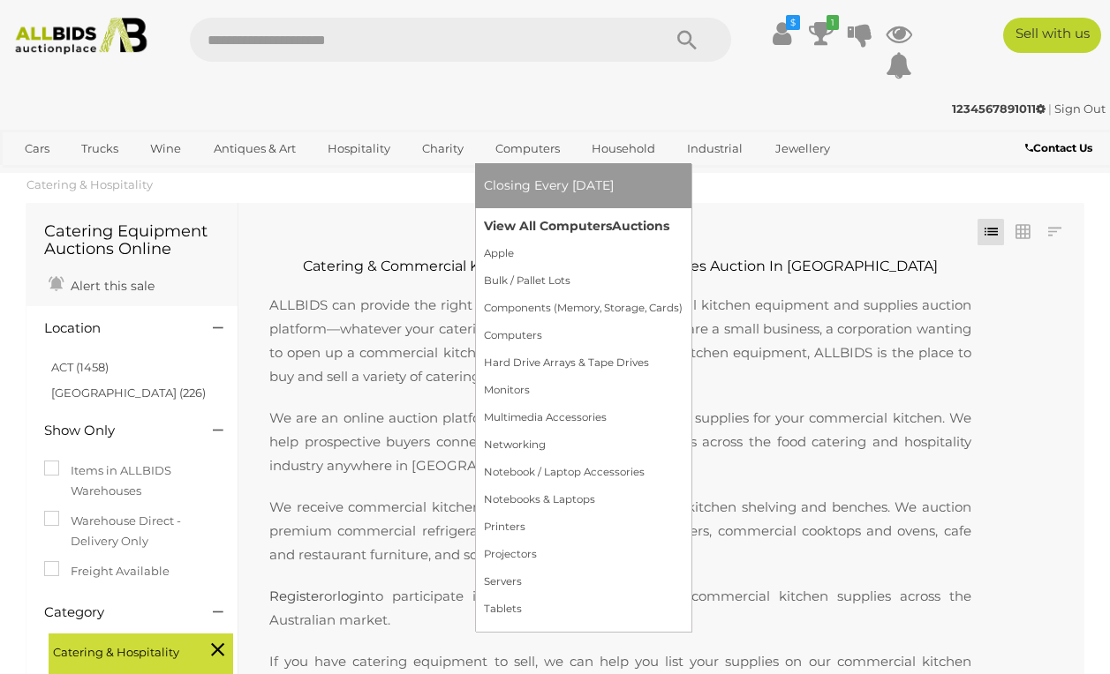
click at [522, 216] on link "View All Computers Auctions" at bounding box center [583, 226] width 199 height 27
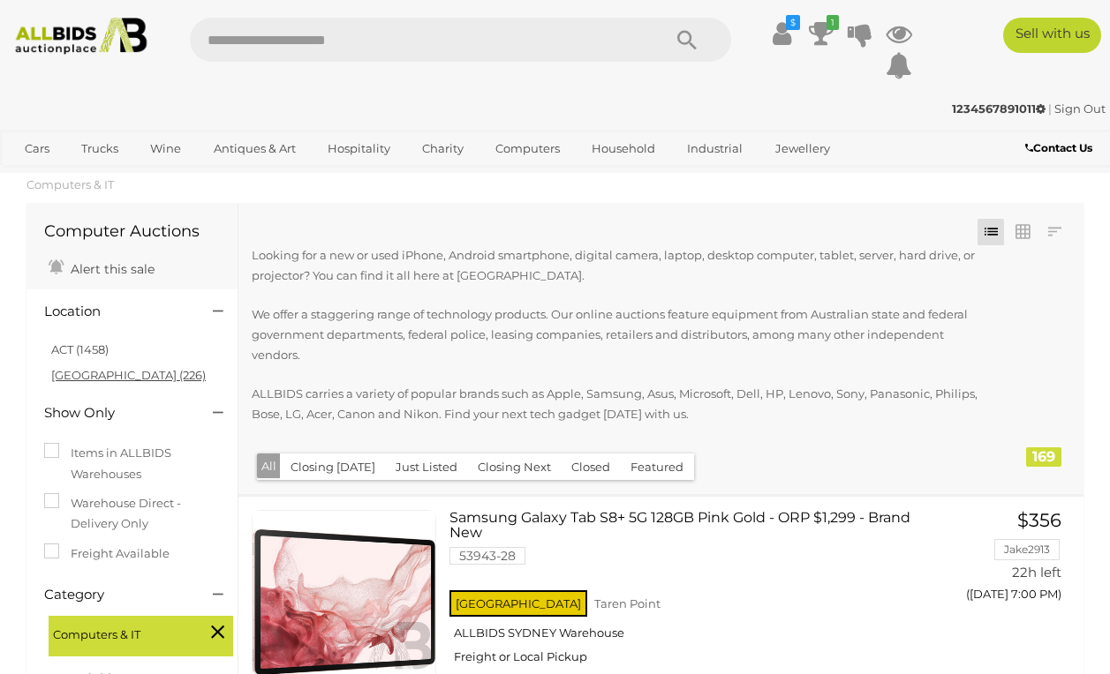
click at [79, 372] on link "[GEOGRAPHIC_DATA] (226)" at bounding box center [128, 375] width 154 height 14
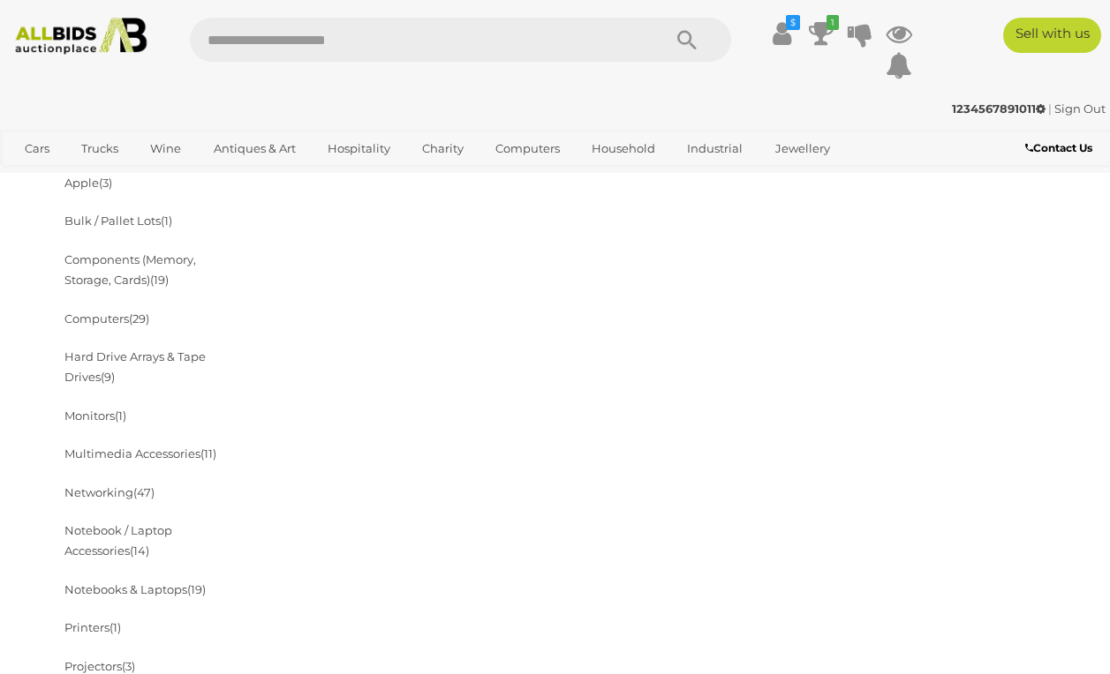
scroll to position [507, 0]
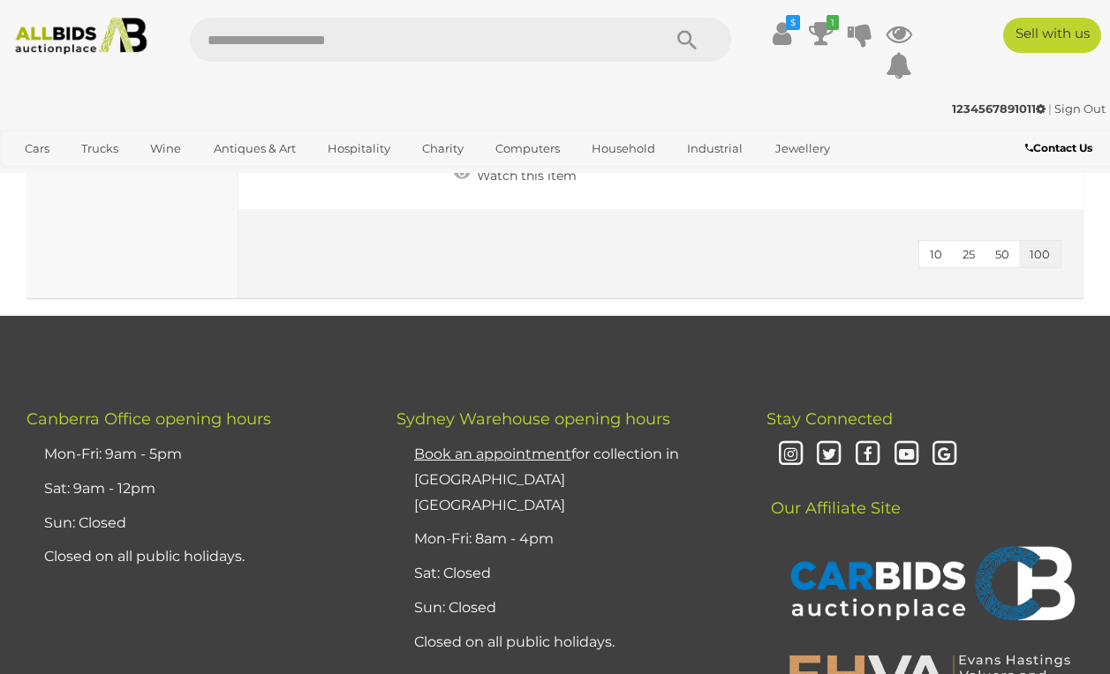
scroll to position [8504, 0]
